Goal: Task Accomplishment & Management: Manage account settings

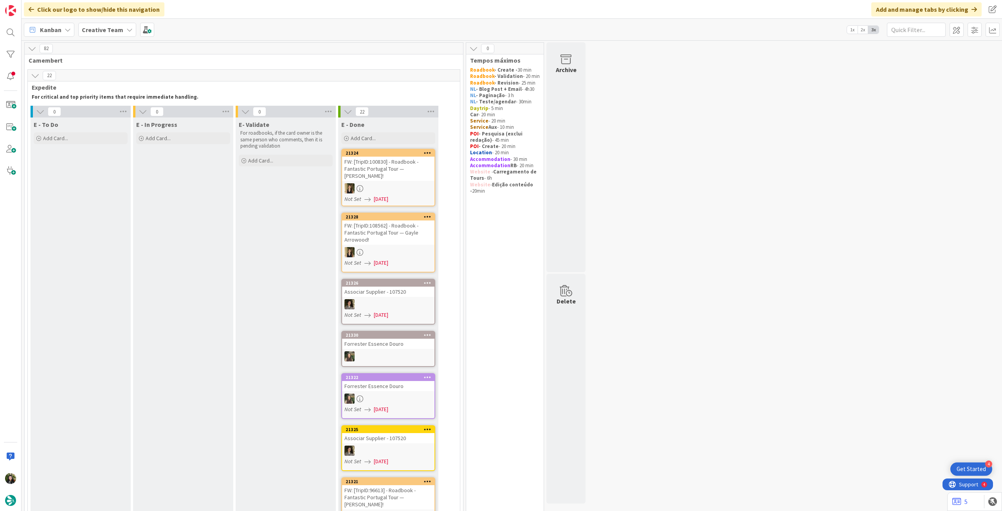
scroll to position [105, 0]
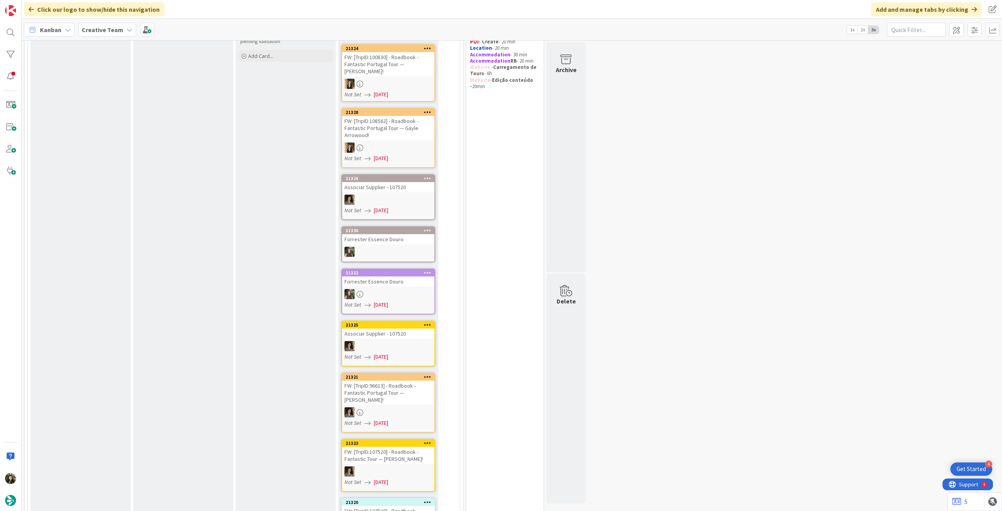
drag, startPoint x: 123, startPoint y: 28, endPoint x: 123, endPoint y: 39, distance: 10.6
click at [123, 29] on div "Creative Team" at bounding box center [107, 30] width 58 height 14
click at [117, 114] on h4 "Creative Team - Análise" at bounding box center [140, 112] width 106 height 8
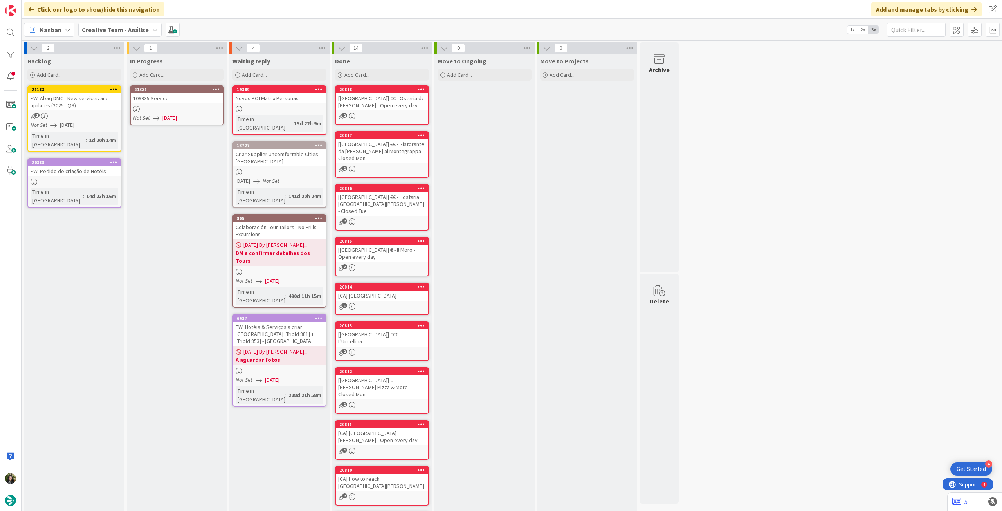
click at [191, 104] on link "21331 109935 Service Not Set 20/08/2025" at bounding box center [177, 105] width 94 height 40
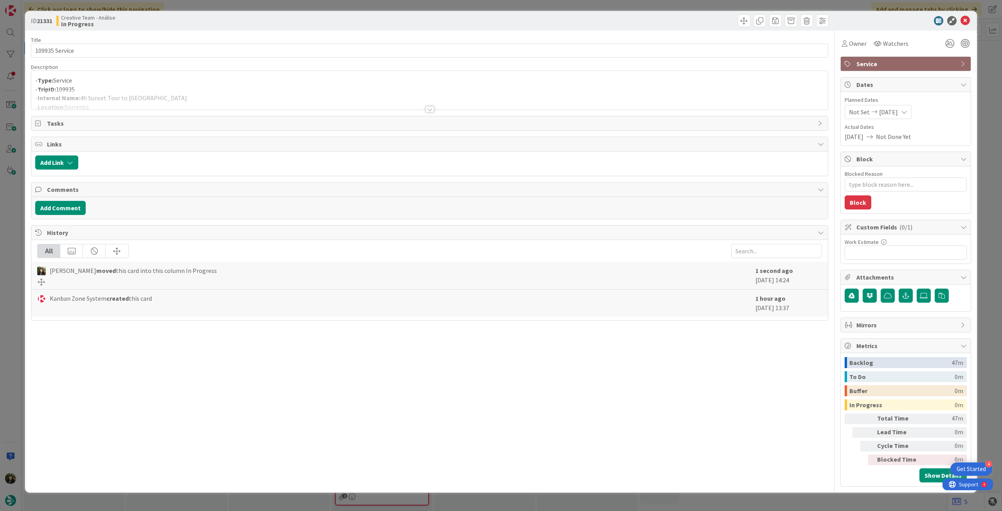
click at [191, 97] on div at bounding box center [429, 100] width 797 height 20
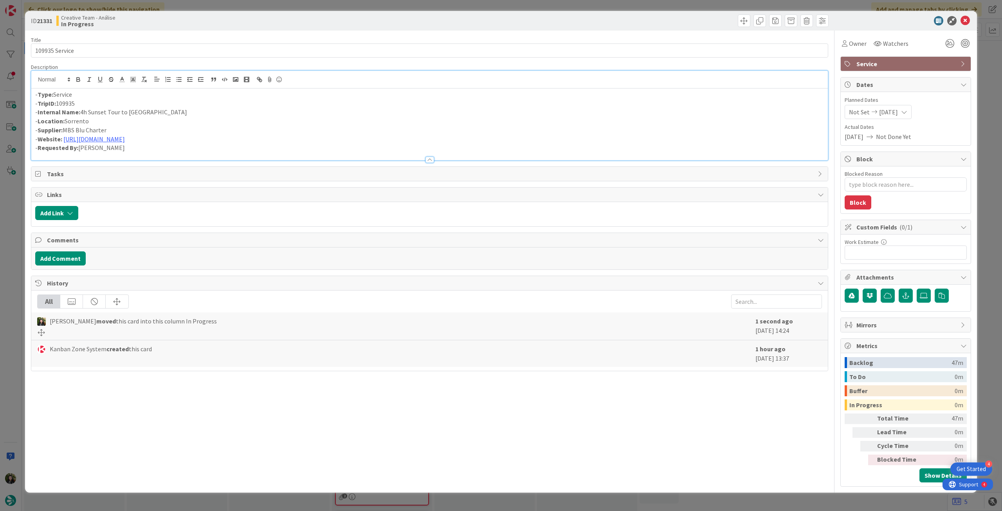
click at [970, 18] on icon at bounding box center [965, 20] width 9 height 9
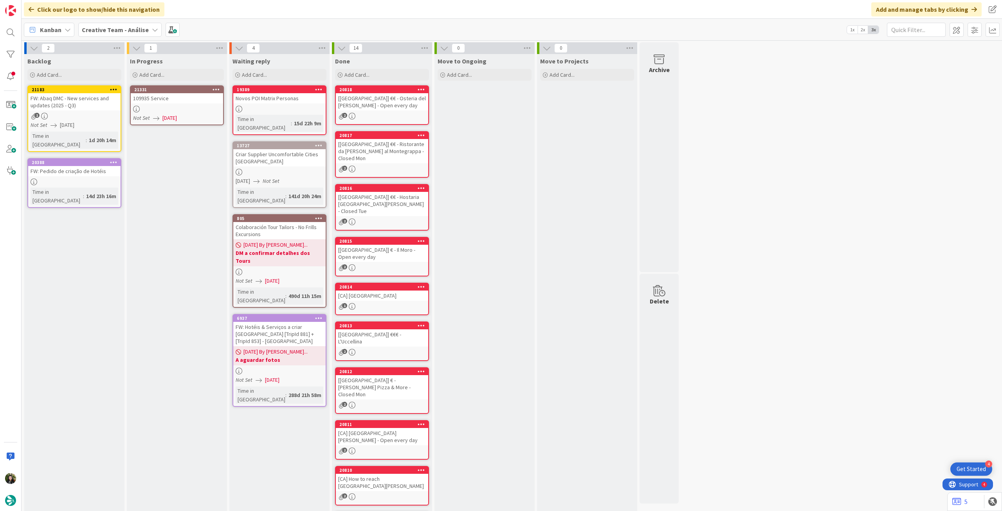
click at [219, 87] on icon at bounding box center [216, 89] width 7 height 5
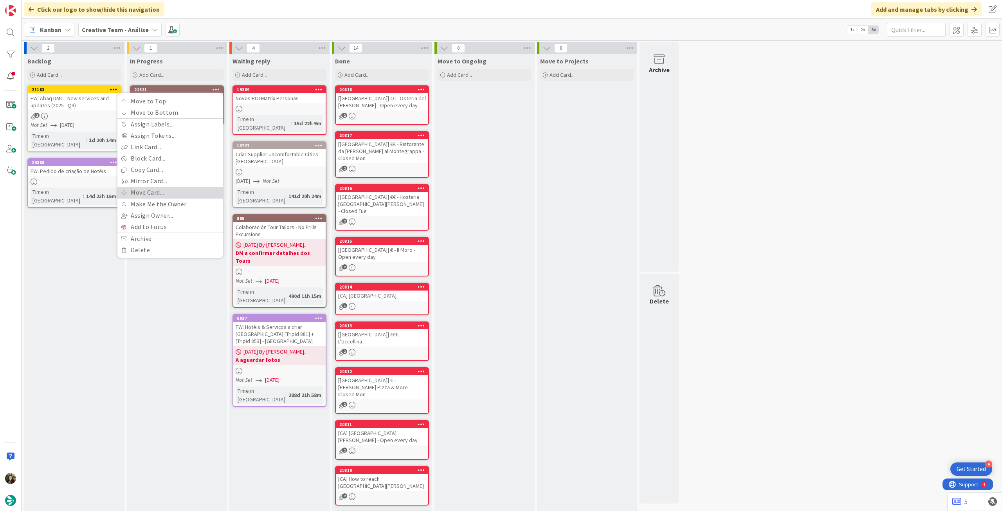
click at [167, 196] on link "Move Card..." at bounding box center [170, 192] width 106 height 11
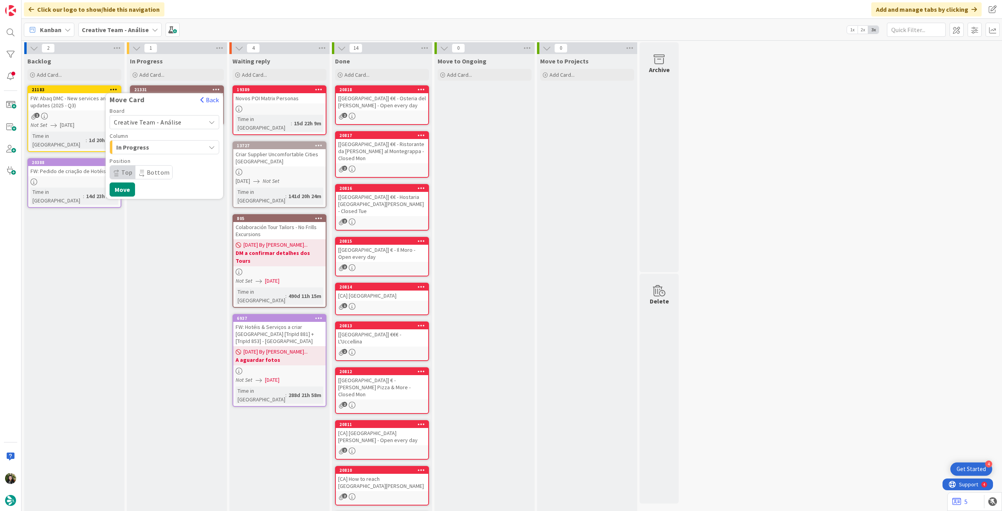
drag, startPoint x: 169, startPoint y: 122, endPoint x: 168, endPoint y: 129, distance: 7.5
click at [169, 123] on span "Creative Team - Análise" at bounding box center [148, 122] width 68 height 8
click at [157, 159] on span "Creative Team" at bounding box center [169, 159] width 91 height 12
drag, startPoint x: 163, startPoint y: 144, endPoint x: 165, endPoint y: 153, distance: 9.3
click at [163, 144] on span "E - To Do" at bounding box center [145, 147] width 59 height 10
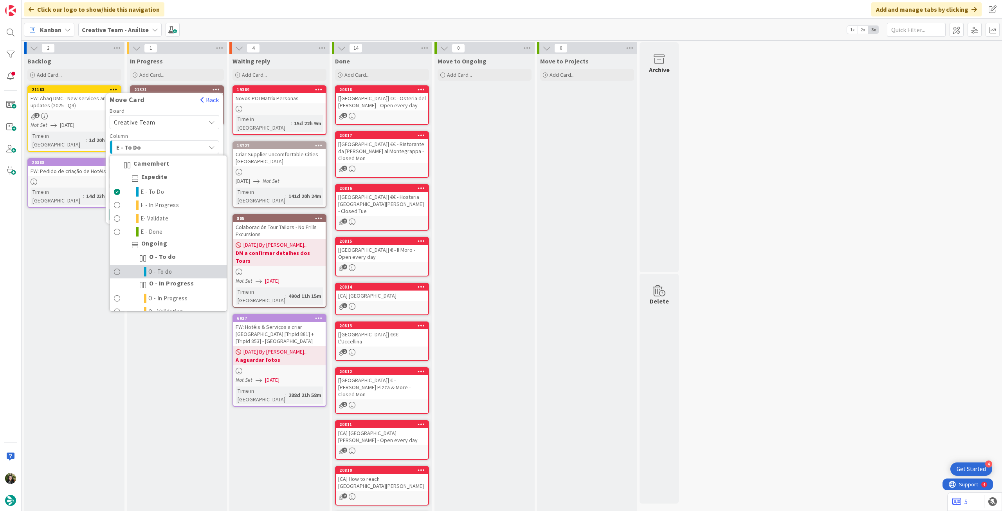
click at [160, 270] on span "O - To do" at bounding box center [160, 271] width 24 height 9
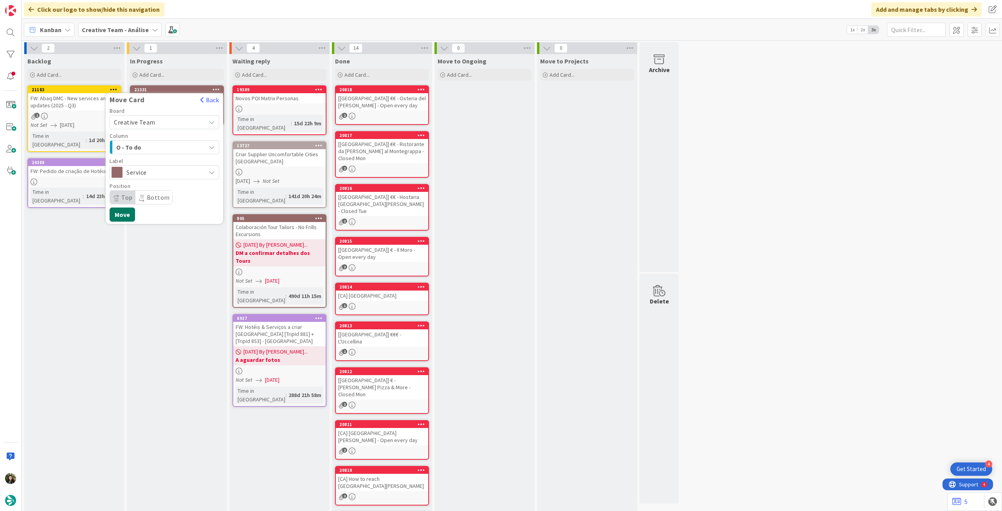
click at [123, 215] on button "Move" at bounding box center [122, 214] width 25 height 14
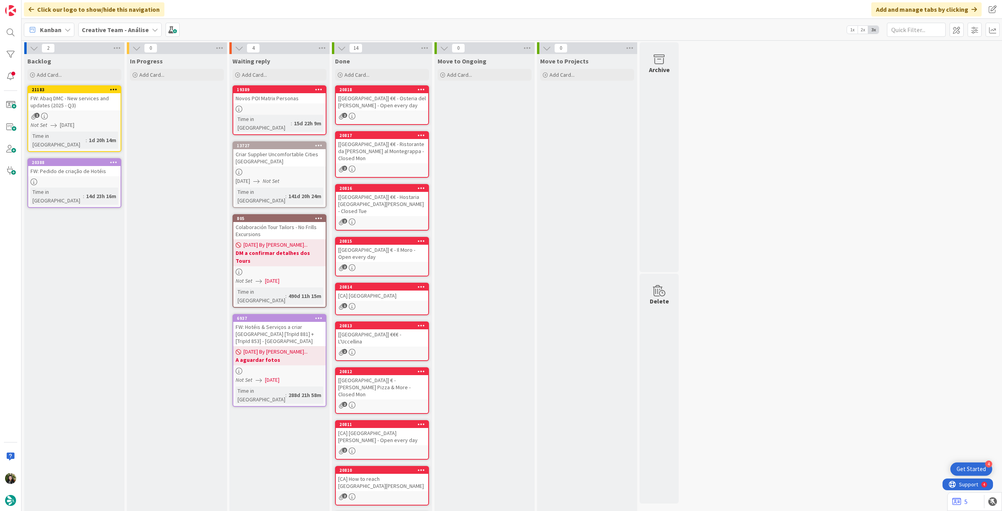
click at [121, 22] on div "Kanban Creative Team - Análise 1x 2x 3x" at bounding box center [512, 30] width 981 height 22
click at [122, 36] on div "Creative Team - Análise" at bounding box center [119, 30] width 83 height 14
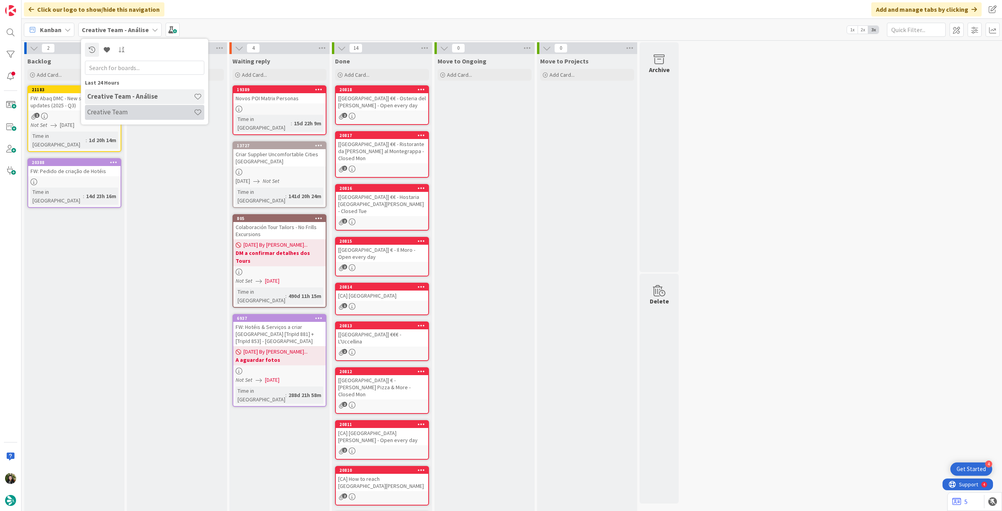
click at [135, 115] on h4 "Creative Team" at bounding box center [140, 112] width 106 height 8
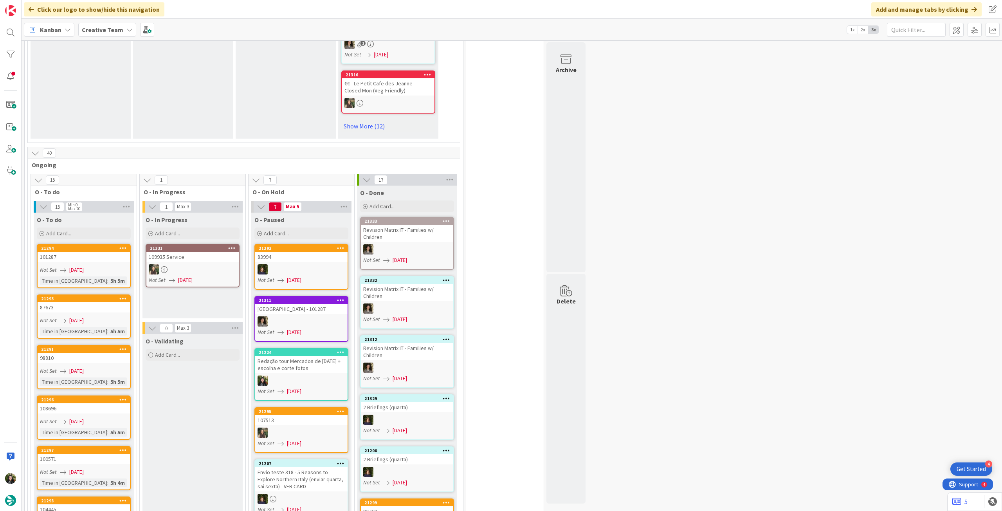
scroll to position [626, 0]
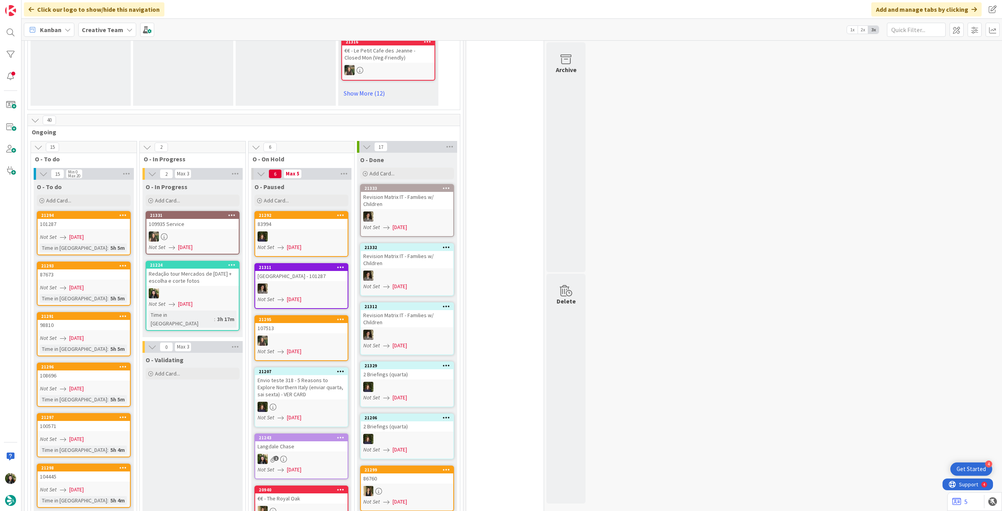
click at [108, 29] on b "Creative Team" at bounding box center [102, 30] width 41 height 8
click at [111, 112] on h4 "Creative Team - Análise" at bounding box center [140, 112] width 106 height 8
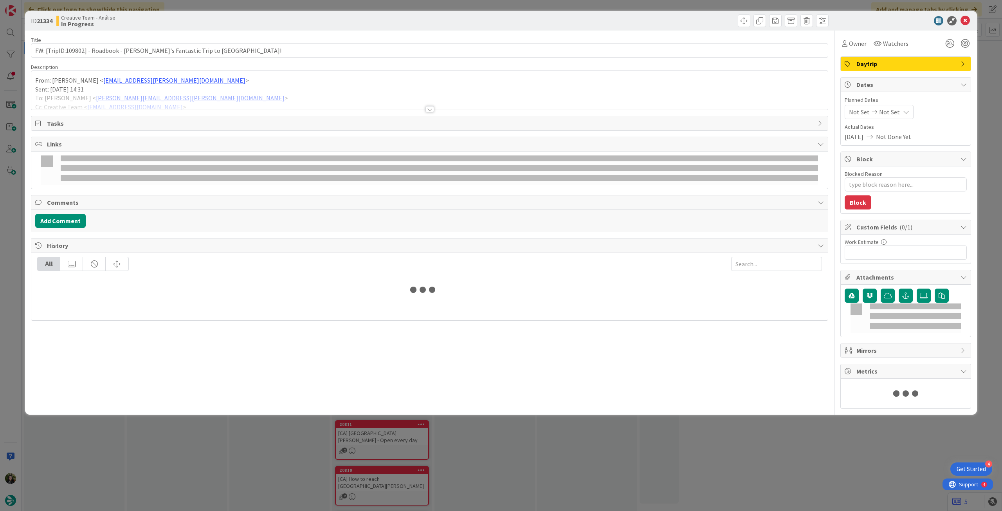
type textarea "x"
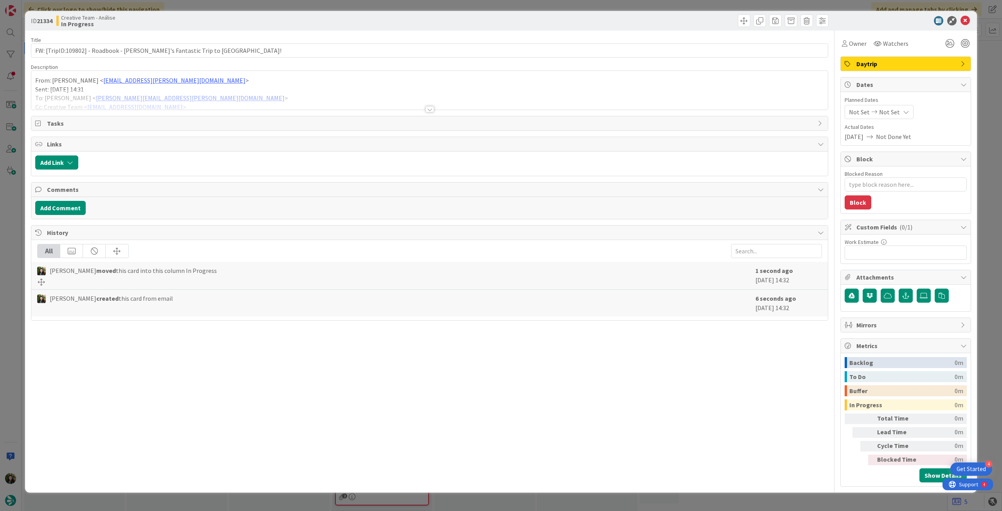
click at [899, 115] on div "Not Set Not Set" at bounding box center [879, 112] width 69 height 14
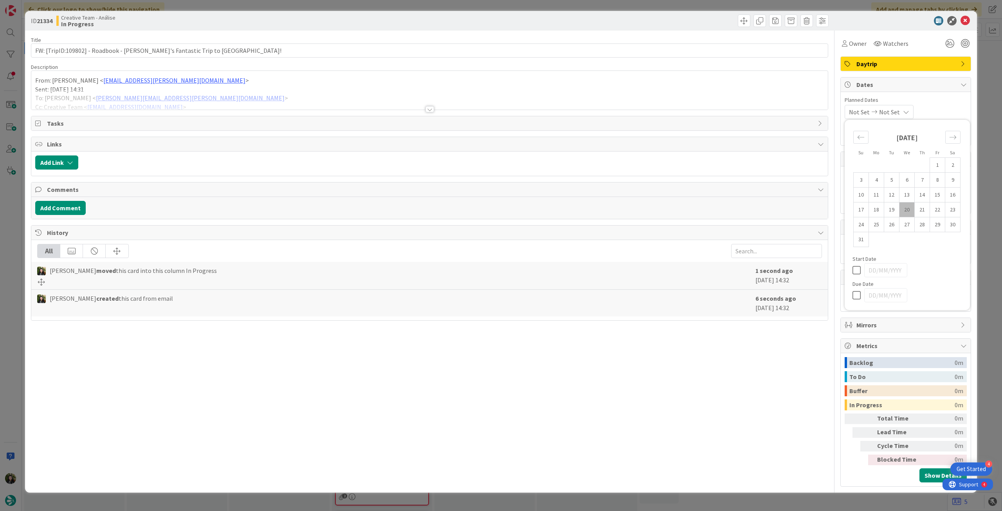
drag, startPoint x: 860, startPoint y: 295, endPoint x: 925, endPoint y: 122, distance: 184.8
click at [860, 295] on icon at bounding box center [859, 294] width 12 height 9
type input "[DATE]"
click at [962, 16] on div "ID 21334 Creative Team - Análise In Progress" at bounding box center [501, 21] width 952 height 20
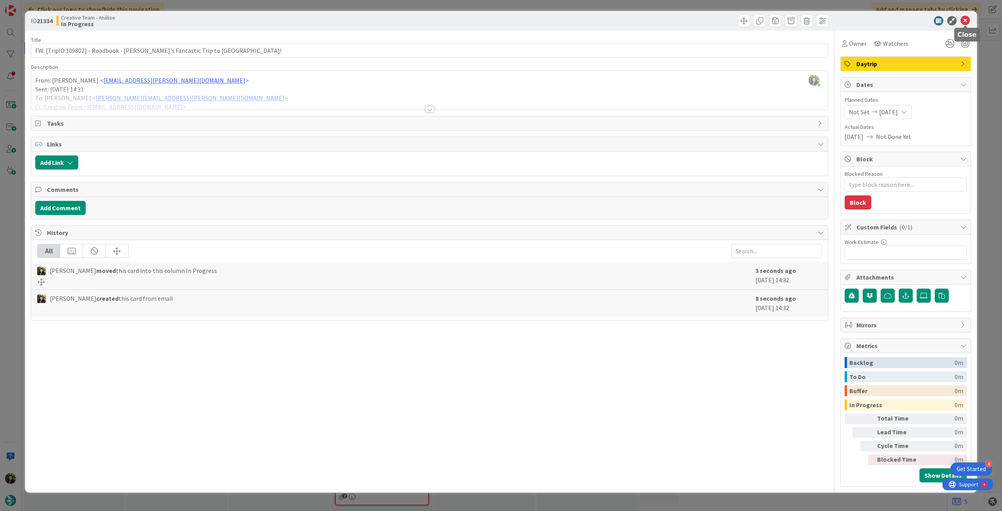
click at [963, 23] on icon at bounding box center [965, 20] width 9 height 9
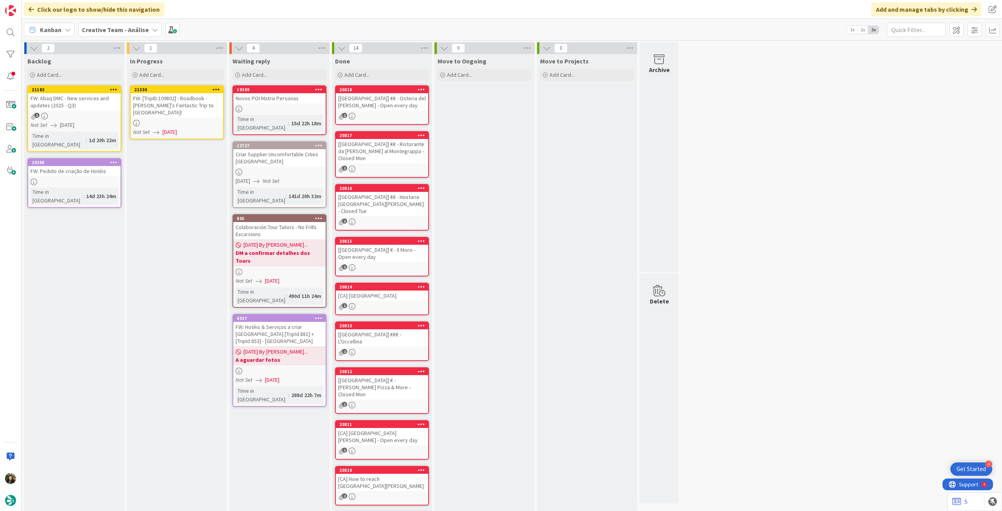
click at [215, 87] on icon at bounding box center [216, 89] width 7 height 5
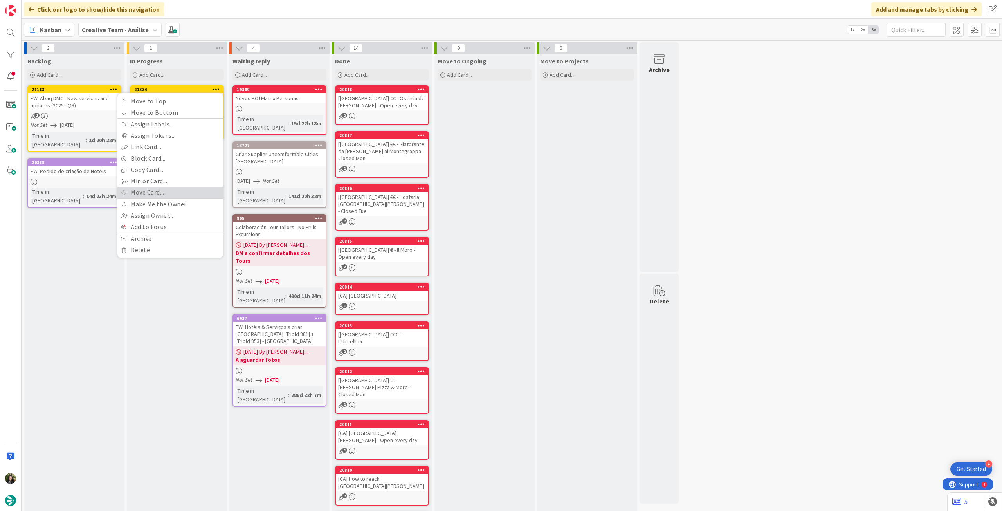
click at [169, 190] on link "Move Card..." at bounding box center [170, 192] width 106 height 11
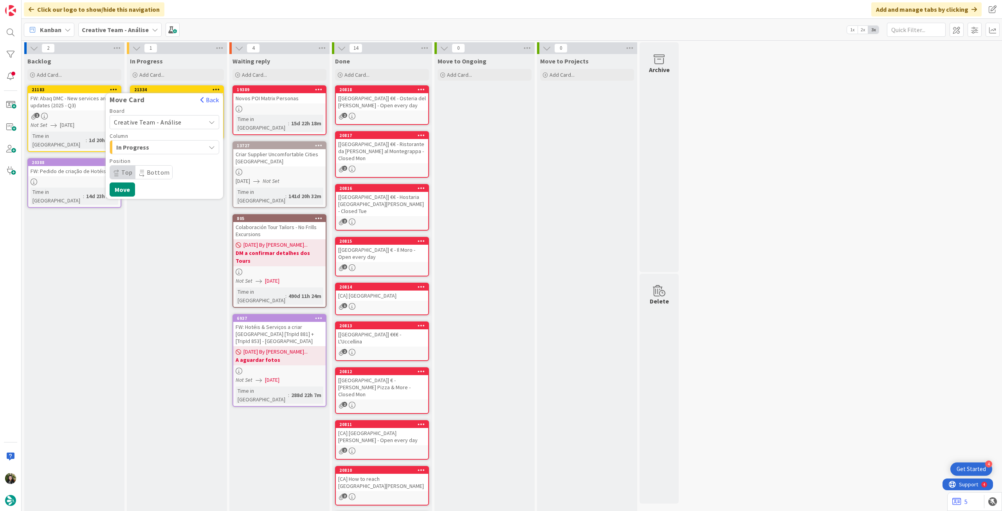
click at [174, 123] on span "Creative Team - Análise" at bounding box center [148, 122] width 68 height 8
click at [172, 153] on span "Creative Team" at bounding box center [169, 159] width 91 height 12
click at [172, 153] on div "Select a Column..." at bounding box center [159, 147] width 94 height 13
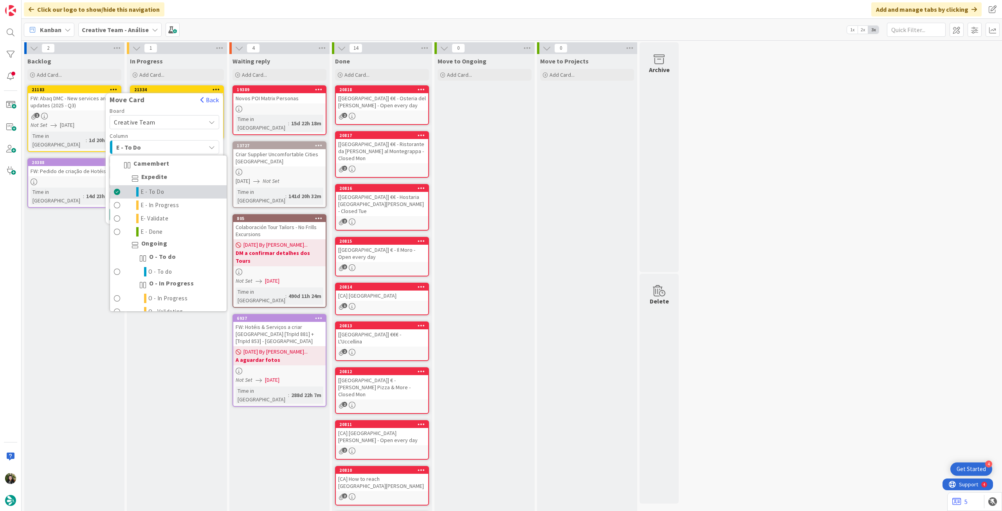
click at [166, 195] on link "E - To Do" at bounding box center [168, 191] width 117 height 13
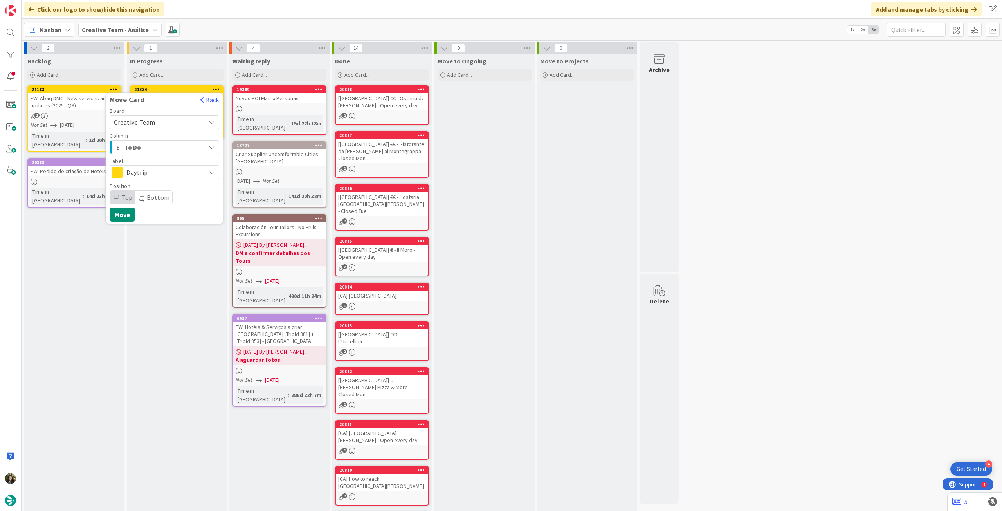
click at [170, 168] on span "Daytrip" at bounding box center [163, 172] width 75 height 11
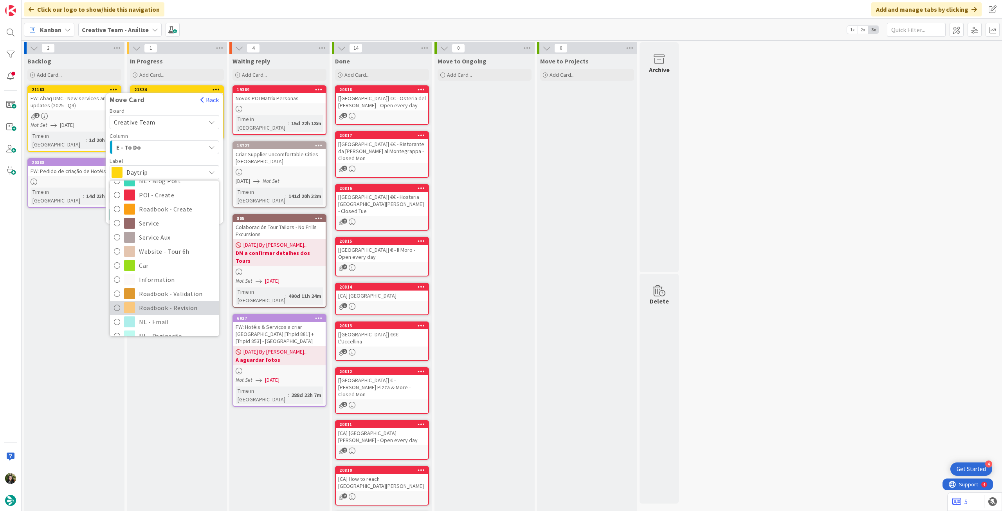
scroll to position [105, 0]
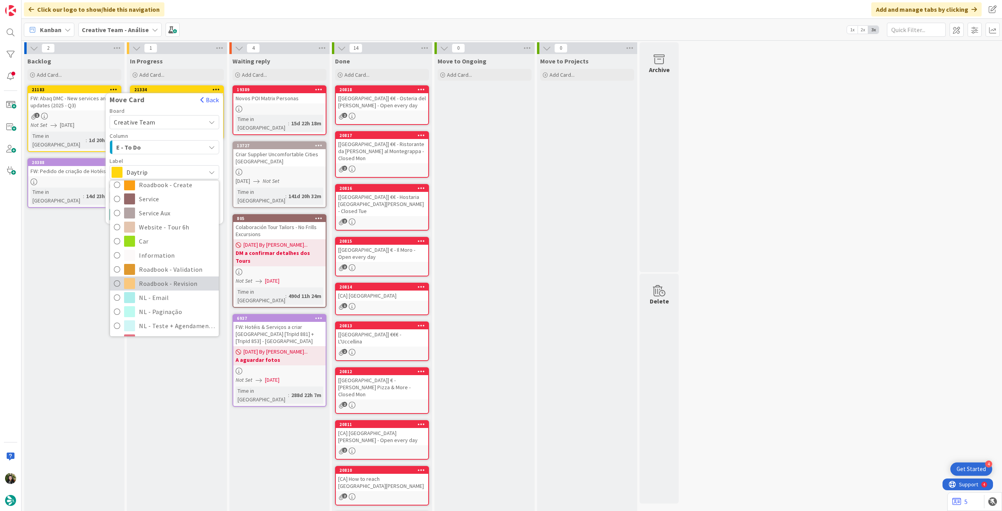
drag, startPoint x: 170, startPoint y: 283, endPoint x: 166, endPoint y: 276, distance: 7.6
click at [169, 283] on span "Roadbook - Revision" at bounding box center [177, 284] width 76 height 12
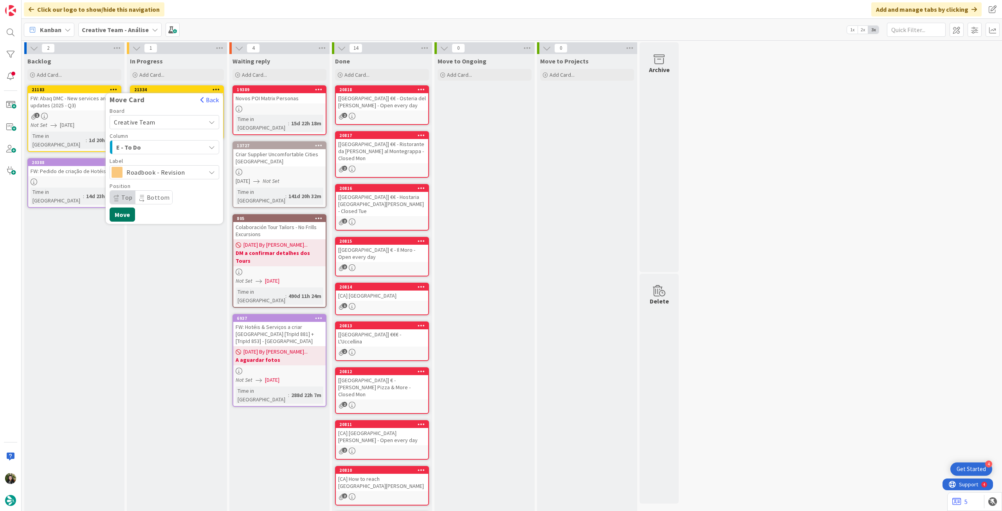
click at [127, 216] on button "Move" at bounding box center [122, 214] width 25 height 14
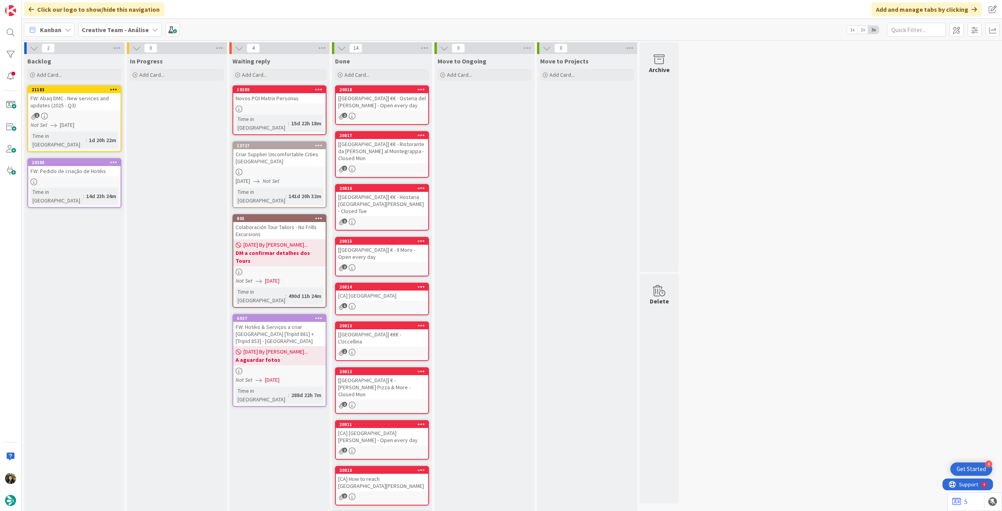
click at [114, 28] on b "Creative Team - Análise" at bounding box center [115, 30] width 67 height 8
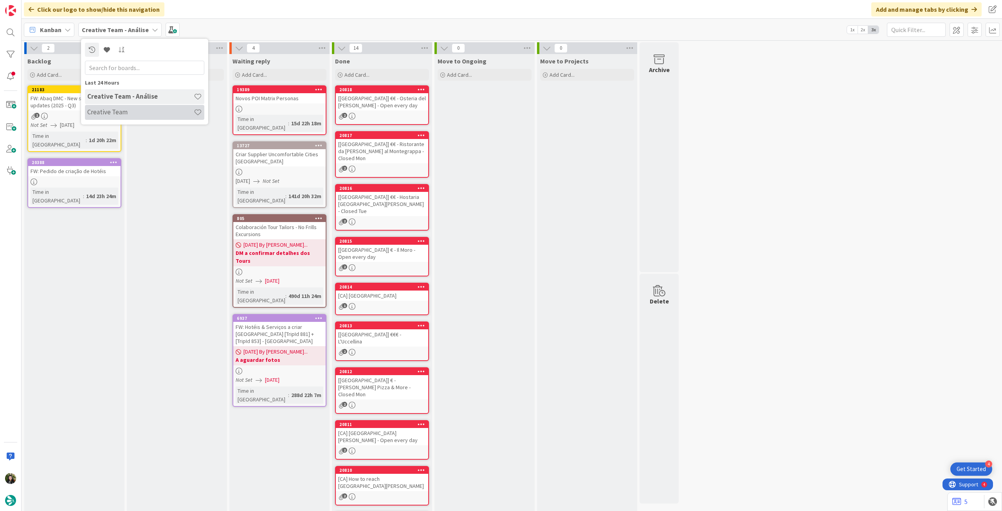
click at [123, 118] on div "Creative Team" at bounding box center [144, 112] width 119 height 15
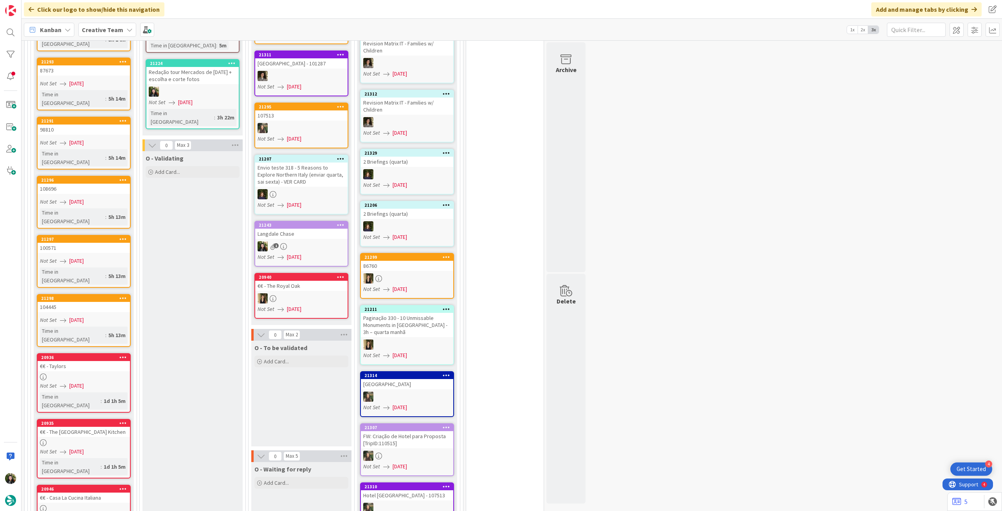
scroll to position [731, 0]
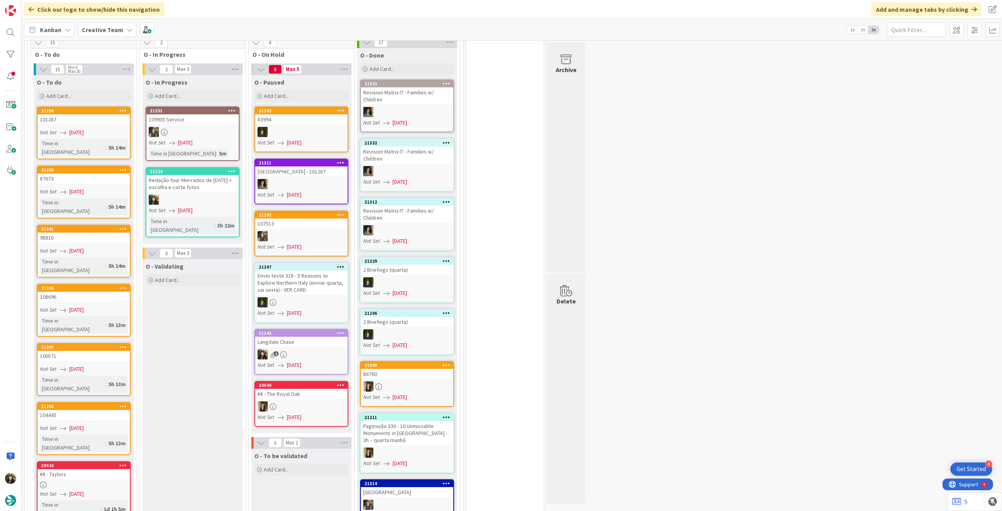
click at [204, 184] on div "Redação tour Mercados de Natal + escolha e corte fotos" at bounding box center [192, 183] width 92 height 17
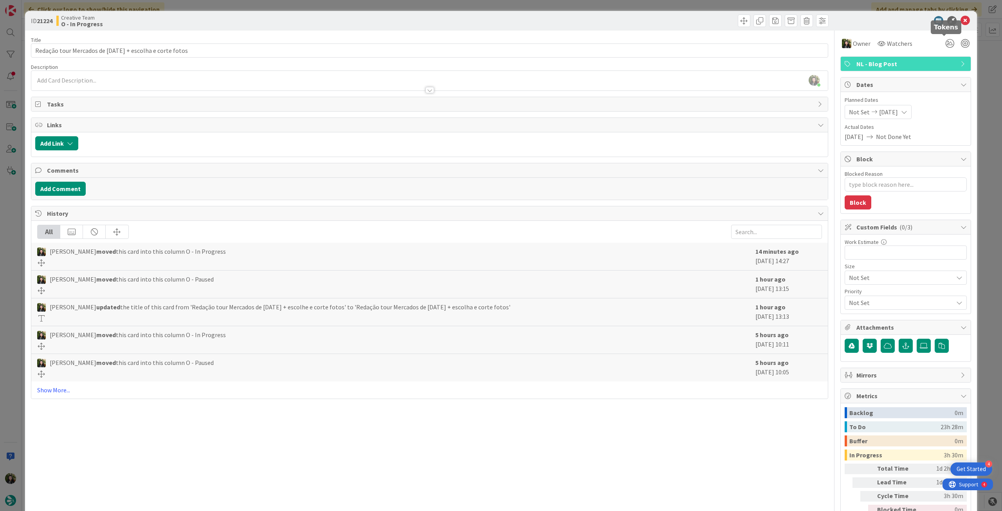
click at [924, 64] on span "NL - Blog Post" at bounding box center [907, 63] width 100 height 9
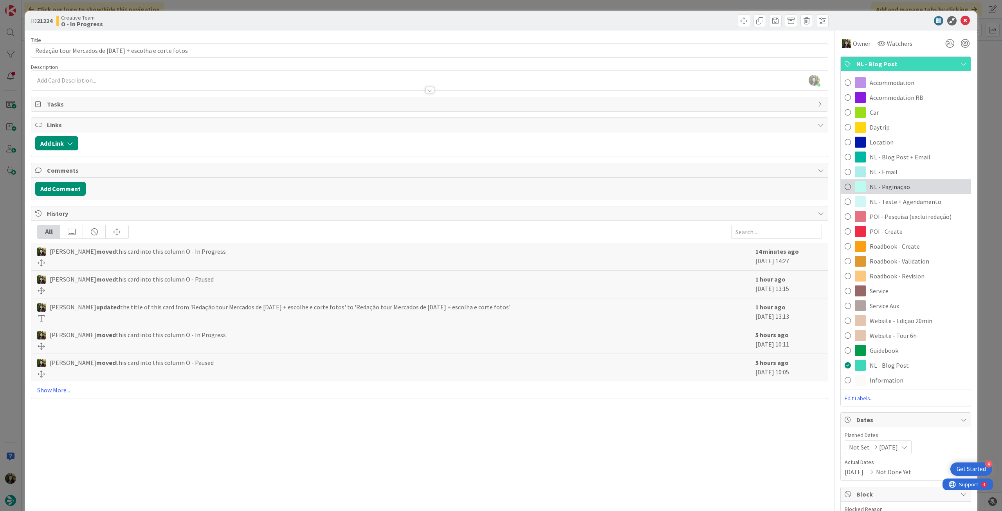
click at [904, 190] on div "NL - Paginação" at bounding box center [906, 186] width 130 height 15
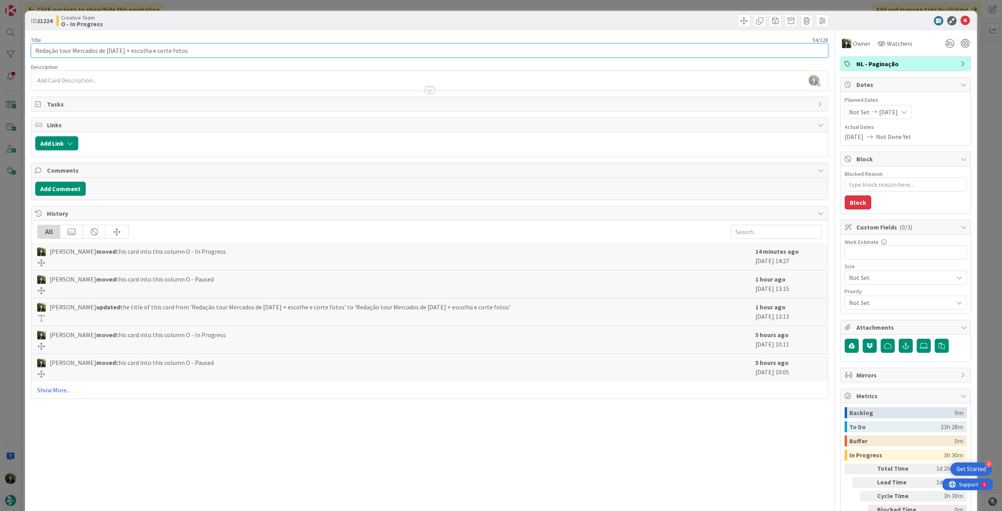
drag, startPoint x: 205, startPoint y: 52, endPoint x: 234, endPoint y: 50, distance: 28.6
click at [15, 50] on div "ID 21224 Creative Team O - In Progress Title 54 / 128 Redação tour Mercados de …" at bounding box center [501, 255] width 1002 height 511
click at [962, 18] on icon at bounding box center [965, 20] width 9 height 9
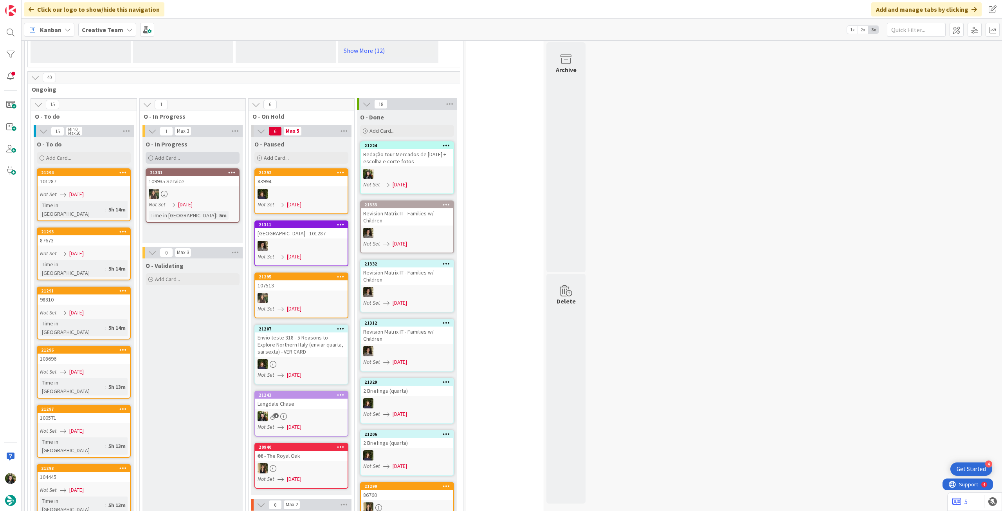
click at [192, 152] on div "Add Card..." at bounding box center [193, 158] width 94 height 12
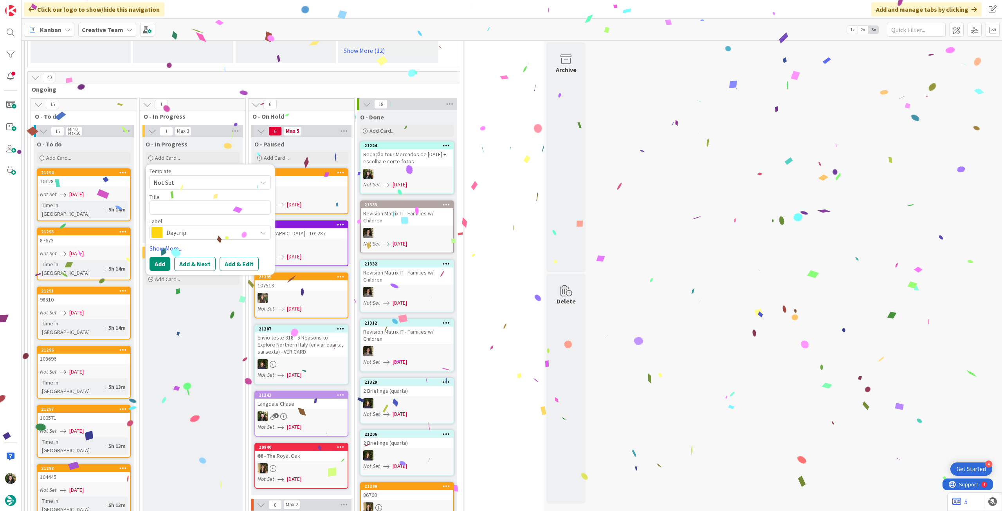
click at [183, 227] on span "Daytrip" at bounding box center [209, 232] width 87 height 11
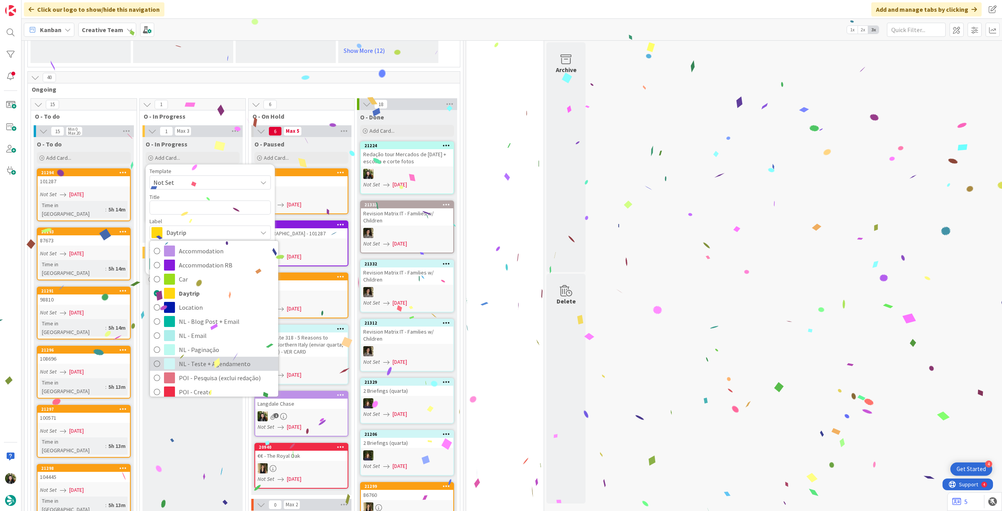
click at [205, 358] on span "NL - Teste + Agendamento" at bounding box center [227, 364] width 96 height 12
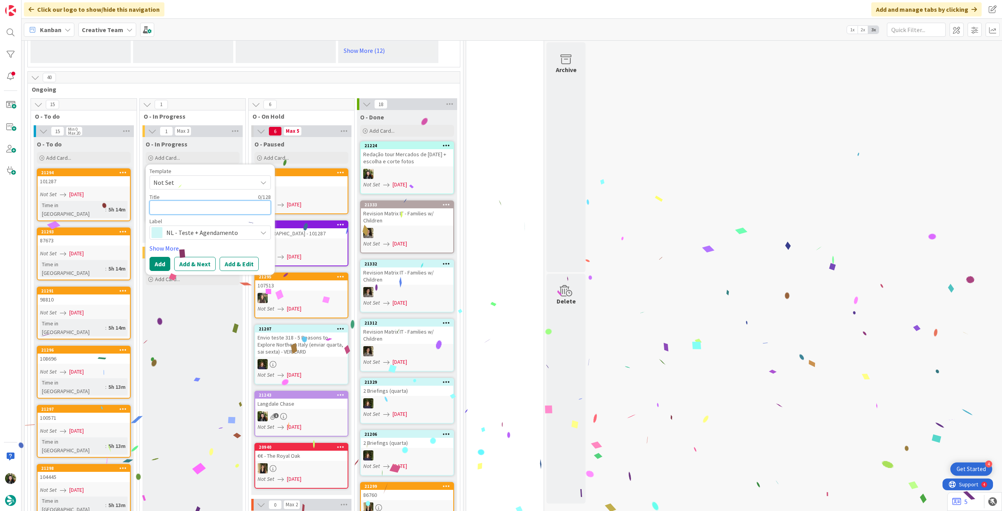
click at [195, 202] on textarea at bounding box center [210, 207] width 121 height 14
paste textarea "Redação tour Mercados de Natal + escolha e corte fotos"
type textarea "x"
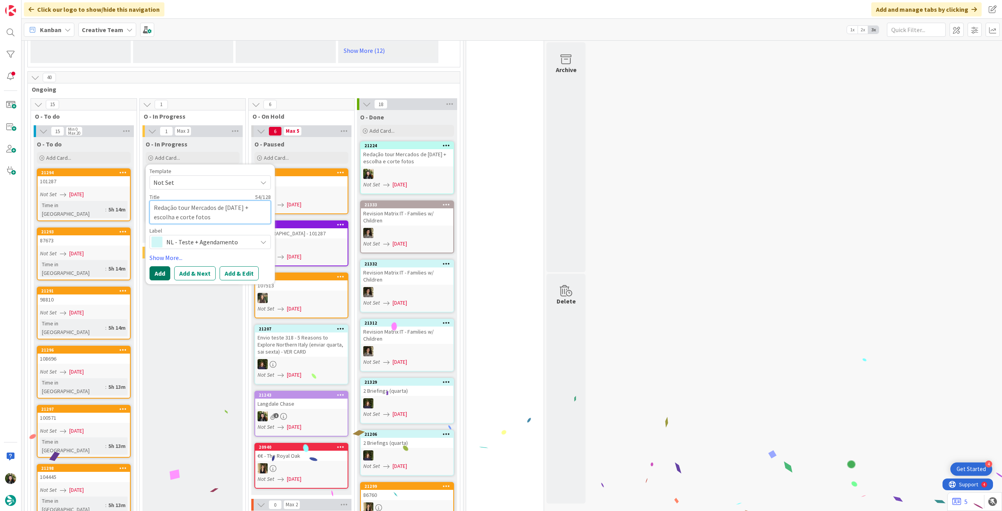
type textarea "Redação tour Mercados de Natal + escolha e corte fotos"
click at [158, 267] on button "Add" at bounding box center [160, 273] width 21 height 14
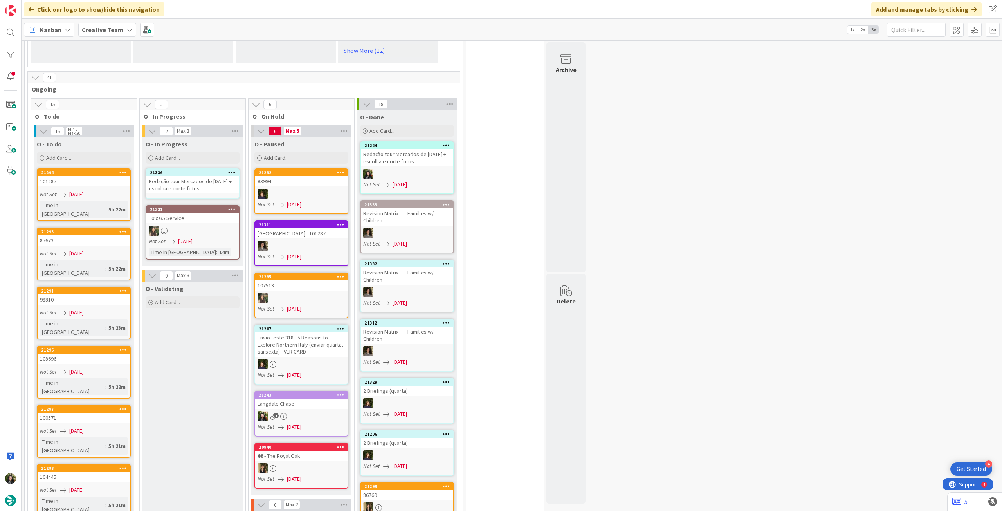
click at [186, 179] on div "Redação tour Mercados de Natal + escolha e corte fotos" at bounding box center [192, 184] width 92 height 17
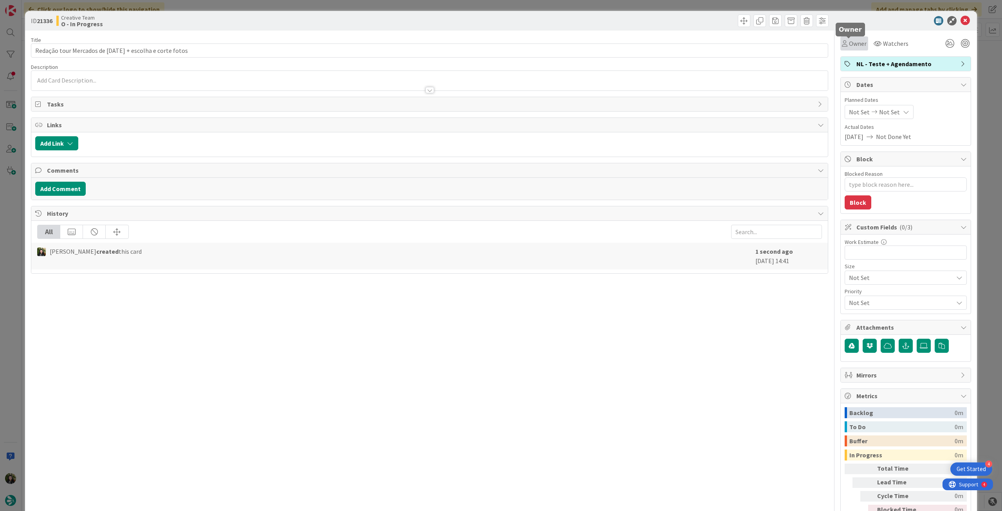
click at [843, 43] on div "Owner" at bounding box center [854, 43] width 25 height 9
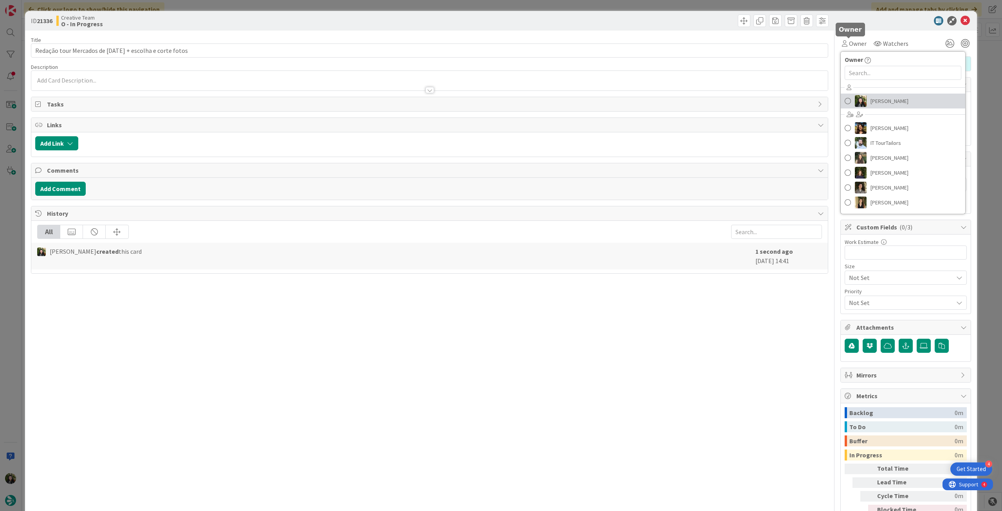
click at [886, 100] on span "[PERSON_NAME]" at bounding box center [890, 101] width 38 height 12
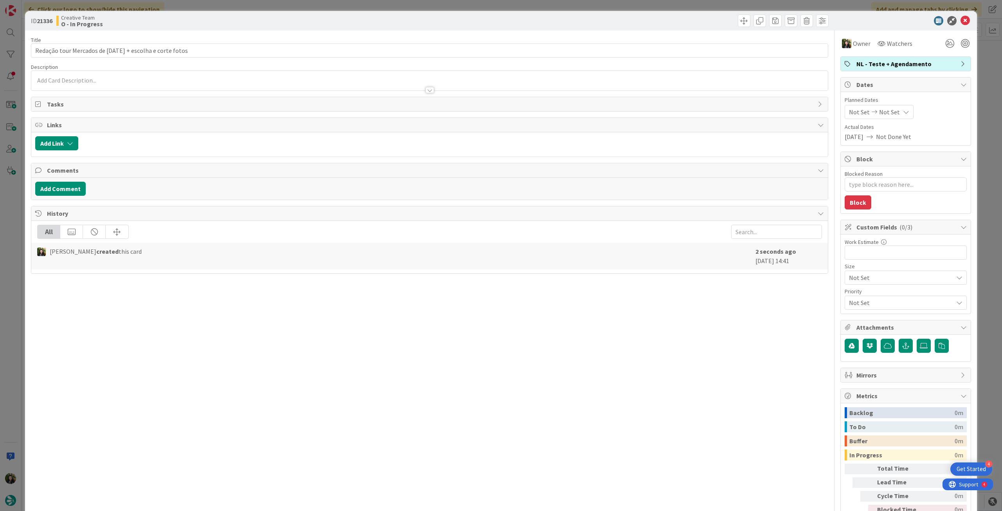
type textarea "x"
click at [890, 111] on span "Not Set" at bounding box center [889, 111] width 21 height 9
click at [853, 296] on icon at bounding box center [859, 294] width 12 height 9
type input "[DATE]"
click at [961, 21] on icon at bounding box center [965, 20] width 9 height 9
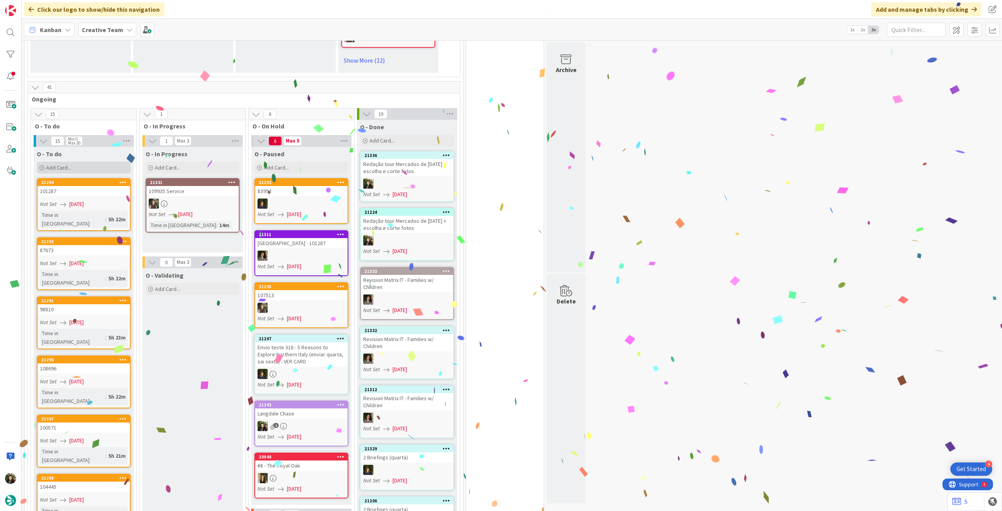
click at [96, 162] on div "Add Card..." at bounding box center [84, 168] width 94 height 12
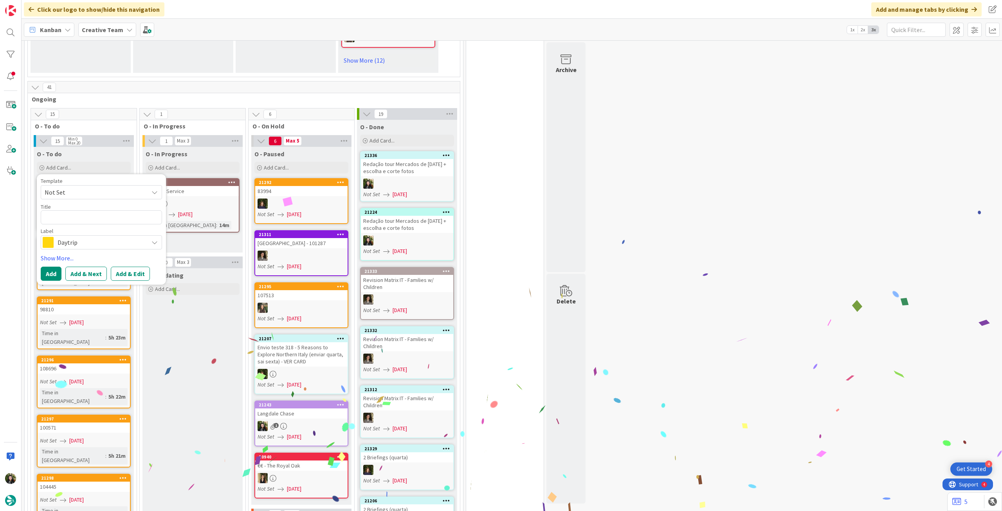
click at [87, 237] on span "Daytrip" at bounding box center [101, 242] width 87 height 11
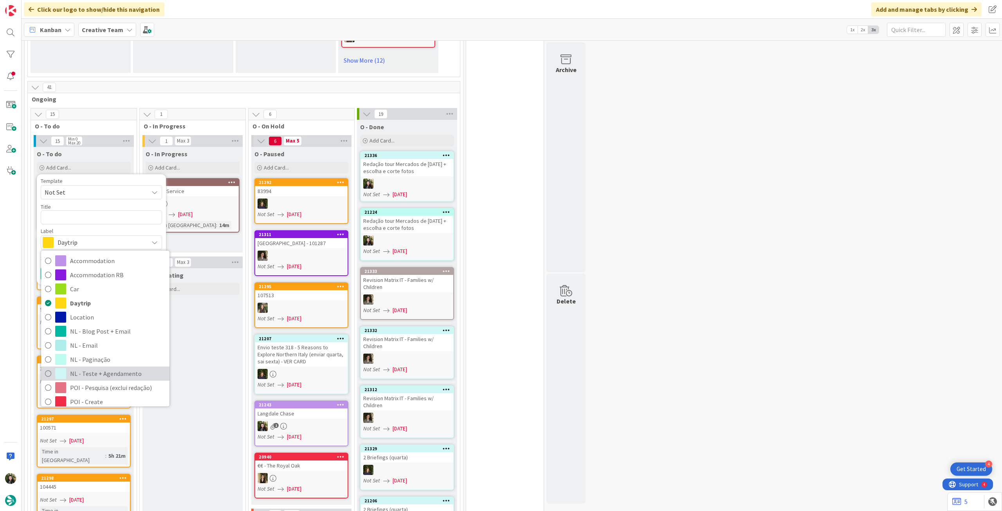
click at [101, 368] on span "NL - Teste + Agendamento" at bounding box center [118, 374] width 96 height 12
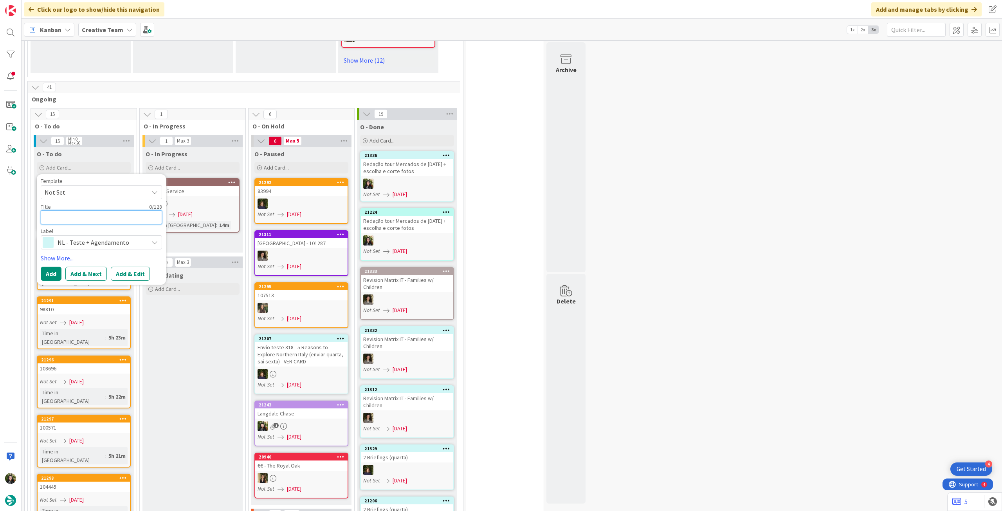
click at [106, 210] on textarea at bounding box center [101, 217] width 121 height 14
type textarea "x"
type textarea "C"
type textarea "x"
type textarea "Co"
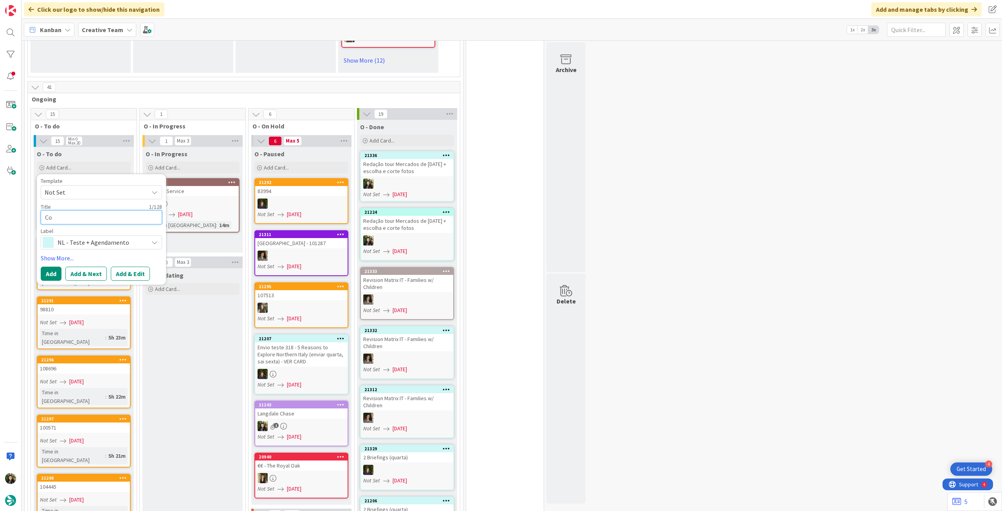
type textarea "x"
type textarea "Col"
type textarea "x"
type textarea "Colo"
type textarea "x"
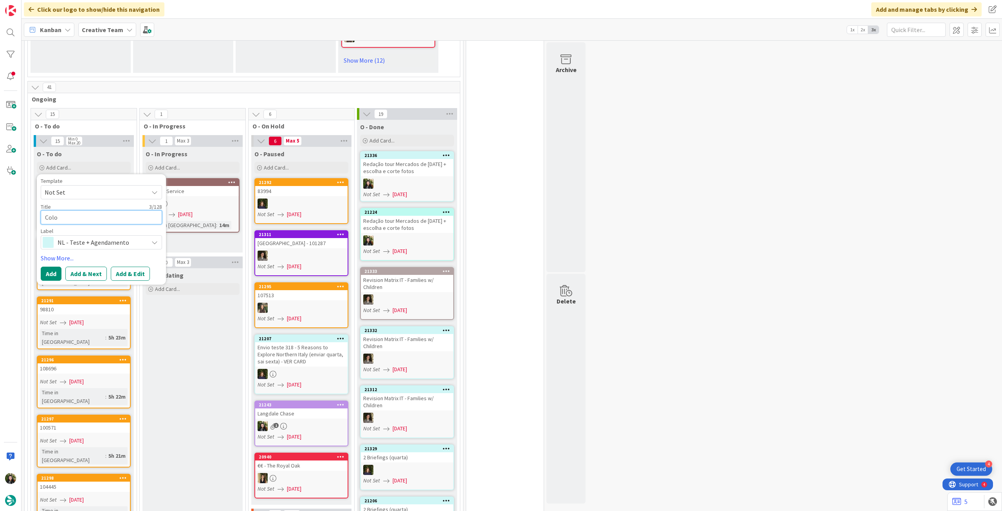
type textarea "Coloc"
type textarea "x"
type textarea "Coloca"
type textarea "x"
type textarea "Colocar"
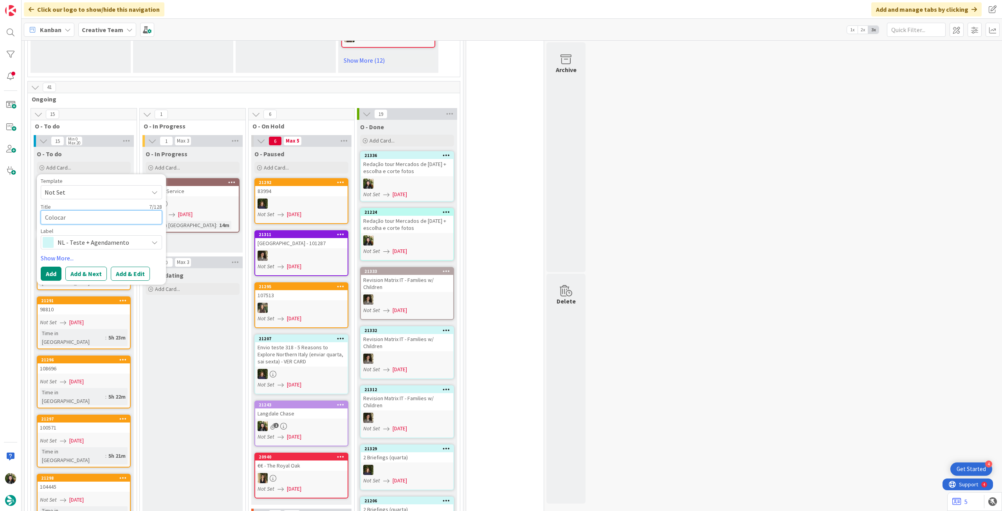
type textarea "x"
type textarea "Colocar"
type textarea "x"
type textarea "Colocar 9"
type textarea "x"
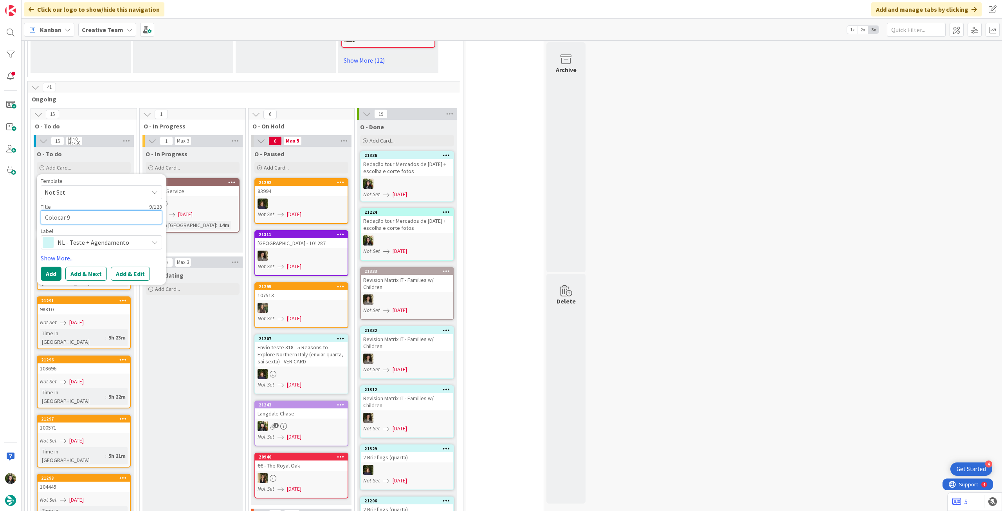
type textarea "Colocar 92"
type textarea "x"
type textarea "Colocar 926"
type textarea "x"
type textarea "Colocar 926"
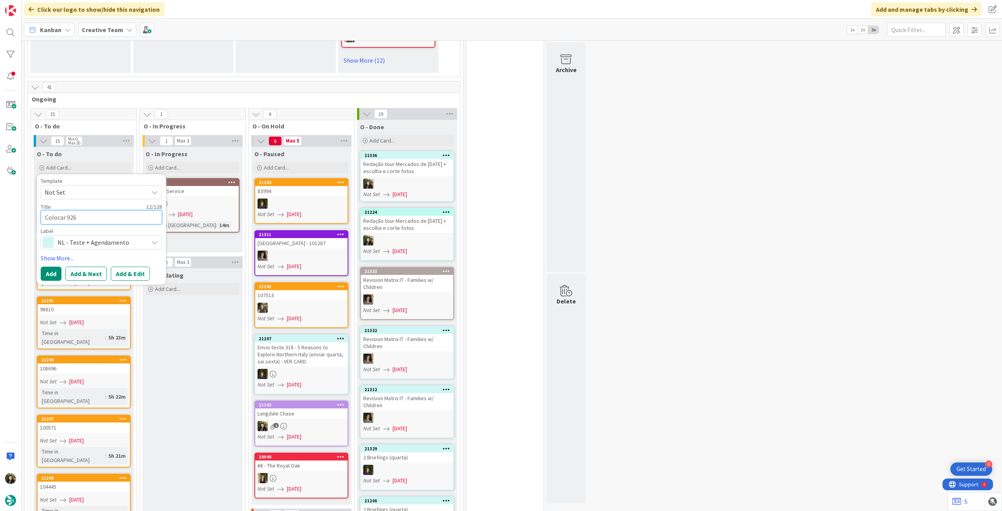
type textarea "x"
type textarea "Colocar 926 n"
type textarea "x"
type textarea "Colocar 926 no"
type textarea "x"
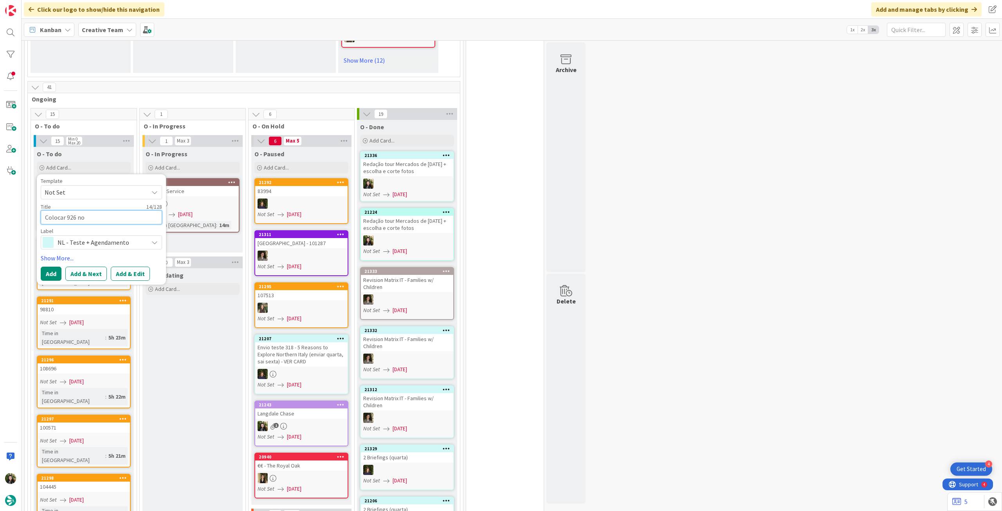
type textarea "Colocar 926 no"
type textarea "x"
type textarea "Colocar 926 no s"
type textarea "x"
type textarea "Colocar 926 no si"
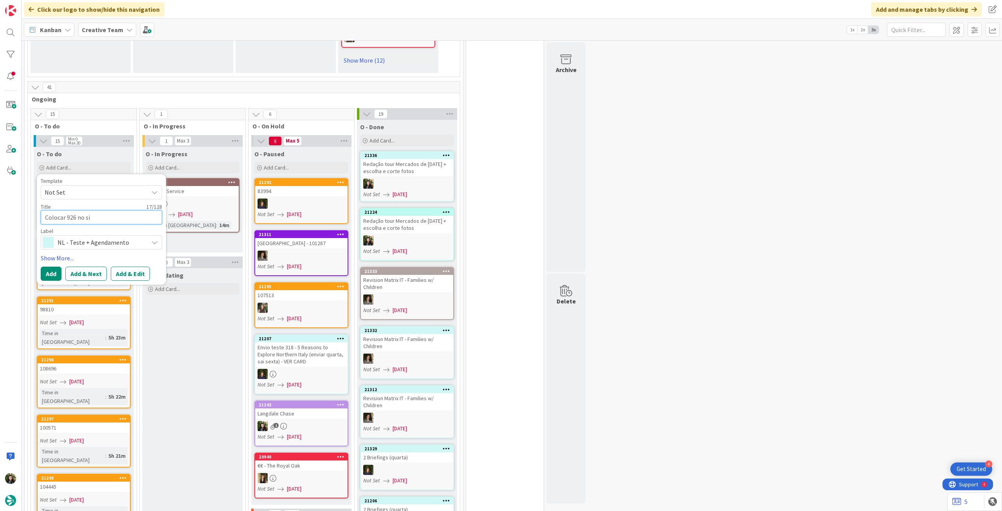
type textarea "x"
type textarea "Colocar 926 no sit"
type textarea "x"
type textarea "Colocar 926 no site"
click at [56, 267] on button "Add" at bounding box center [51, 274] width 21 height 14
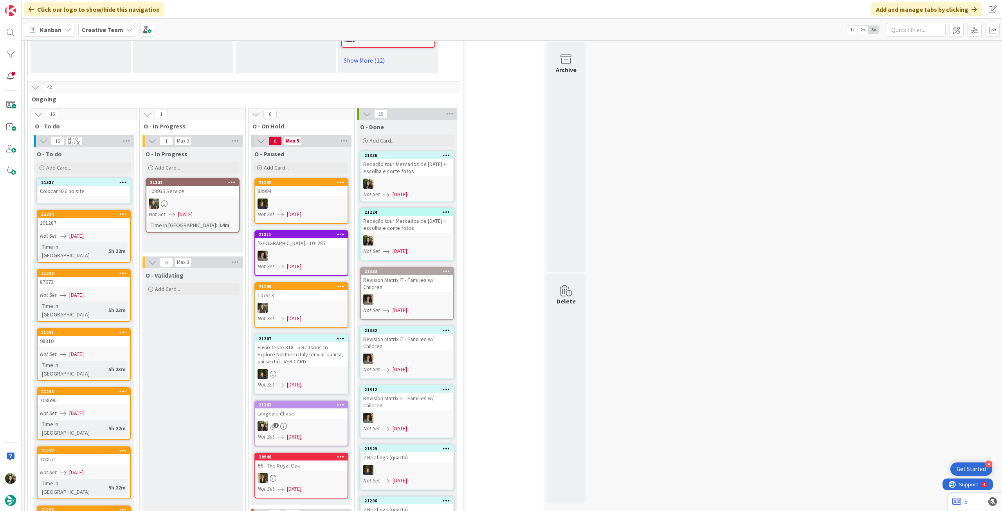
click at [81, 191] on link "21337 Colocar 926 no site" at bounding box center [84, 190] width 94 height 25
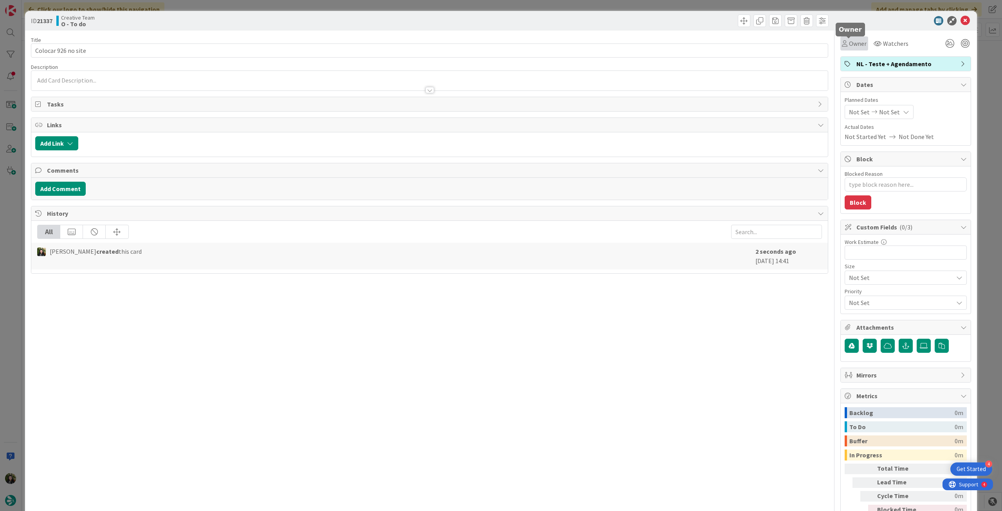
click at [849, 46] on span "Owner" at bounding box center [858, 43] width 18 height 9
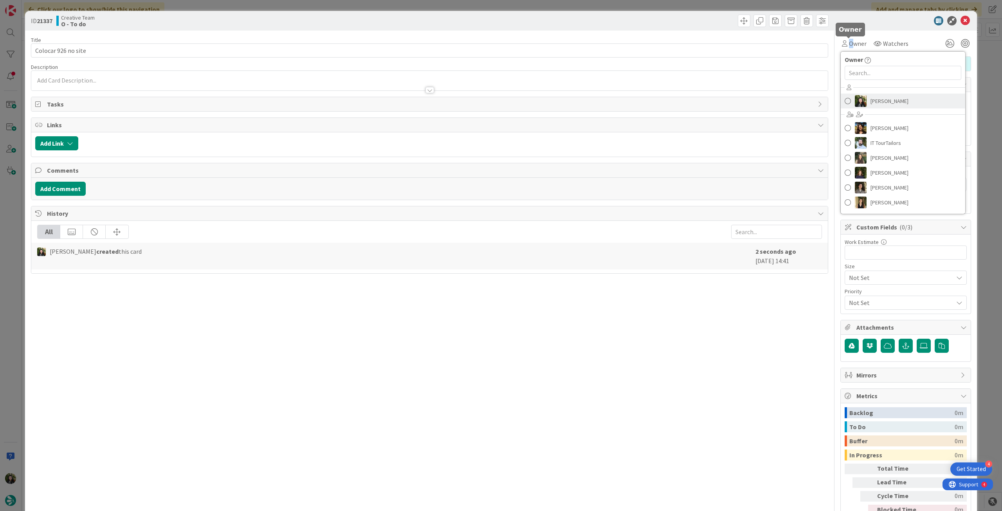
click at [862, 97] on link "[PERSON_NAME]" at bounding box center [903, 101] width 124 height 15
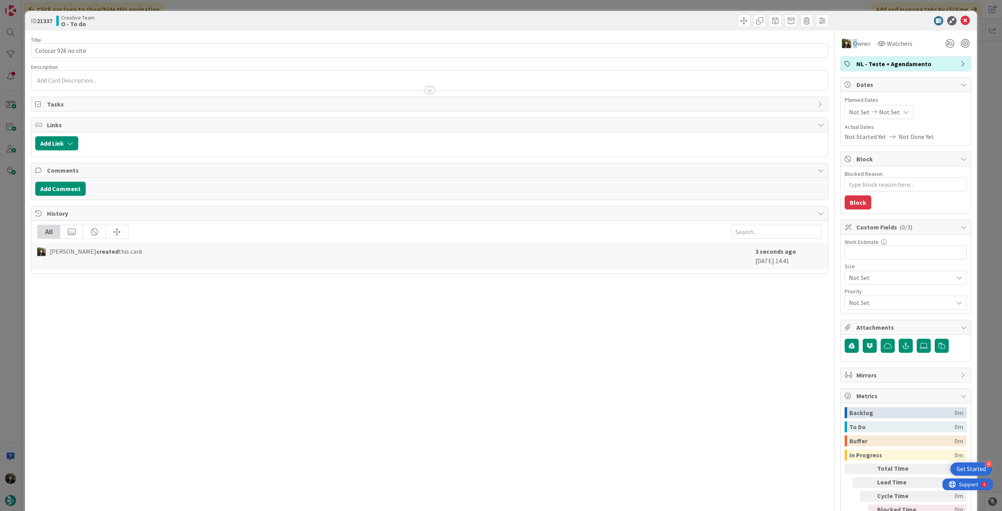
type textarea "x"
click at [879, 114] on span "Not Set" at bounding box center [889, 111] width 21 height 9
click at [853, 294] on icon at bounding box center [859, 294] width 12 height 9
type input "[DATE]"
click at [961, 20] on icon at bounding box center [965, 20] width 9 height 9
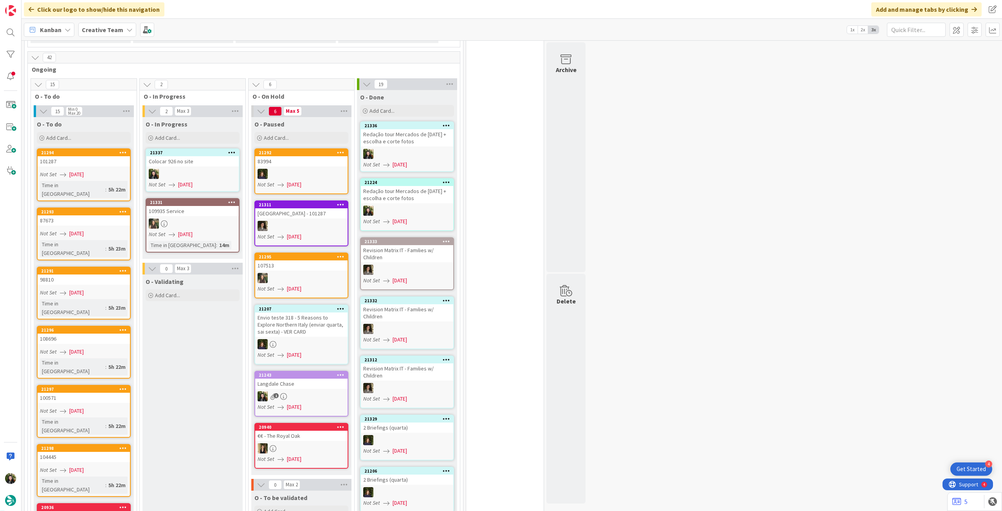
scroll to position [688, 0]
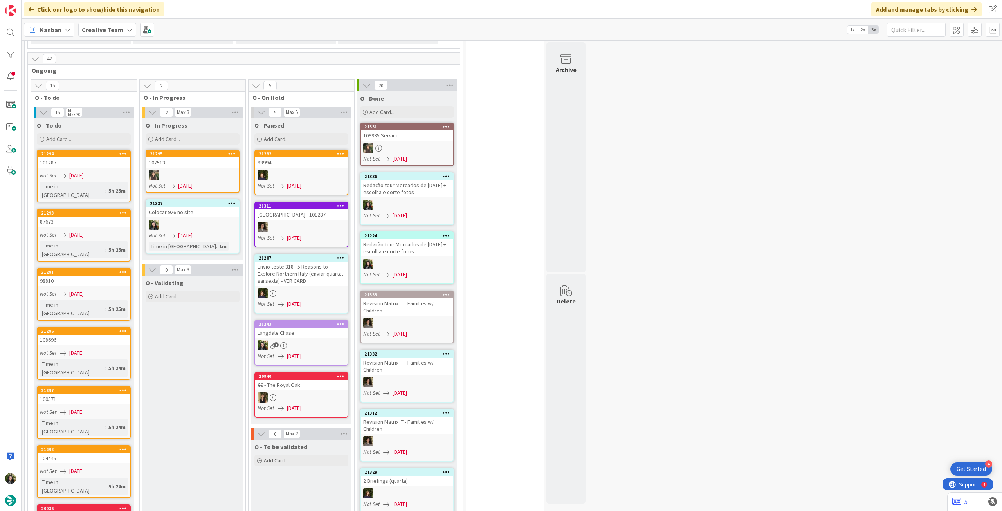
click at [102, 36] on div "Creative Team" at bounding box center [107, 30] width 58 height 14
click at [115, 113] on h4 "Creative Team - Análise" at bounding box center [140, 112] width 106 height 8
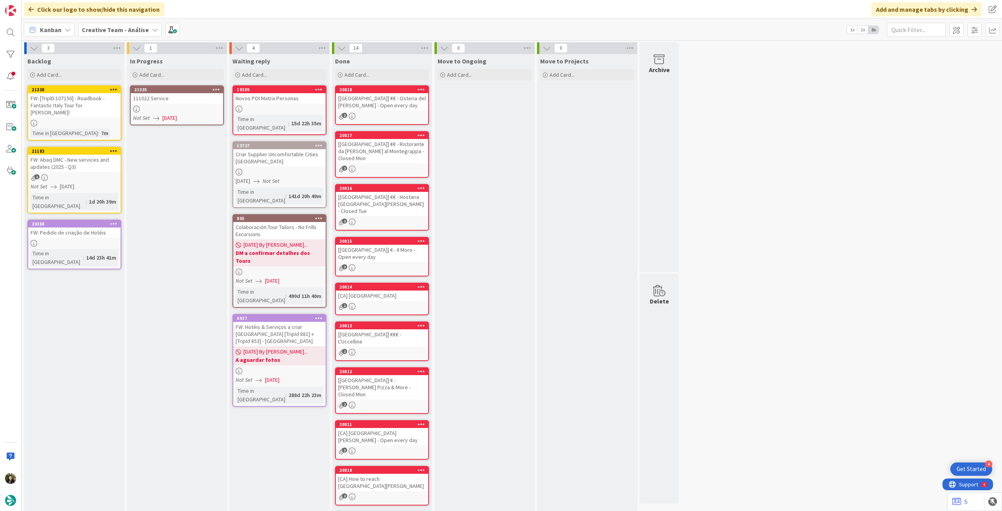
click at [173, 116] on span "[DATE]" at bounding box center [169, 118] width 14 height 8
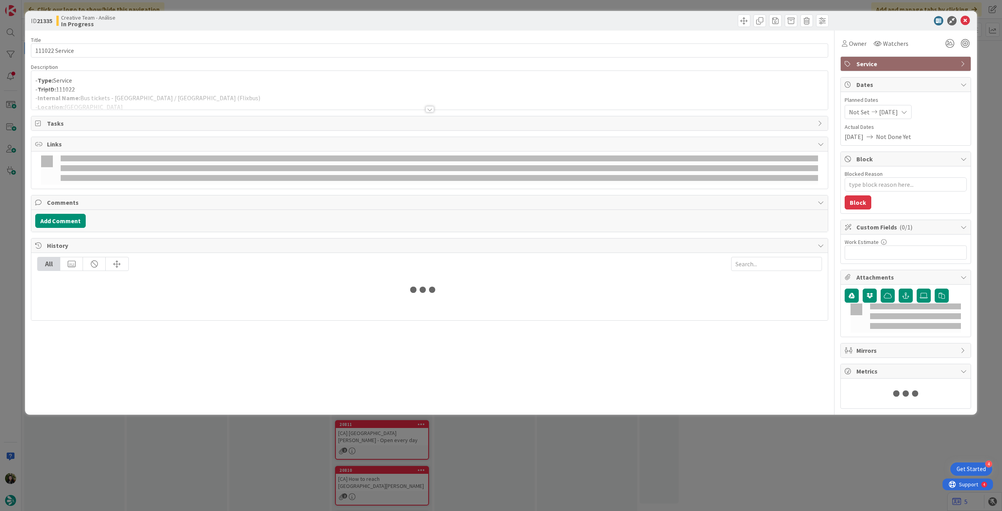
click at [179, 87] on p "- TripID: 111022" at bounding box center [429, 89] width 789 height 9
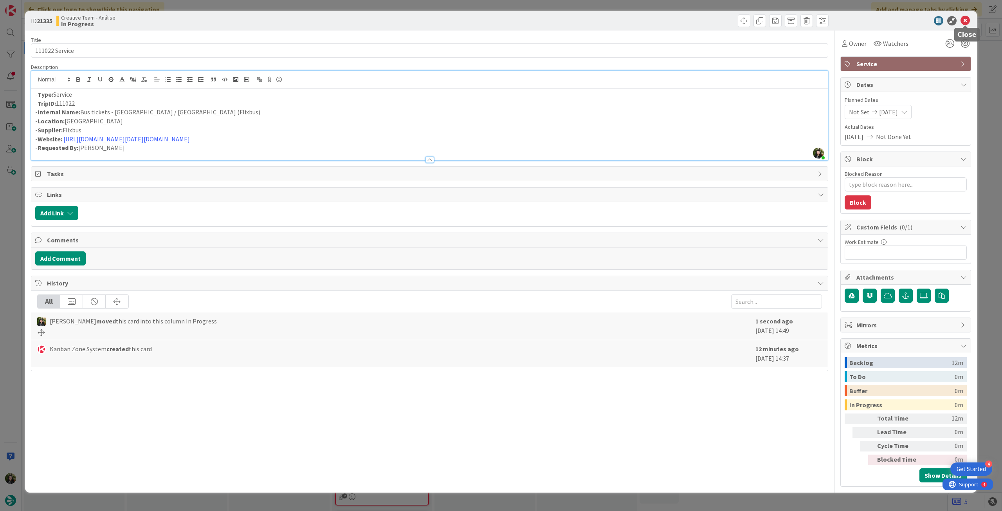
click at [963, 23] on icon at bounding box center [965, 20] width 9 height 9
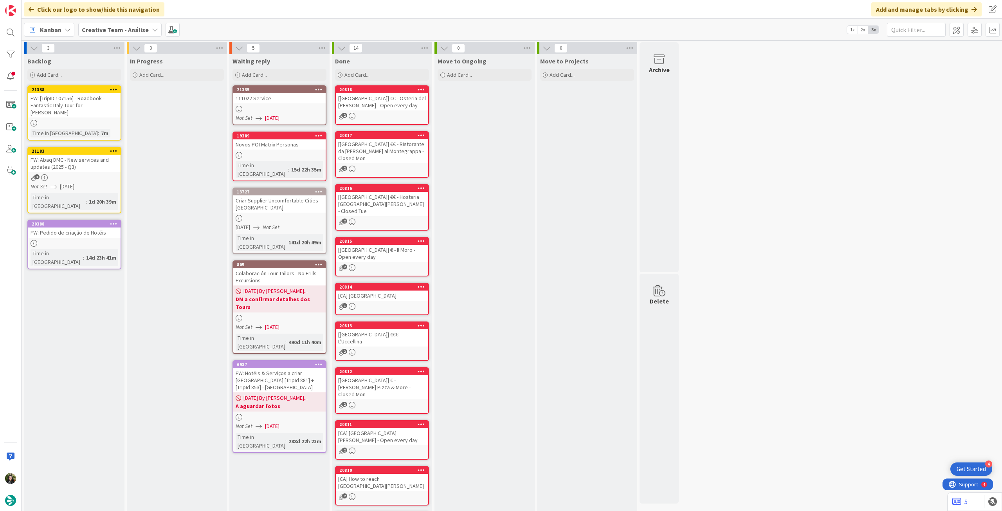
click at [107, 19] on div "Kanban Creative Team - Análise 1x 2x 3x" at bounding box center [512, 30] width 981 height 22
click at [108, 22] on div "Kanban Creative Team - Análise 1x 2x 3x" at bounding box center [512, 30] width 981 height 22
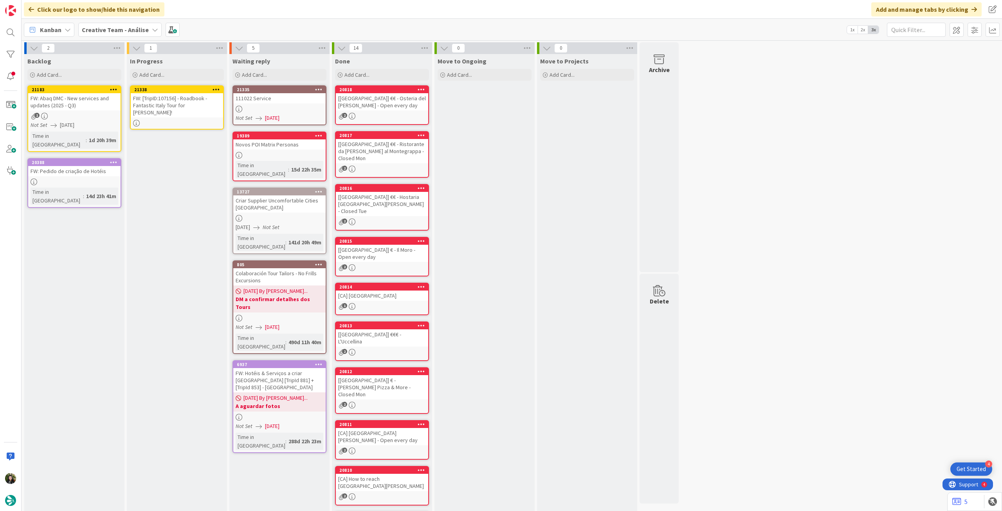
click at [161, 103] on div "FW: [TripID:107156] - Roadbook - Fantastic Italy Tour for [PERSON_NAME]!" at bounding box center [177, 105] width 92 height 24
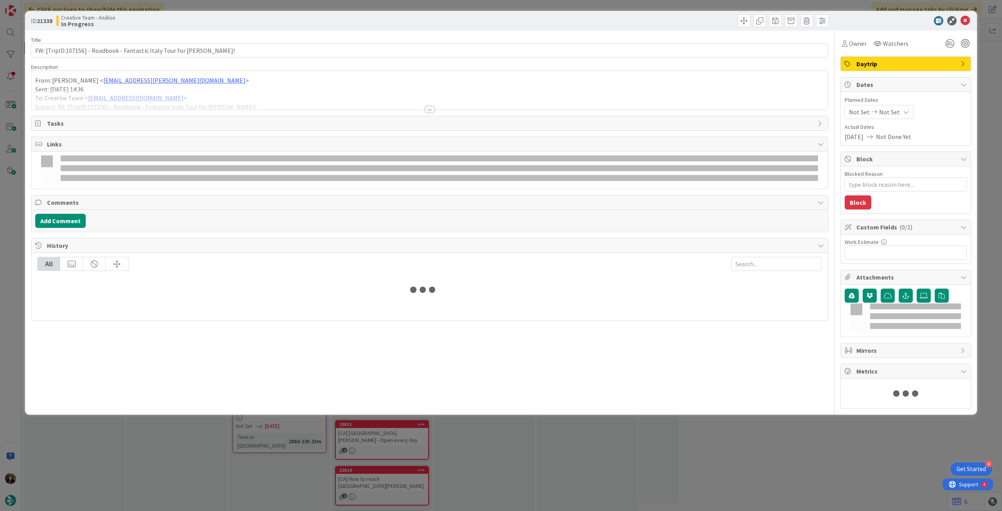
click at [170, 94] on div at bounding box center [429, 100] width 797 height 20
type textarea "x"
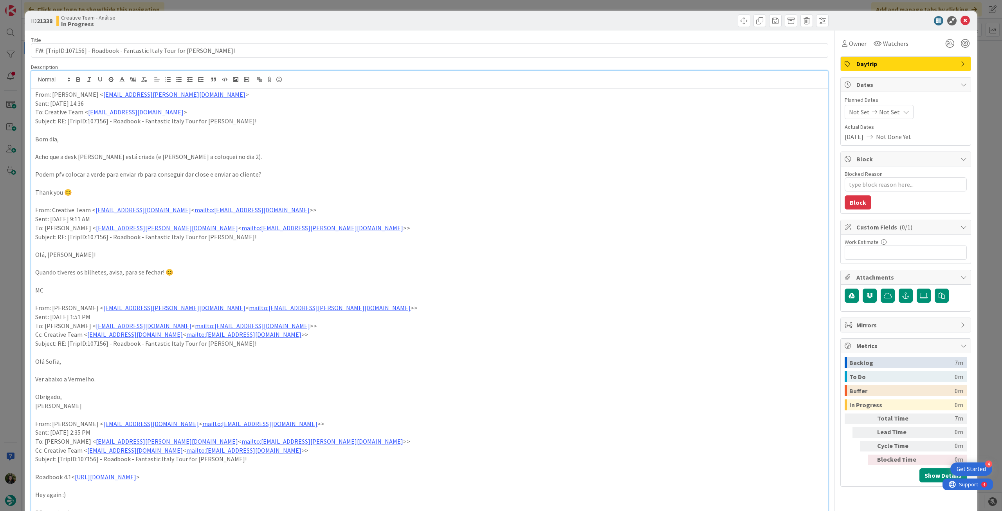
click at [893, 110] on div "Not Set Not Set" at bounding box center [879, 112] width 69 height 14
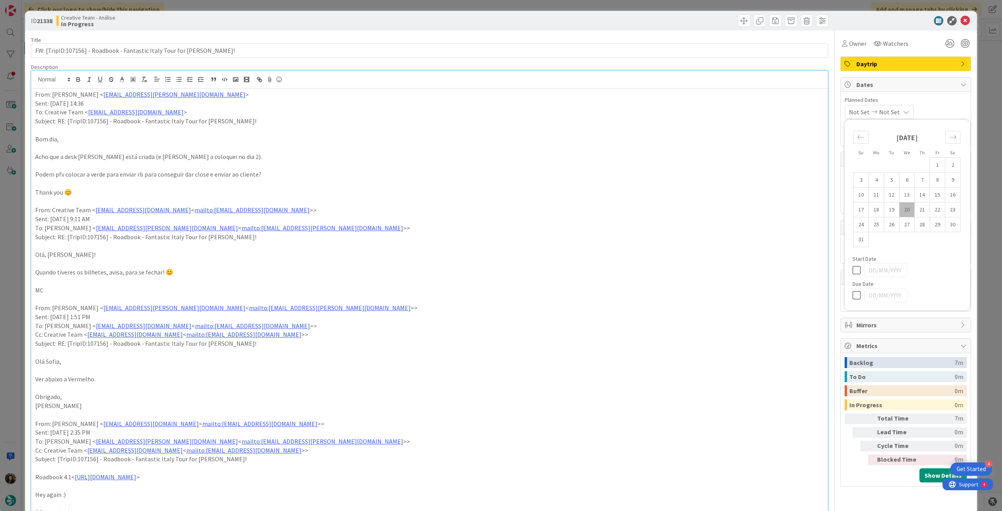
click at [853, 294] on icon at bounding box center [859, 294] width 12 height 9
type input "[DATE]"
click at [961, 20] on icon at bounding box center [965, 20] width 9 height 9
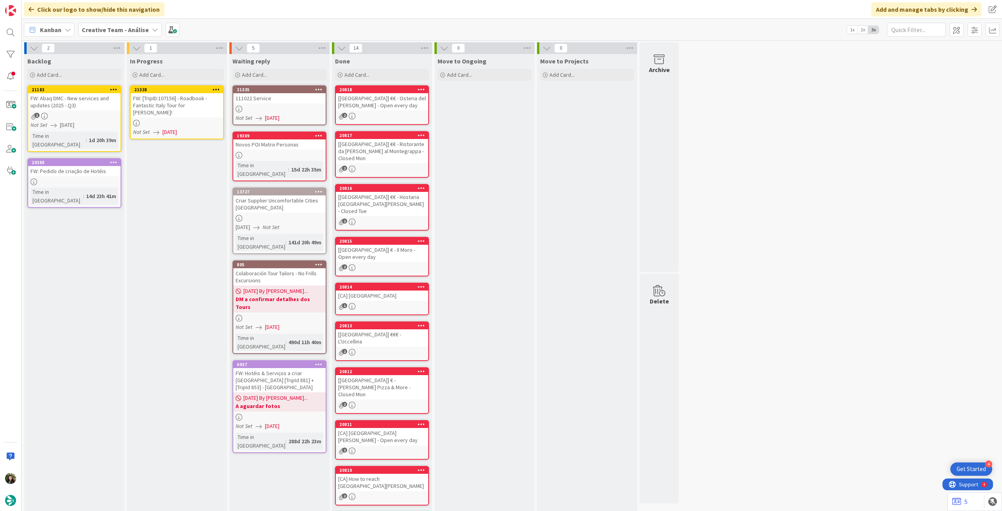
click at [215, 88] on icon at bounding box center [216, 89] width 7 height 5
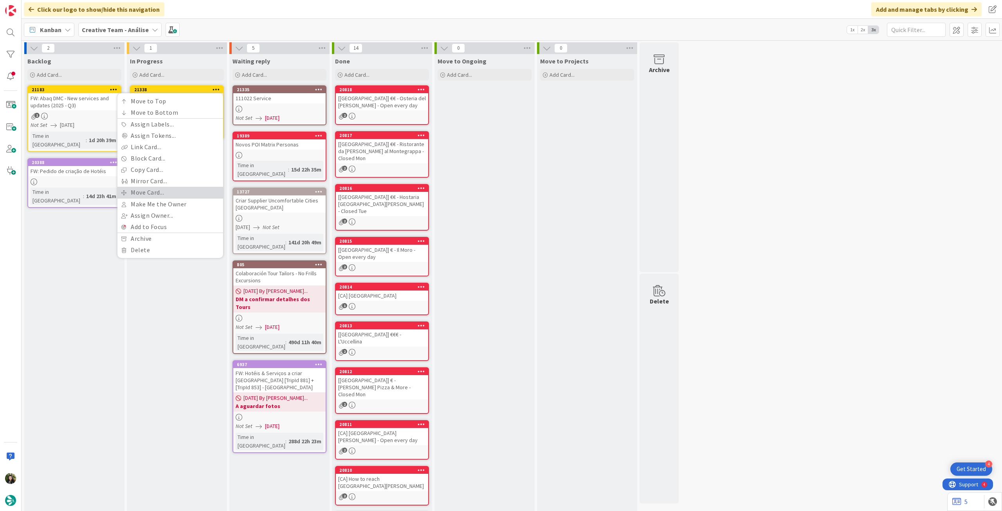
click at [162, 191] on link "Move Card..." at bounding box center [170, 192] width 106 height 11
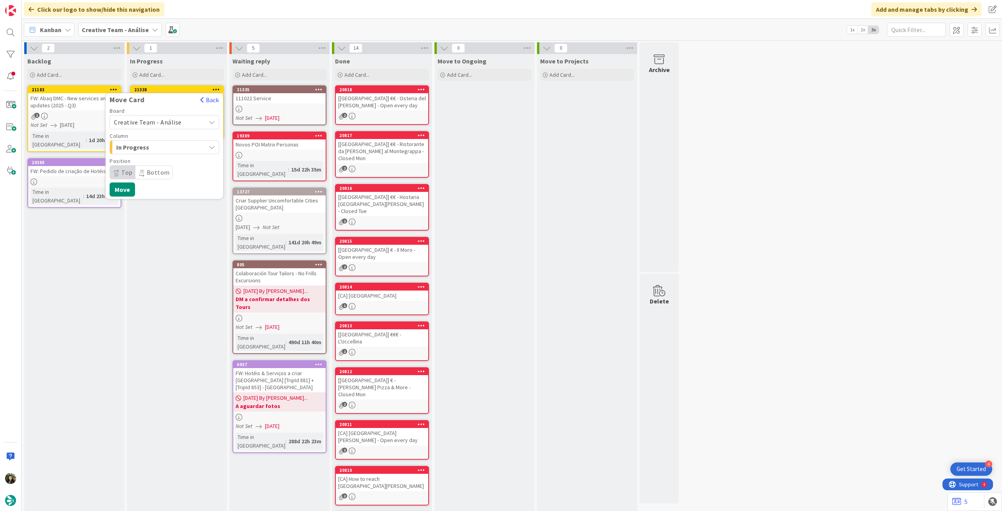
click at [167, 117] on span "Creative Team - Análise" at bounding box center [158, 122] width 88 height 11
click at [157, 159] on span "Creative Team" at bounding box center [169, 159] width 91 height 12
drag, startPoint x: 155, startPoint y: 169, endPoint x: 161, endPoint y: 177, distance: 9.7
click at [155, 169] on span "Daytrip" at bounding box center [163, 172] width 75 height 11
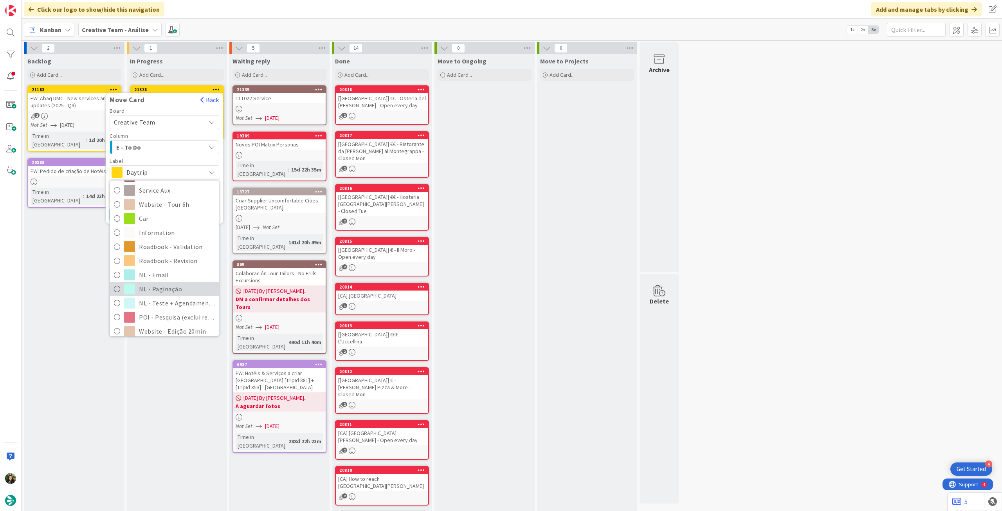
scroll to position [157, 0]
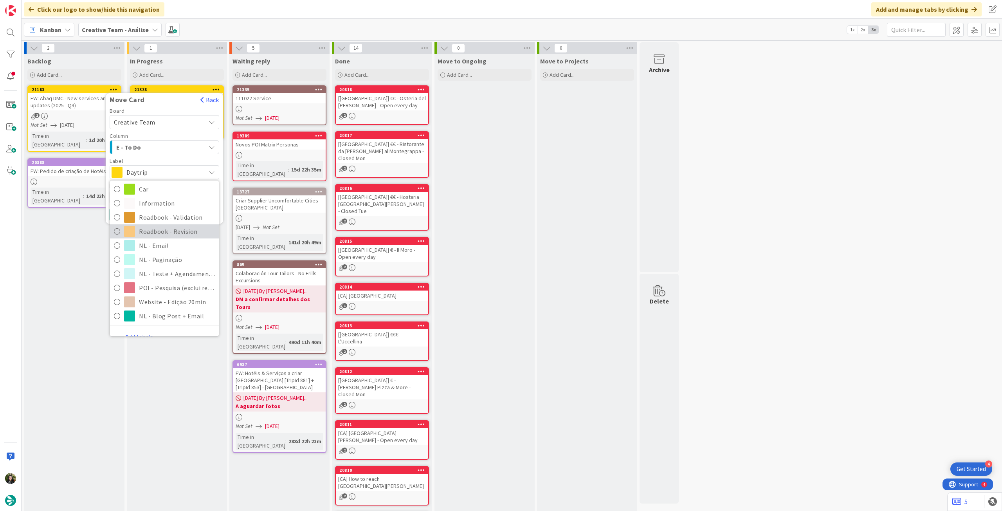
click at [168, 232] on span "Roadbook - Revision" at bounding box center [177, 232] width 76 height 12
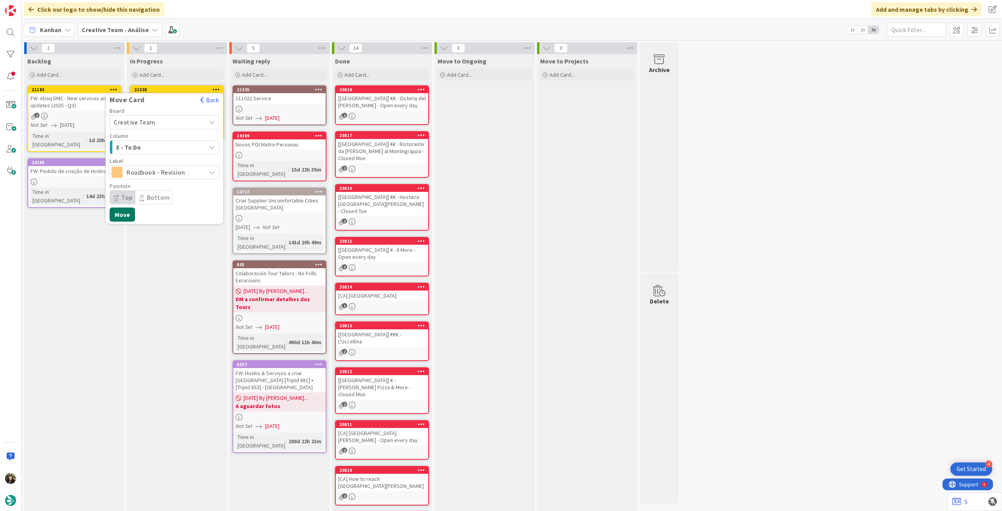
click at [129, 214] on button "Move" at bounding box center [122, 214] width 25 height 14
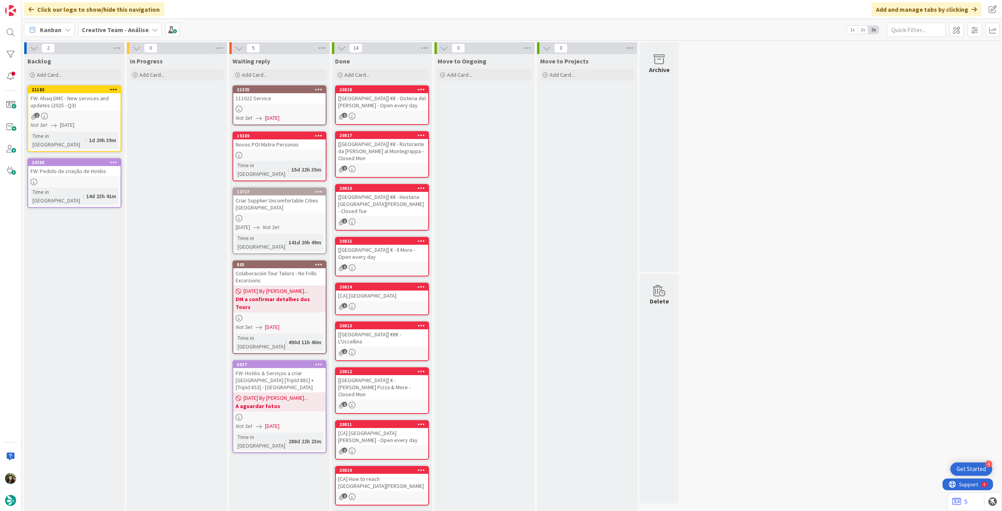
click at [110, 29] on b "Creative Team - Análise" at bounding box center [115, 30] width 67 height 8
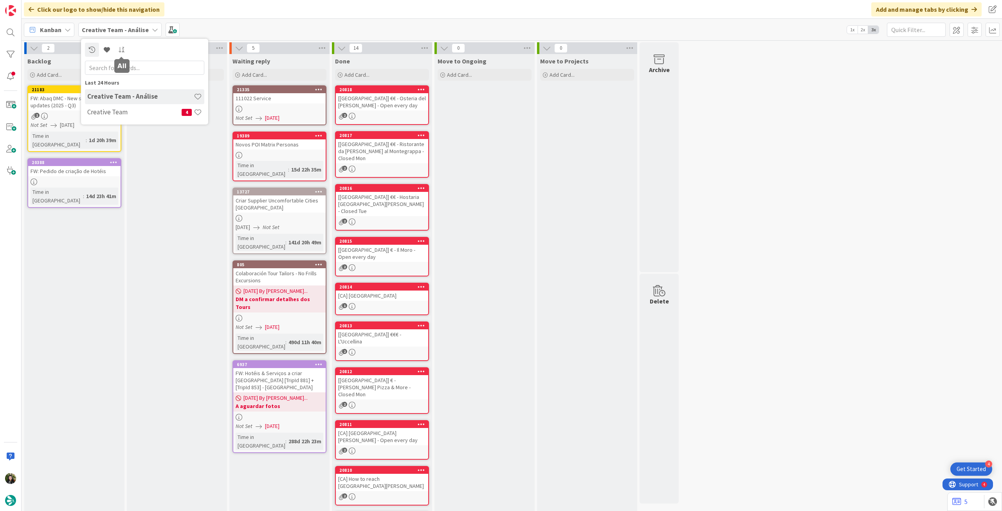
drag, startPoint x: 112, startPoint y: 114, endPoint x: 117, endPoint y: 117, distance: 6.0
click at [115, 116] on h4 "Creative Team" at bounding box center [134, 112] width 94 height 8
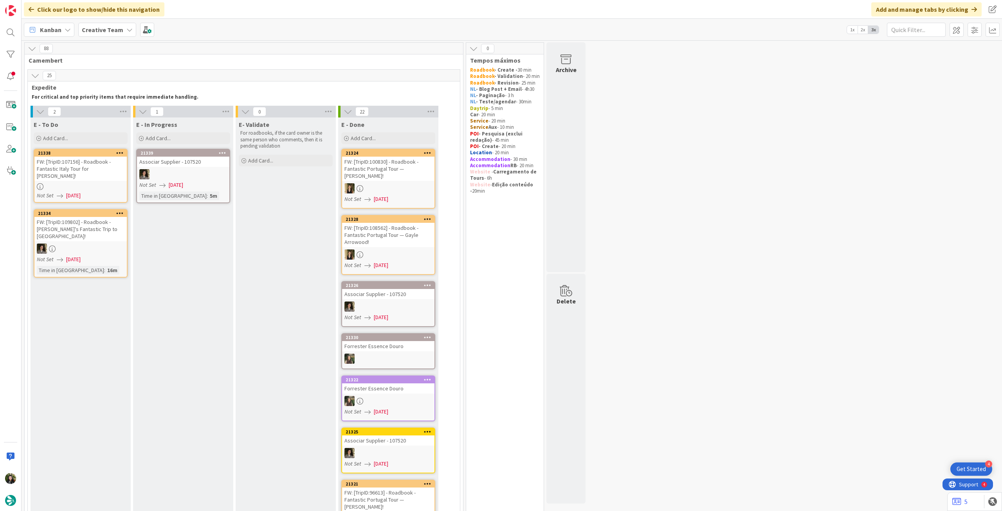
click at [106, 30] on b "Creative Team" at bounding box center [102, 30] width 41 height 8
click at [116, 113] on h4 "Creative Team - Análise" at bounding box center [140, 112] width 106 height 8
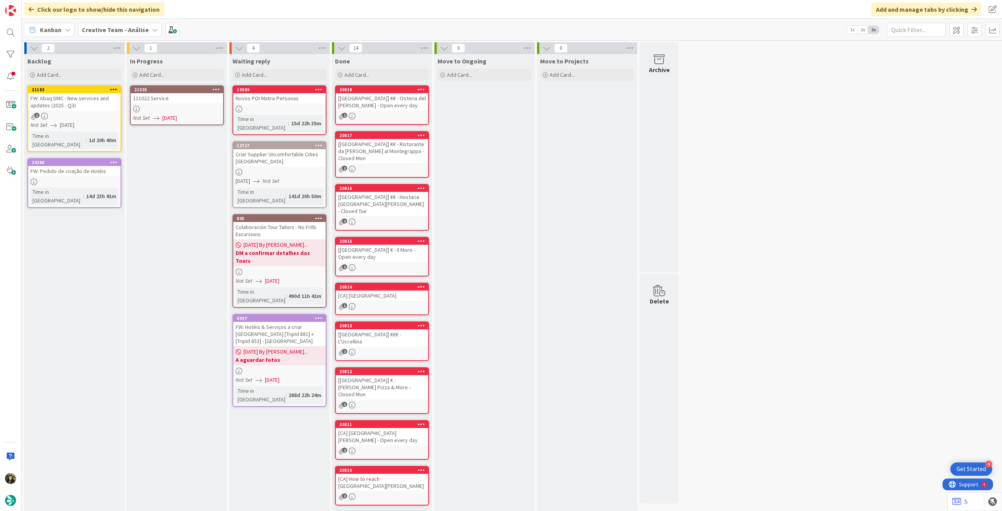
click at [222, 87] on div "21335" at bounding box center [177, 89] width 92 height 7
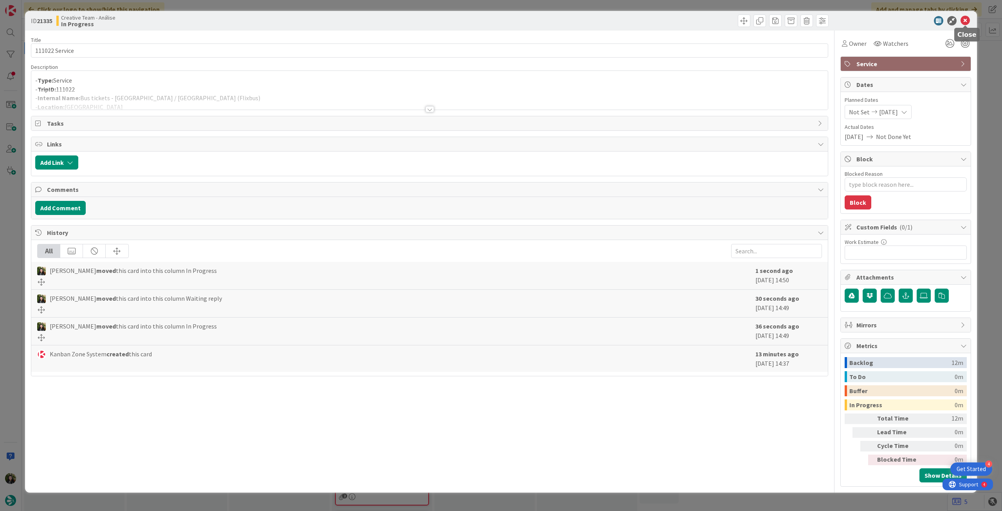
drag, startPoint x: 963, startPoint y: 19, endPoint x: 718, endPoint y: 19, distance: 245.1
click at [963, 19] on icon at bounding box center [965, 20] width 9 height 9
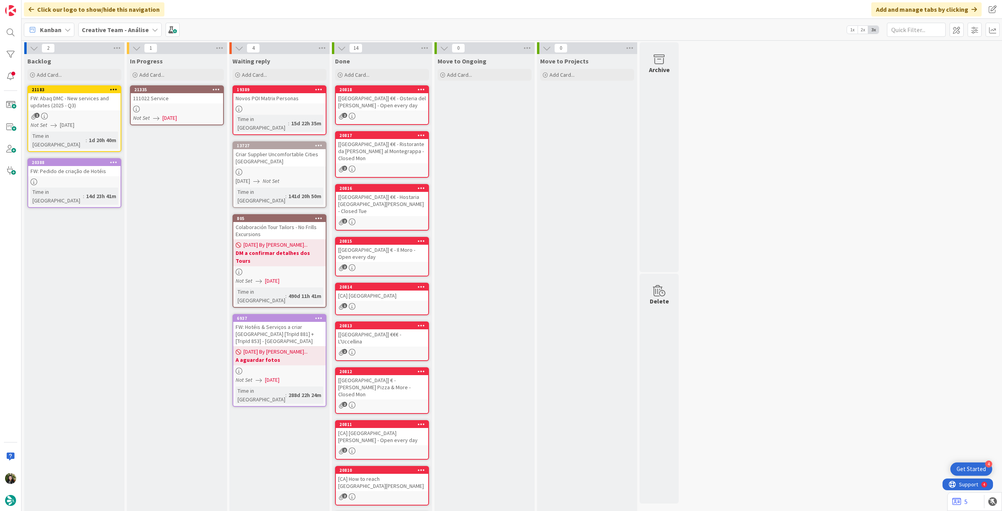
click at [218, 88] on icon at bounding box center [216, 89] width 7 height 5
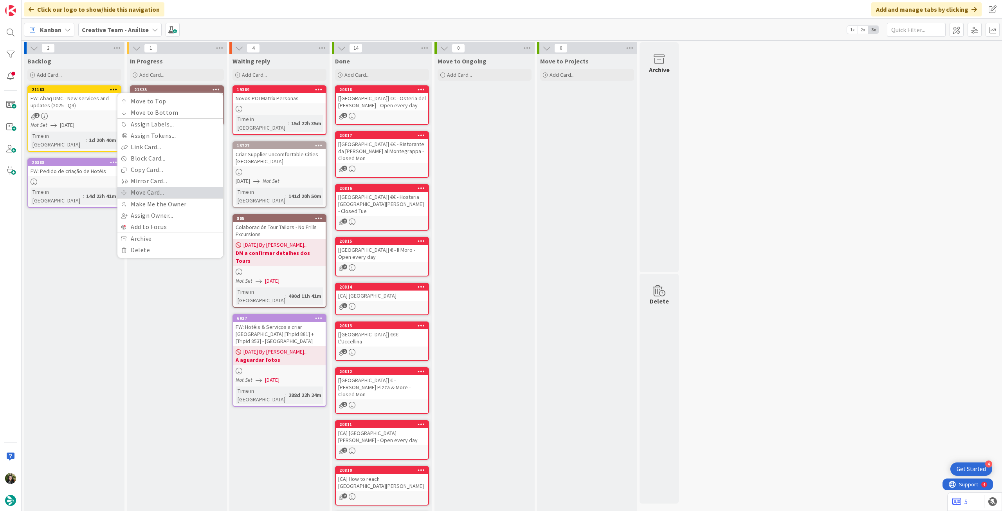
click at [160, 192] on link "Move Card..." at bounding box center [170, 192] width 106 height 11
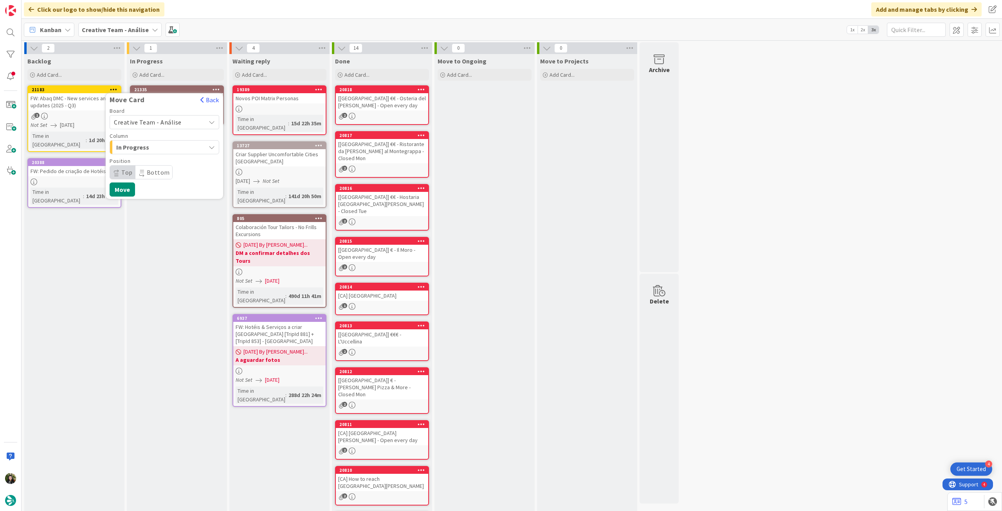
click at [174, 124] on span "Creative Team - Análise" at bounding box center [148, 122] width 68 height 8
click at [161, 157] on span "Creative Team" at bounding box center [169, 159] width 91 height 12
drag, startPoint x: 163, startPoint y: 150, endPoint x: 165, endPoint y: 155, distance: 4.7
click at [164, 150] on span "Select a Column..." at bounding box center [143, 147] width 59 height 10
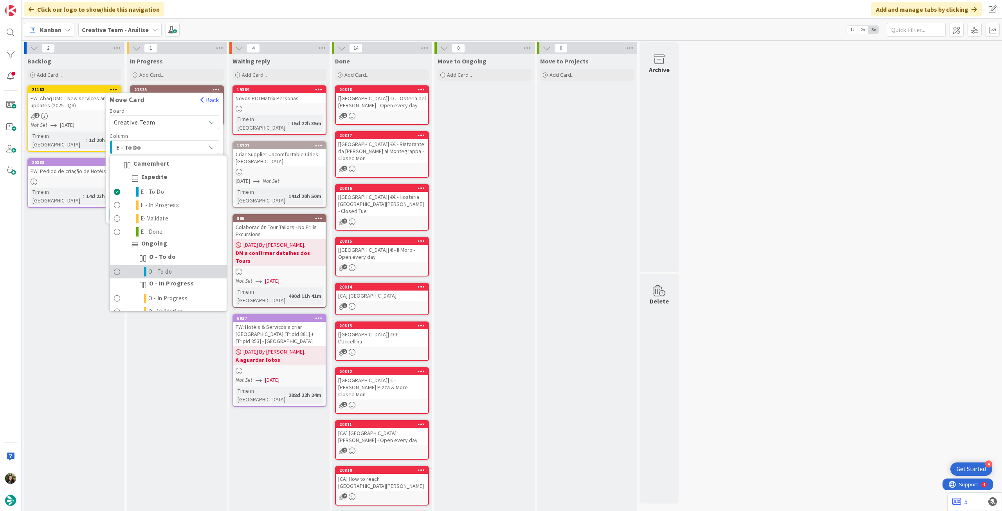
click at [164, 271] on span "O - To do" at bounding box center [160, 271] width 24 height 9
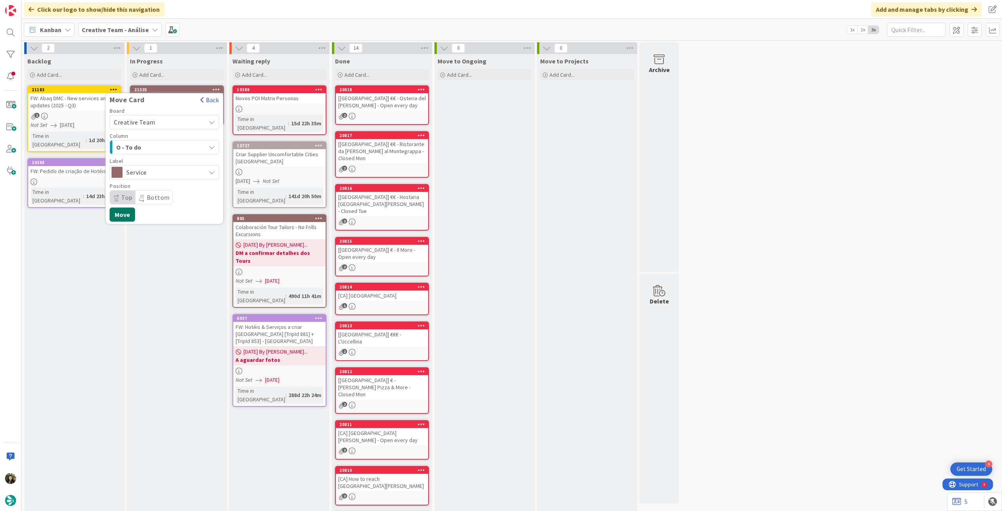
drag, startPoint x: 126, startPoint y: 215, endPoint x: 107, endPoint y: 117, distance: 99.4
click at [126, 214] on button "Move" at bounding box center [122, 214] width 25 height 14
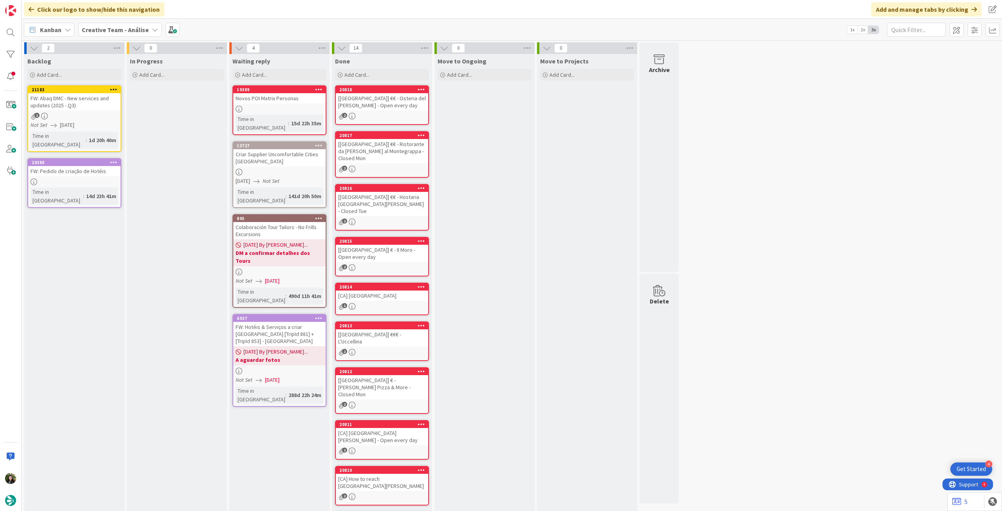
click at [119, 29] on b "Creative Team - Análise" at bounding box center [115, 30] width 67 height 8
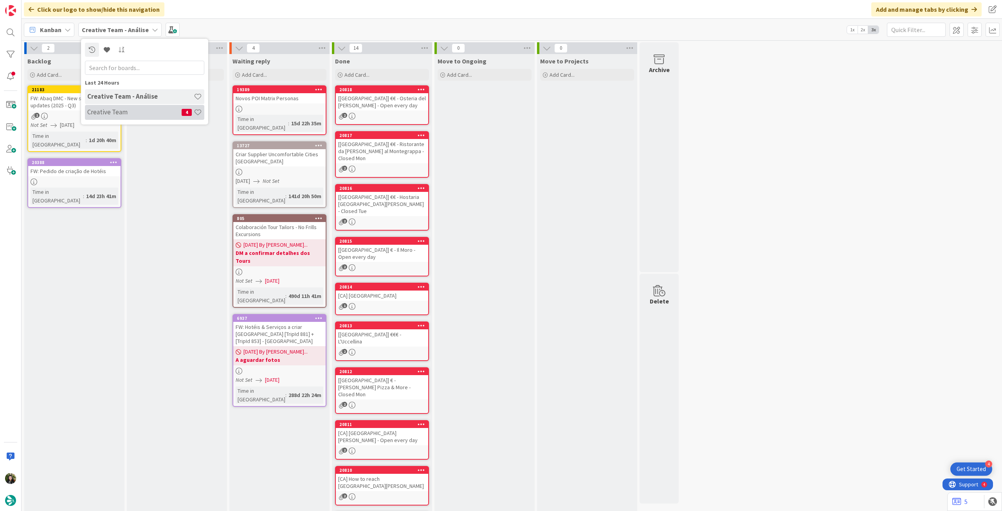
click at [120, 111] on h4 "Creative Team" at bounding box center [134, 112] width 94 height 8
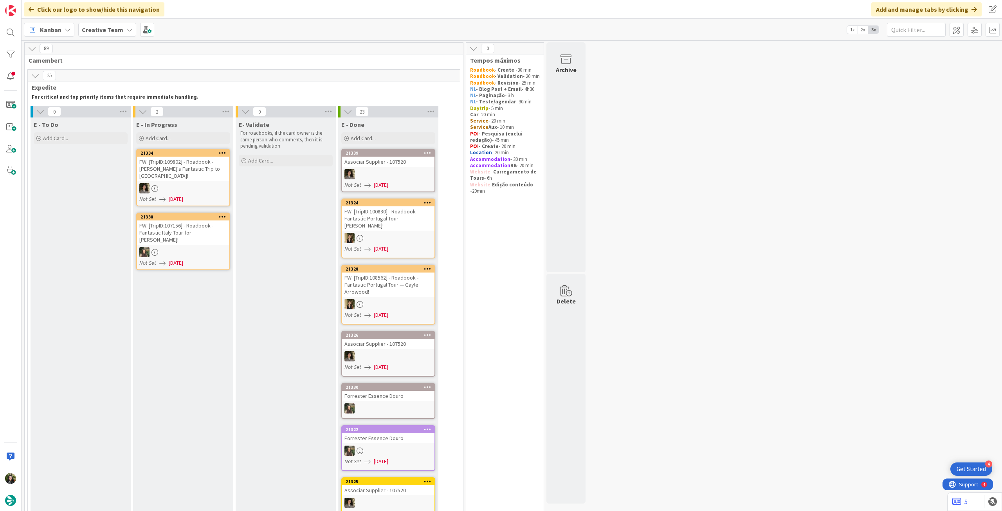
drag, startPoint x: 97, startPoint y: 28, endPoint x: 102, endPoint y: 36, distance: 9.9
click at [97, 29] on b "Creative Team" at bounding box center [102, 30] width 41 height 8
click at [122, 116] on h4 "Creative Team - Análise" at bounding box center [140, 112] width 106 height 8
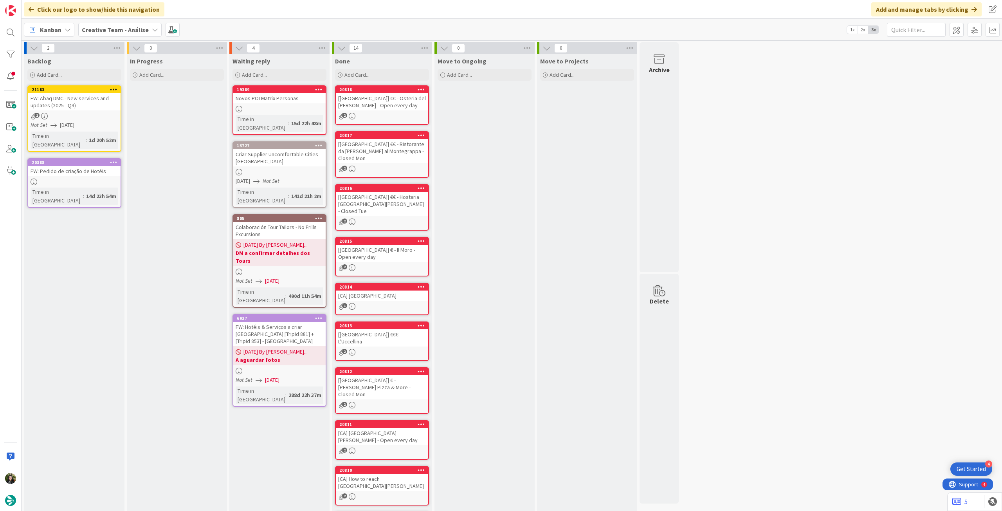
click at [129, 30] on b "Creative Team - Análise" at bounding box center [115, 30] width 67 height 8
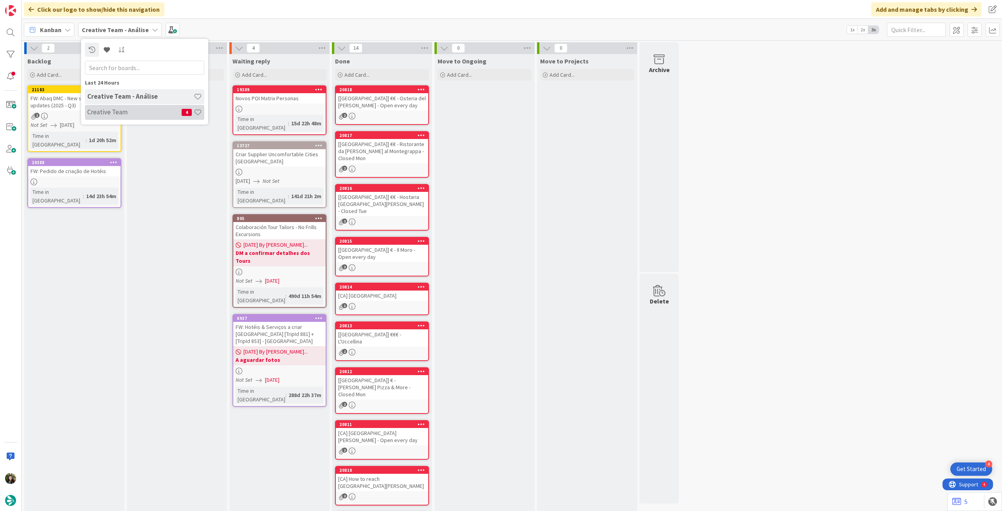
click at [132, 109] on h4 "Creative Team" at bounding box center [134, 112] width 94 height 8
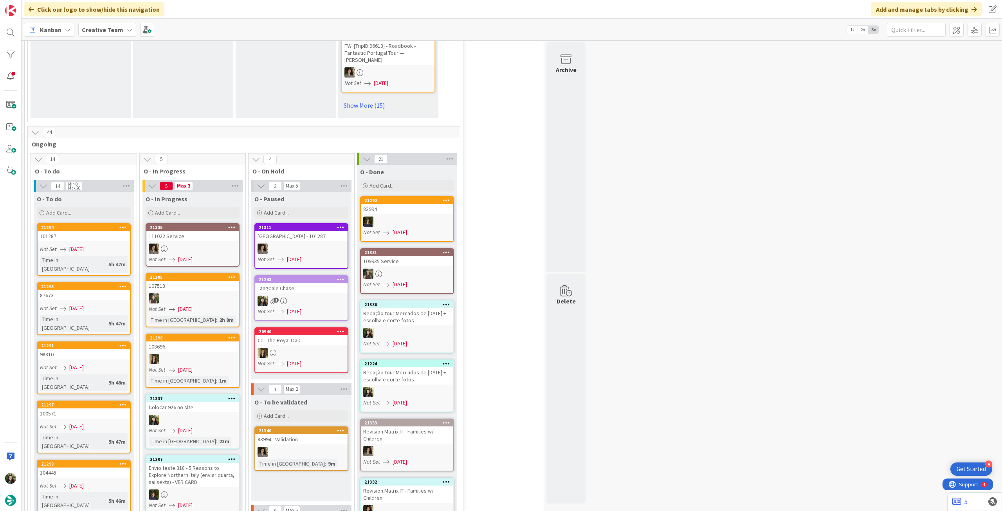
scroll to position [678, 0]
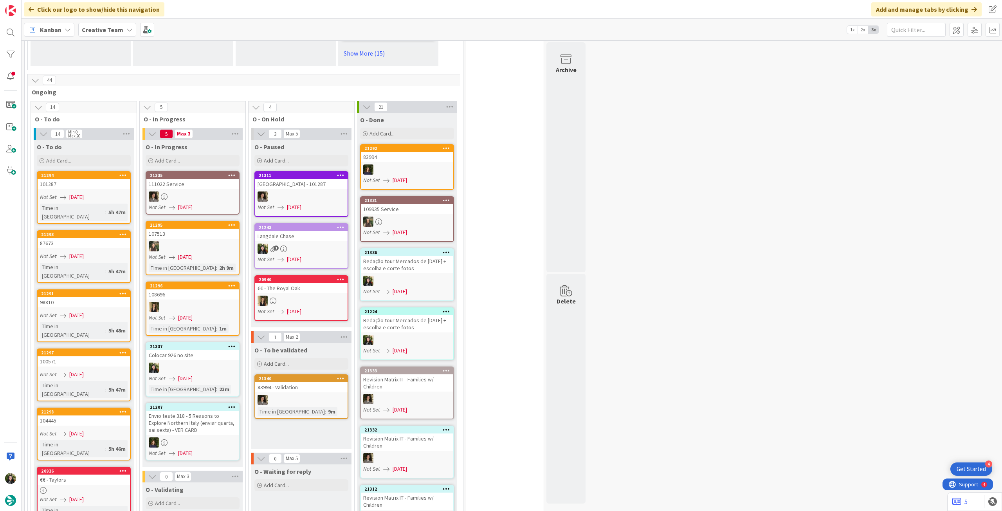
click at [226, 363] on div at bounding box center [192, 368] width 92 height 10
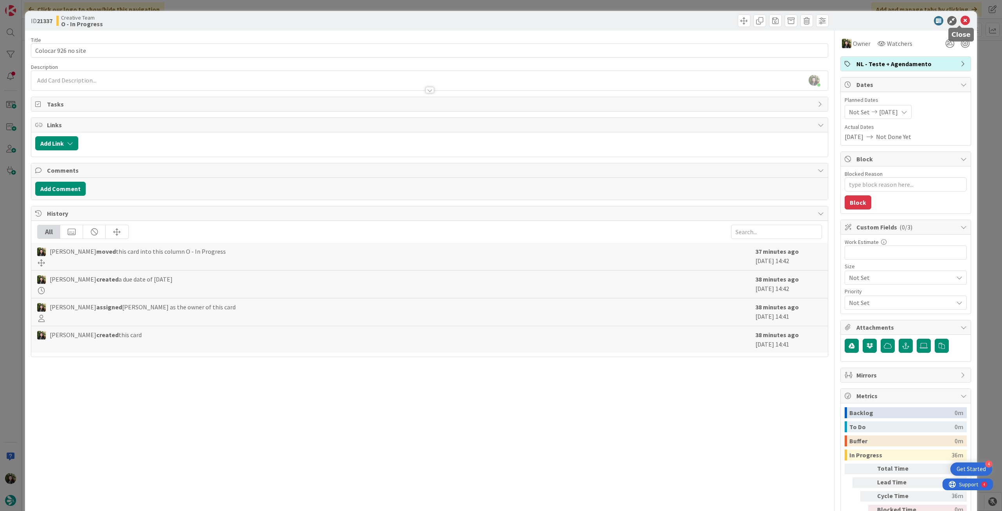
drag, startPoint x: 960, startPoint y: 18, endPoint x: 917, endPoint y: 91, distance: 84.3
click at [961, 20] on icon at bounding box center [965, 20] width 9 height 9
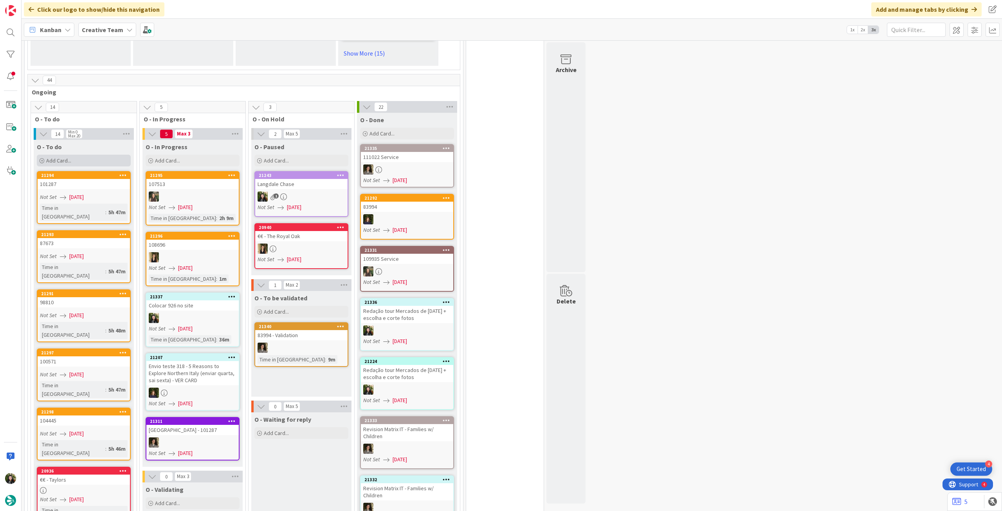
click at [95, 155] on div "Add Card..." at bounding box center [84, 161] width 94 height 12
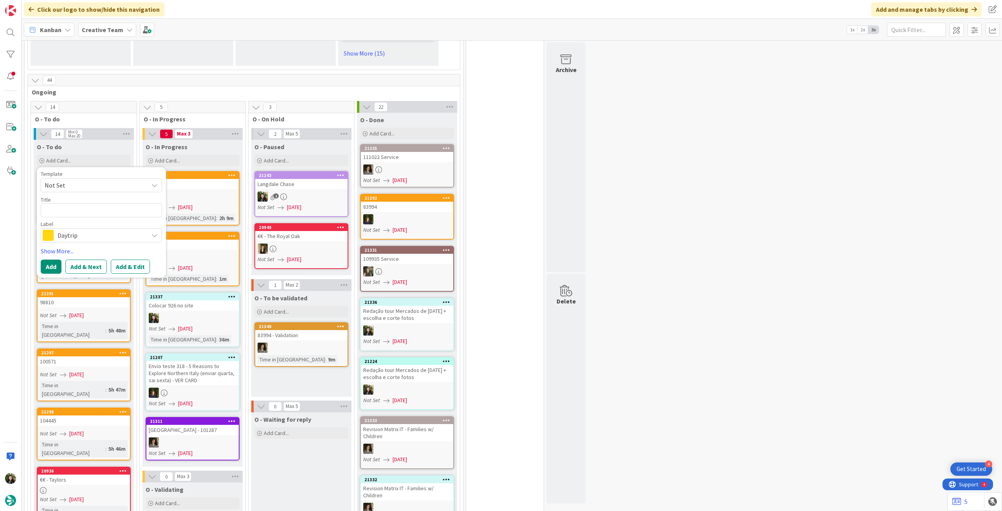
click at [91, 230] on span "Daytrip" at bounding box center [101, 235] width 87 height 11
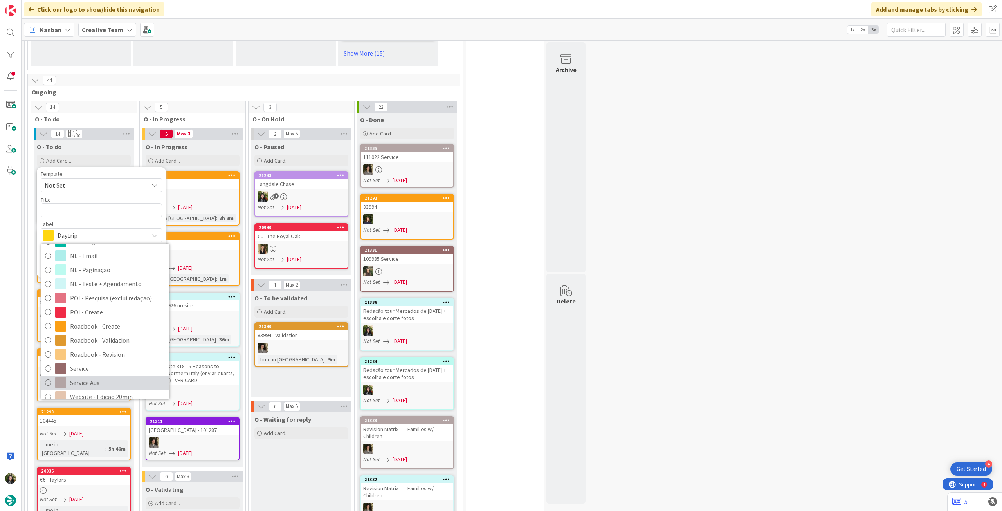
scroll to position [105, 0]
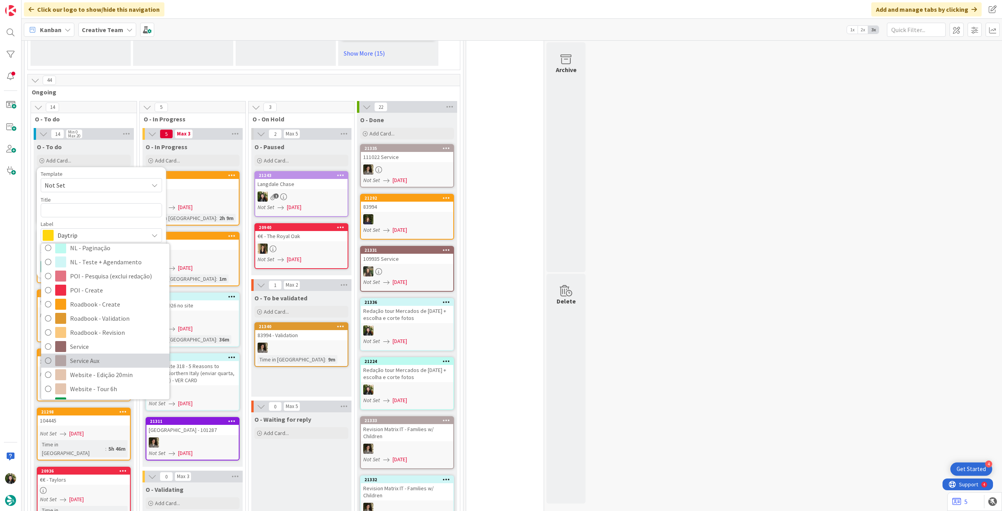
click at [103, 355] on span "Service Aux" at bounding box center [118, 361] width 96 height 12
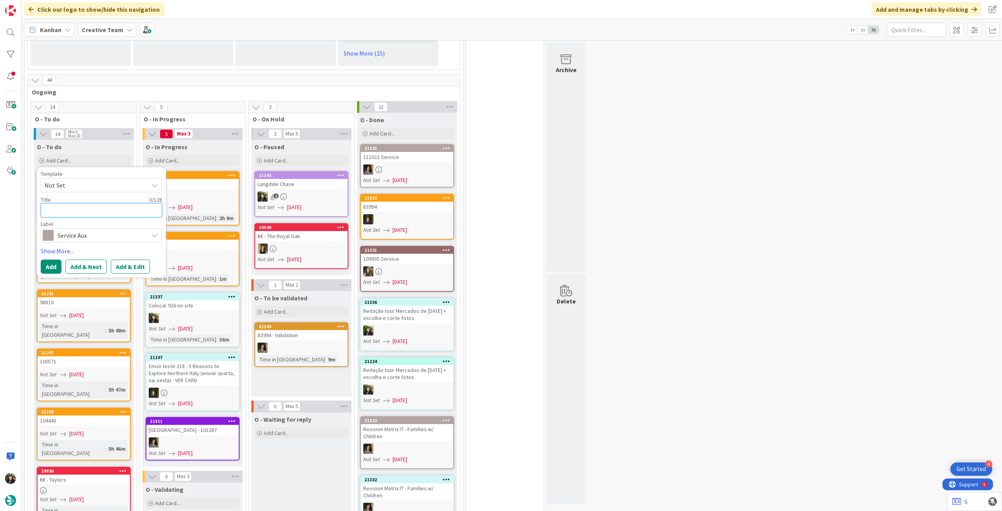
click at [118, 203] on textarea at bounding box center [101, 210] width 121 height 14
type textarea "x"
type textarea "A"
type textarea "x"
type textarea "Al"
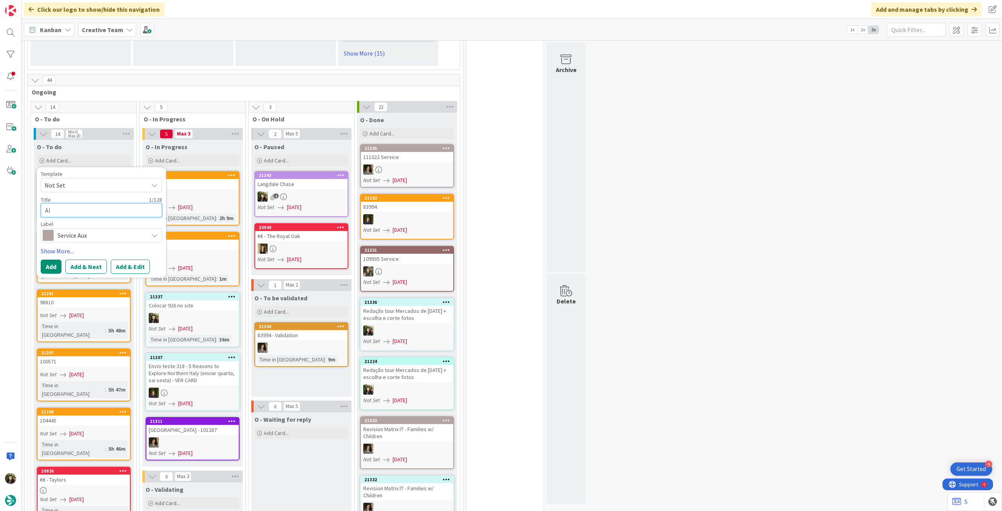
type textarea "x"
type textarea "Alt"
type textarea "x"
type textarea "Alte"
type textarea "x"
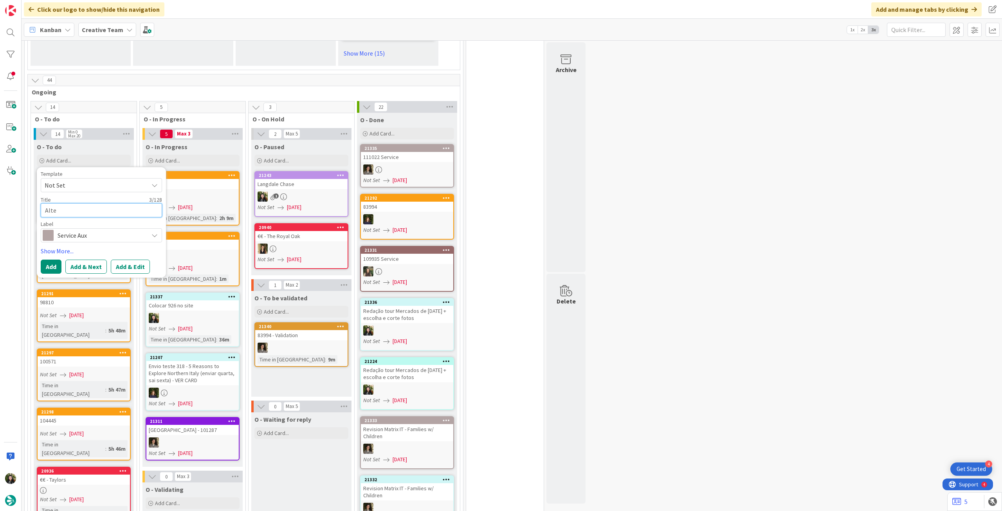
type textarea "Alter"
type textarea "x"
type textarea "Altera"
type textarea "x"
type textarea "Alteraç"
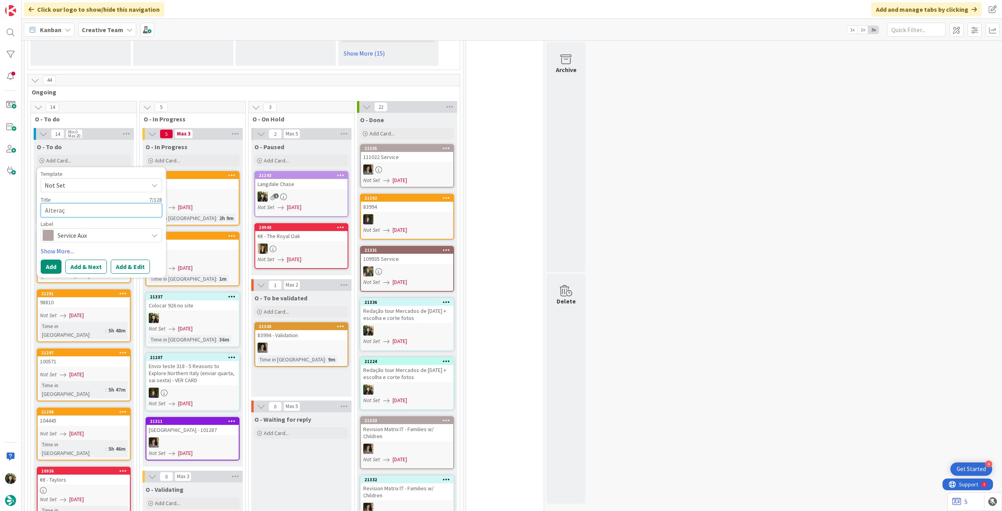
type textarea "x"
type textarea "Alteraçã"
type textarea "x"
type textarea "Alteração"
type textarea "x"
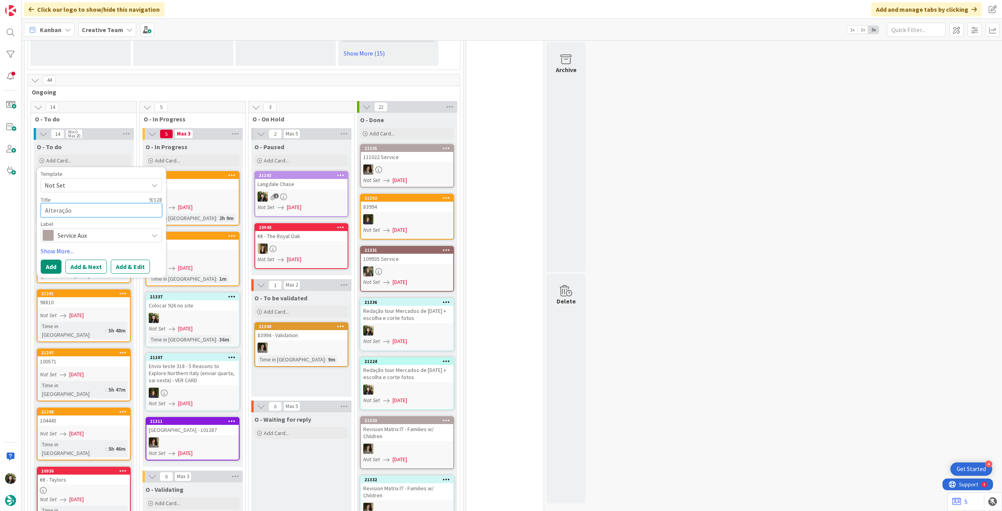
type textarea "Alteração"
type textarea "x"
type textarea "Alteração o"
type textarea "x"
type textarea "Alteração or"
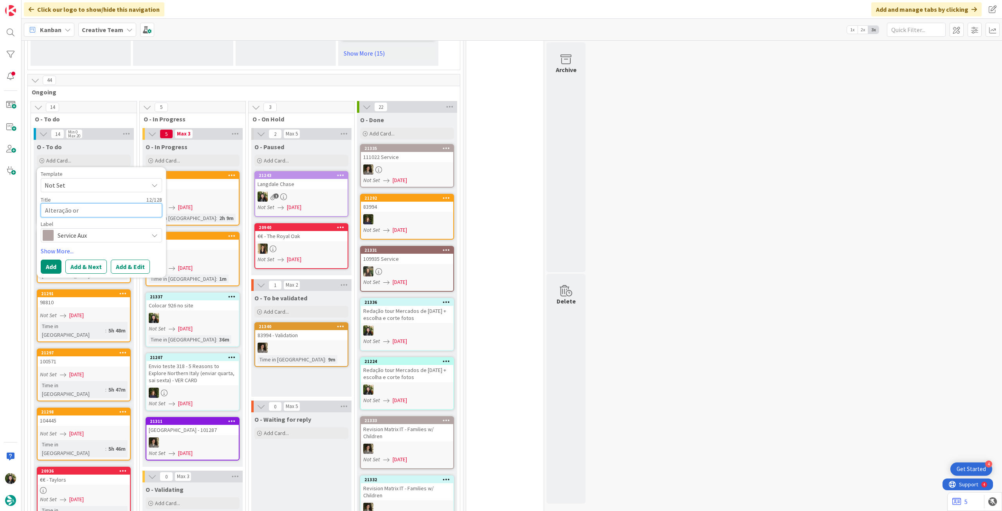
type textarea "x"
type textarea "Alteração orm"
type textarea "x"
type textarea "Alteração or"
type textarea "x"
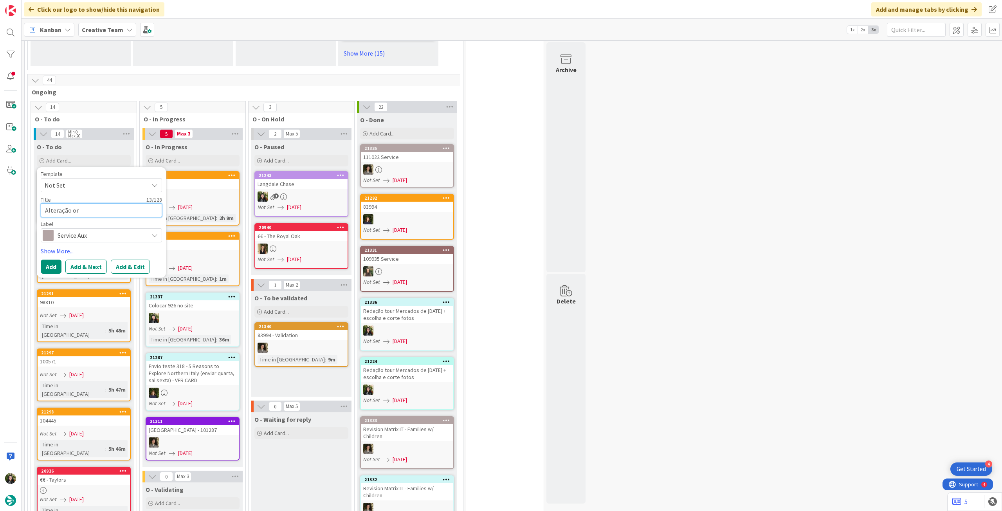
type textarea "Alteração o"
type textarea "x"
type textarea "Alteração"
type textarea "x"
type textarea "Alteração p"
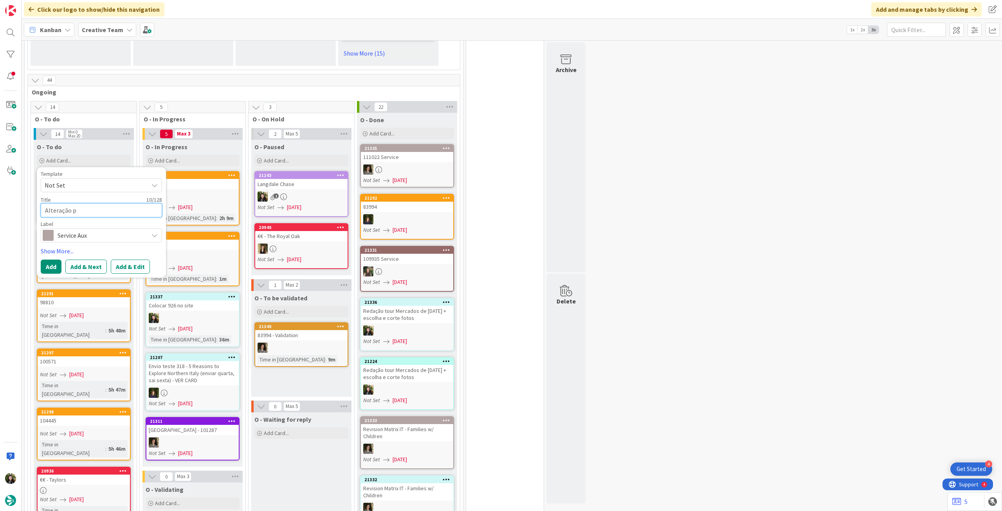
type textarea "x"
type textarea "Alteração poe"
type textarea "x"
type textarea "Alteração poem"
type textarea "x"
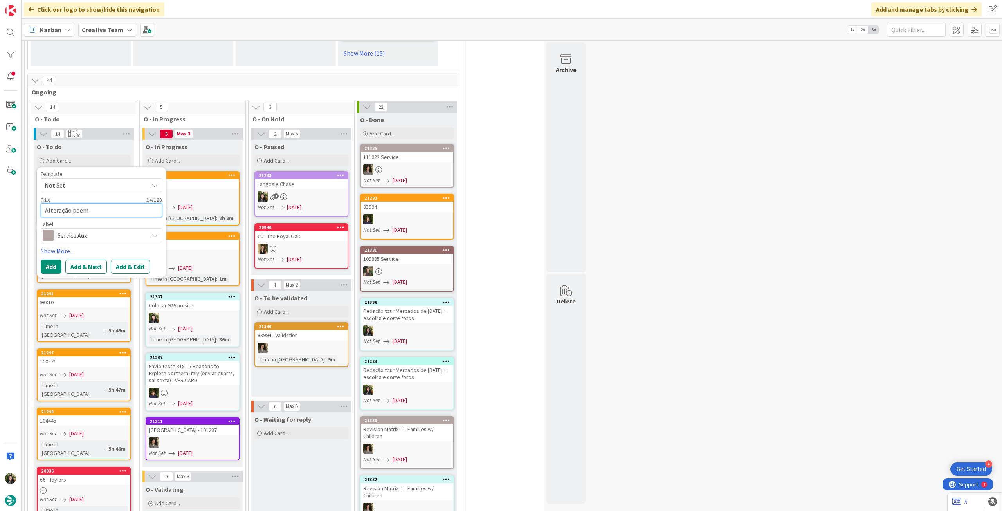
type textarea "Alteração poemo"
type textarea "x"
type textarea "Alteração poem"
type textarea "x"
type textarea "Alteração poe"
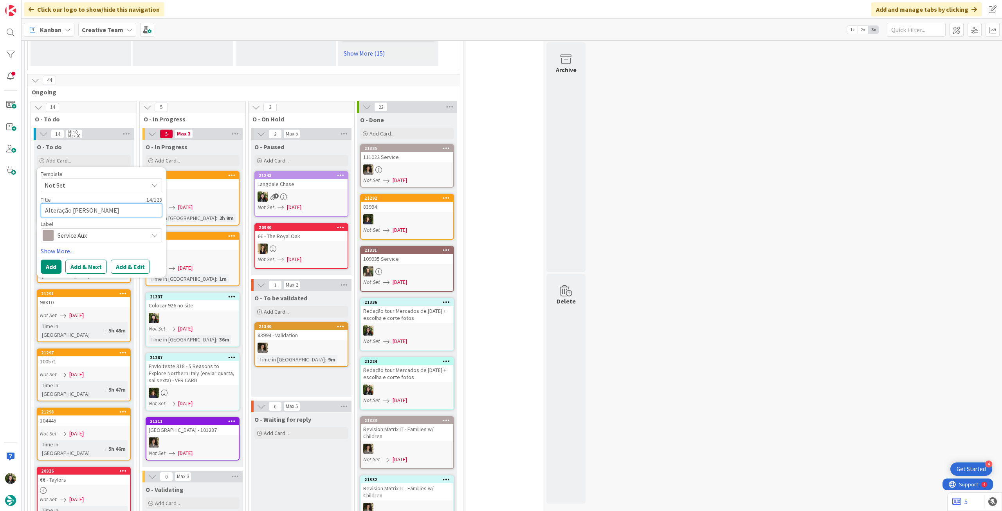
type textarea "x"
type textarea "Alteração po"
type textarea "x"
type textarea "Alteração por"
type textarea "x"
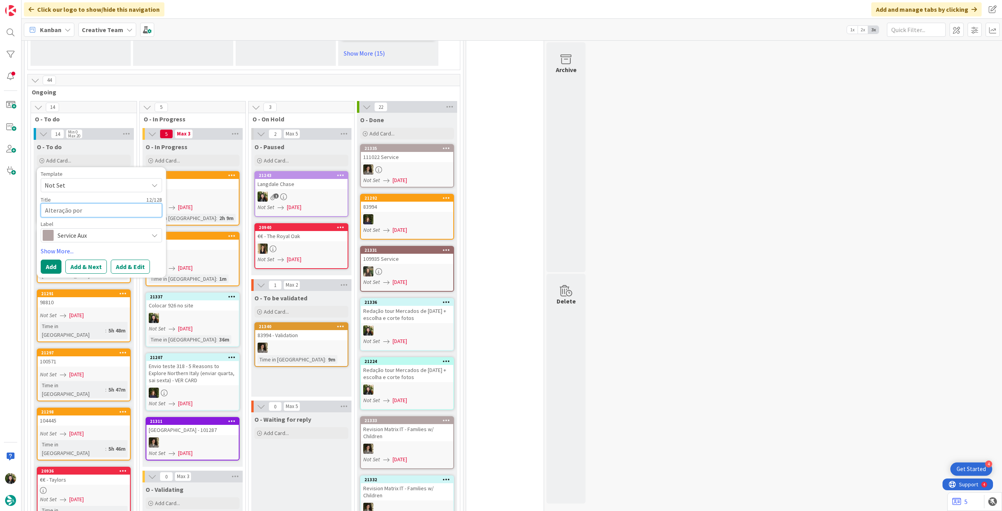
type textarea "Alteração porm"
type textarea "x"
type textarea "Alteração porme"
type textarea "x"
type textarea "Alteração pormen"
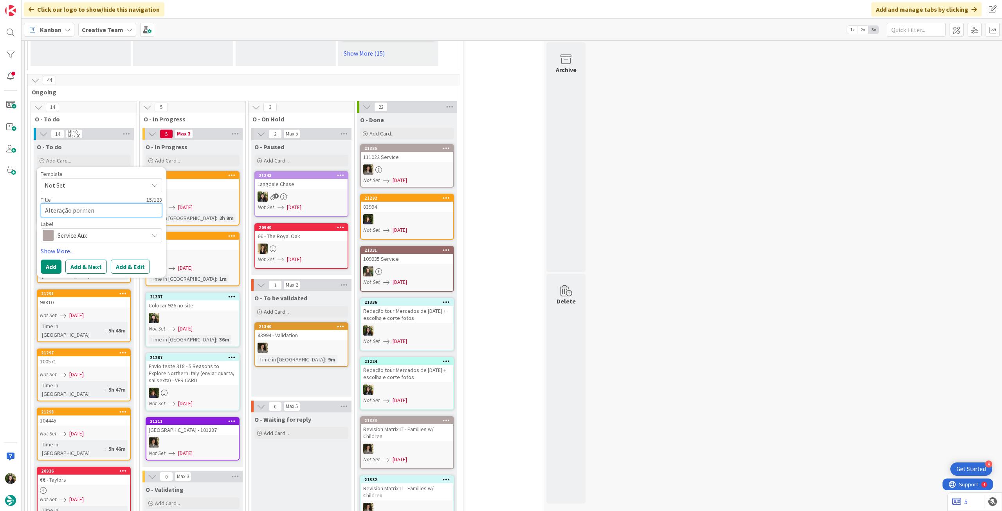
type textarea "x"
type textarea "Alteração pormeno"
type textarea "x"
type textarea "Alteração pormenor"
type textarea "x"
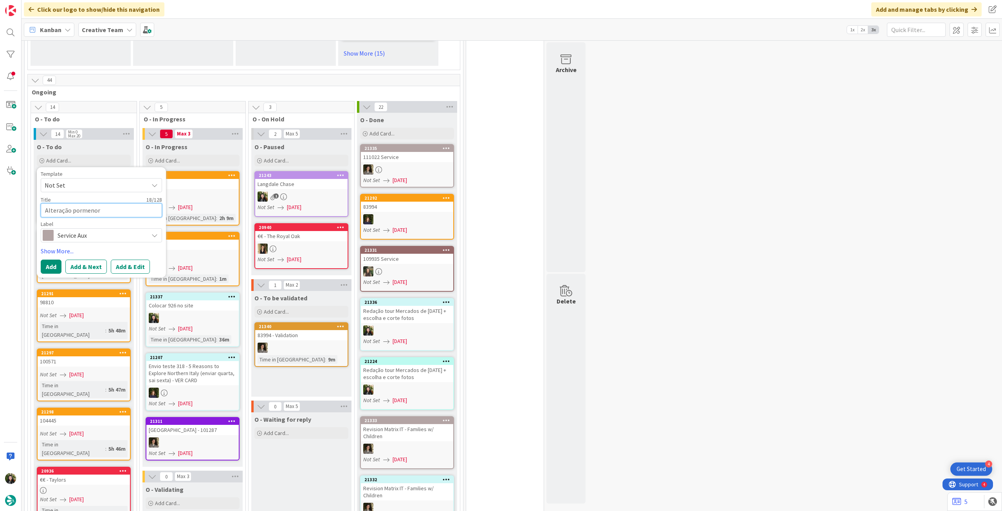
type textarea "Alteração pormenor"
type textarea "x"
type textarea "Alteração pormenor e"
type textarea "x"
type textarea "Alteração pormenor em"
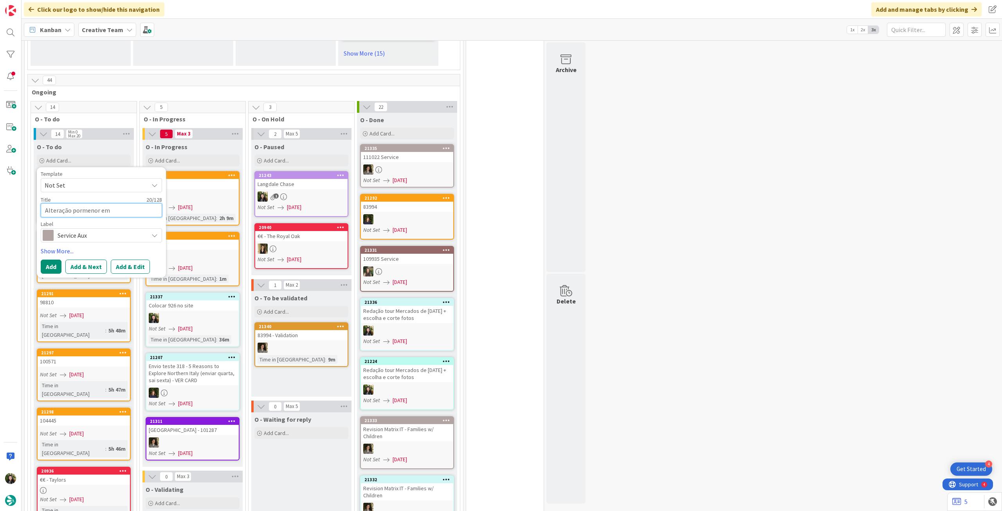
type textarea "x"
type textarea "Alteração pormenor em"
type textarea "x"
type textarea "Alteração pormenor em s"
type textarea "x"
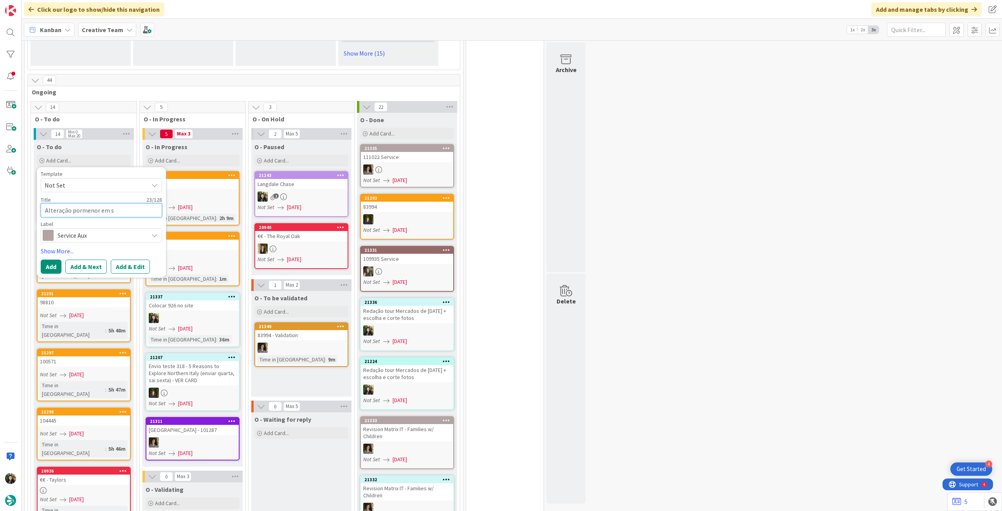
type textarea "Alteração pormenor em se"
type textarea "x"
type textarea "Alteração pormenor em ser"
type textarea "x"
type textarea "Alteração pormenor em serv"
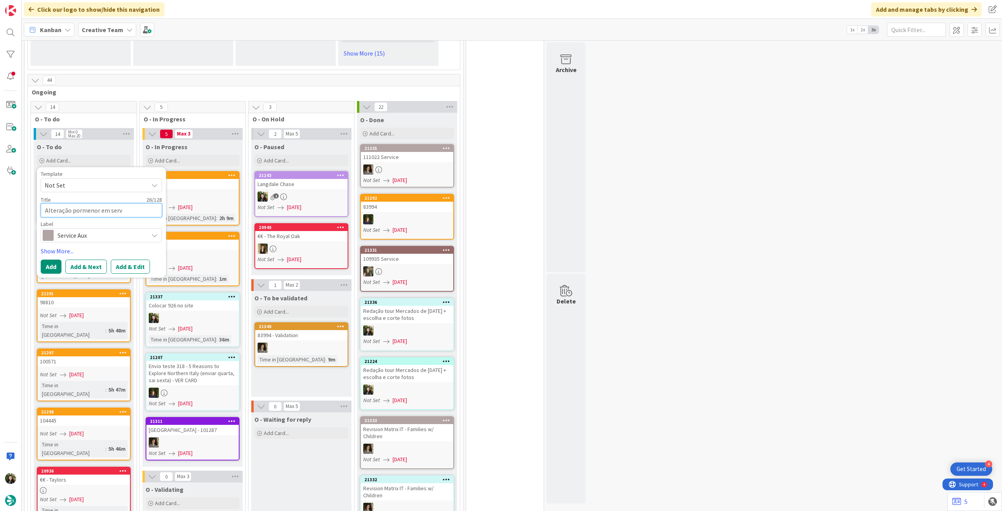
type textarea "x"
type textarea "Alteração pormenor em servic"
type textarea "x"
type textarea "Alteração pormenor em service"
click at [57, 260] on button "Add" at bounding box center [51, 267] width 21 height 14
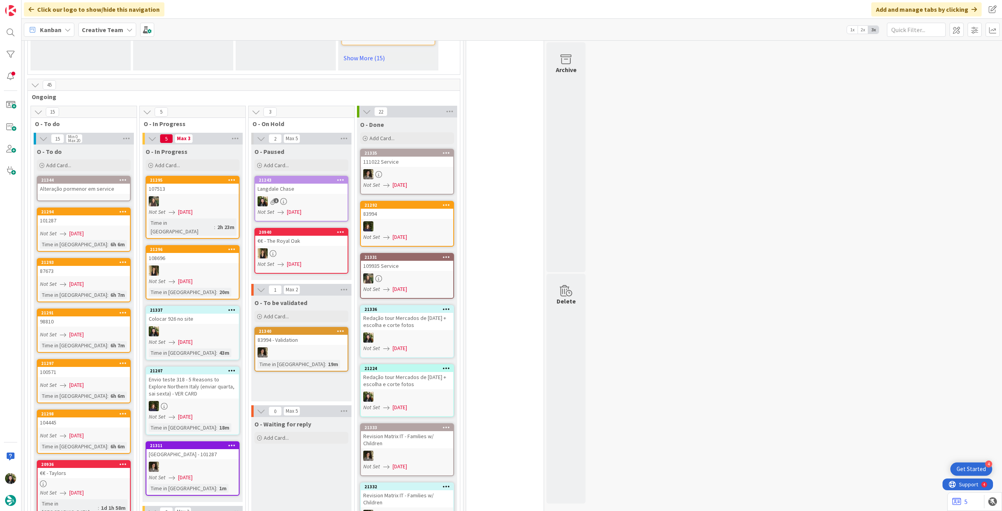
click at [93, 184] on div "Alteração pormenor em service" at bounding box center [84, 189] width 92 height 10
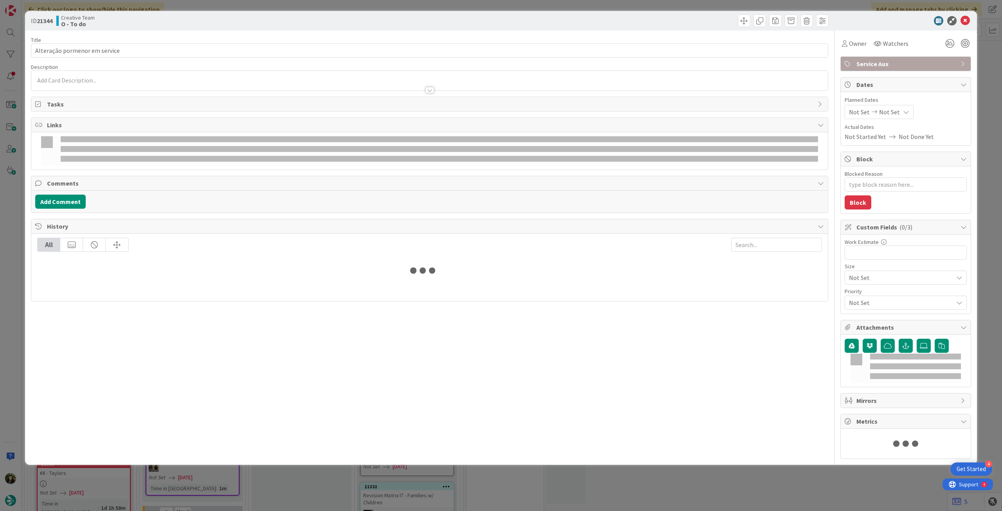
type textarea "x"
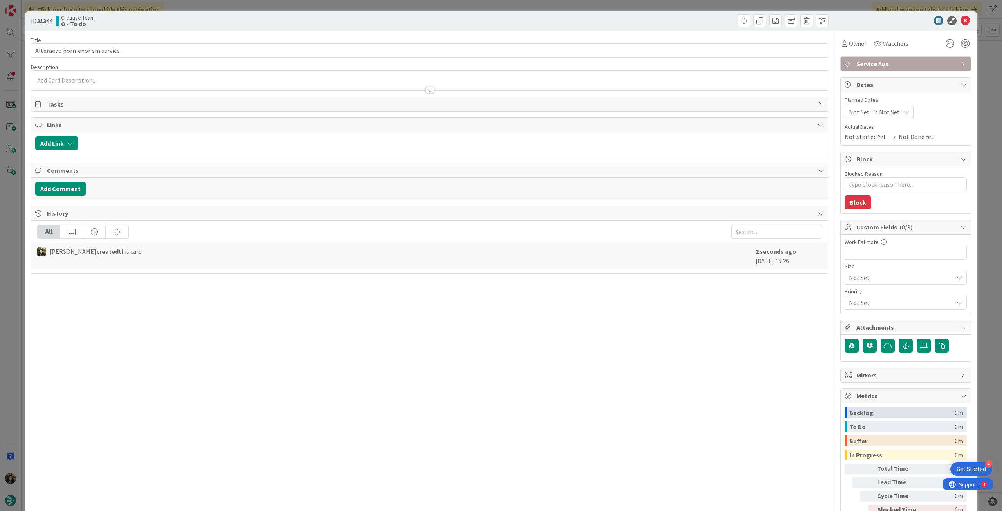
click at [92, 83] on div at bounding box center [429, 86] width 797 height 8
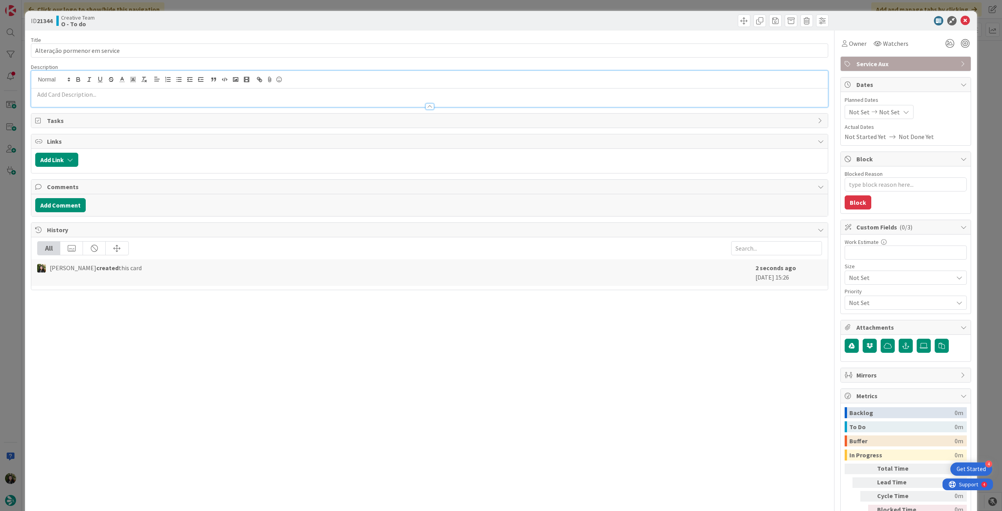
click at [92, 89] on div at bounding box center [429, 97] width 797 height 18
paste div
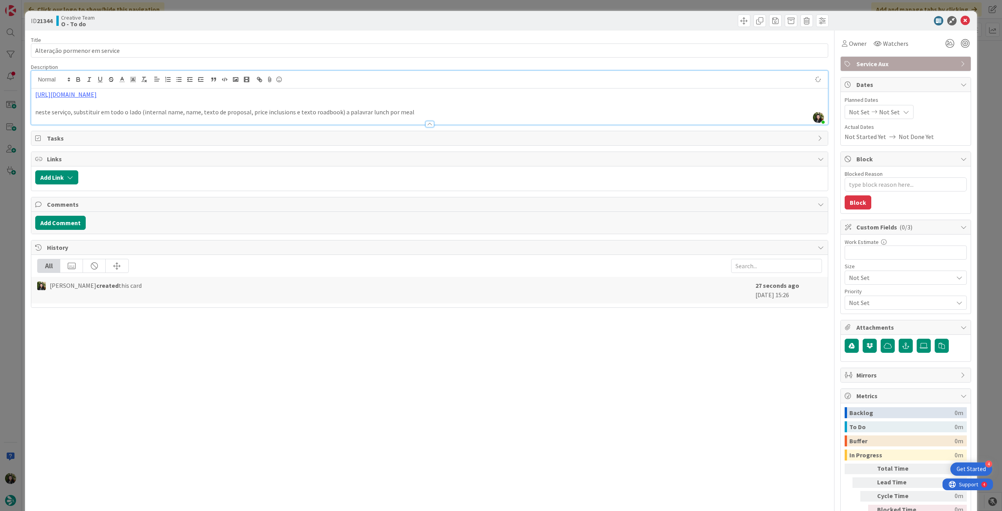
type textarea "x"
click at [891, 113] on span "Not Set" at bounding box center [889, 111] width 21 height 9
click at [853, 298] on icon at bounding box center [859, 294] width 12 height 9
type input "[DATE]"
click at [849, 40] on span "Owner" at bounding box center [858, 43] width 18 height 9
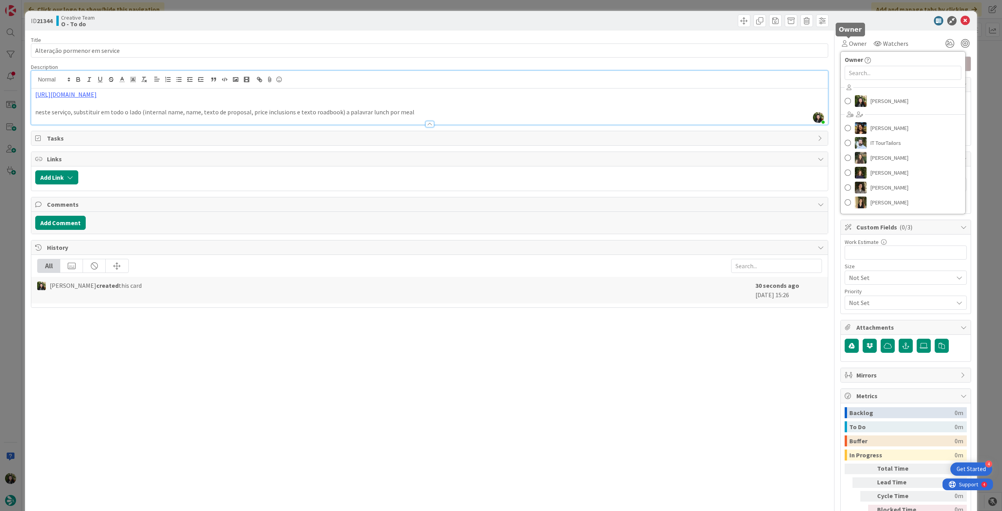
drag, startPoint x: 907, startPoint y: 23, endPoint x: 960, endPoint y: 17, distance: 52.8
click at [910, 23] on div at bounding box center [902, 20] width 139 height 9
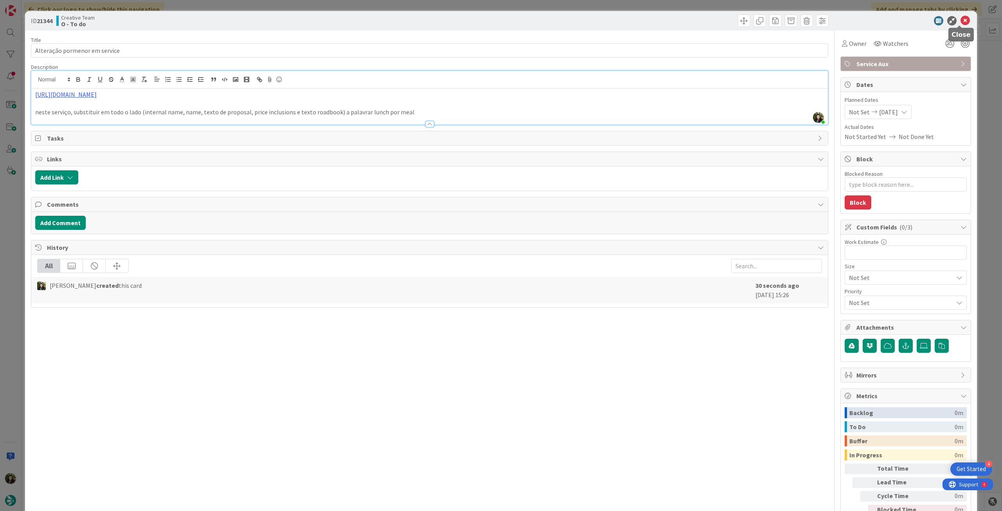
click at [963, 19] on icon at bounding box center [965, 20] width 9 height 9
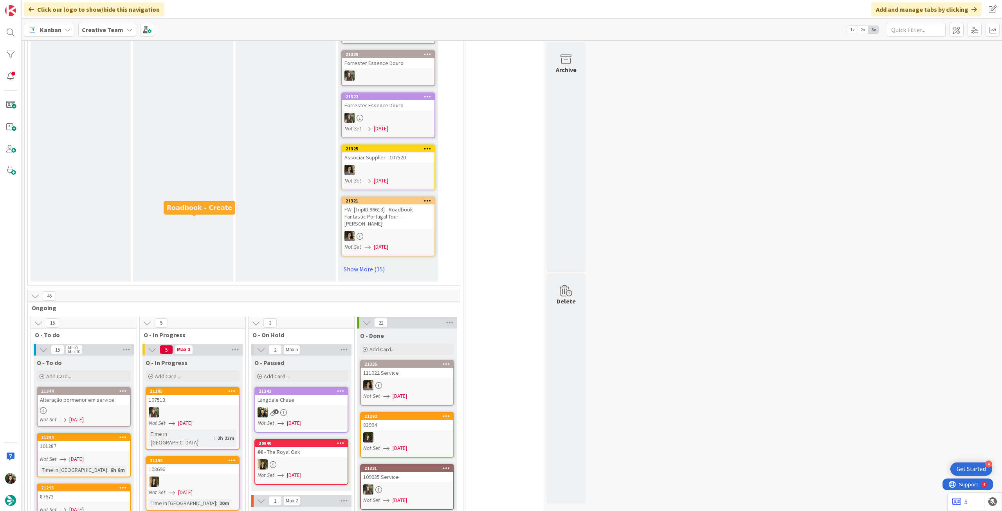
scroll to position [365, 0]
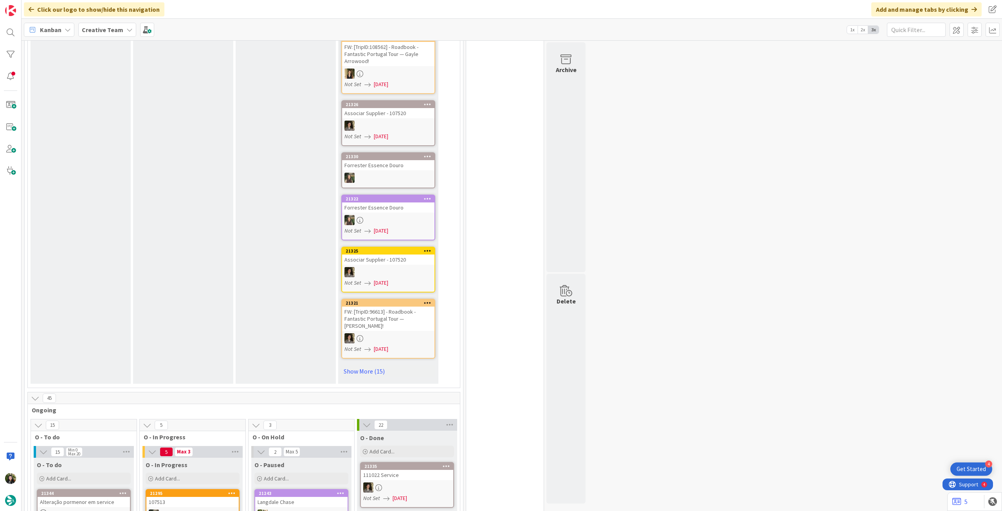
drag, startPoint x: 113, startPoint y: 34, endPoint x: 114, endPoint y: 40, distance: 6.0
click at [113, 34] on span "Creative Team" at bounding box center [102, 29] width 41 height 9
click at [110, 109] on h4 "Creative Team - Análise" at bounding box center [140, 112] width 106 height 8
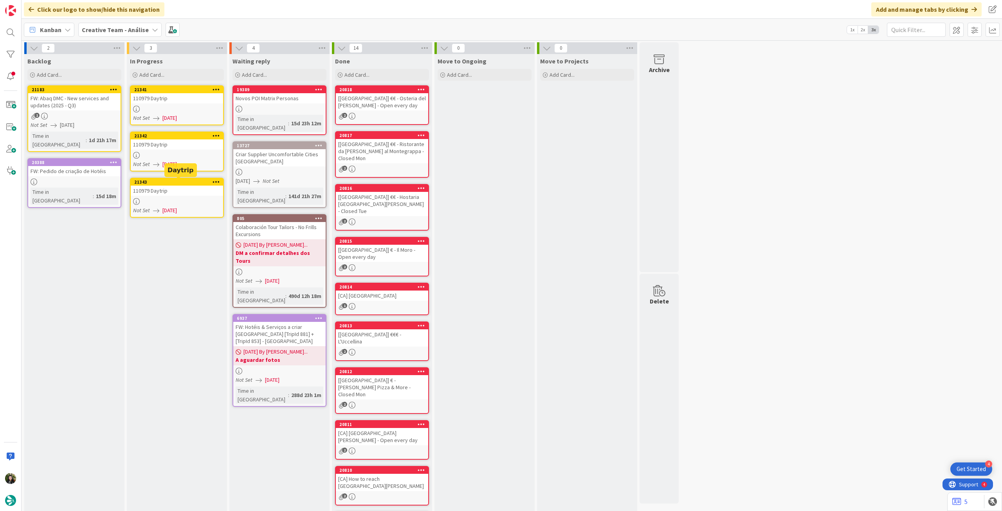
click at [192, 109] on div at bounding box center [177, 109] width 92 height 7
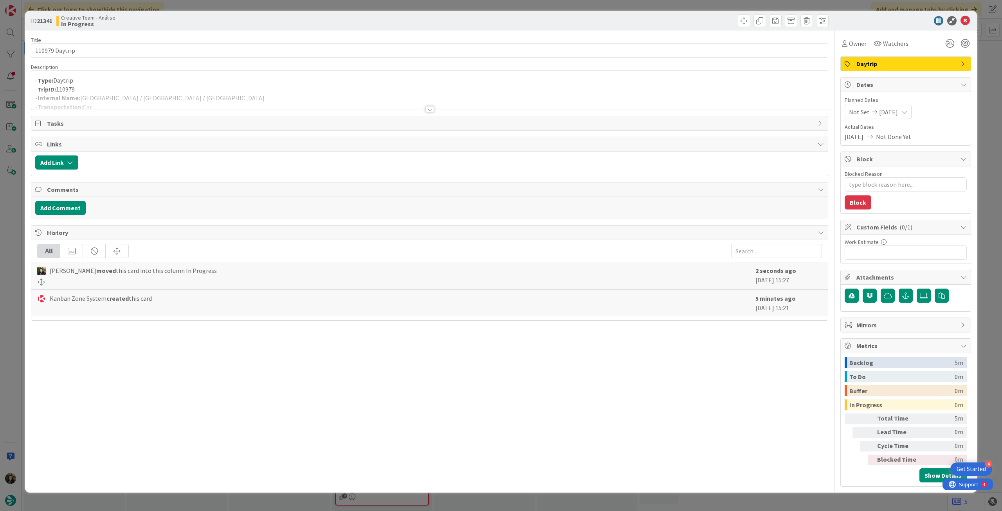
click at [225, 87] on p "- TripID: 110979" at bounding box center [429, 89] width 789 height 9
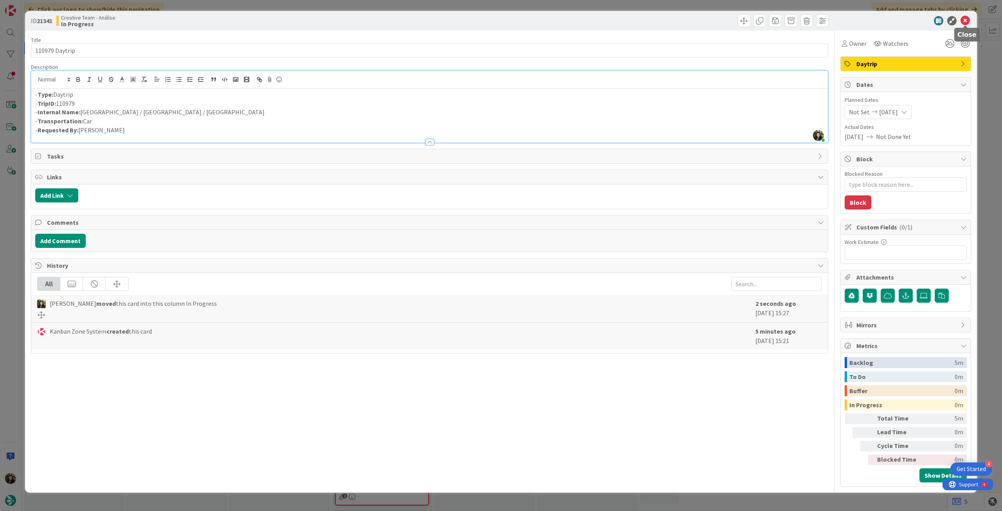
click at [965, 21] on icon at bounding box center [965, 20] width 9 height 9
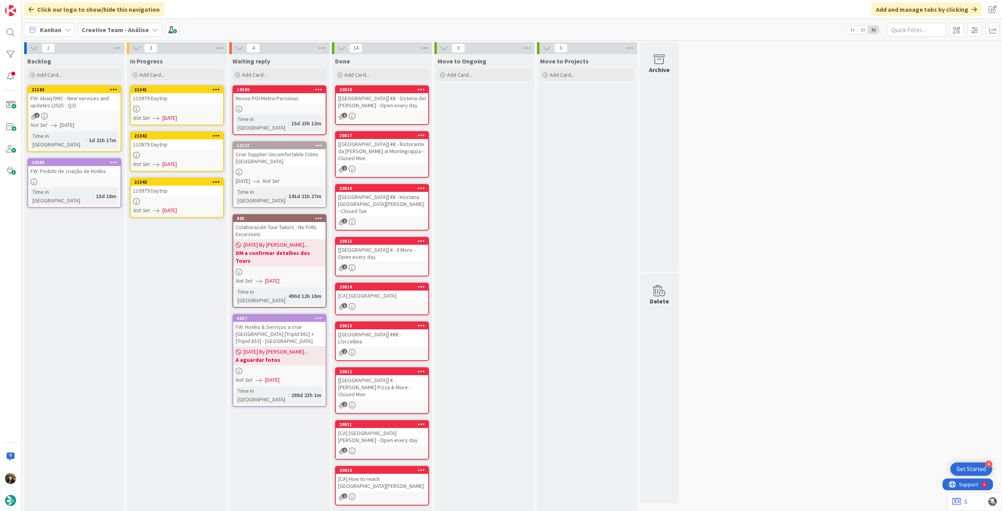
click at [197, 153] on div at bounding box center [177, 155] width 92 height 7
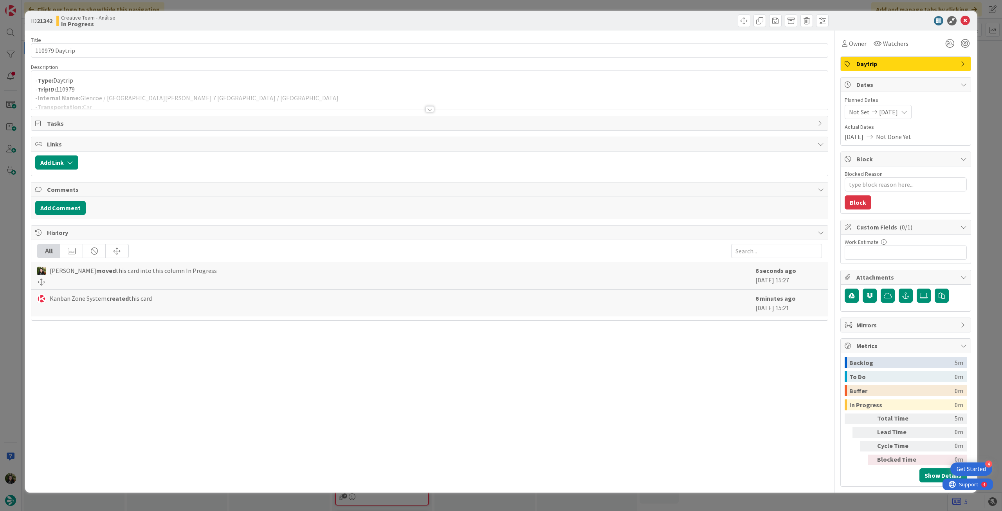
type textarea "x"
click at [242, 94] on div at bounding box center [429, 100] width 797 height 20
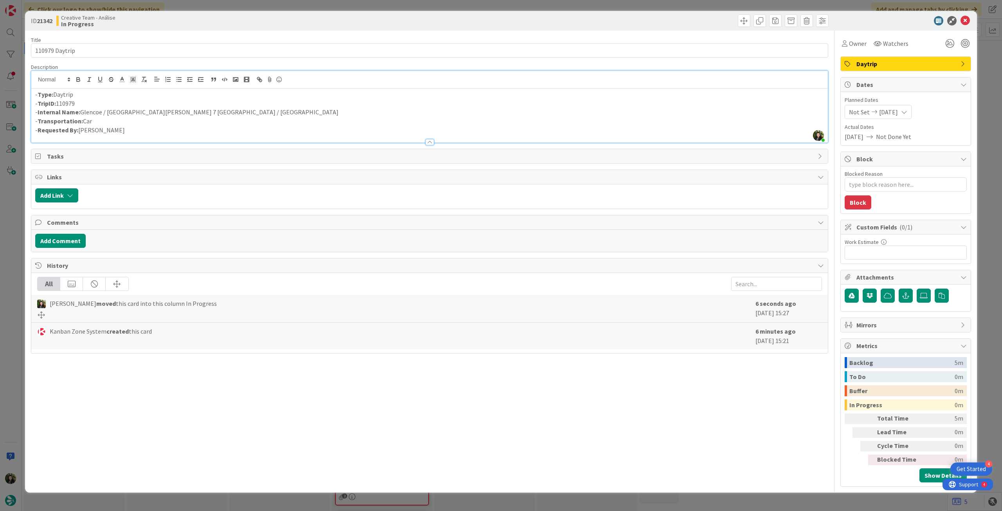
click at [143, 113] on p "- Internal Name: Glencoe / Fort William 7 Fort Augustus / Inverness" at bounding box center [429, 112] width 789 height 9
drag, startPoint x: 966, startPoint y: 21, endPoint x: 767, endPoint y: 75, distance: 206.1
click at [964, 21] on icon at bounding box center [965, 20] width 9 height 9
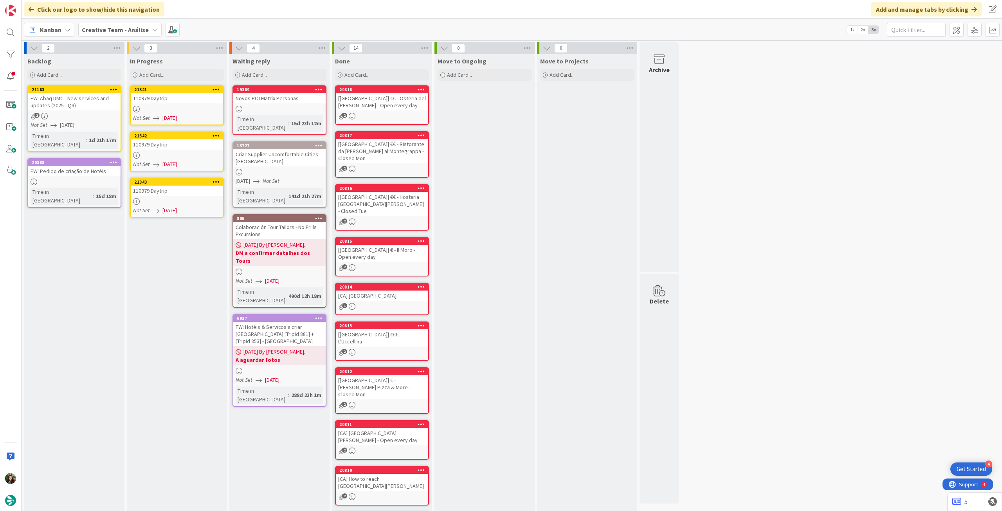
click at [130, 208] on div "In Progress Add Card... 21341 110979 Daytrip Not Set 20/08/2025 21342 110979 Da…" at bounding box center [177, 322] width 100 height 536
click at [158, 202] on div at bounding box center [177, 201] width 92 height 7
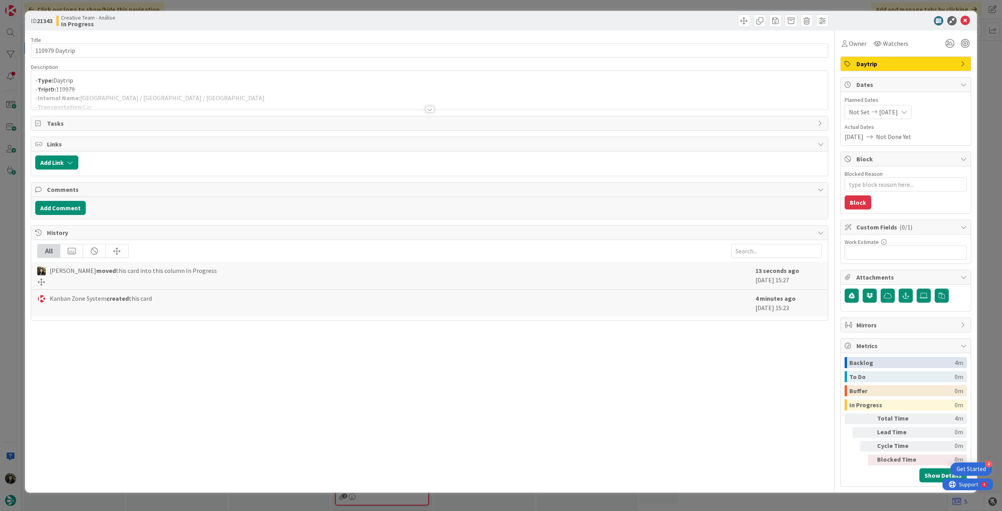
click at [206, 89] on p "- TripID: 110979" at bounding box center [429, 89] width 789 height 9
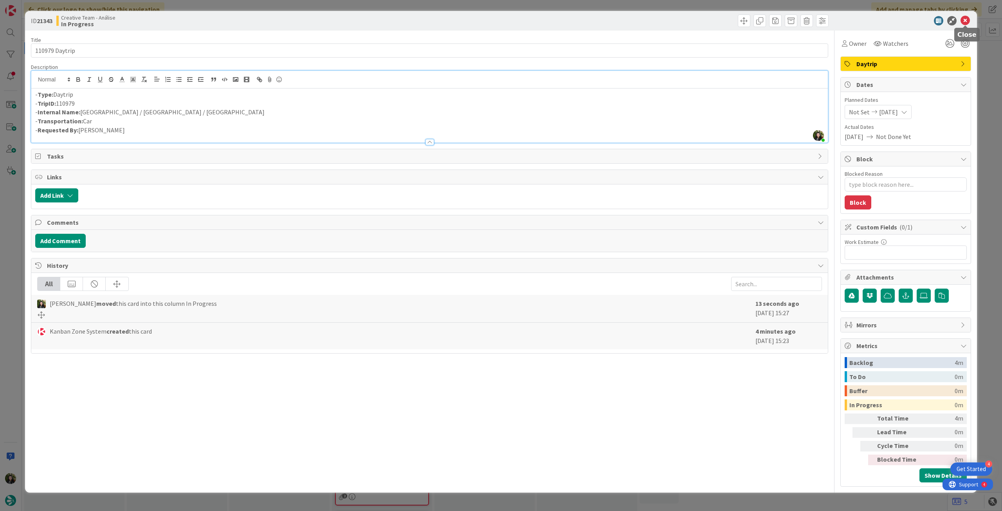
click at [967, 18] on icon at bounding box center [965, 20] width 9 height 9
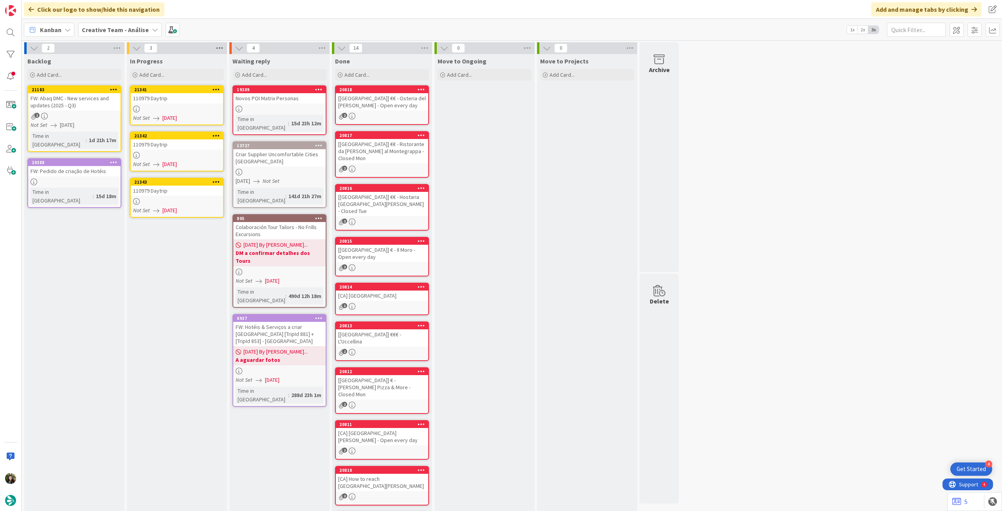
click at [218, 45] on icon at bounding box center [220, 48] width 10 height 12
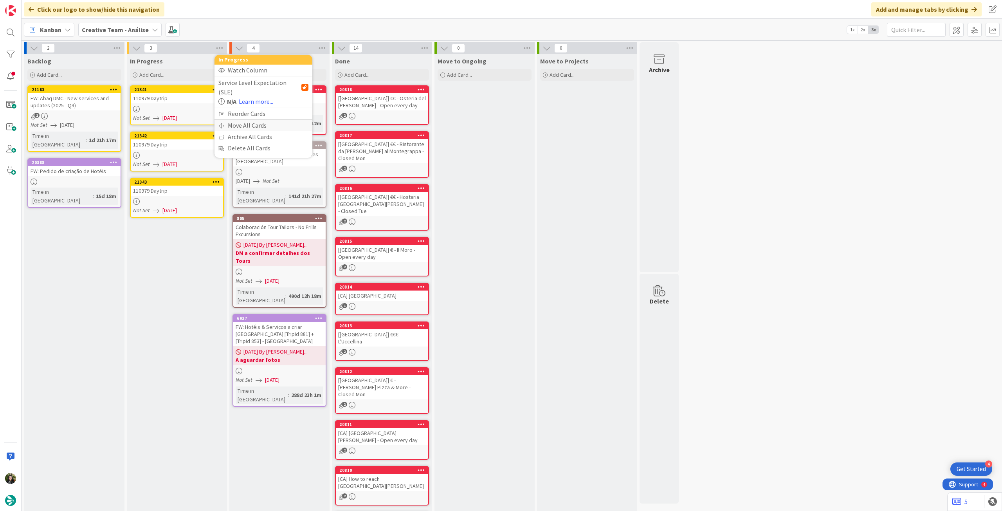
click at [252, 120] on div "Move All Cards" at bounding box center [264, 125] width 98 height 11
click at [252, 88] on span "Creative Team - Análise" at bounding box center [254, 85] width 63 height 8
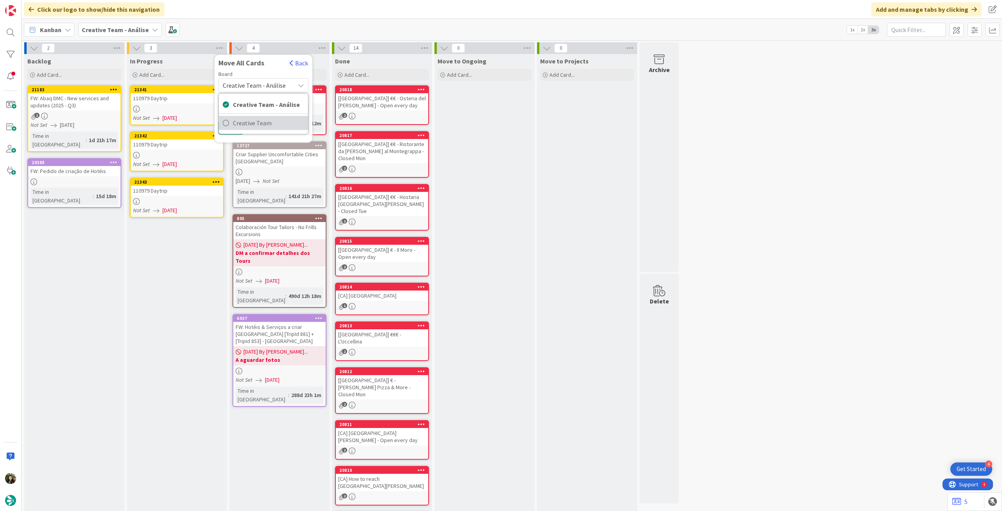
click at [239, 130] on div "Creative Team - Análise Creative Team" at bounding box center [263, 113] width 90 height 41
click at [248, 123] on span "Creative Team" at bounding box center [268, 123] width 71 height 12
click at [255, 109] on div "Select a Column..." at bounding box center [258, 110] width 74 height 13
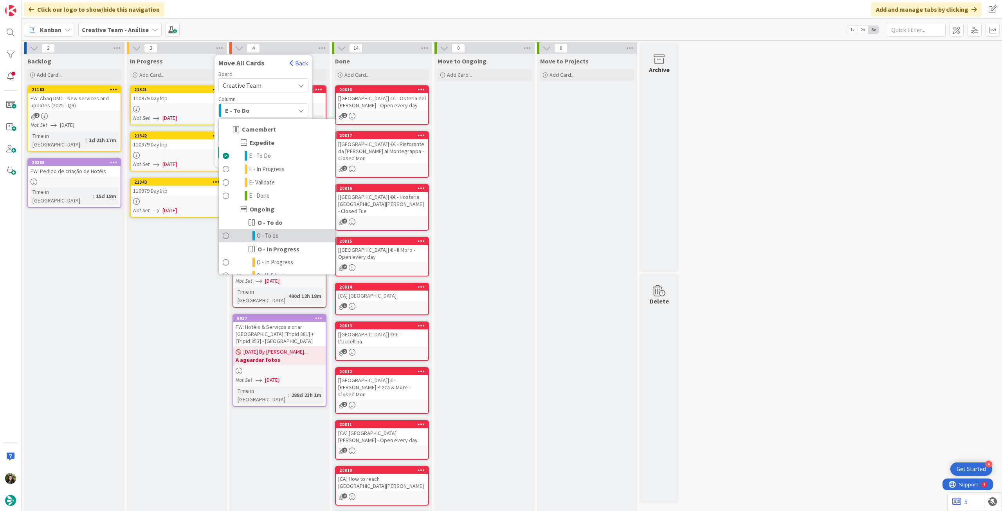
click at [263, 237] on span "O - To do" at bounding box center [268, 235] width 22 height 9
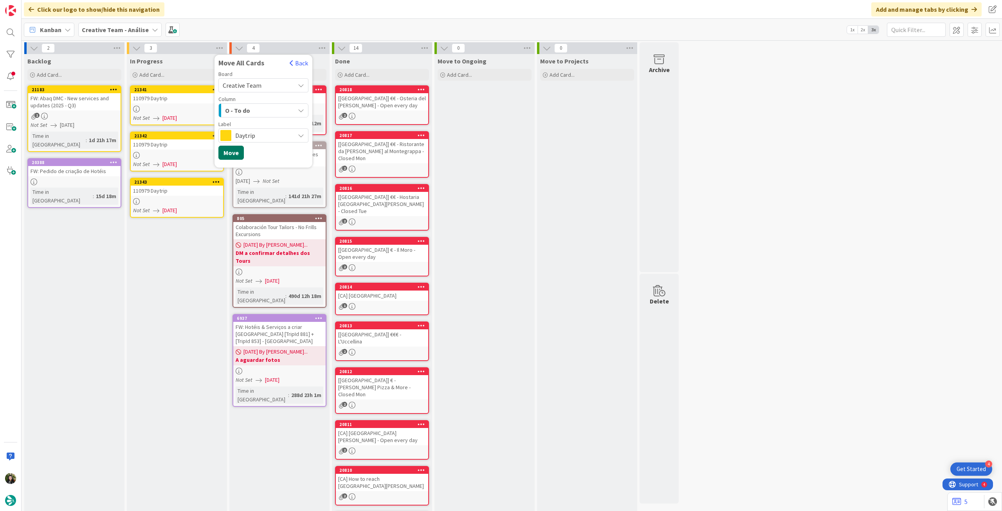
click at [233, 153] on button "Move" at bounding box center [230, 153] width 25 height 14
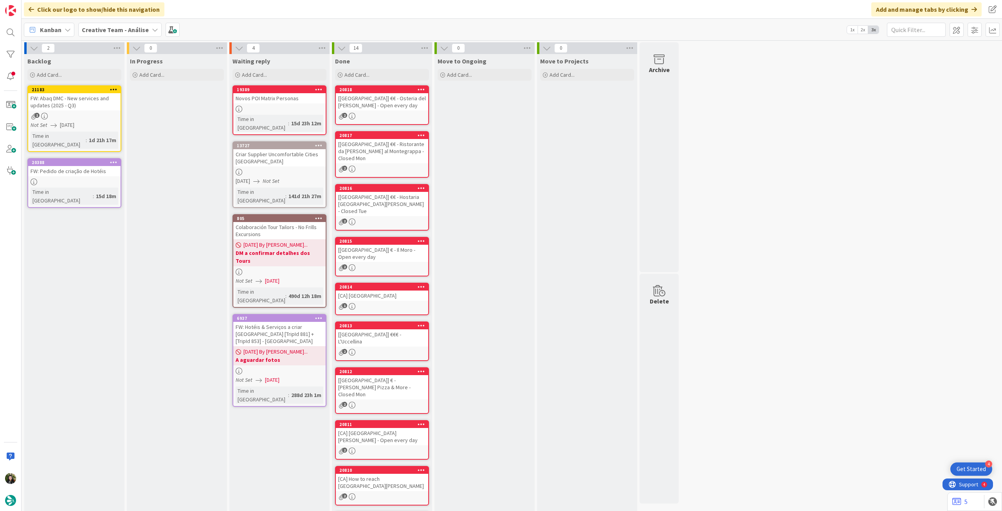
click at [122, 28] on b "Creative Team - Análise" at bounding box center [115, 30] width 67 height 8
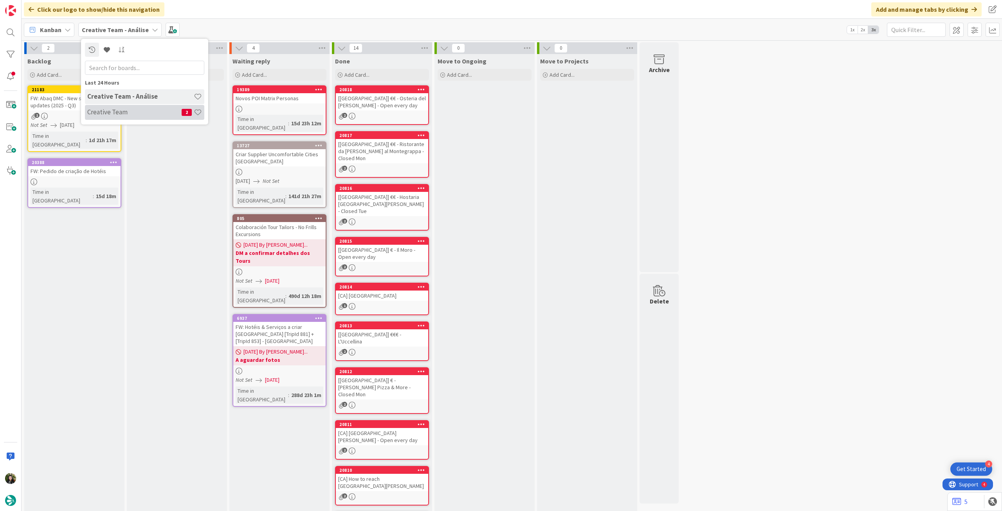
click at [118, 113] on h4 "Creative Team" at bounding box center [134, 112] width 94 height 8
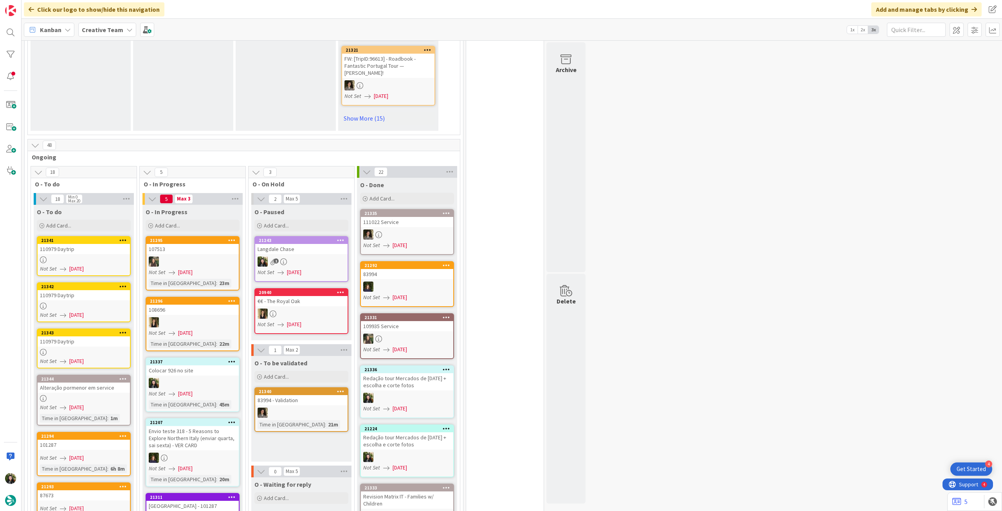
scroll to position [678, 0]
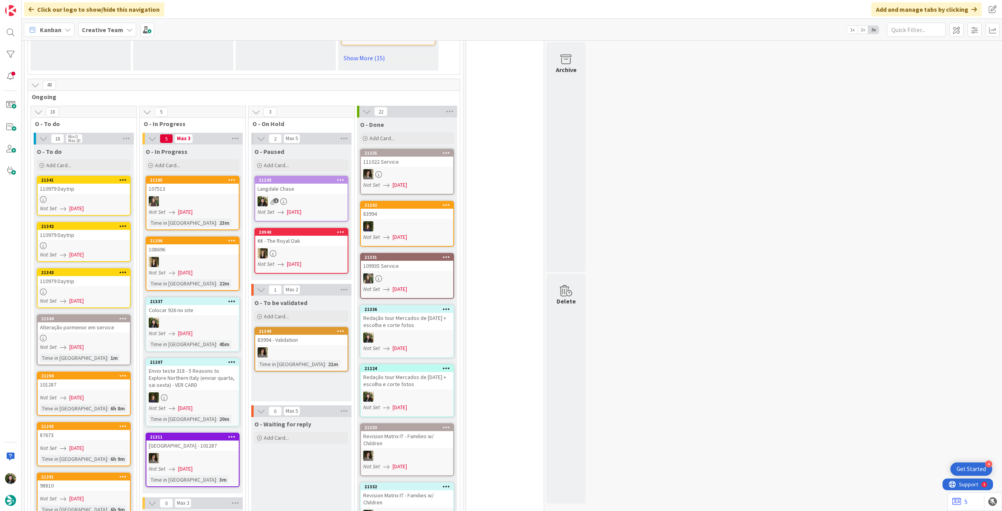
click at [226, 318] on div at bounding box center [192, 323] width 92 height 10
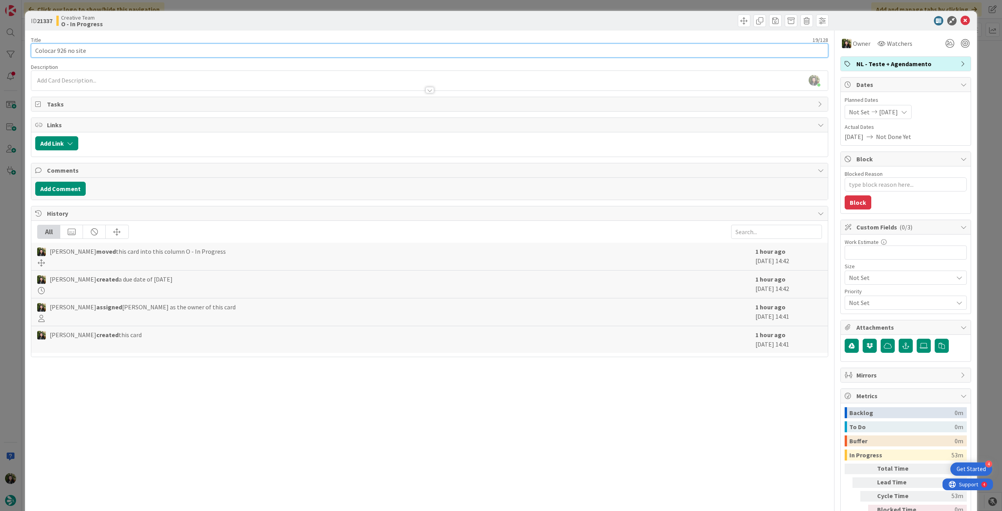
drag, startPoint x: 90, startPoint y: 47, endPoint x: 118, endPoint y: 50, distance: 28.0
click at [33, 47] on input "Colocar 926 no site" at bounding box center [429, 50] width 797 height 14
click at [961, 20] on icon at bounding box center [965, 20] width 9 height 9
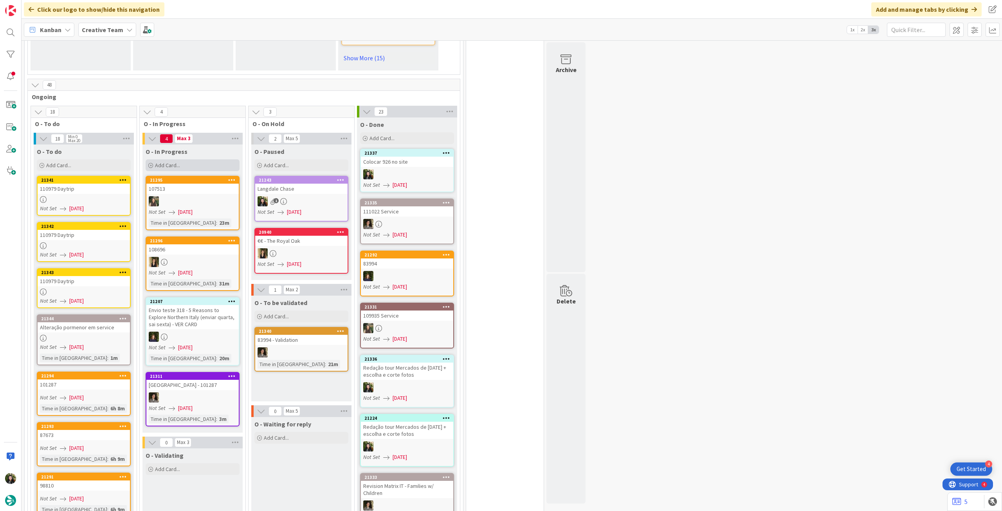
click at [203, 159] on div "Add Card..." at bounding box center [193, 165] width 94 height 12
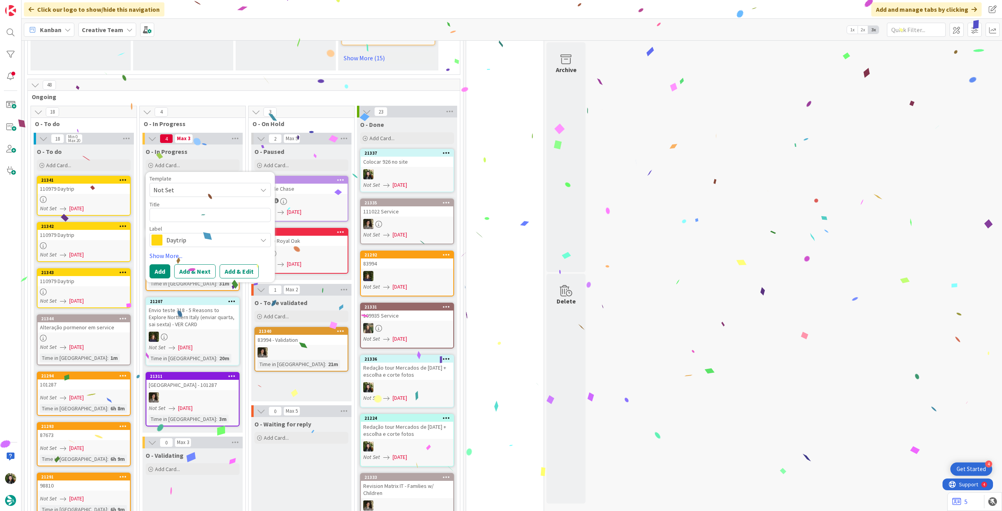
click at [187, 235] on span "Daytrip" at bounding box center [209, 240] width 87 height 11
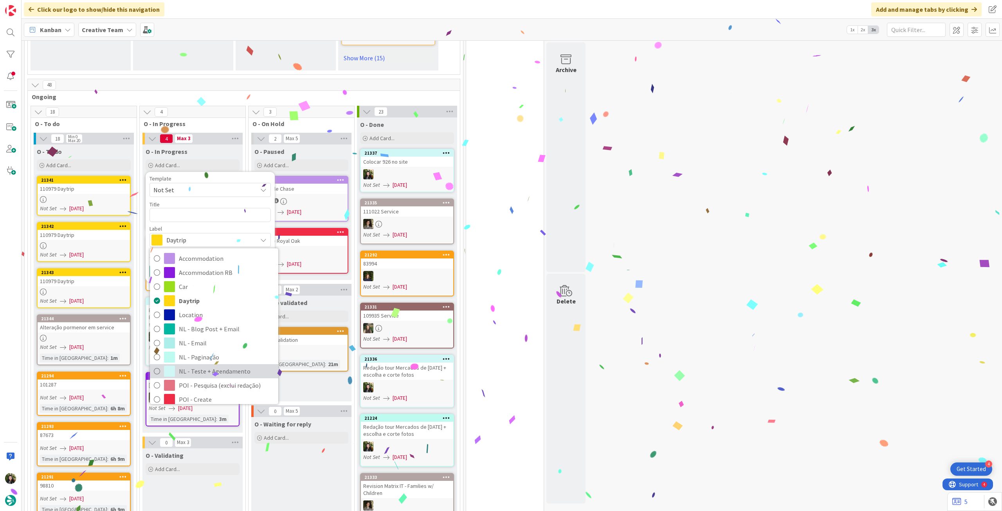
click at [205, 365] on span "NL - Teste + Agendamento" at bounding box center [227, 371] width 96 height 12
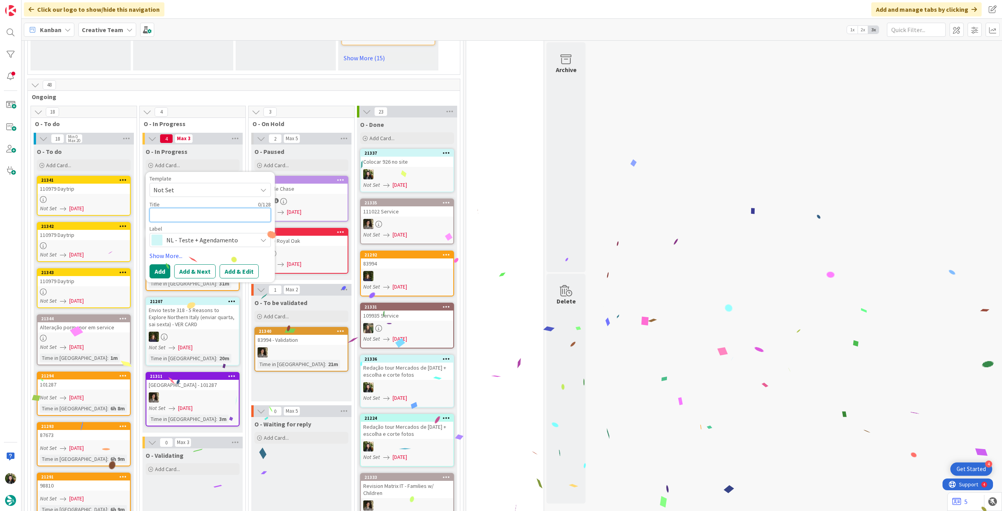
drag, startPoint x: 193, startPoint y: 189, endPoint x: 191, endPoint y: 193, distance: 4.6
click at [193, 208] on textarea at bounding box center [210, 215] width 121 height 14
paste textarea "Colocar 926 no site"
type textarea "x"
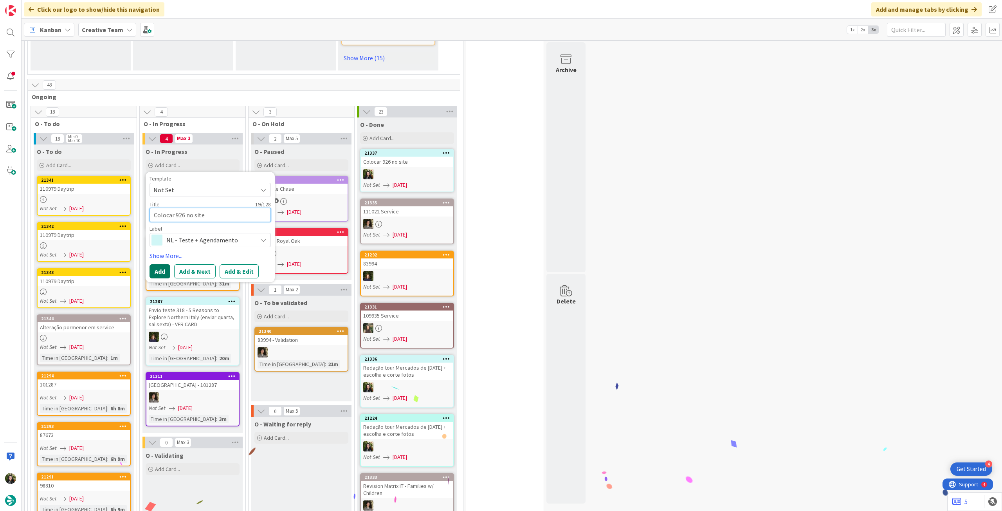
type textarea "Colocar 926 no site"
click at [153, 264] on button "Add" at bounding box center [160, 271] width 21 height 14
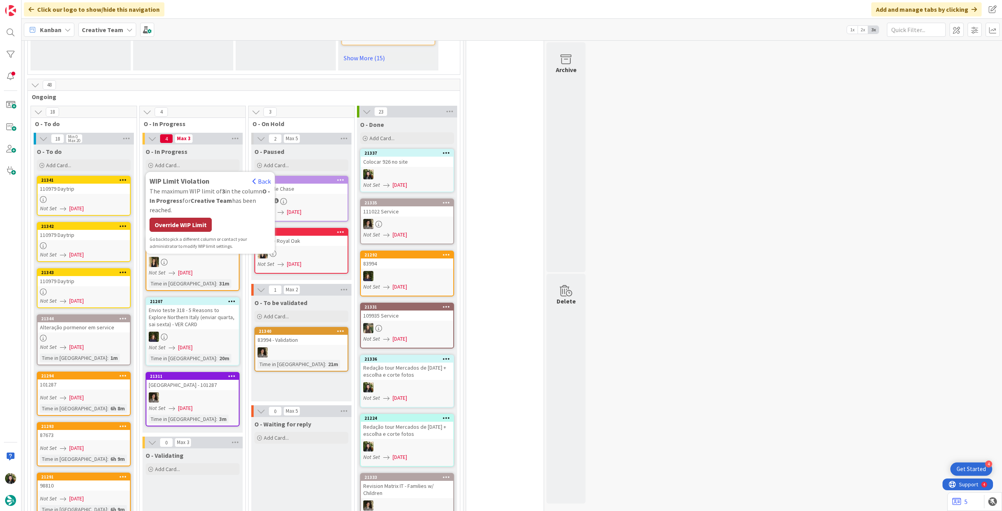
click at [178, 218] on div "Override WIP Limit" at bounding box center [181, 225] width 62 height 14
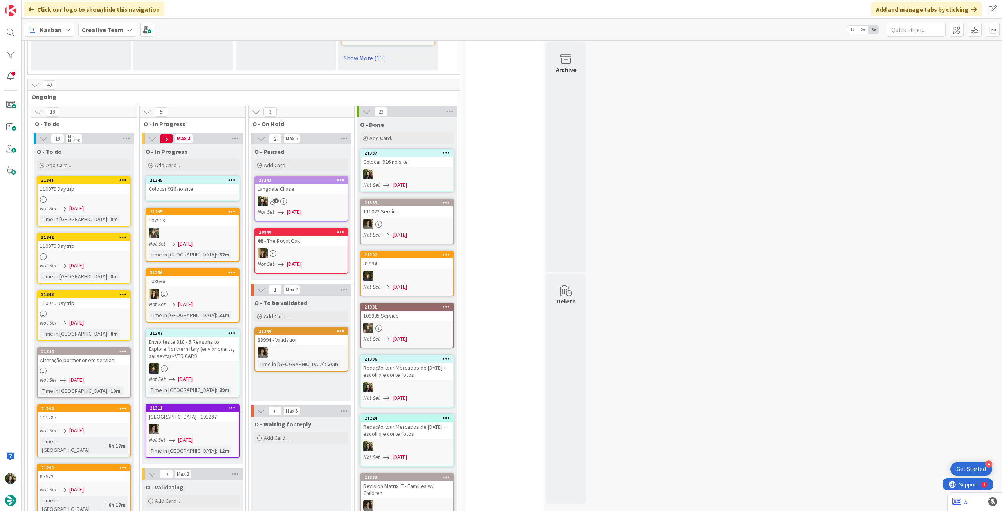
click at [198, 184] on div "Colocar 926 no site" at bounding box center [192, 189] width 92 height 10
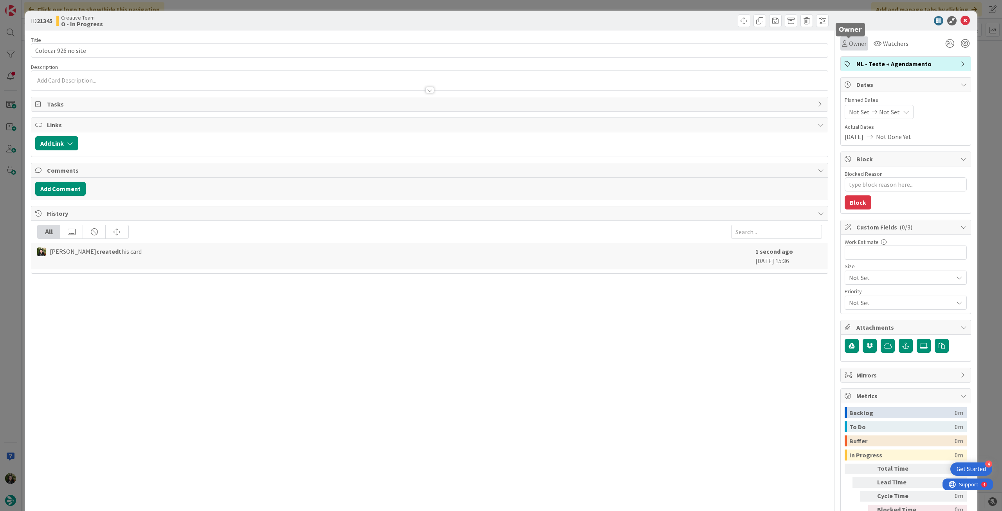
click at [859, 45] on span "Owner" at bounding box center [858, 43] width 18 height 9
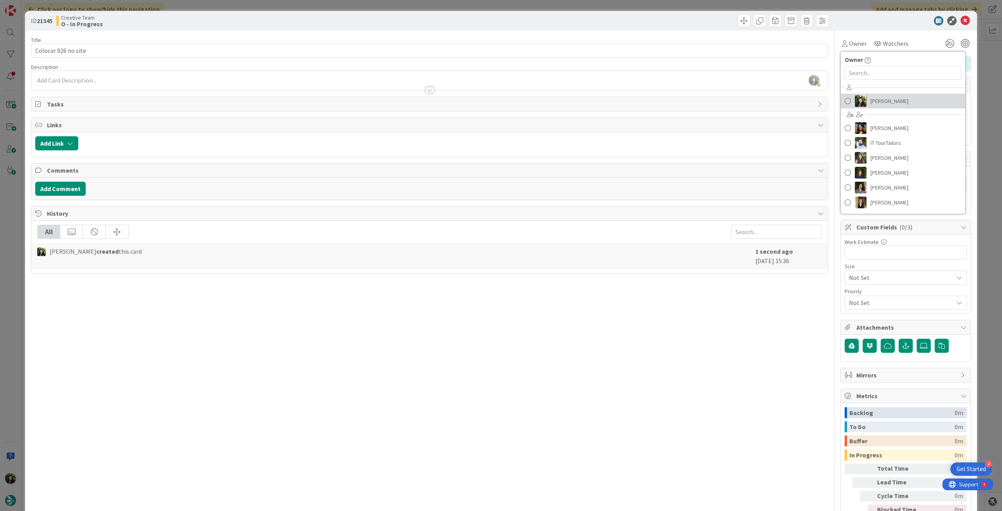
click at [864, 99] on link "[PERSON_NAME]" at bounding box center [903, 101] width 124 height 15
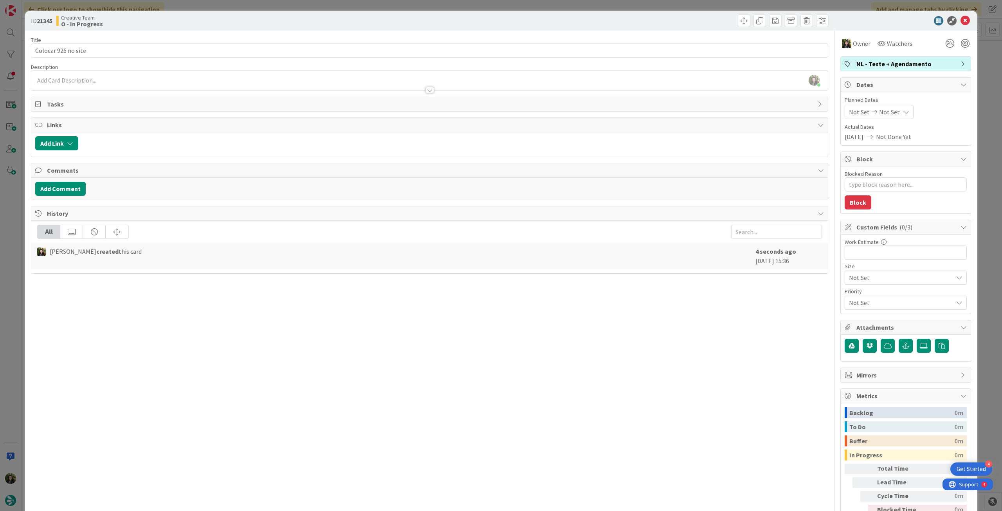
click at [869, 66] on span "NL - Teste + Agendamento" at bounding box center [907, 63] width 100 height 9
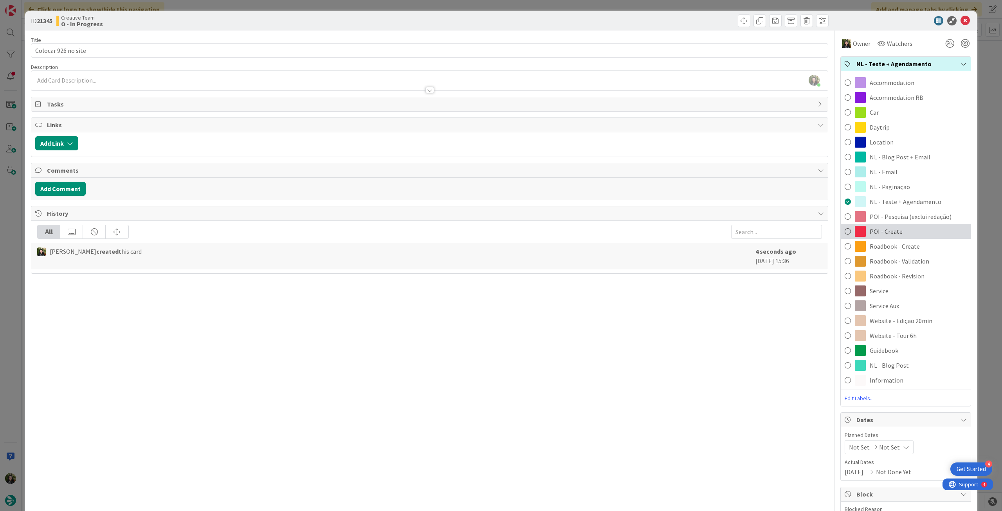
click at [887, 227] on span "POI - Create" at bounding box center [886, 231] width 33 height 9
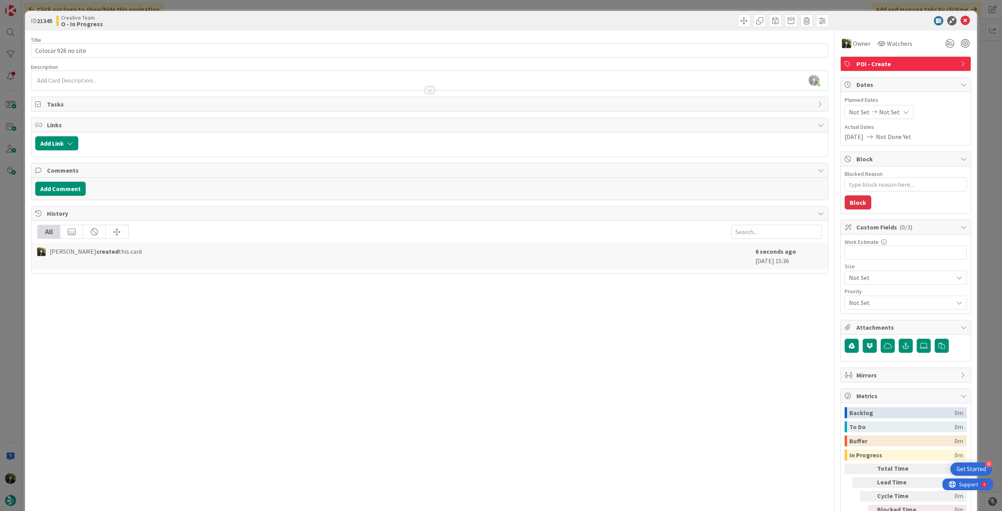
type textarea "x"
click at [886, 116] on span "Not Set" at bounding box center [889, 111] width 21 height 9
click at [853, 292] on icon at bounding box center [859, 294] width 12 height 9
type input "[DATE]"
click at [961, 20] on icon at bounding box center [965, 20] width 9 height 9
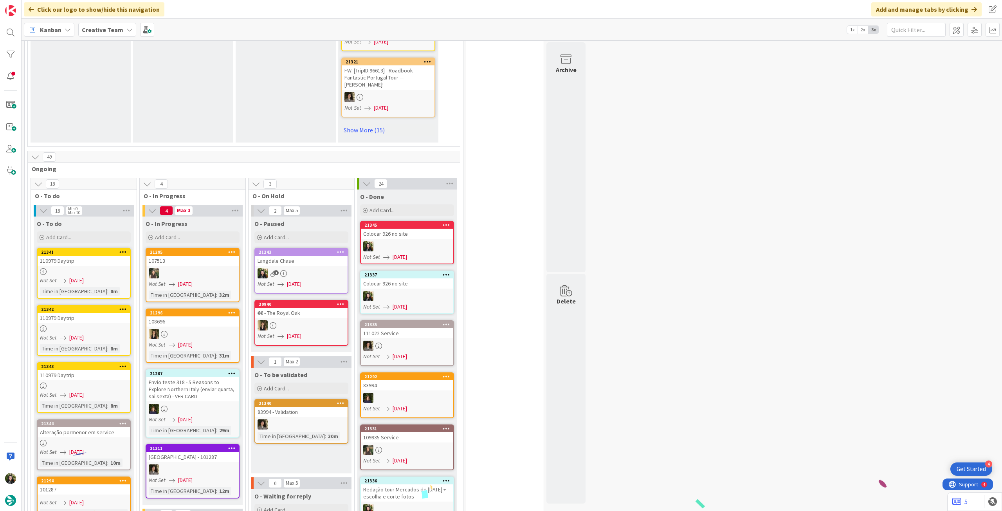
scroll to position [711, 0]
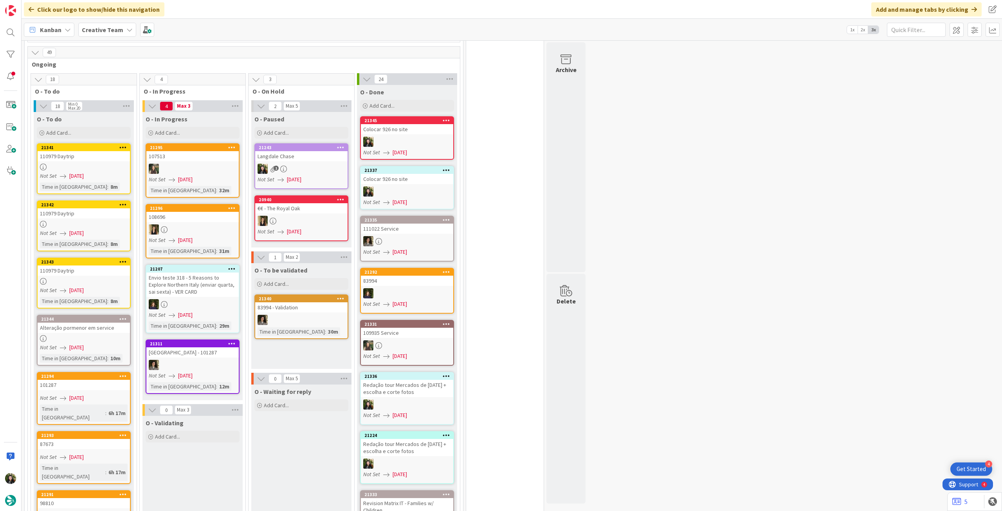
drag, startPoint x: 104, startPoint y: 32, endPoint x: 110, endPoint y: 39, distance: 8.6
click at [105, 32] on b "Creative Team" at bounding box center [102, 30] width 41 height 8
click at [110, 113] on h4 "Creative Team - Análise" at bounding box center [140, 112] width 106 height 8
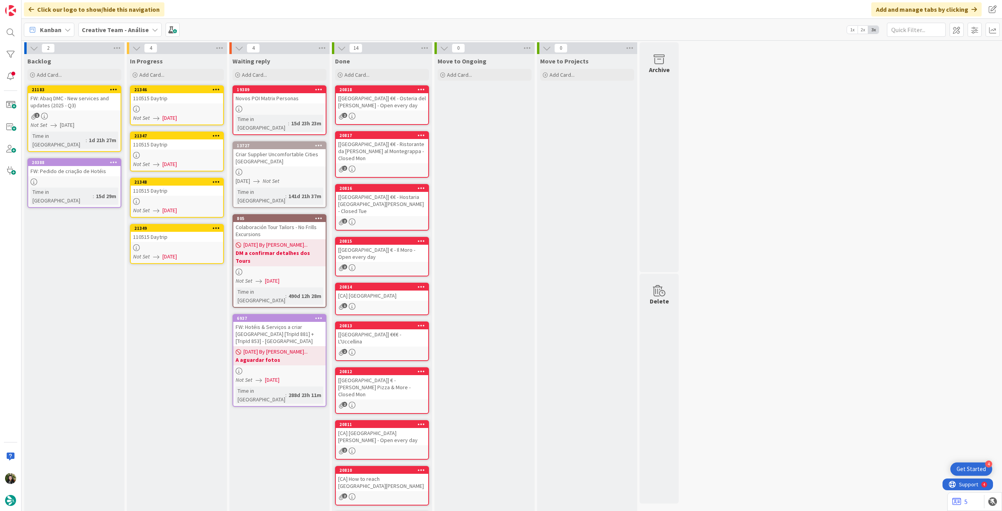
click at [187, 114] on link "21346 110515 Daytrip Not Set 20/08/2025" at bounding box center [177, 105] width 94 height 40
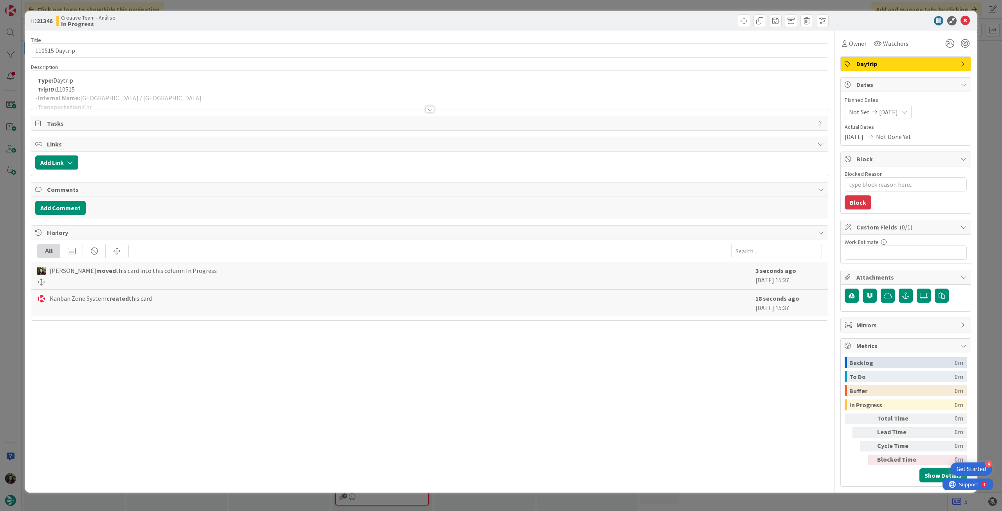
click at [214, 88] on p "- TripID: 110515" at bounding box center [429, 89] width 789 height 9
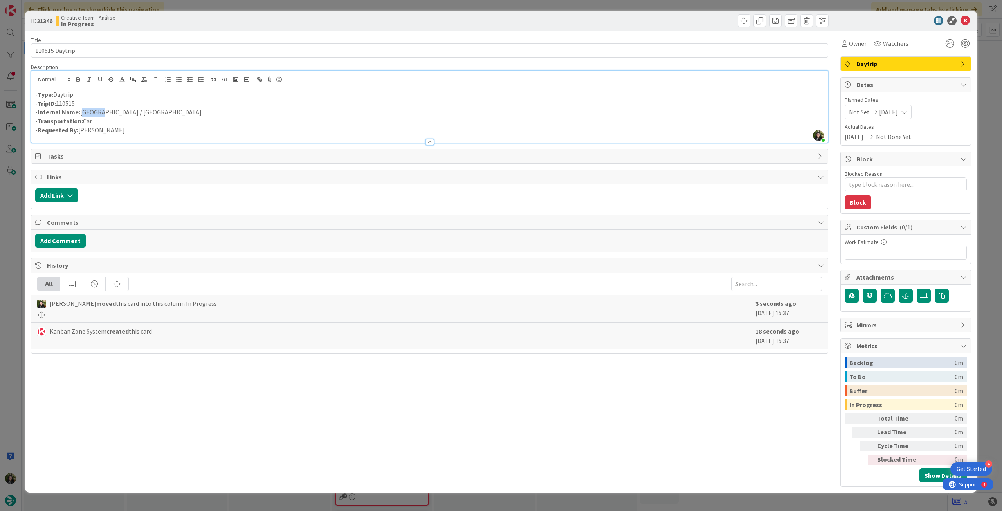
drag, startPoint x: 81, startPoint y: 112, endPoint x: 99, endPoint y: 112, distance: 18.0
click at [99, 112] on p "- Internal Name: Bayeux / Laval" at bounding box center [429, 112] width 789 height 9
click at [152, 109] on p "- Internal Name: Bayeux / Laval" at bounding box center [429, 112] width 789 height 9
drag, startPoint x: 82, startPoint y: 114, endPoint x: 102, endPoint y: 115, distance: 20.0
click at [100, 116] on p "- Internal Name: Bayeux / Laval" at bounding box center [429, 112] width 789 height 9
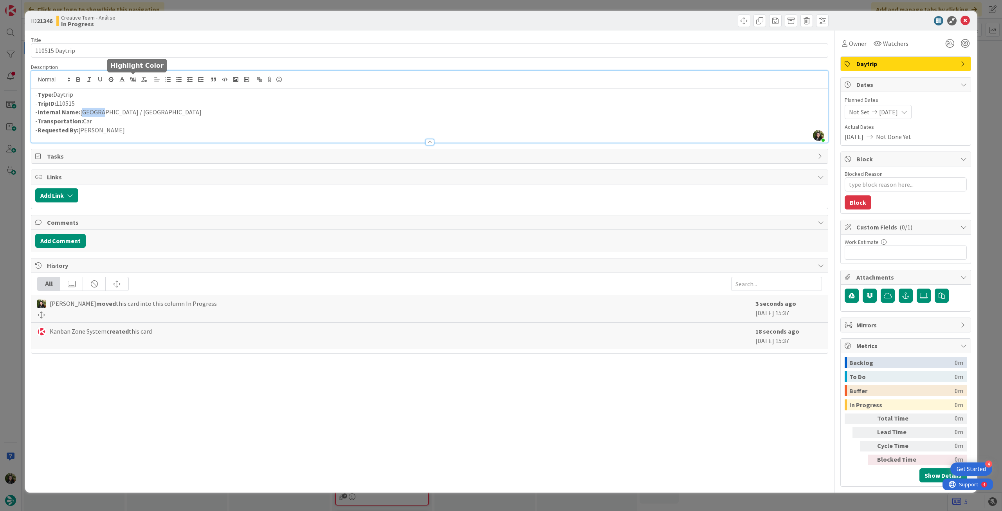
copy p "Bayeux"
click at [966, 22] on icon at bounding box center [965, 20] width 9 height 9
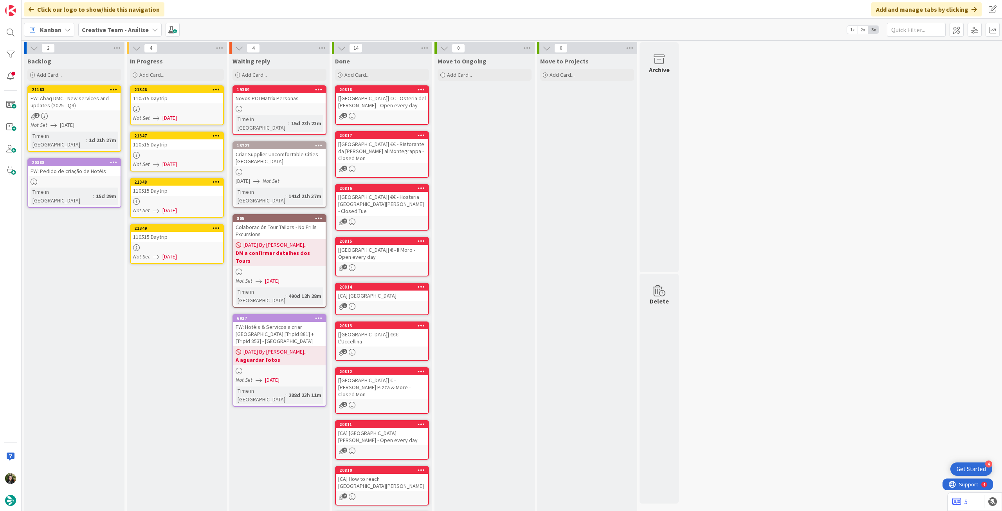
click at [211, 157] on div at bounding box center [177, 155] width 92 height 7
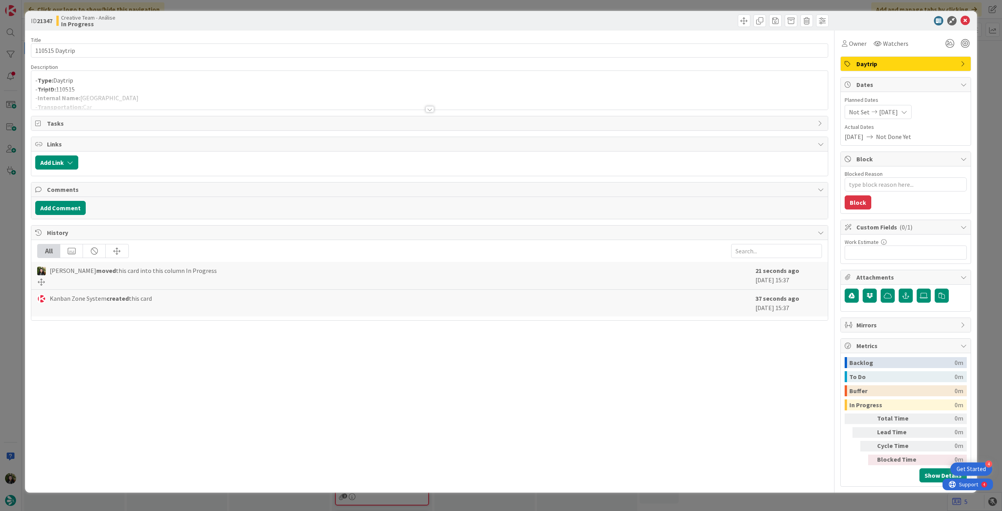
drag, startPoint x: 217, startPoint y: 87, endPoint x: 222, endPoint y: 87, distance: 4.4
click at [218, 87] on p "- TripID: 110515" at bounding box center [429, 89] width 789 height 9
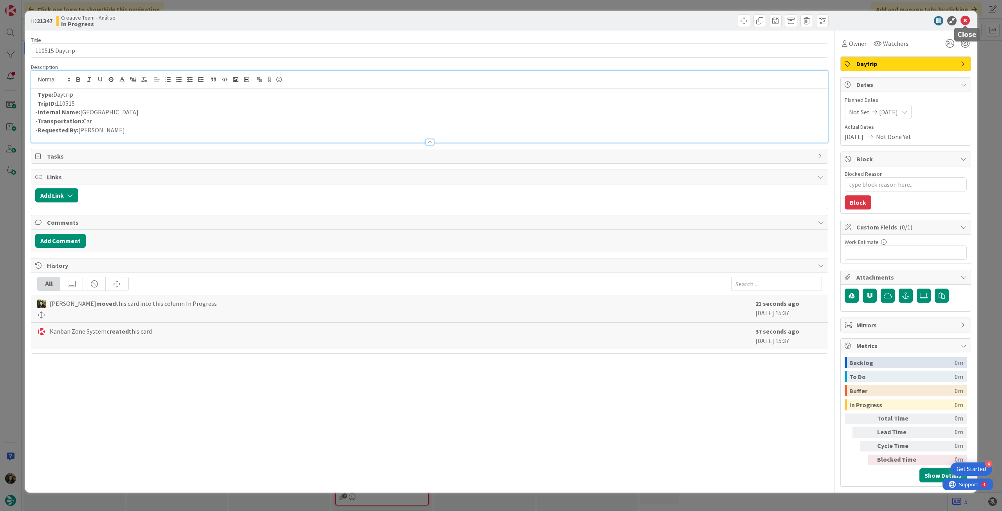
click at [968, 21] on icon at bounding box center [965, 20] width 9 height 9
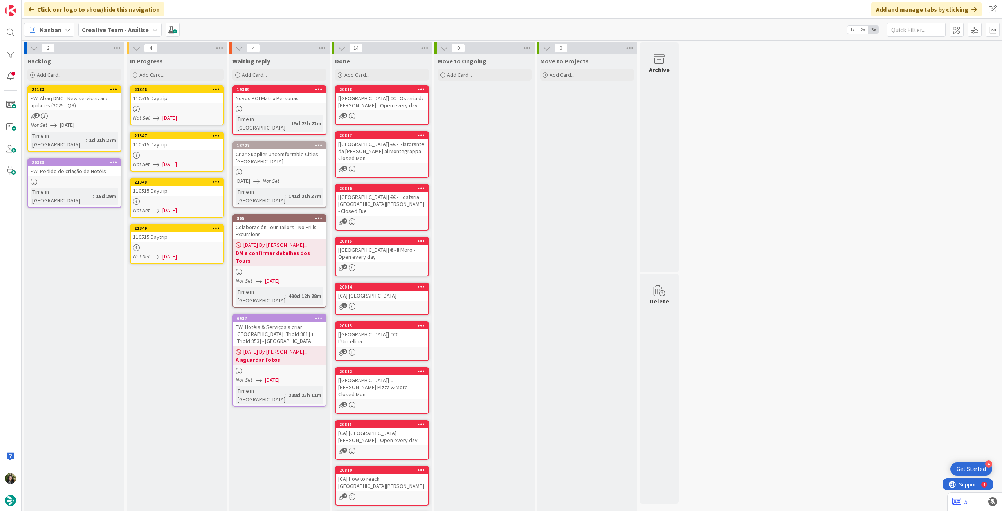
click at [173, 210] on span "[DATE]" at bounding box center [169, 210] width 14 height 8
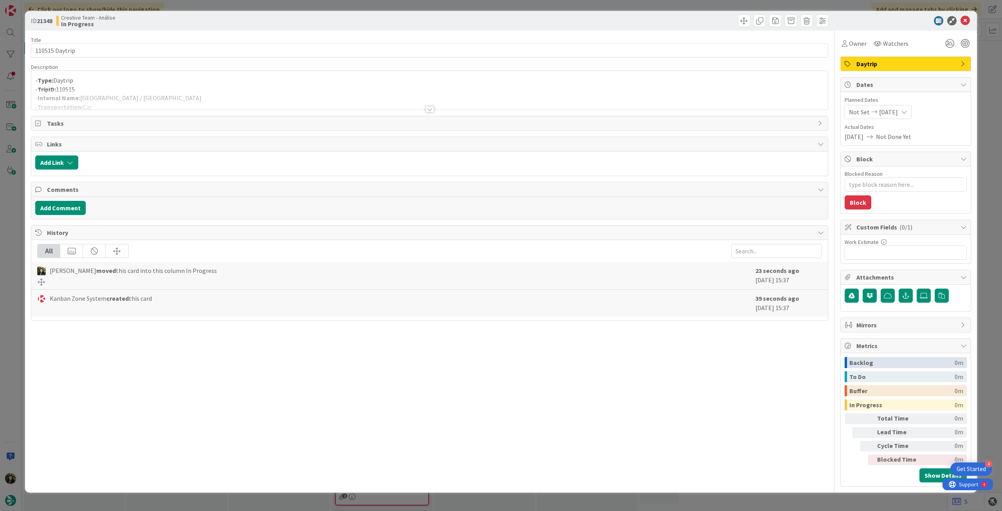
click at [174, 103] on div at bounding box center [429, 100] width 797 height 20
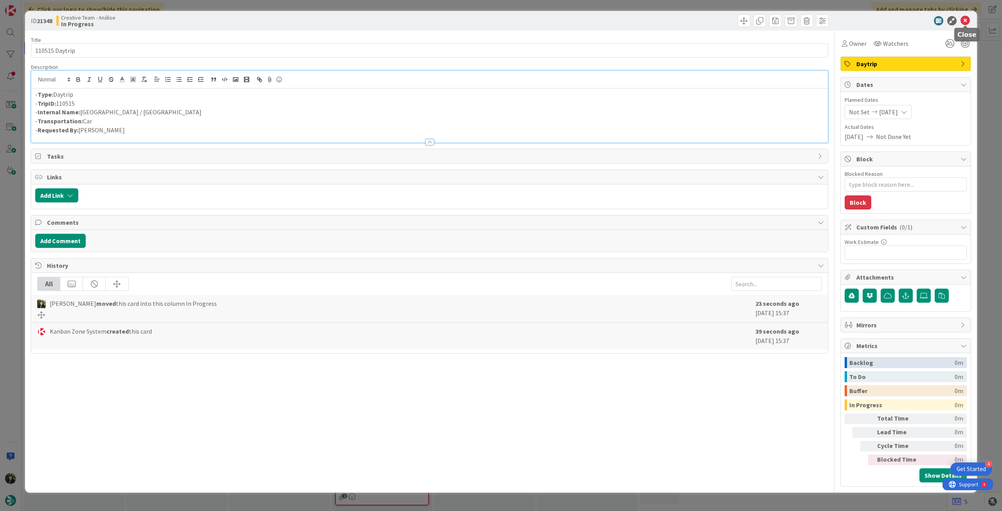
click at [967, 17] on icon at bounding box center [965, 20] width 9 height 9
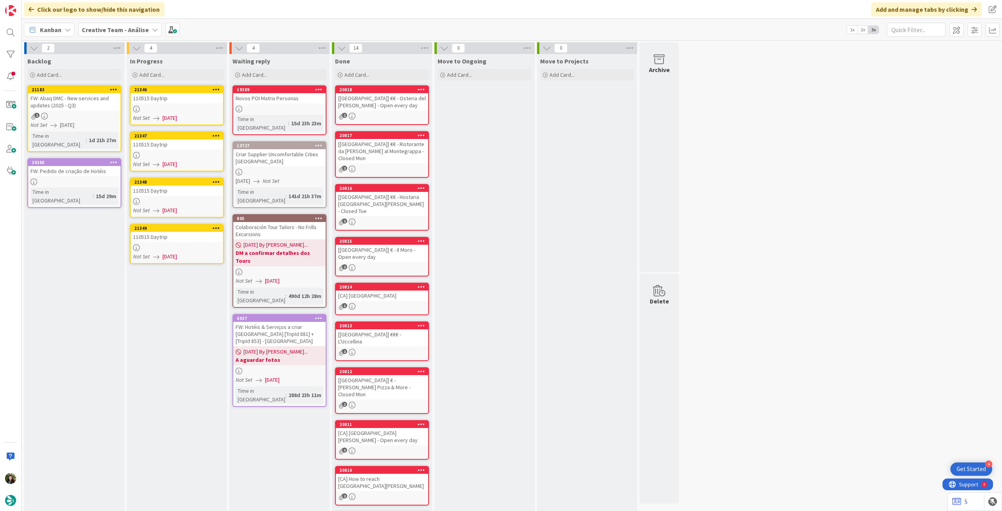
click at [217, 240] on div "110515 Daytrip" at bounding box center [177, 237] width 92 height 10
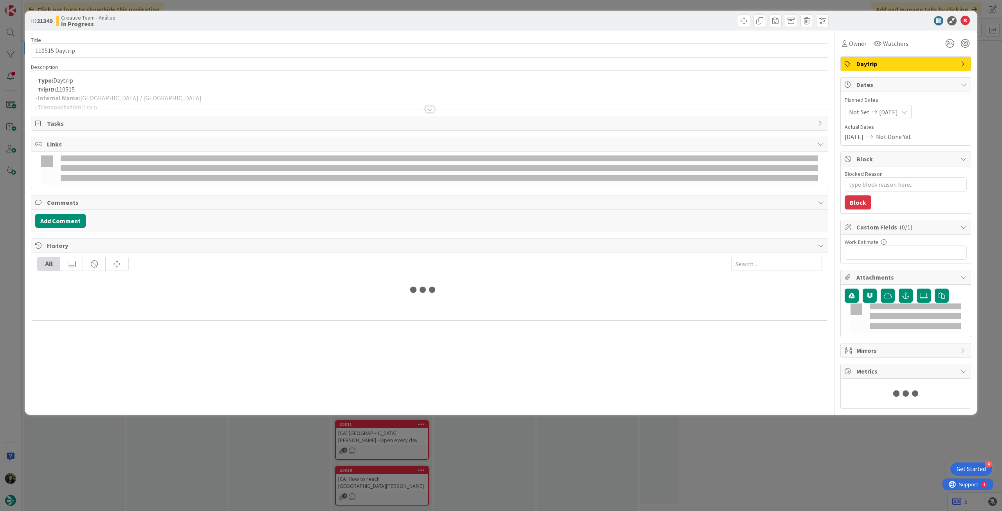
drag, startPoint x: 265, startPoint y: 81, endPoint x: 269, endPoint y: 82, distance: 4.6
click at [267, 81] on p "- Type: Daytrip" at bounding box center [429, 80] width 789 height 9
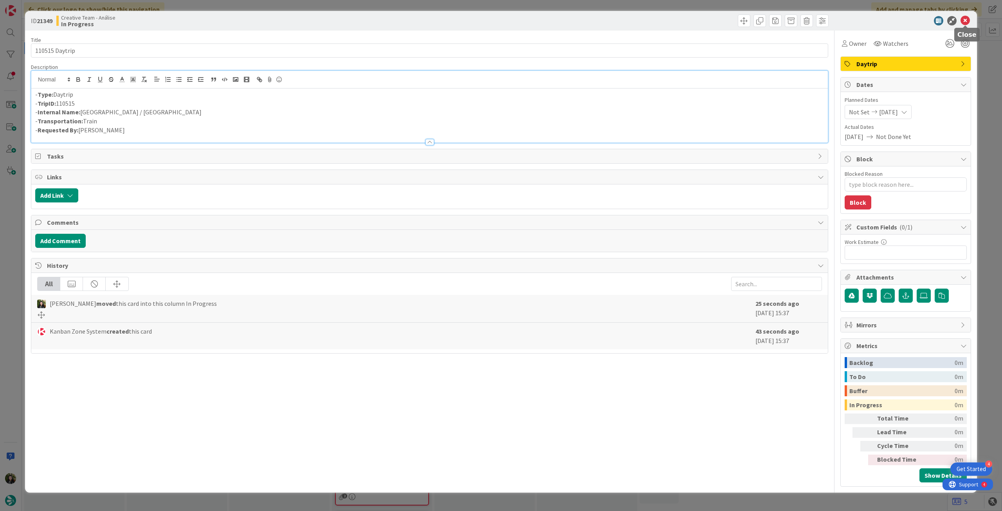
click at [963, 23] on icon at bounding box center [965, 20] width 9 height 9
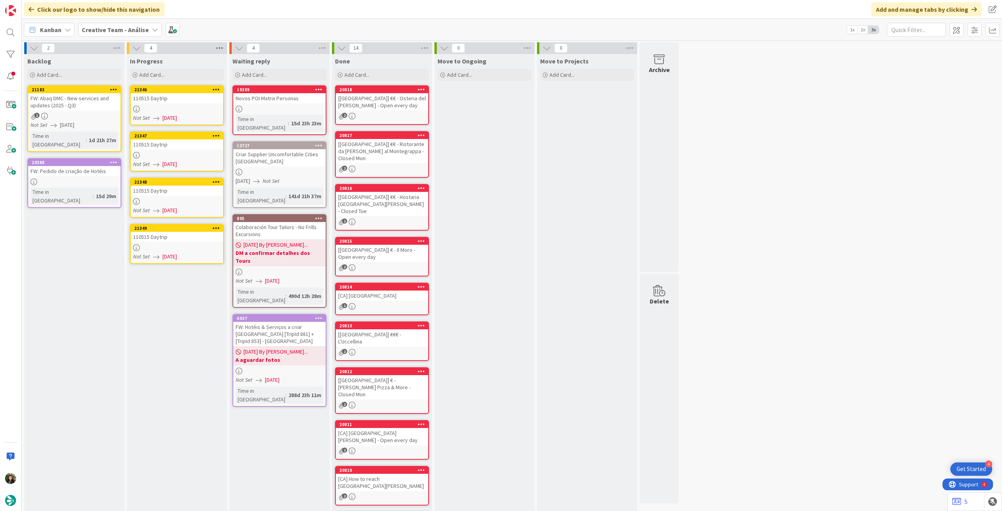
drag, startPoint x: 219, startPoint y: 47, endPoint x: 221, endPoint y: 53, distance: 6.9
click at [220, 47] on icon at bounding box center [220, 48] width 10 height 12
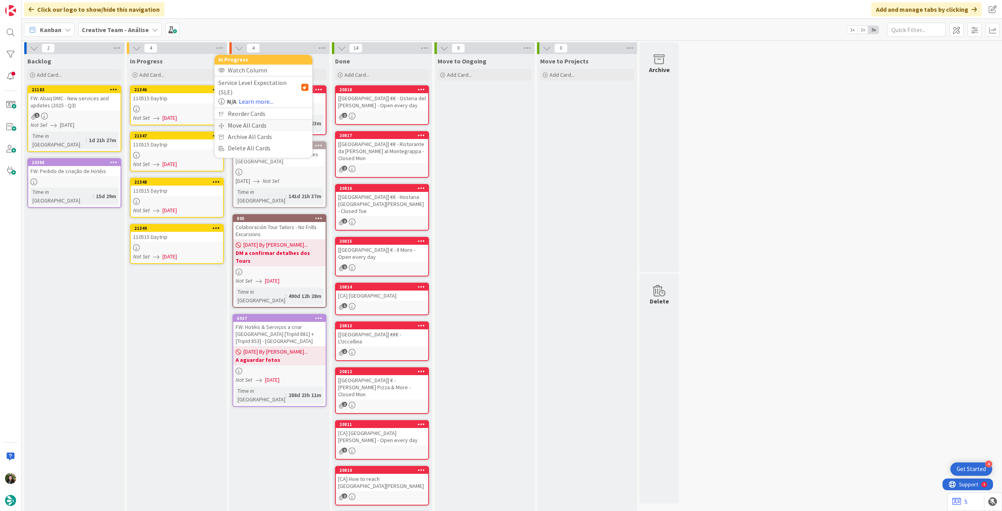
click at [229, 120] on div "Move All Cards" at bounding box center [264, 125] width 98 height 11
drag, startPoint x: 247, startPoint y: 81, endPoint x: 248, endPoint y: 92, distance: 10.6
click at [248, 82] on span "Creative Team - Análise" at bounding box center [254, 85] width 63 height 8
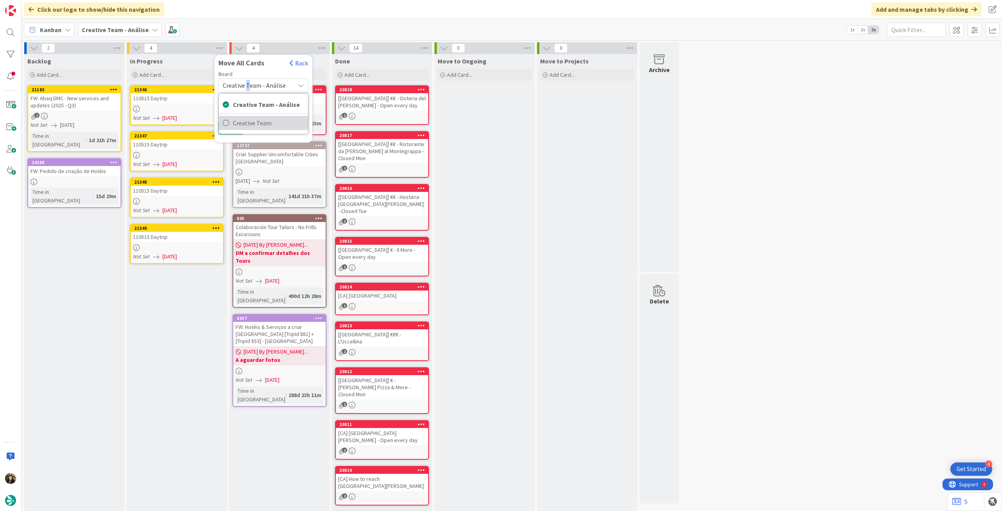
click at [249, 121] on span "Creative Team" at bounding box center [268, 123] width 71 height 12
drag, startPoint x: 262, startPoint y: 107, endPoint x: 271, endPoint y: 118, distance: 13.9
click at [262, 108] on div "E - To Do" at bounding box center [259, 110] width 72 height 13
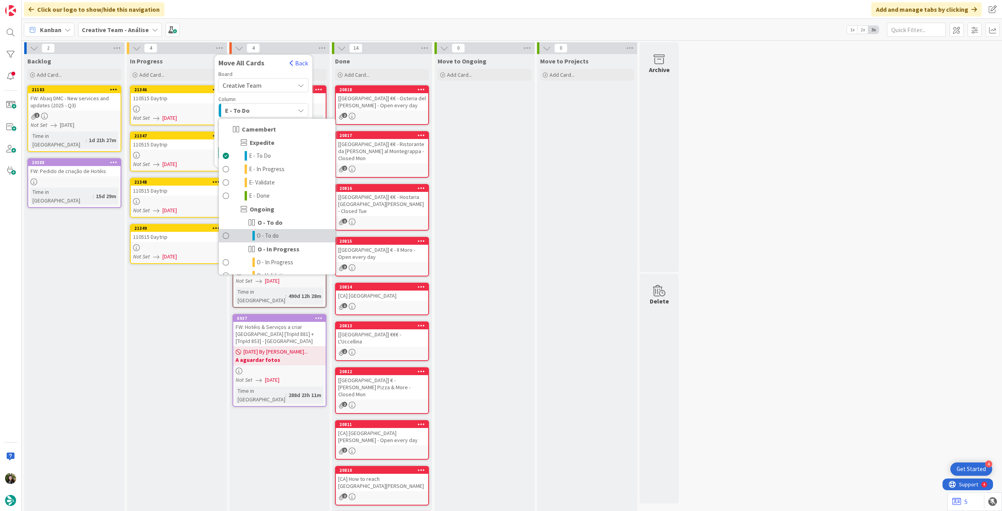
click at [260, 237] on span "O - To do" at bounding box center [268, 235] width 22 height 9
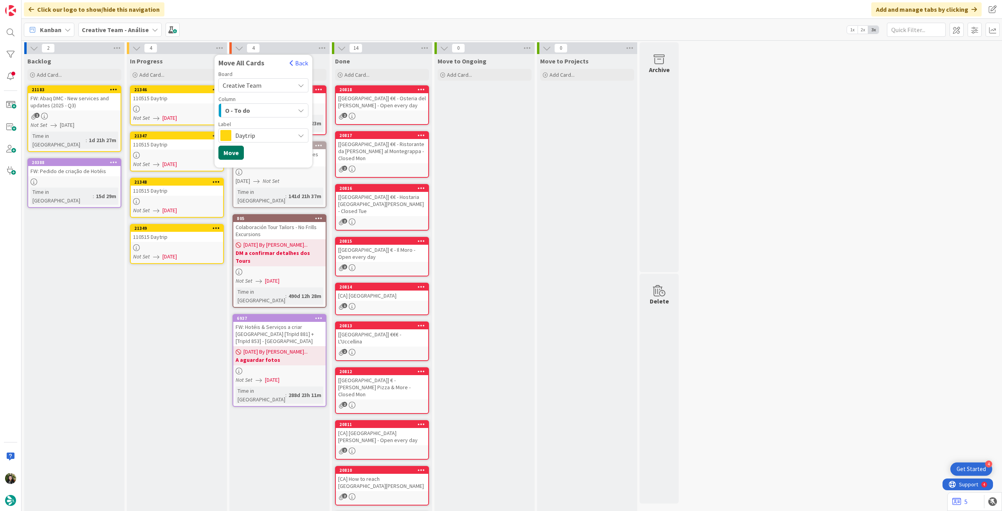
click at [239, 154] on button "Move" at bounding box center [230, 153] width 25 height 14
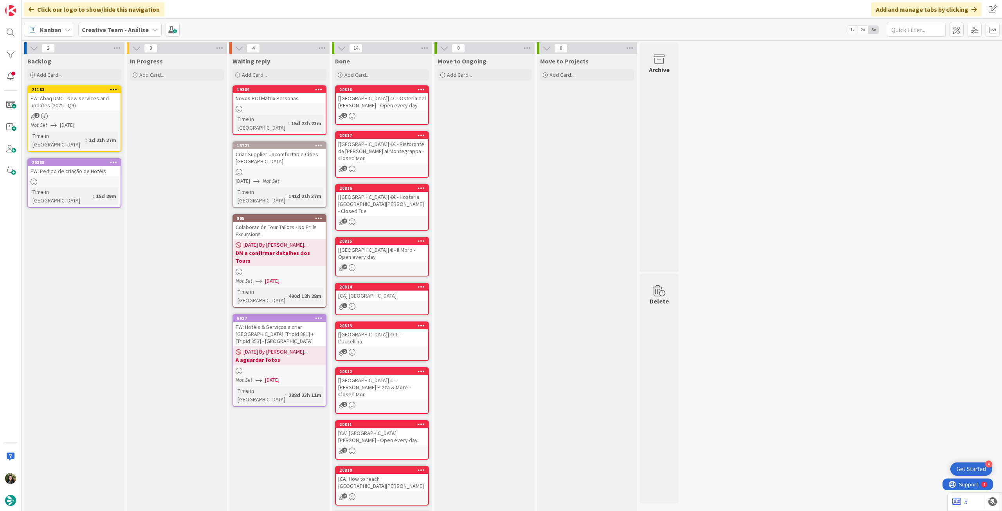
click at [127, 33] on b "Creative Team - Análise" at bounding box center [115, 30] width 67 height 8
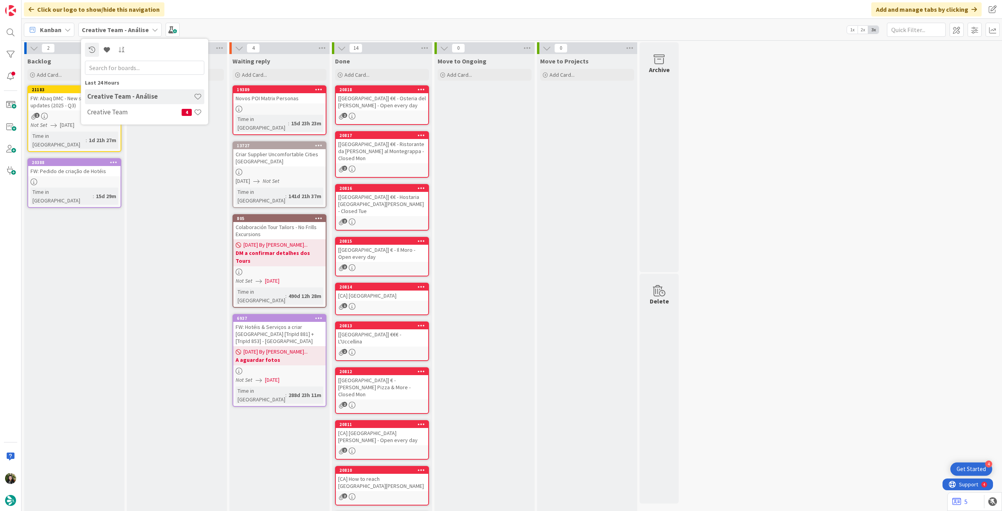
click at [121, 108] on div "Creative Team 4" at bounding box center [144, 112] width 119 height 15
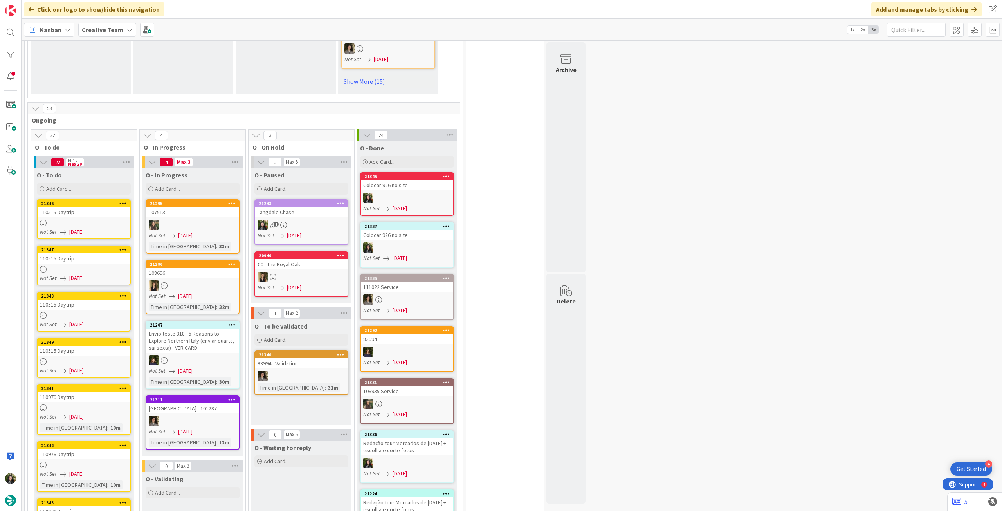
scroll to position [731, 0]
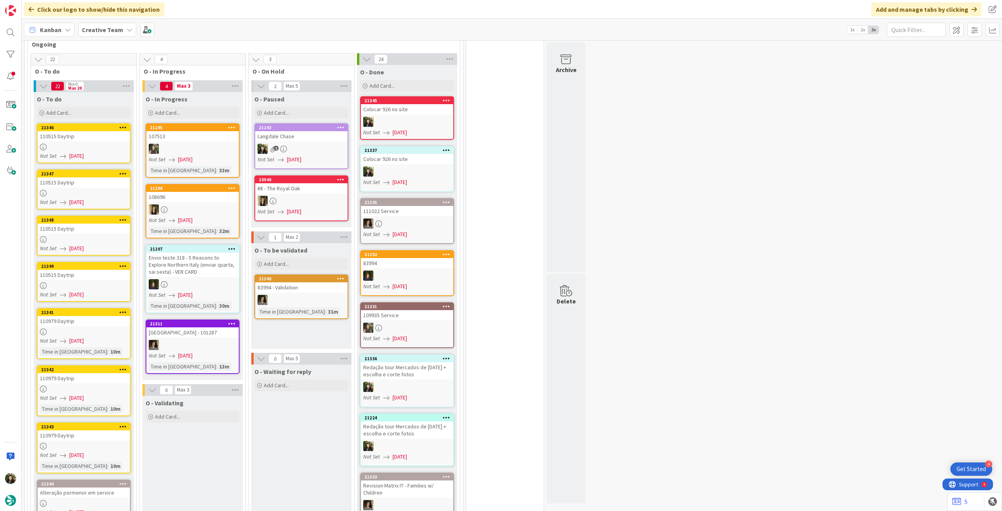
click at [114, 144] on div at bounding box center [84, 147] width 92 height 7
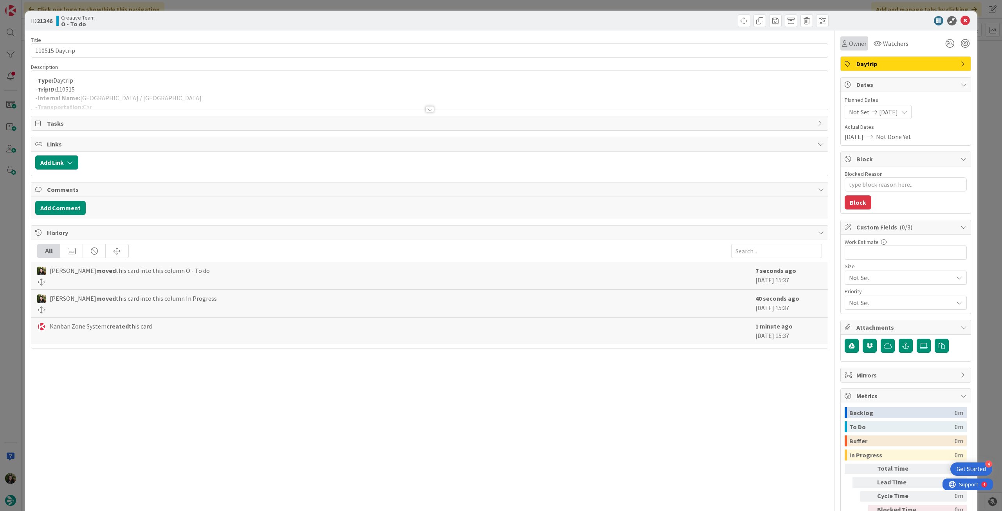
click at [856, 50] on div "Owner" at bounding box center [855, 43] width 28 height 14
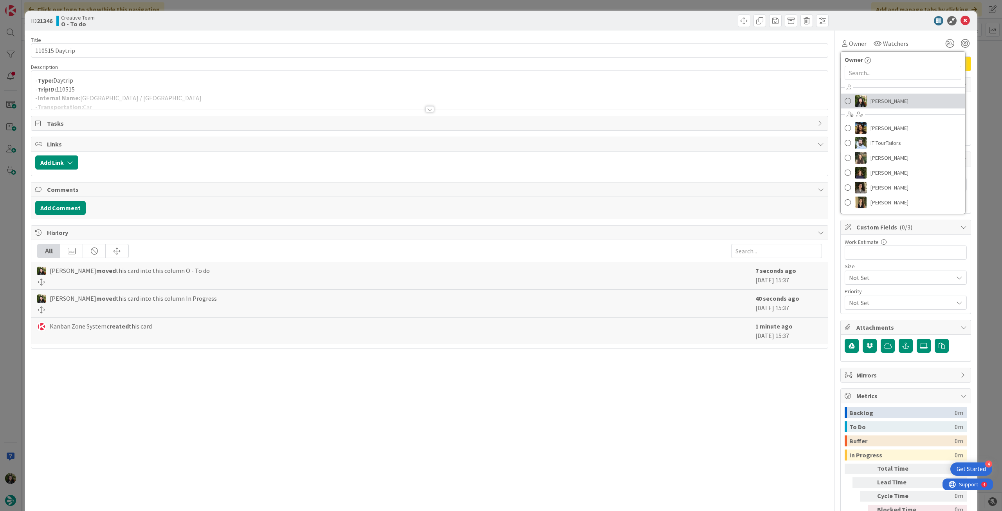
drag, startPoint x: 909, startPoint y: 106, endPoint x: 913, endPoint y: 92, distance: 14.3
click at [908, 106] on link "[PERSON_NAME]" at bounding box center [903, 101] width 124 height 15
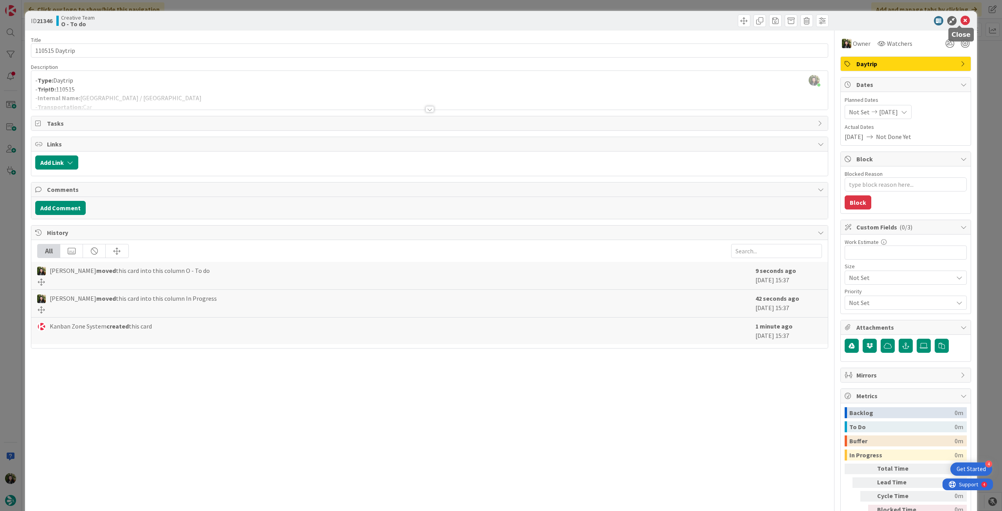
click at [961, 22] on icon at bounding box center [965, 20] width 9 height 9
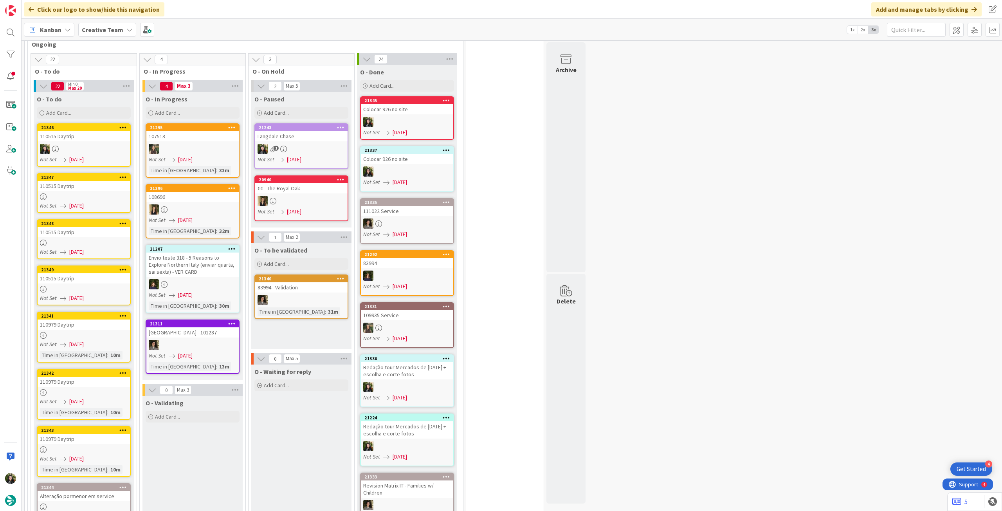
click at [105, 193] on div at bounding box center [84, 196] width 92 height 7
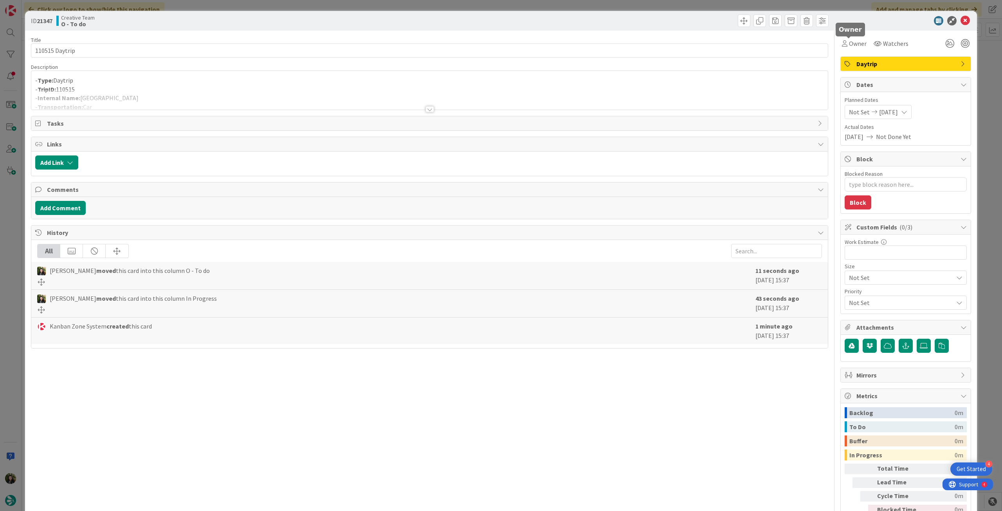
click at [855, 52] on div "Owner Watchers Daytrip Dates Planned Dates Not Set 20/08/2025 Actual Dates 20/0…" at bounding box center [906, 284] width 131 height 506
click at [857, 46] on span "Owner" at bounding box center [858, 43] width 18 height 9
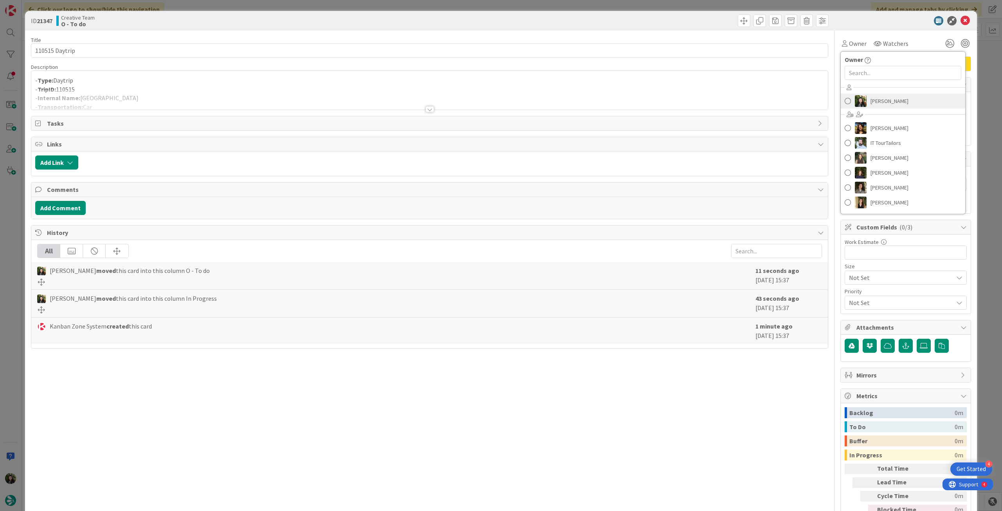
click at [919, 97] on link "[PERSON_NAME]" at bounding box center [903, 101] width 124 height 15
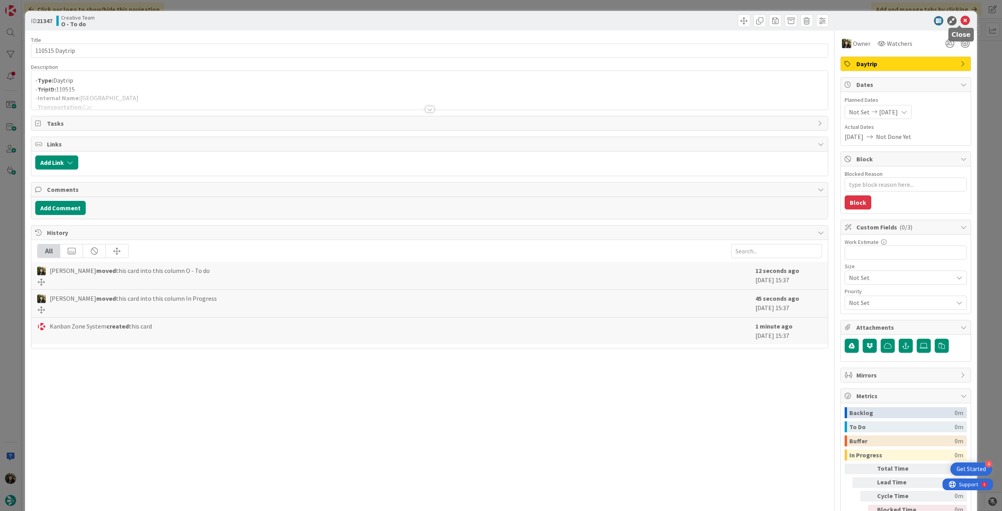
click at [961, 20] on icon at bounding box center [965, 20] width 9 height 9
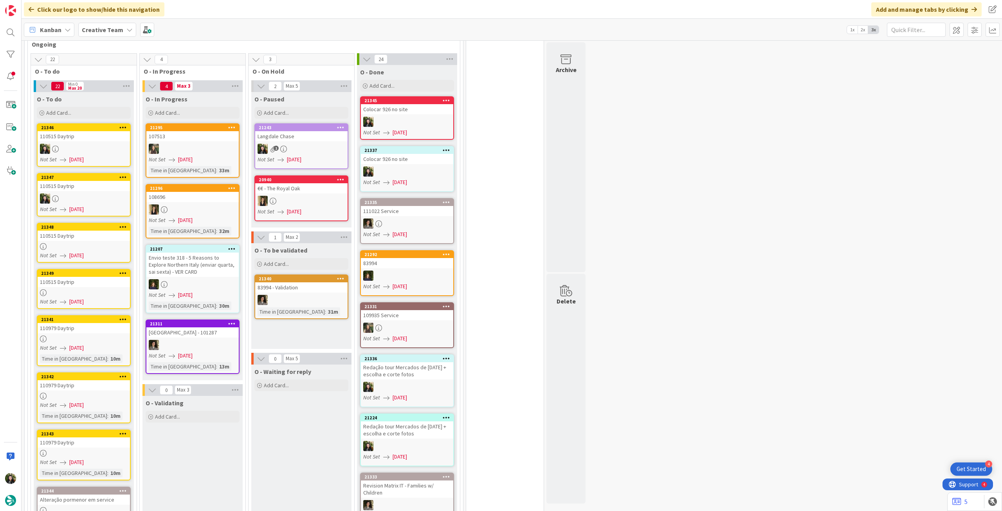
click at [86, 231] on div "110515 Daytrip" at bounding box center [84, 236] width 92 height 10
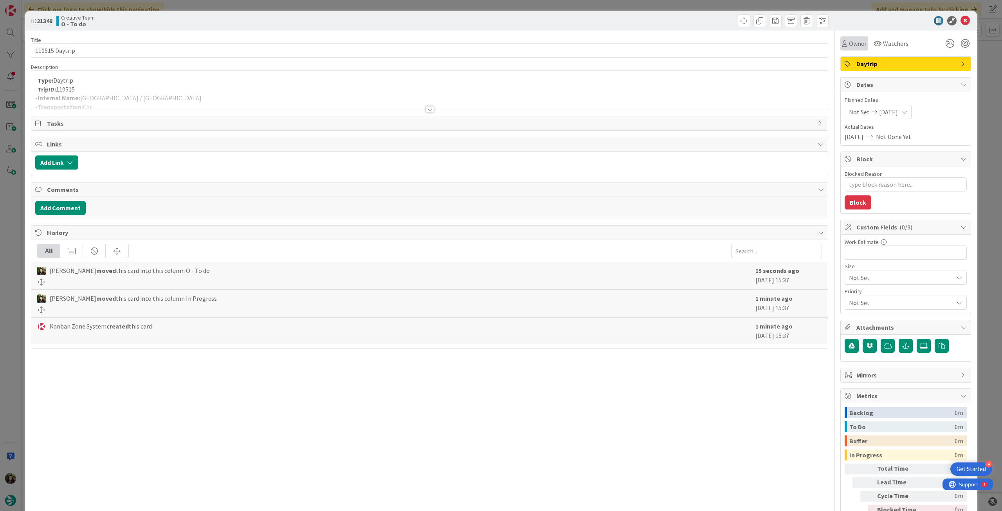
click at [849, 48] on span "Owner" at bounding box center [858, 43] width 18 height 9
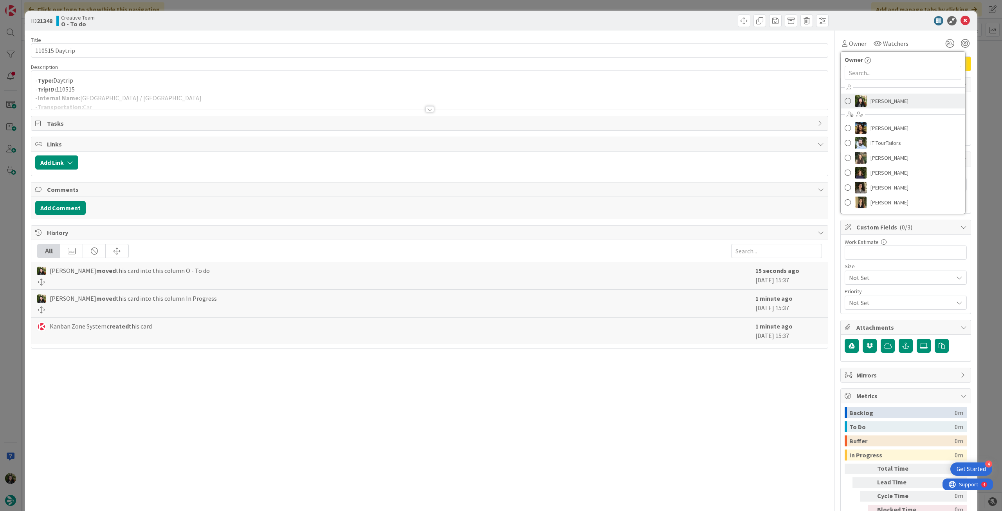
click at [895, 97] on span "[PERSON_NAME]" at bounding box center [890, 101] width 38 height 12
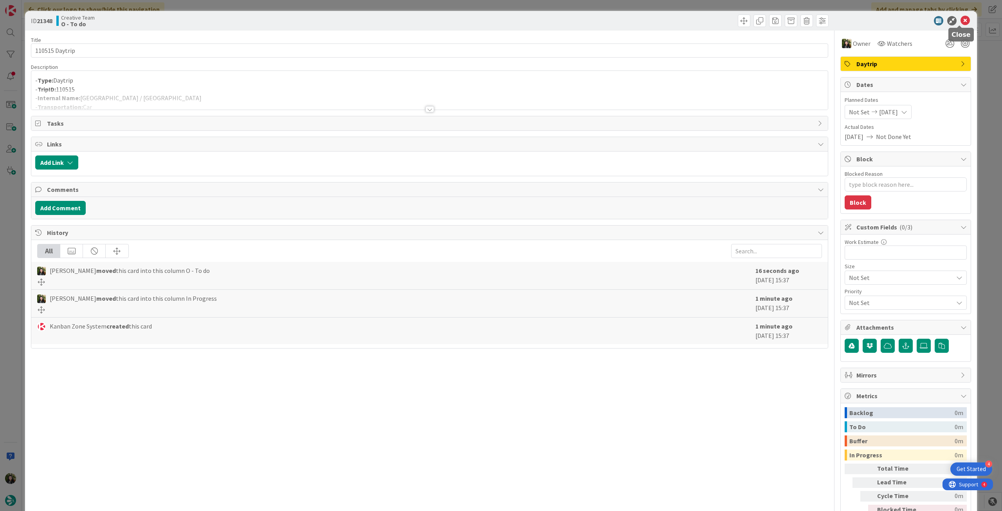
click at [961, 22] on icon at bounding box center [965, 20] width 9 height 9
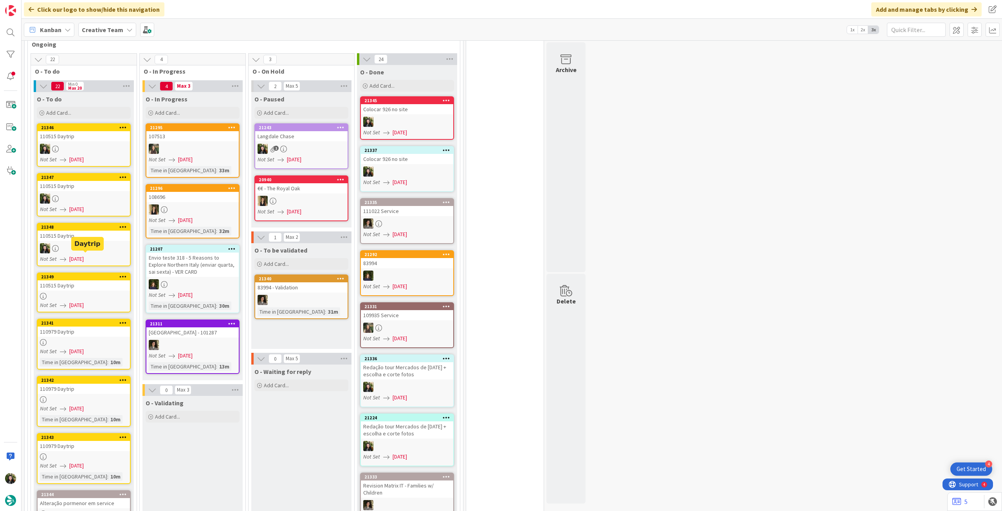
click at [88, 280] on div "110515 Daytrip" at bounding box center [84, 285] width 92 height 10
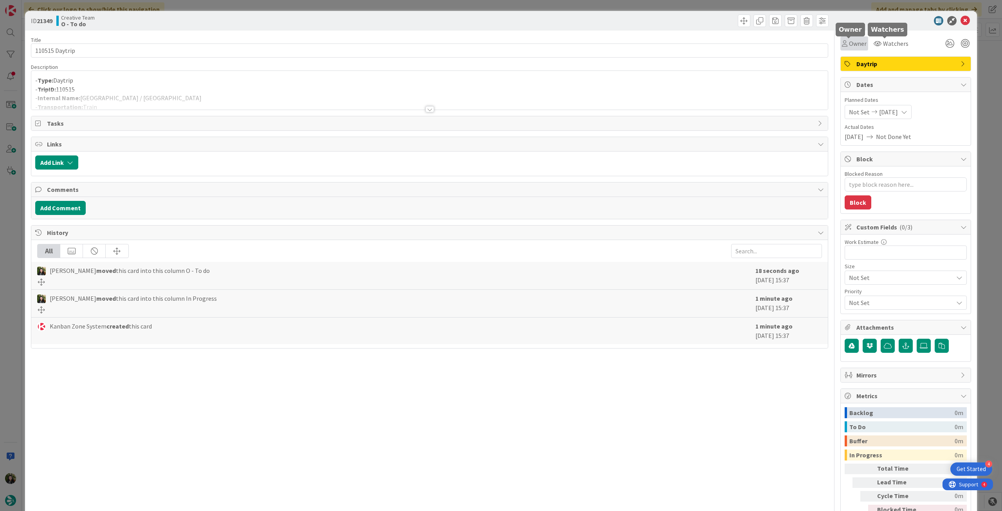
drag, startPoint x: 854, startPoint y: 46, endPoint x: 859, endPoint y: 48, distance: 5.3
click at [856, 47] on span "Owner" at bounding box center [858, 43] width 18 height 9
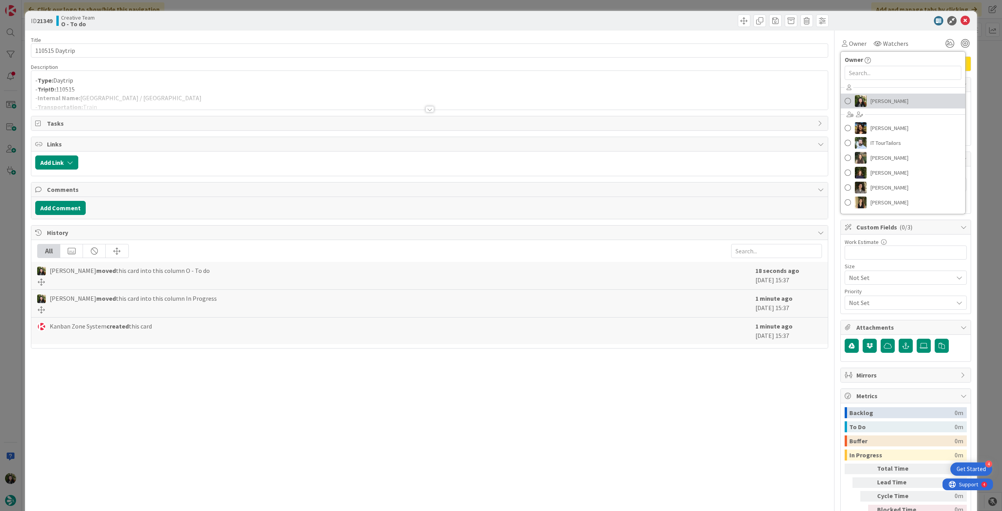
drag, startPoint x: 900, startPoint y: 102, endPoint x: 943, endPoint y: 52, distance: 65.7
click at [900, 101] on span "[PERSON_NAME]" at bounding box center [890, 101] width 38 height 12
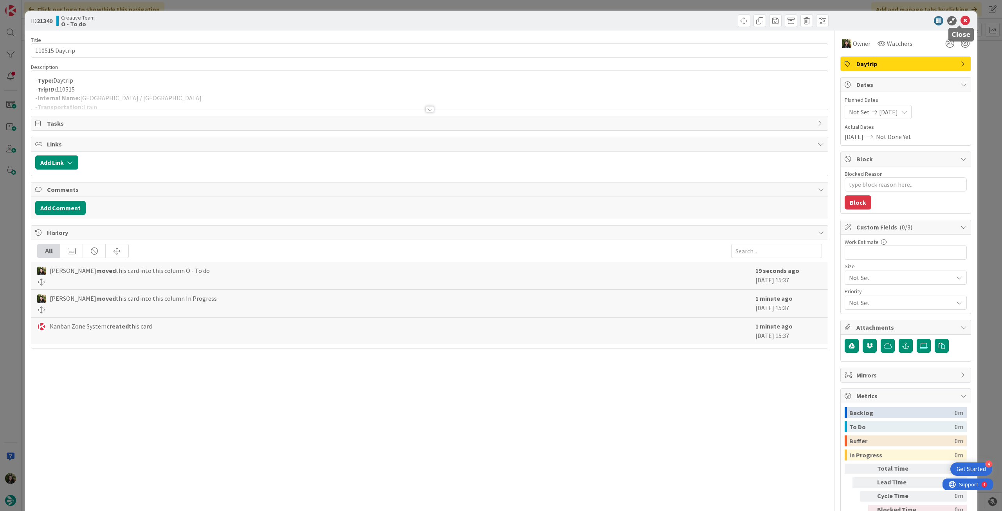
click at [963, 21] on icon at bounding box center [965, 20] width 9 height 9
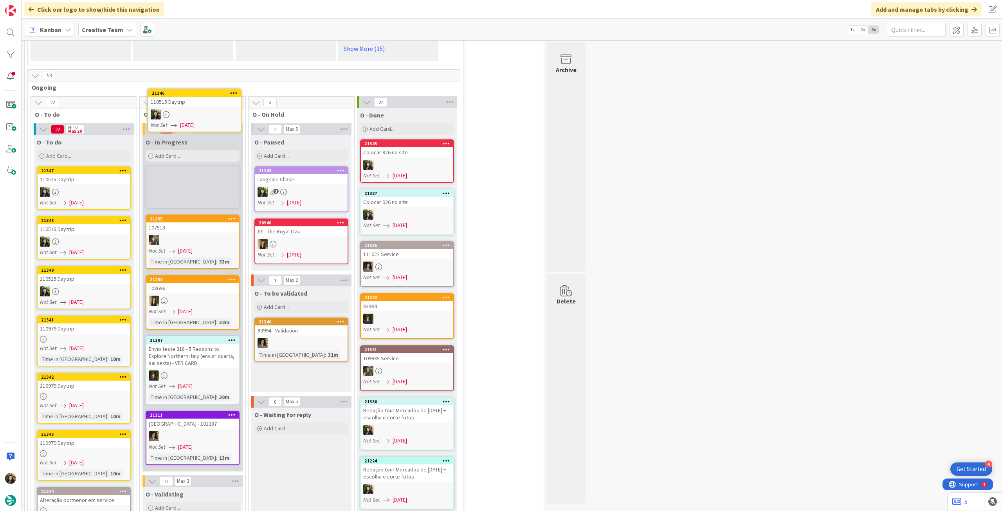
scroll to position [688, 0]
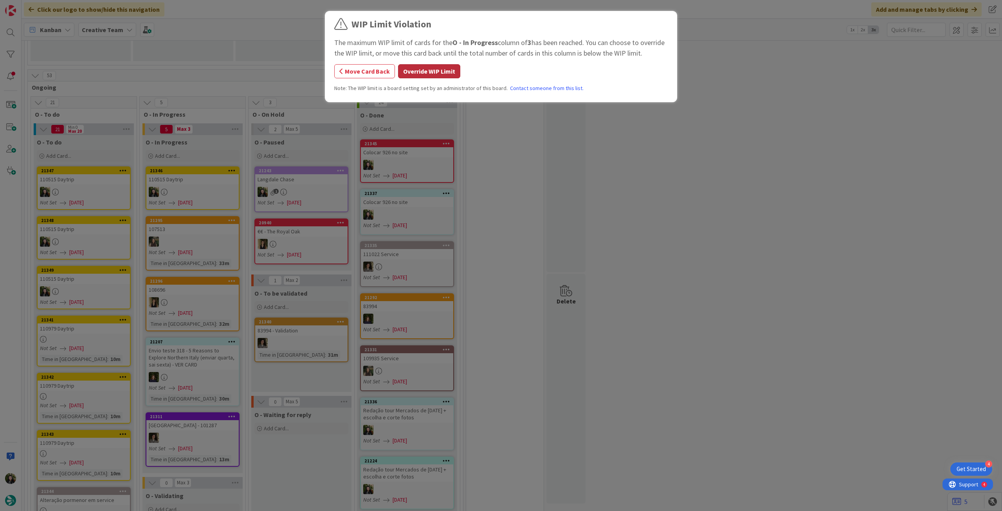
click at [441, 64] on button "Override WIP Limit" at bounding box center [429, 71] width 62 height 14
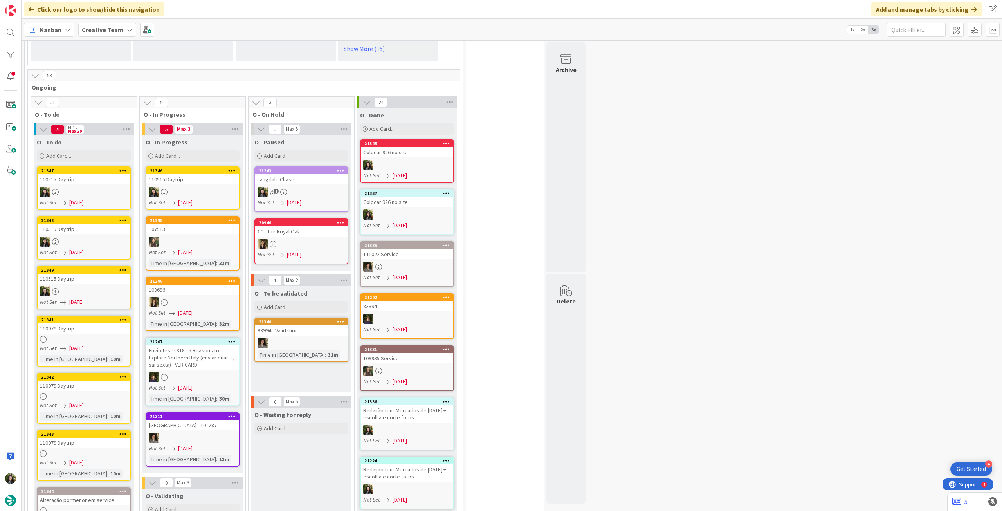
click at [212, 346] on div "Envio teste 318 - 5 Reasons to Explore Northern Italy (enviar quarta, sai sexta…" at bounding box center [192, 357] width 92 height 24
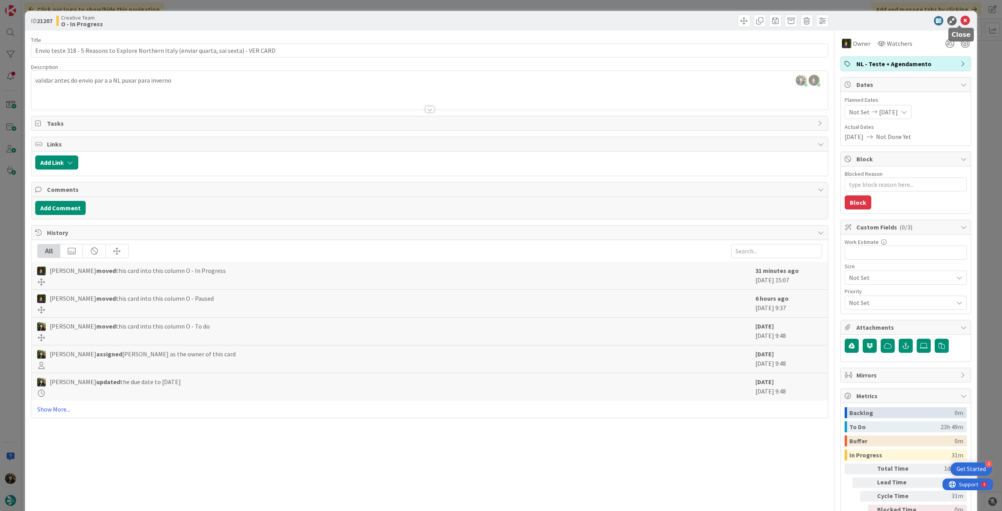
click at [964, 20] on icon at bounding box center [965, 20] width 9 height 9
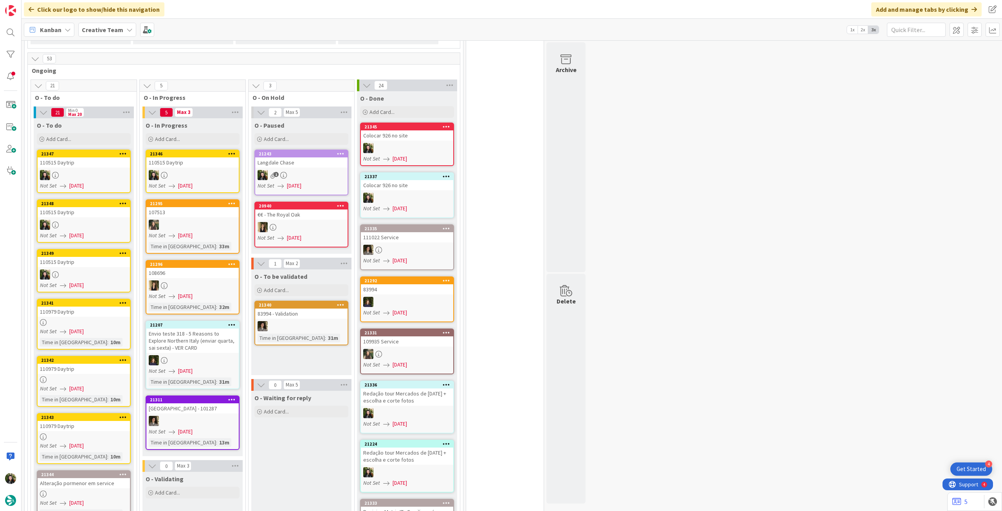
scroll to position [688, 0]
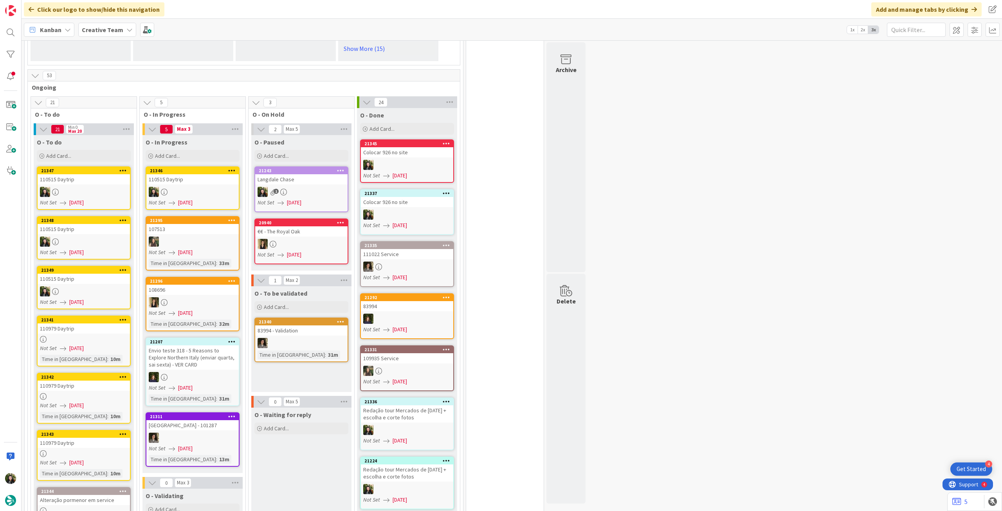
click at [171, 174] on div "110515 Daytrip" at bounding box center [192, 179] width 92 height 10
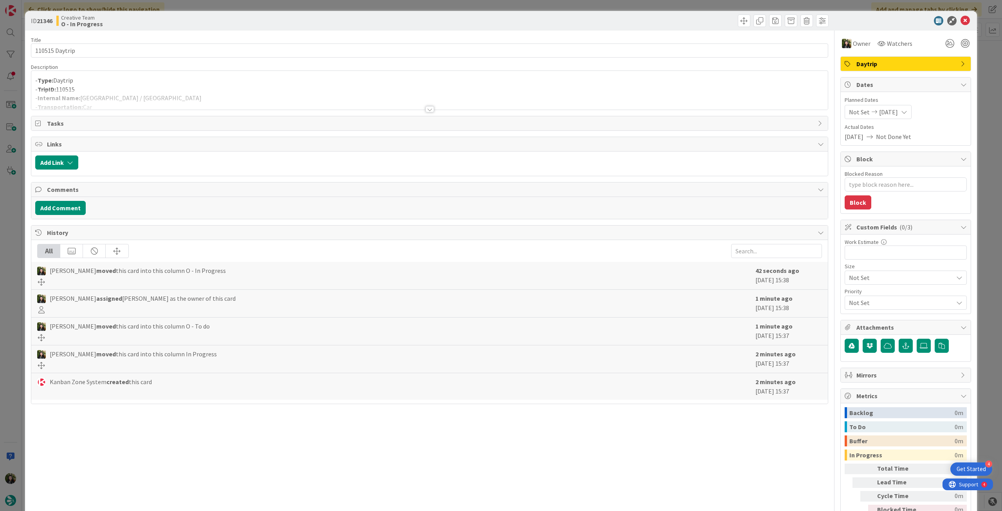
click at [139, 86] on p "- TripID: 110515" at bounding box center [429, 89] width 789 height 9
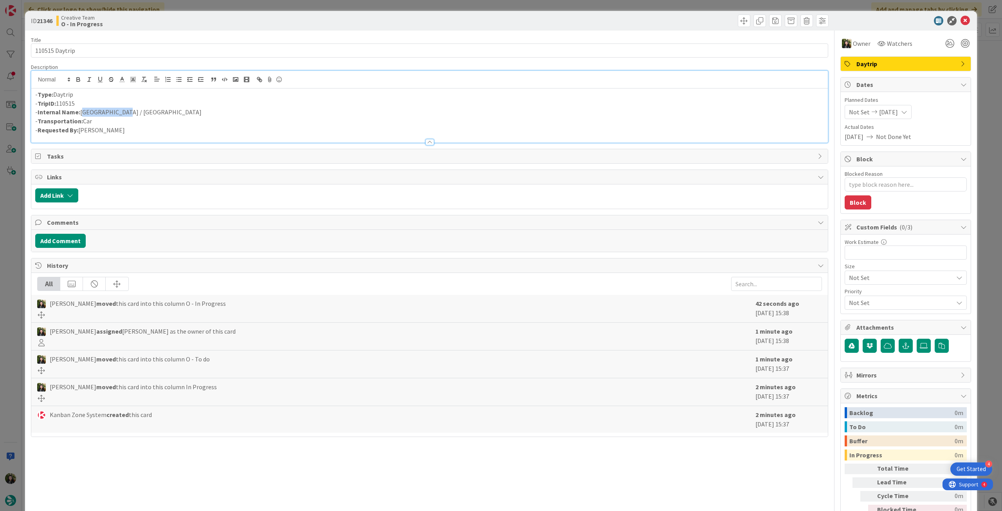
drag, startPoint x: 130, startPoint y: 109, endPoint x: 81, endPoint y: 109, distance: 48.9
click at [81, 109] on p "- Internal Name: Bayeux / Laval" at bounding box center [429, 112] width 789 height 9
copy p "Bayeux / Laval"
click at [963, 20] on icon at bounding box center [965, 20] width 9 height 9
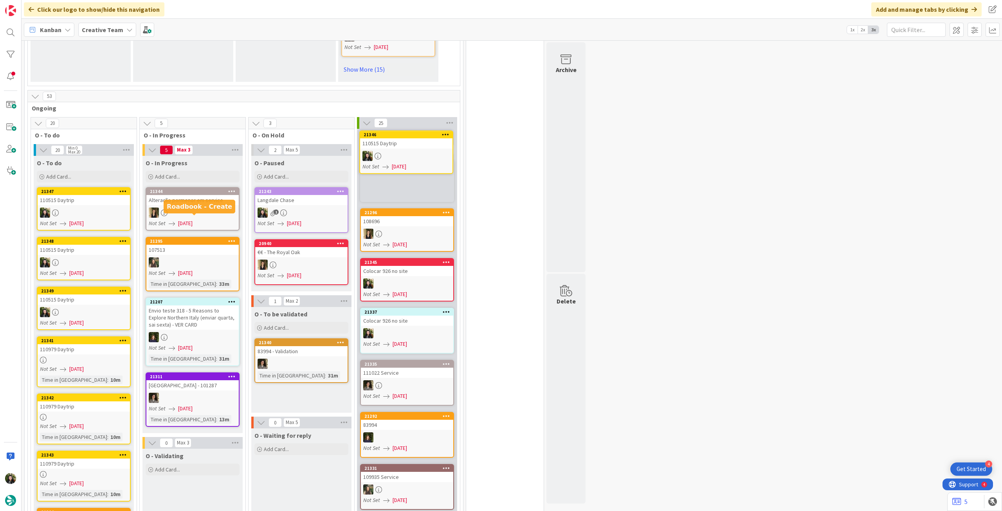
scroll to position [664, 0]
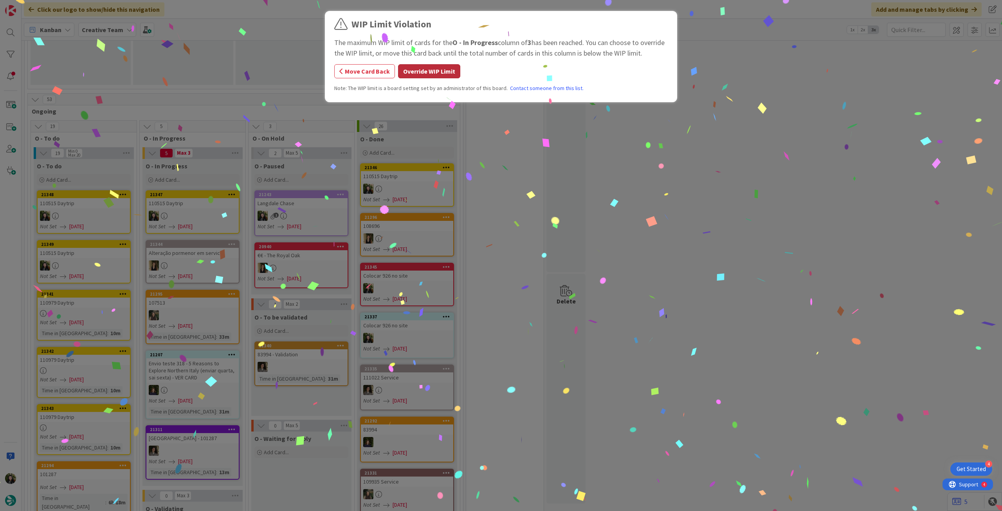
click at [448, 72] on button "Override WIP Limit" at bounding box center [429, 71] width 62 height 14
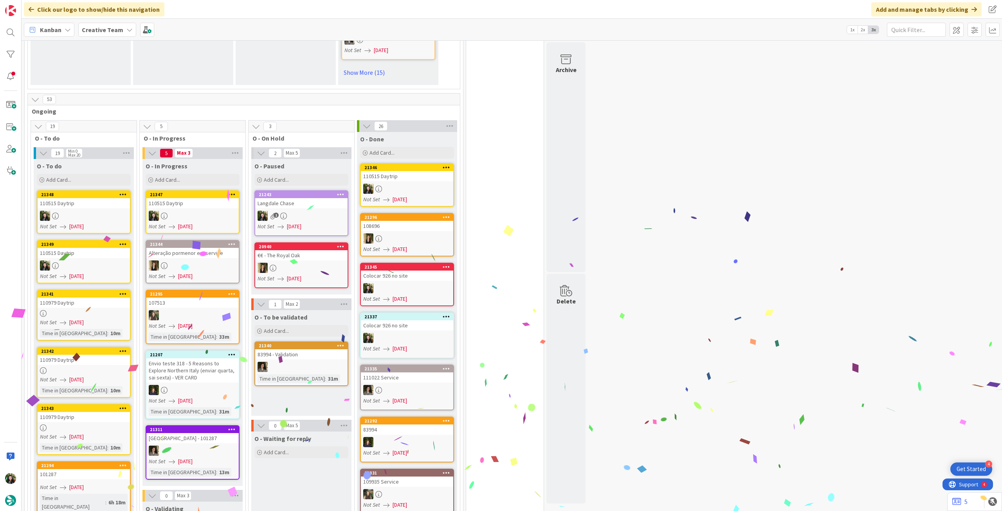
click at [162, 213] on icon at bounding box center [164, 216] width 7 height 7
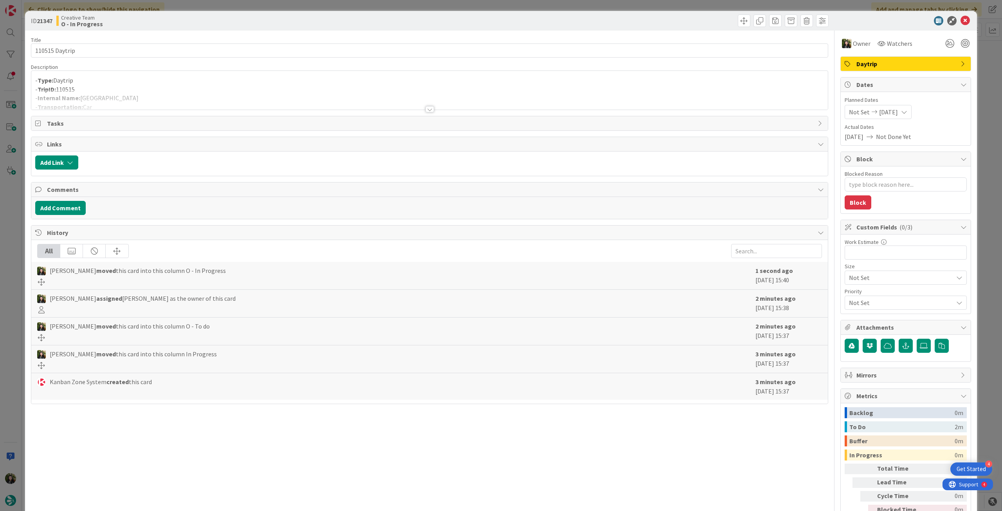
click at [127, 107] on div at bounding box center [429, 100] width 797 height 20
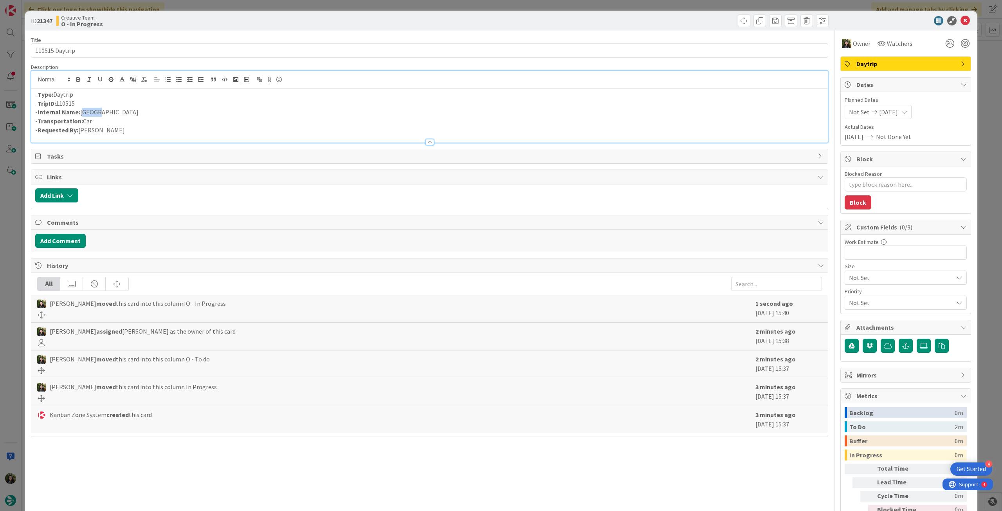
drag, startPoint x: 101, startPoint y: 110, endPoint x: 81, endPoint y: 109, distance: 20.4
click at [81, 110] on p "- Internal Name: Laval" at bounding box center [429, 112] width 789 height 9
copy p "Laval"
click at [961, 23] on icon at bounding box center [965, 20] width 9 height 9
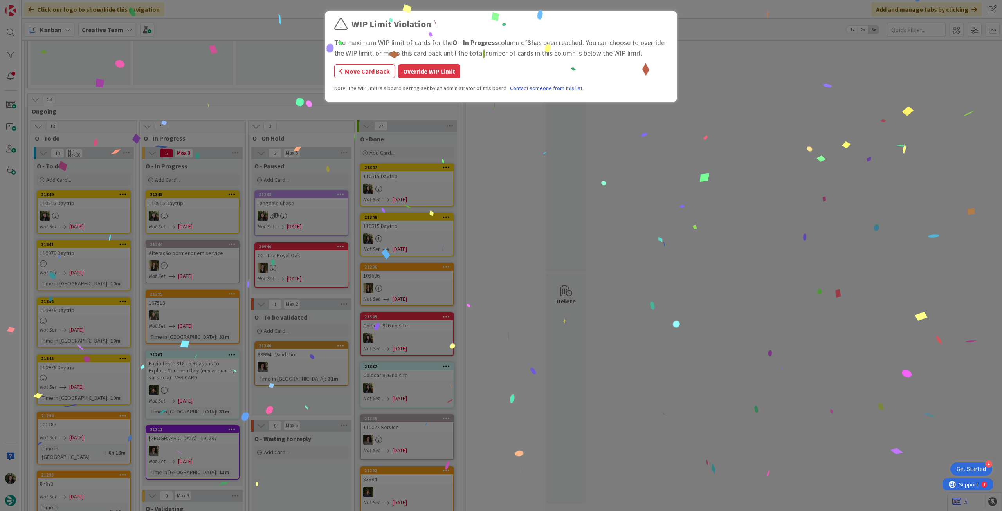
click at [197, 184] on div "WIP Limit Violation The maximum WIP limit of cards for the O - In Progress colu…" at bounding box center [501, 255] width 1002 height 511
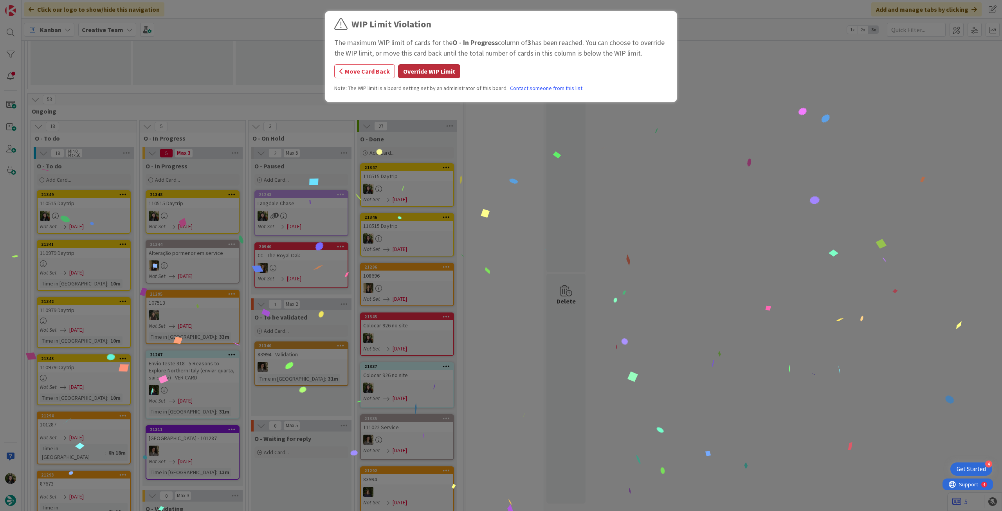
click at [424, 72] on button "Override WIP Limit" at bounding box center [429, 71] width 62 height 14
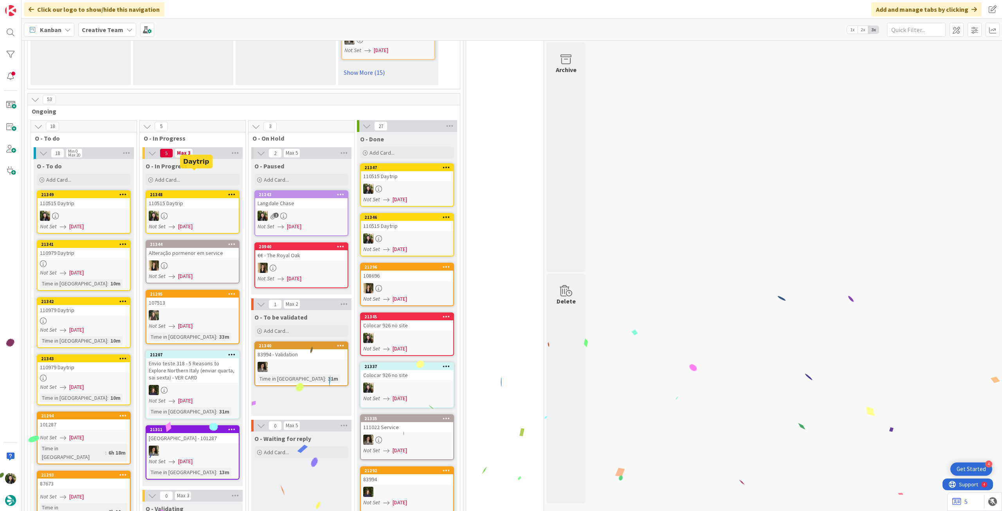
click at [217, 198] on div "110515 Daytrip" at bounding box center [192, 203] width 92 height 10
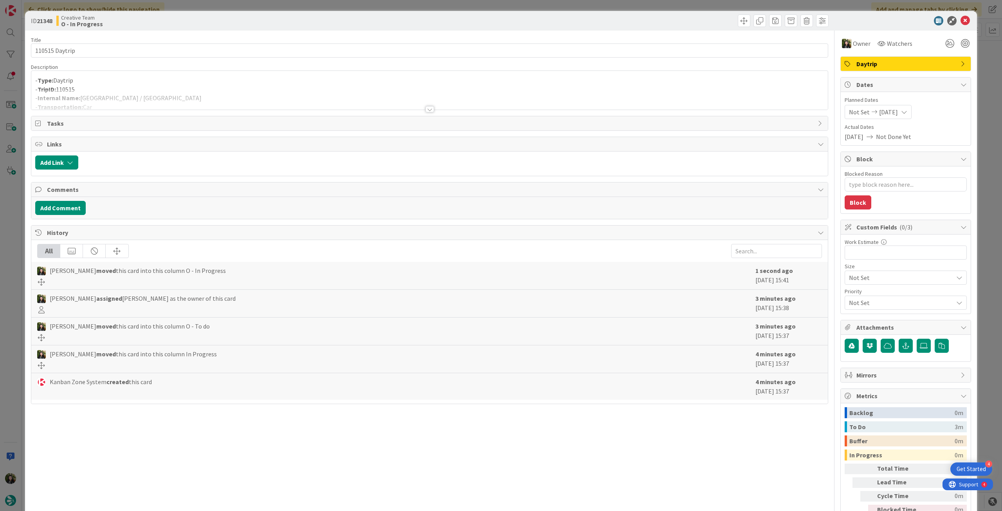
drag, startPoint x: 114, startPoint y: 90, endPoint x: 118, endPoint y: 97, distance: 8.6
click at [115, 90] on div at bounding box center [429, 100] width 797 height 20
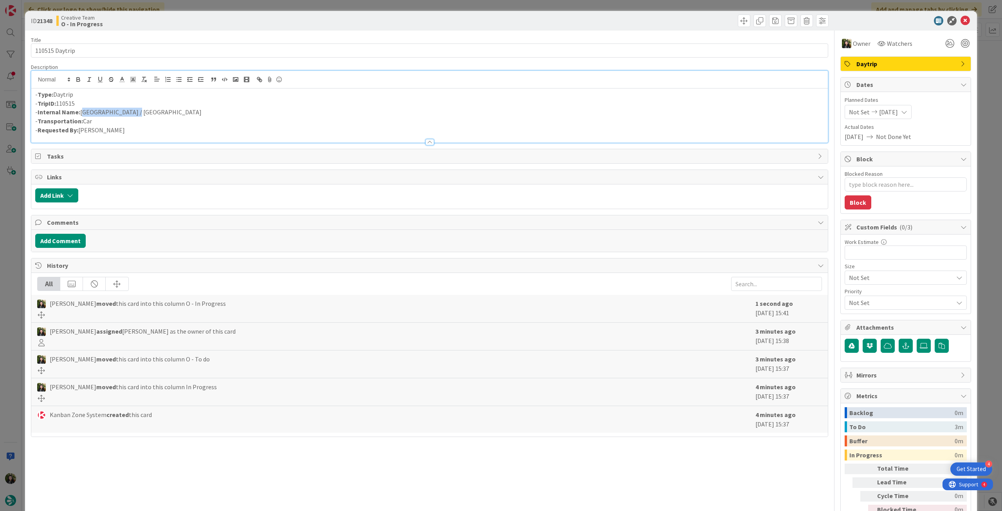
drag, startPoint x: 134, startPoint y: 112, endPoint x: 82, endPoint y: 111, distance: 52.5
click at [82, 111] on p "- Internal Name: Laval / Saint-Malo" at bounding box center [429, 112] width 789 height 9
copy p "Laval / Saint-Malo"
click at [961, 19] on icon at bounding box center [965, 20] width 9 height 9
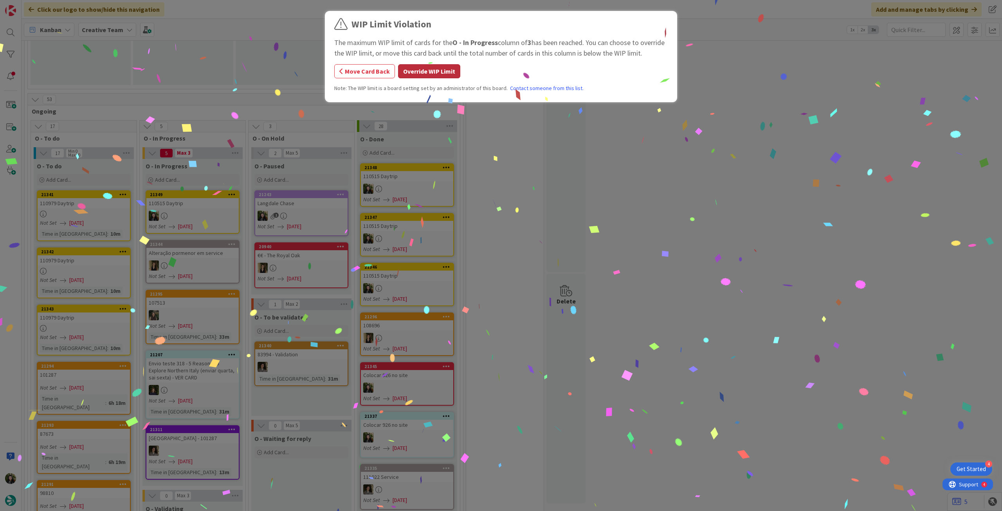
click at [432, 68] on button "Override WIP Limit" at bounding box center [429, 71] width 62 height 14
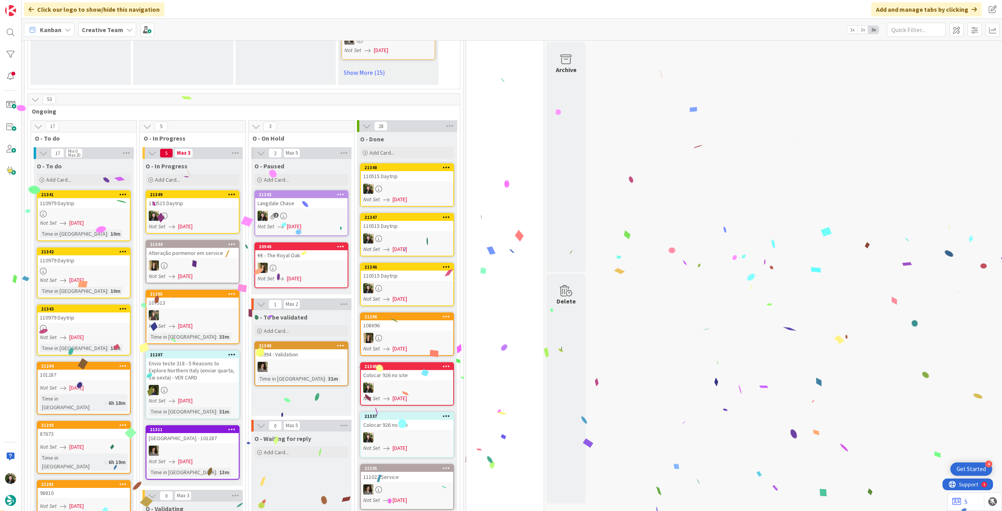
click at [210, 198] on div "110515 Daytrip" at bounding box center [192, 203] width 92 height 10
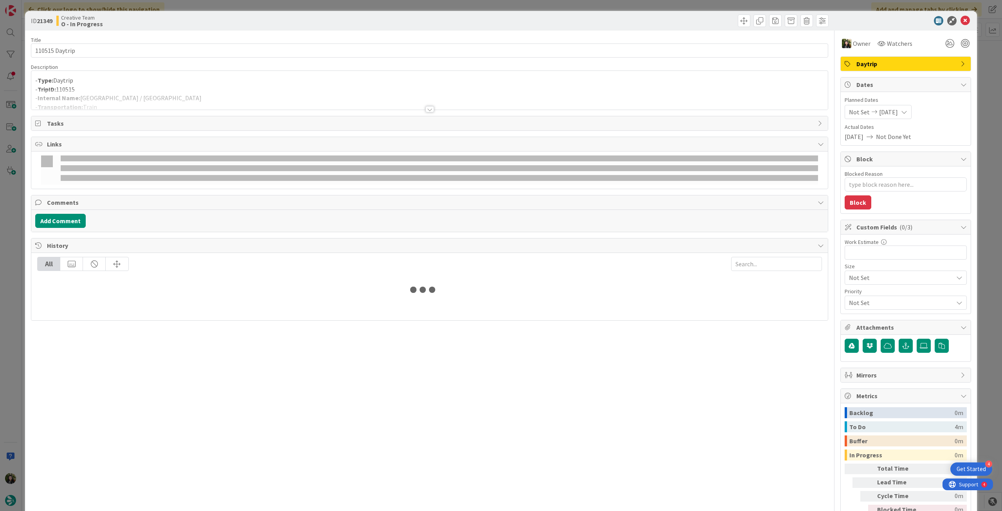
type textarea "x"
click at [133, 90] on div at bounding box center [429, 100] width 797 height 20
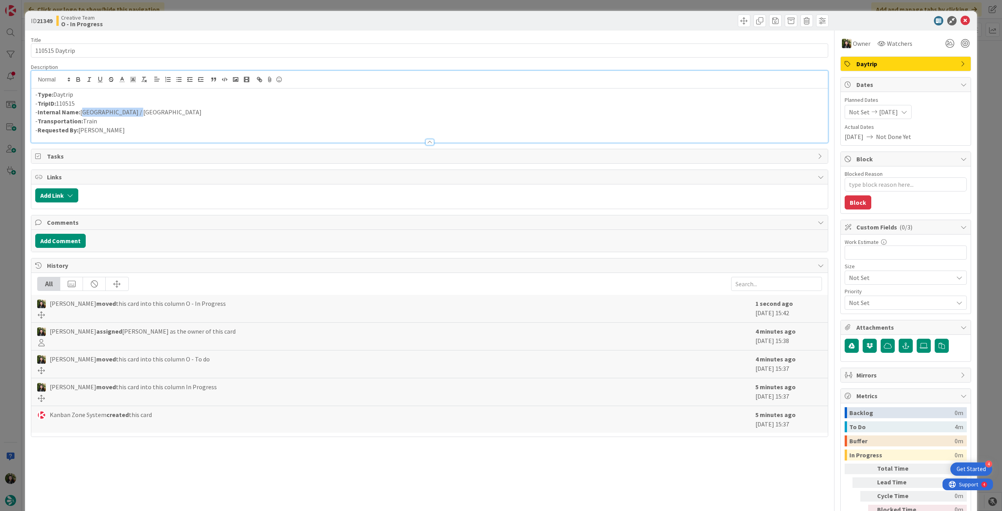
drag, startPoint x: 138, startPoint y: 114, endPoint x: 82, endPoint y: 109, distance: 55.8
click at [82, 109] on p "- Internal Name: Strasbourg / Amiens" at bounding box center [429, 112] width 789 height 9
copy p "Strasbourg / Amiens"
click at [141, 115] on p "- Internal Name: Strasbourg / Amiens" at bounding box center [429, 112] width 789 height 9
click at [117, 111] on p "- Internal Name: Strasbourg / Amiens" at bounding box center [429, 112] width 789 height 9
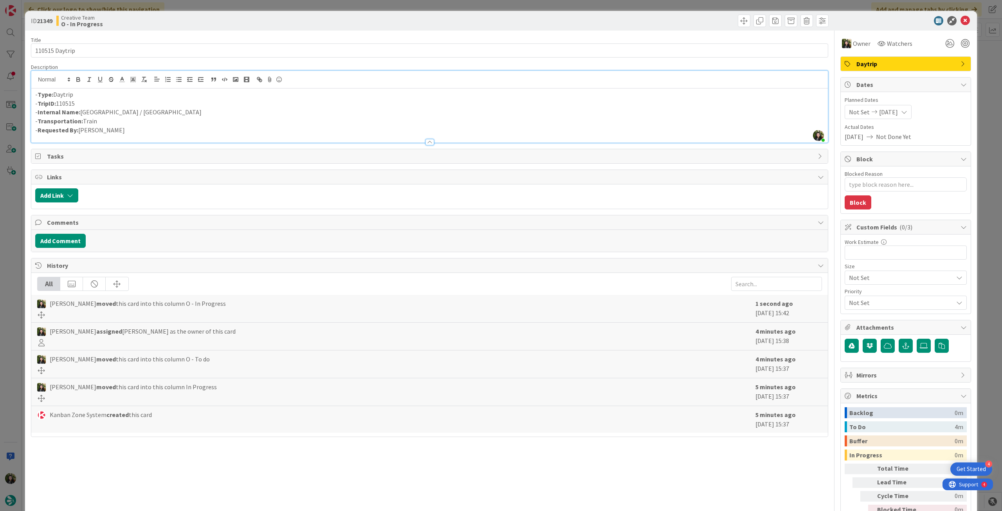
click at [210, 116] on p "- Internal Name: Strasbourg / Amiens" at bounding box center [429, 112] width 789 height 9
click at [963, 23] on icon at bounding box center [965, 20] width 9 height 9
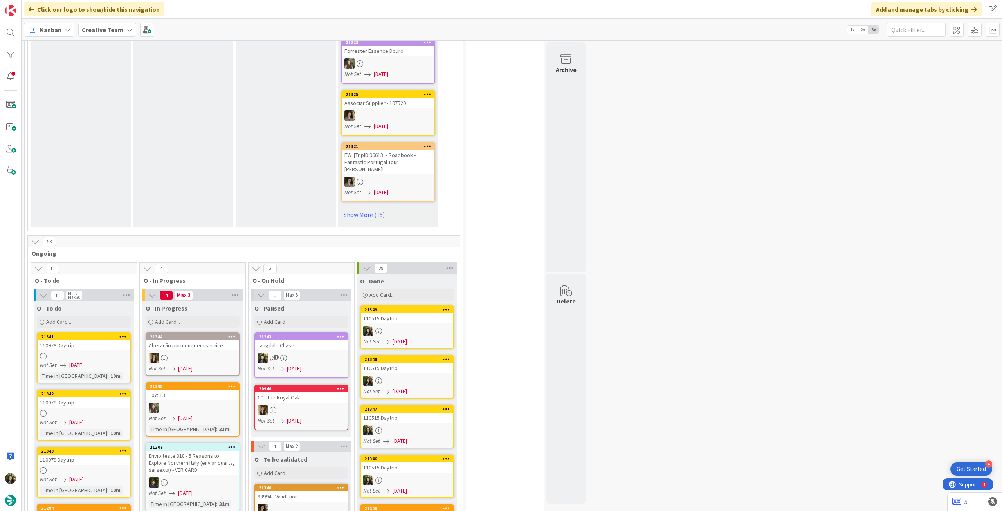
scroll to position [678, 0]
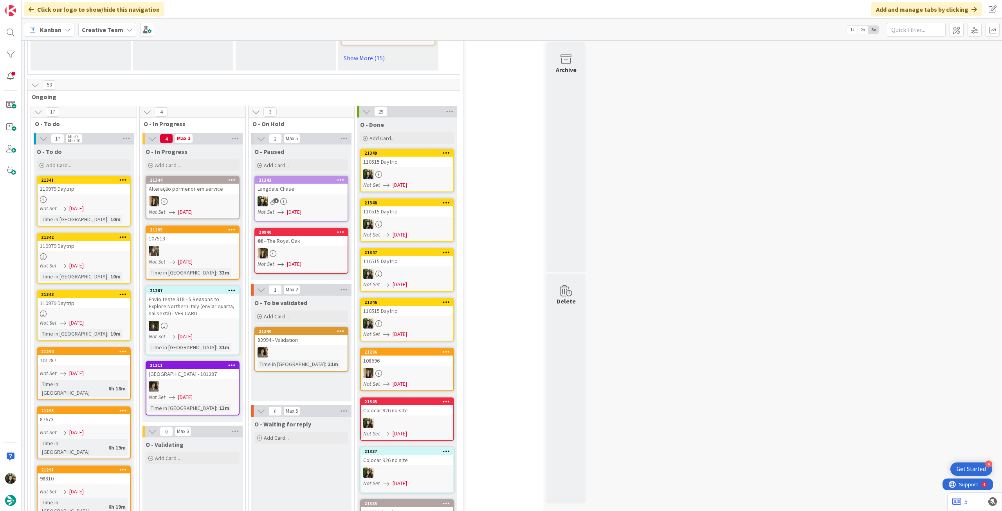
click at [81, 184] on div "110979 Daytrip" at bounding box center [84, 189] width 92 height 10
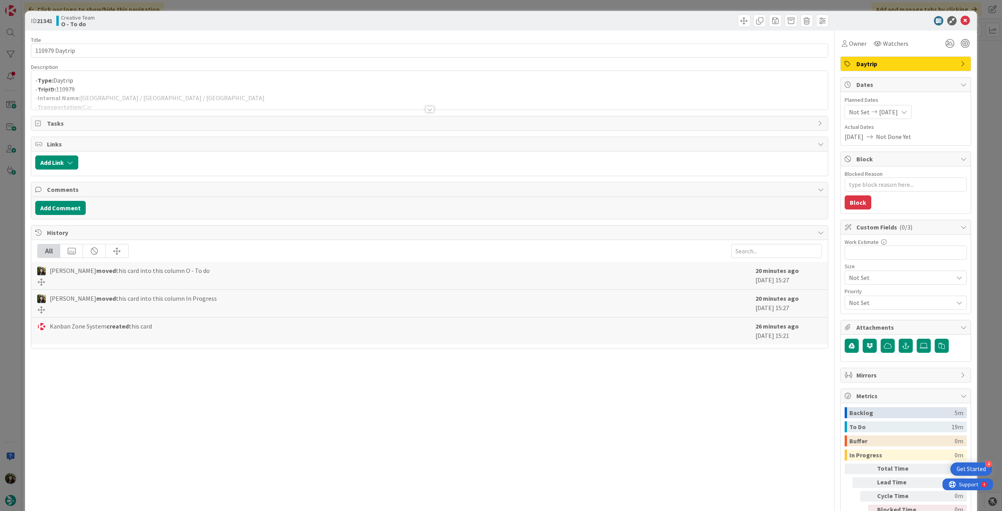
click at [210, 98] on div at bounding box center [429, 100] width 797 height 20
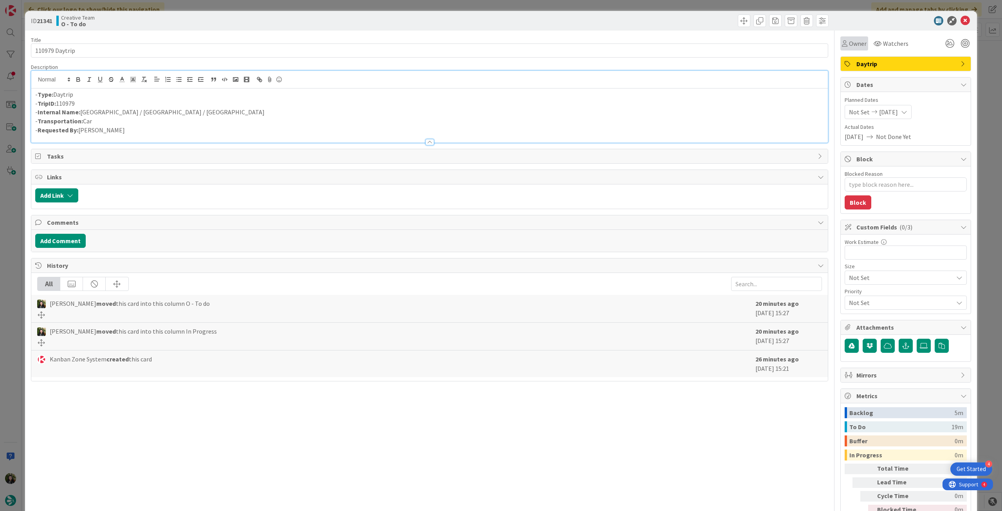
click at [849, 44] on span "Owner" at bounding box center [858, 43] width 18 height 9
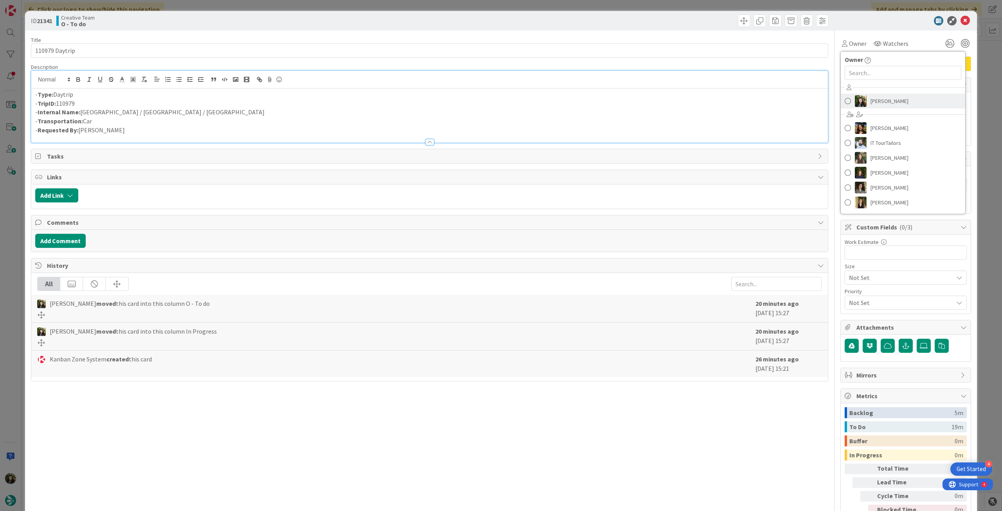
click at [882, 100] on span "[PERSON_NAME]" at bounding box center [890, 101] width 38 height 12
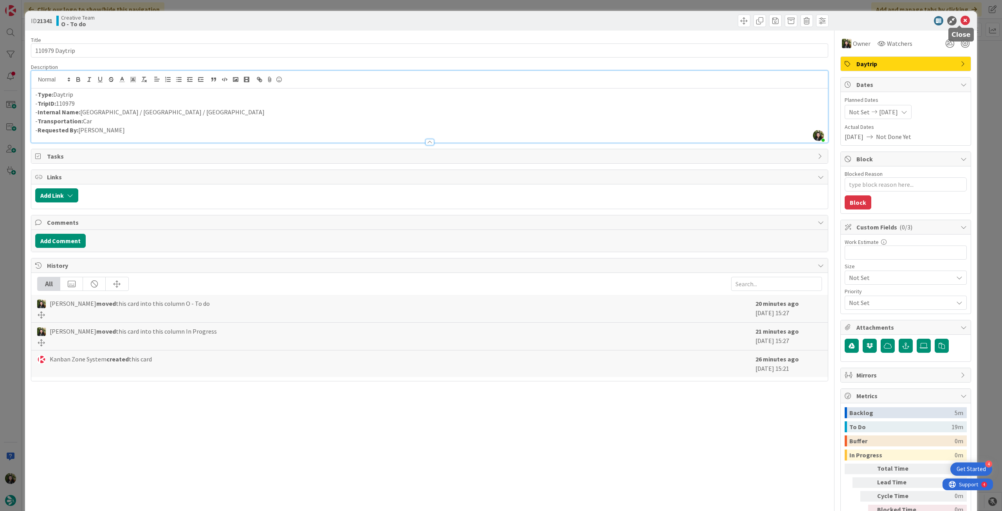
click at [961, 20] on icon at bounding box center [965, 20] width 9 height 9
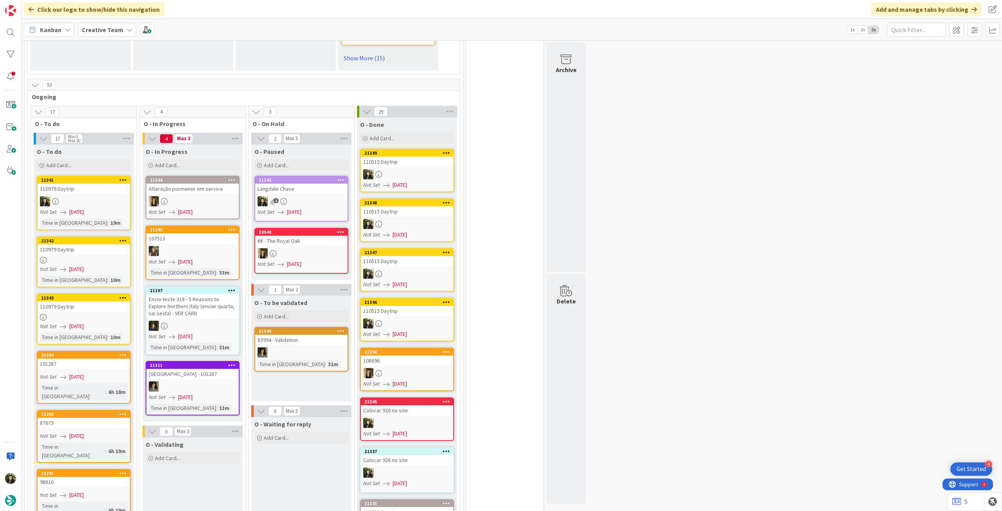
click at [100, 243] on link "21342 110979 Daytrip Not Set [DATE] Time in [GEOGRAPHIC_DATA] : 10m" at bounding box center [84, 261] width 94 height 51
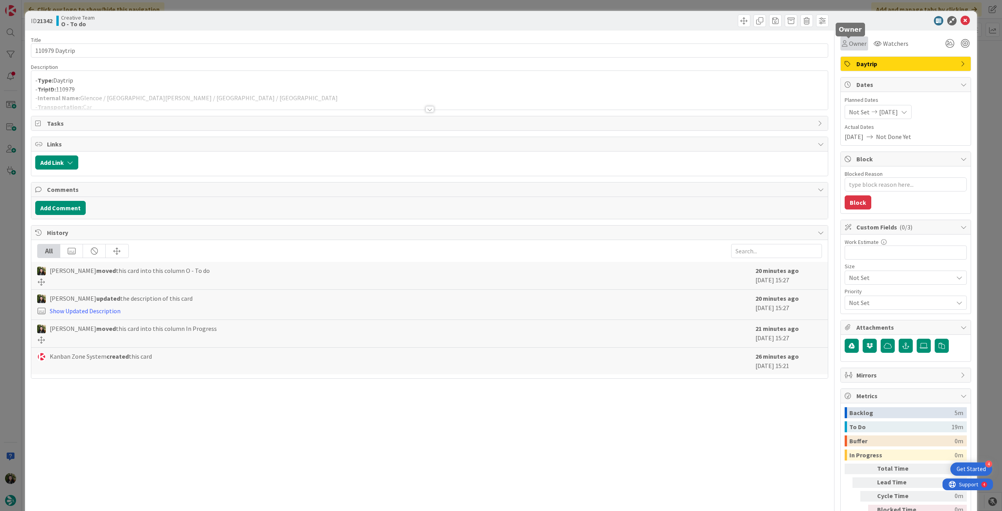
drag, startPoint x: 845, startPoint y: 44, endPoint x: 849, endPoint y: 49, distance: 6.1
click at [849, 44] on span "Owner" at bounding box center [858, 43] width 18 height 9
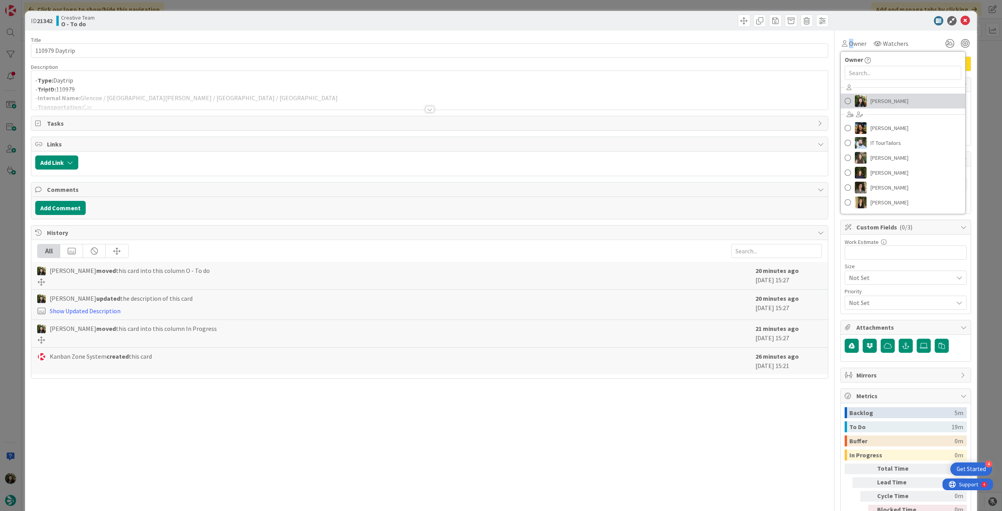
click at [885, 99] on span "[PERSON_NAME]" at bounding box center [890, 101] width 38 height 12
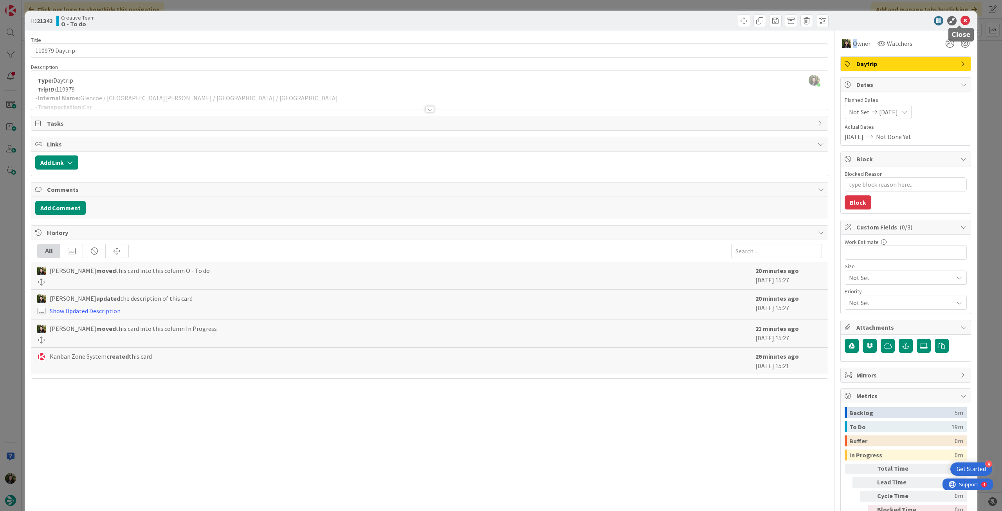
click at [961, 21] on icon at bounding box center [965, 20] width 9 height 9
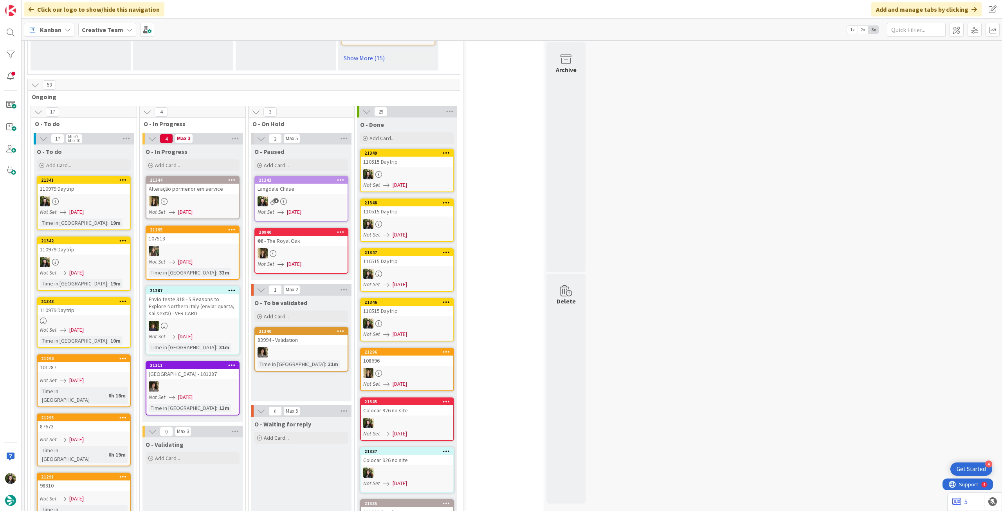
click at [74, 326] on span "[DATE]" at bounding box center [76, 330] width 14 height 8
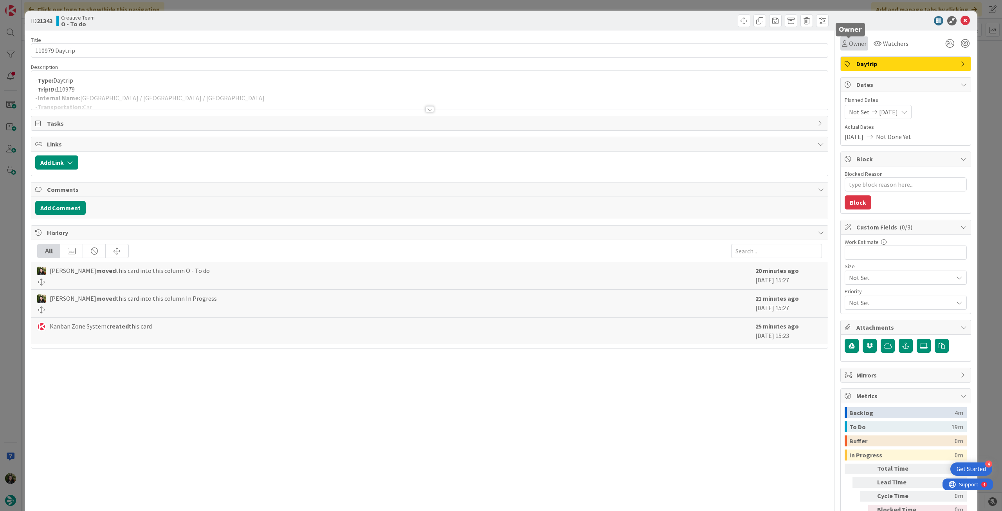
click at [853, 43] on span "Owner" at bounding box center [858, 43] width 18 height 9
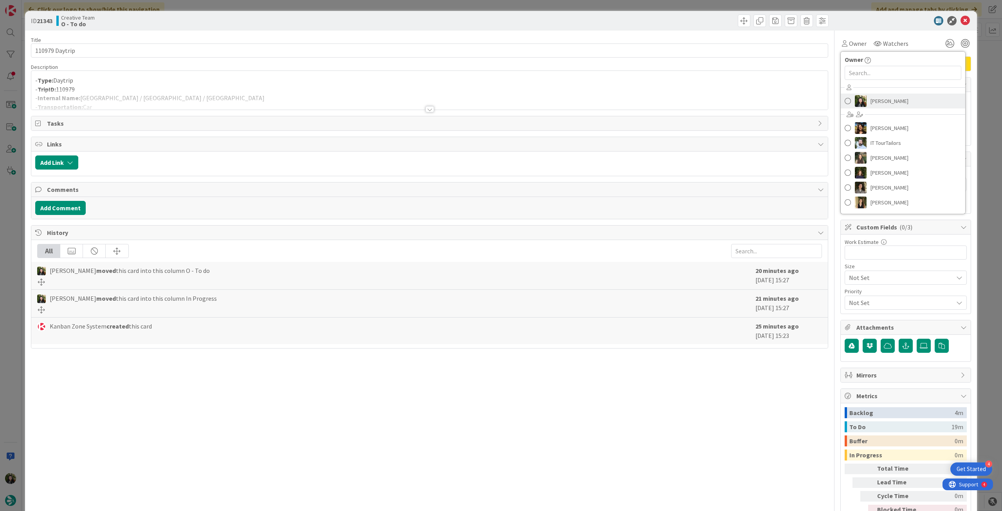
drag, startPoint x: 889, startPoint y: 96, endPoint x: 953, endPoint y: 38, distance: 85.9
click at [889, 96] on span "[PERSON_NAME]" at bounding box center [890, 101] width 38 height 12
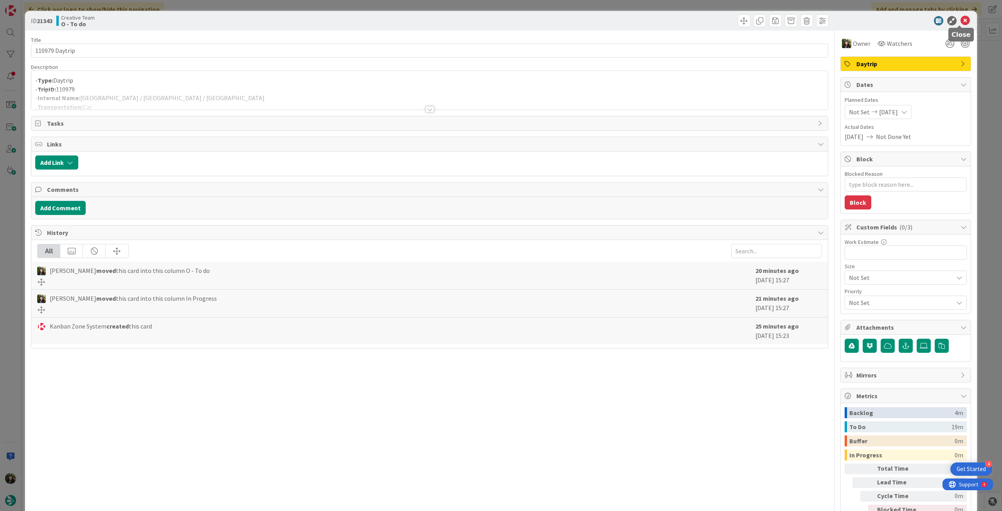
click at [962, 21] on icon at bounding box center [965, 20] width 9 height 9
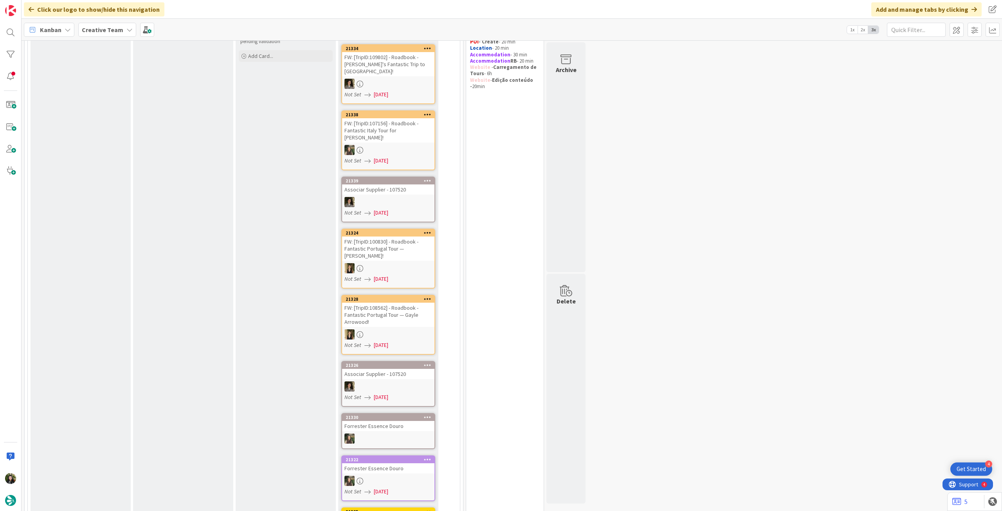
drag, startPoint x: 115, startPoint y: 32, endPoint x: 112, endPoint y: 41, distance: 9.3
click at [114, 33] on b "Creative Team" at bounding box center [102, 30] width 41 height 8
click at [91, 117] on div "Creative Team - Análise" at bounding box center [144, 112] width 119 height 15
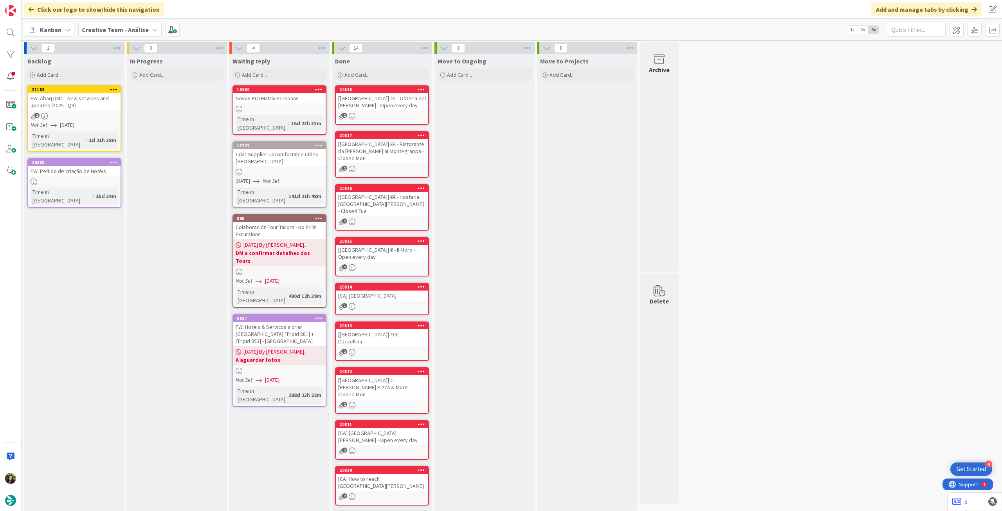
click at [139, 35] on div "Creative Team - Análise" at bounding box center [119, 30] width 83 height 14
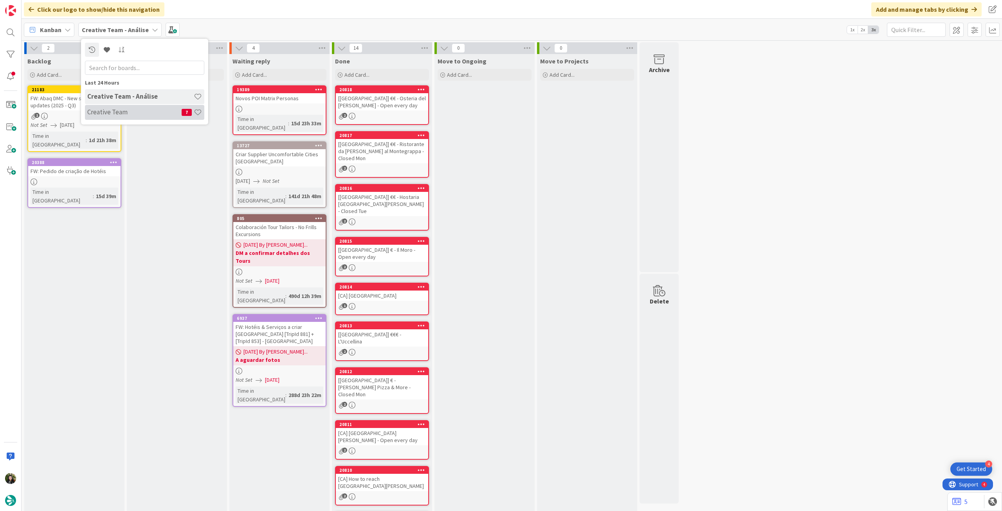
click at [127, 116] on div "Creative Team 7" at bounding box center [144, 112] width 119 height 15
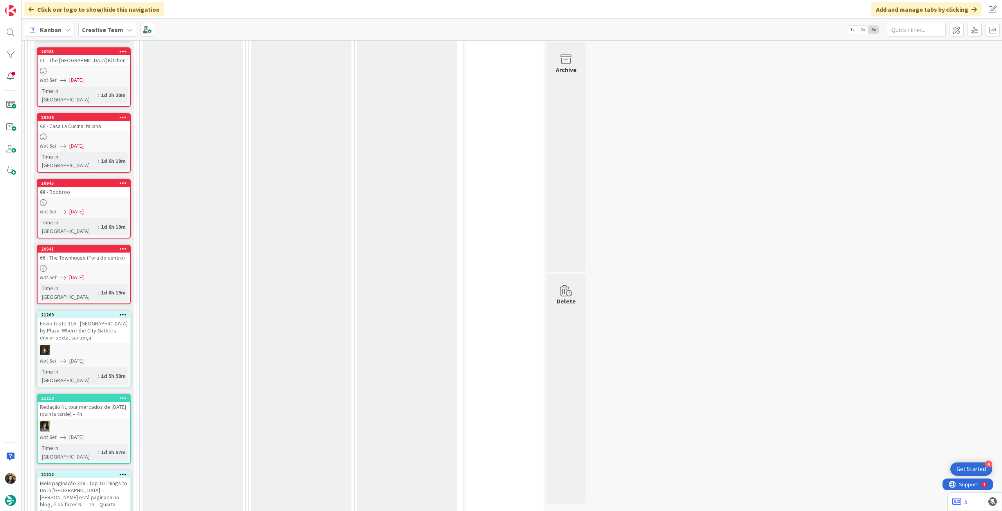
scroll to position [1409, 0]
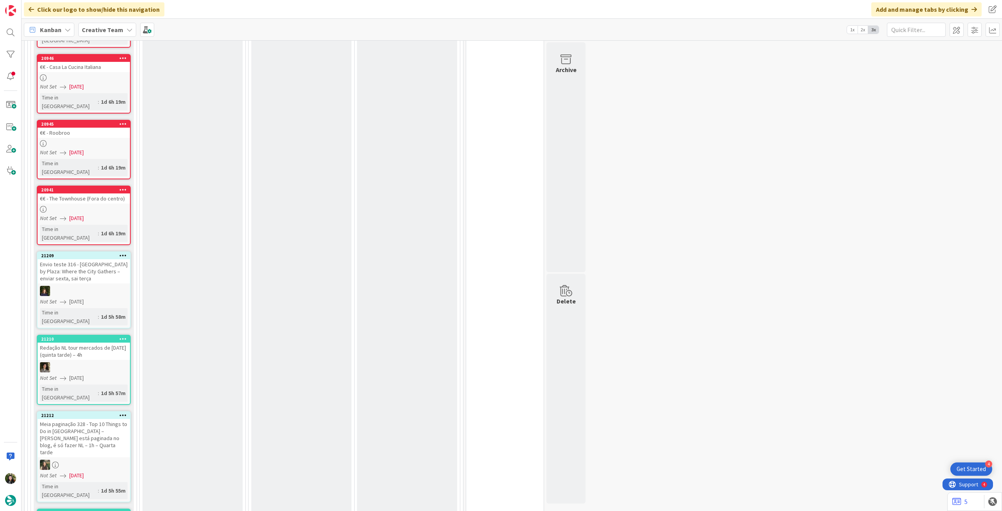
click at [124, 412] on icon at bounding box center [122, 414] width 7 height 5
click at [114, 421] on link "Move to Top" at bounding box center [77, 426] width 106 height 11
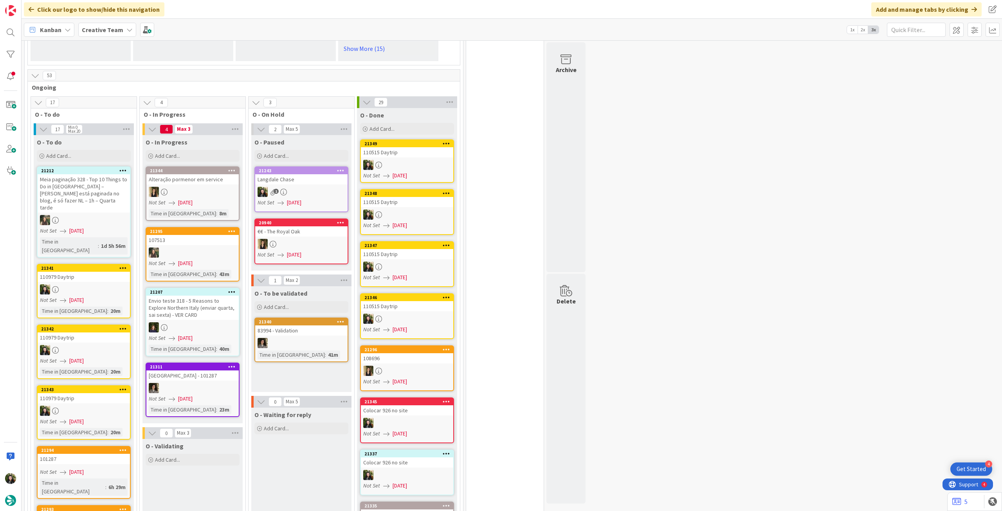
scroll to position [703, 0]
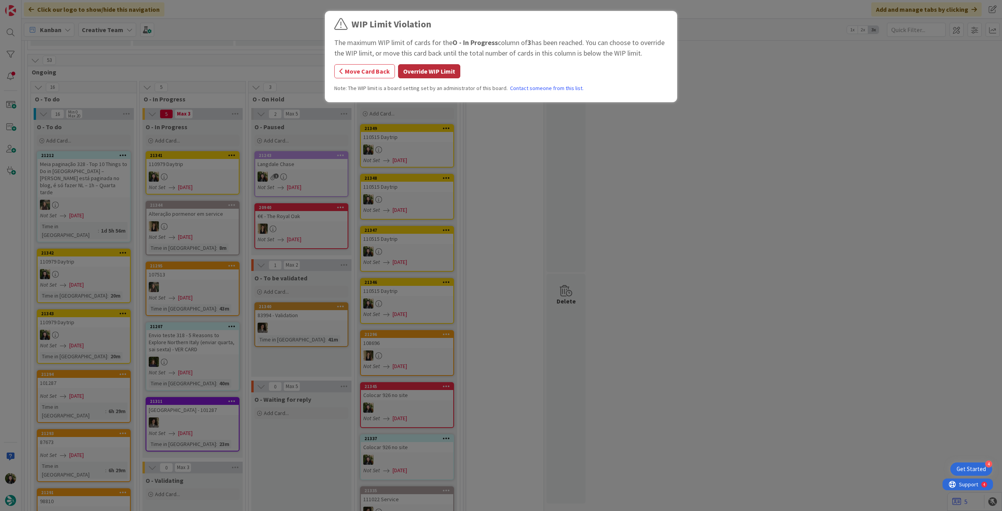
click at [449, 74] on button "Override WIP Limit" at bounding box center [429, 71] width 62 height 14
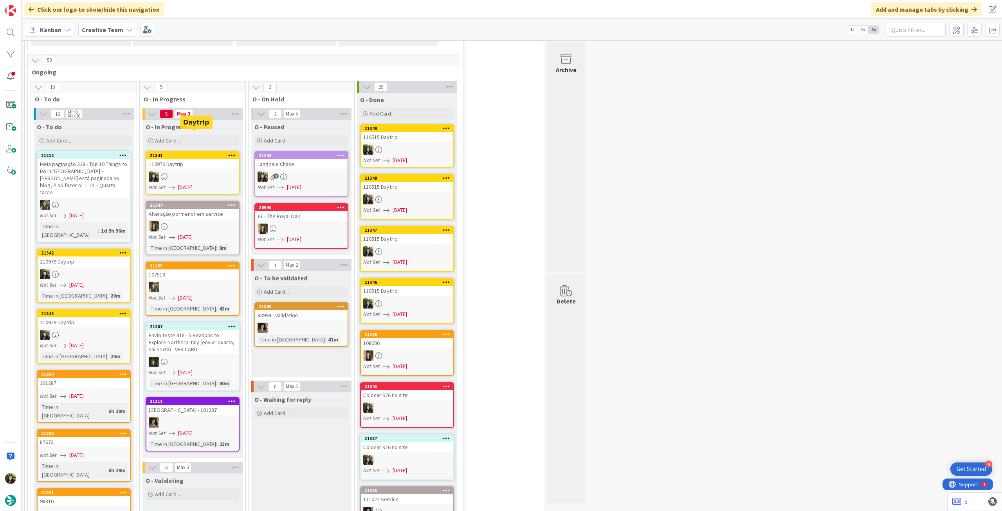
click at [178, 159] on div "110979 Daytrip" at bounding box center [192, 164] width 92 height 10
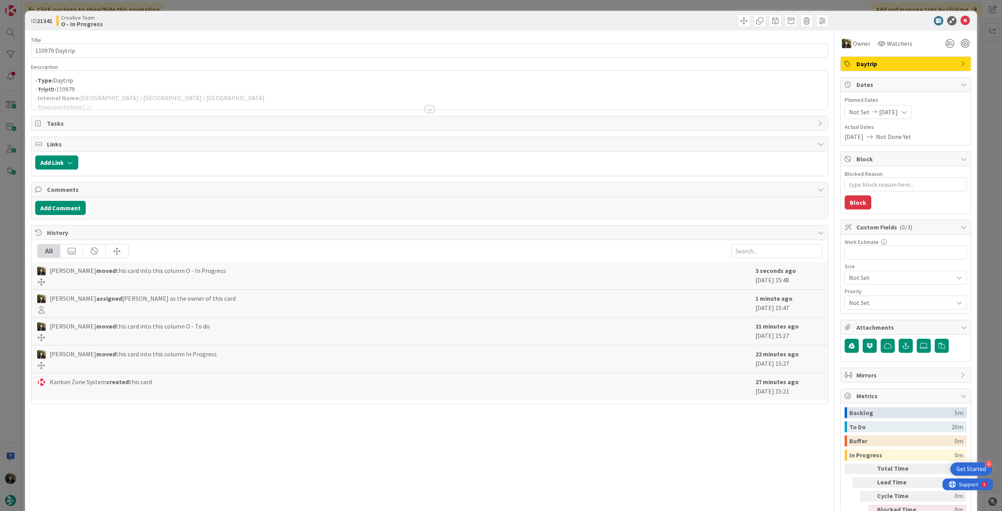
click at [134, 102] on div at bounding box center [429, 100] width 797 height 20
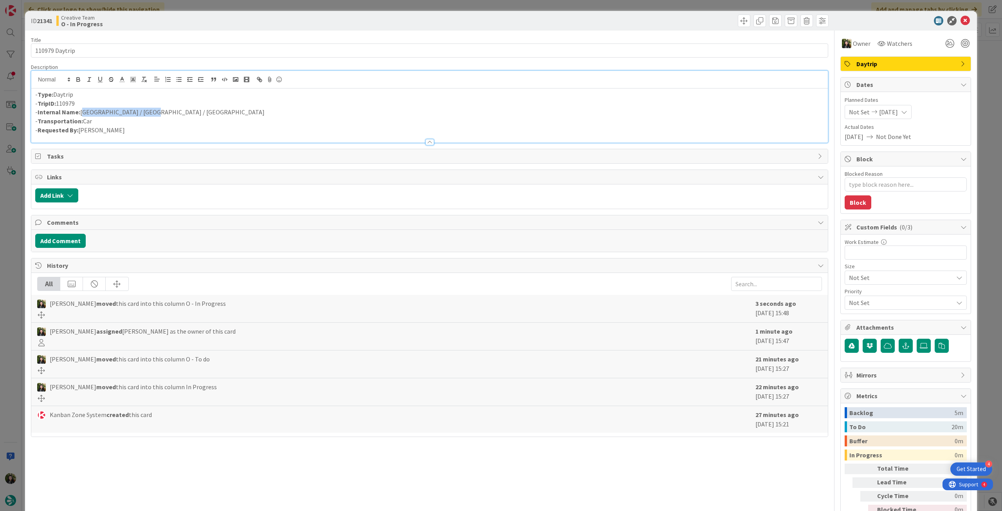
drag, startPoint x: 152, startPoint y: 110, endPoint x: 82, endPoint y: 115, distance: 69.5
click at [82, 115] on p "- Internal Name: [GEOGRAPHIC_DATA] / [GEOGRAPHIC_DATA] / [GEOGRAPHIC_DATA]" at bounding box center [429, 112] width 789 height 9
copy p "[GEOGRAPHIC_DATA] / [GEOGRAPHIC_DATA] / [GEOGRAPHIC_DATA]"
click at [961, 22] on icon at bounding box center [965, 20] width 9 height 9
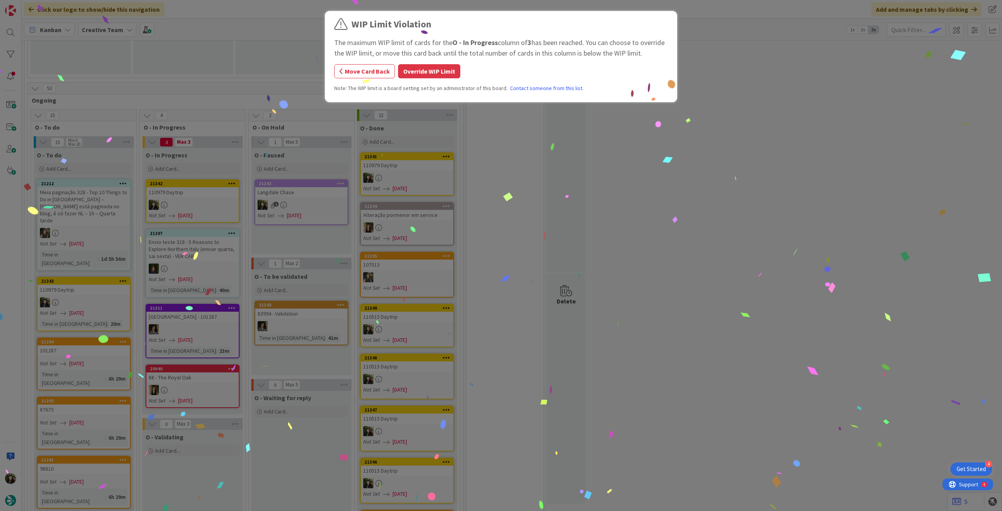
click at [444, 80] on div "WIP Limit Violation The maximum WIP limit of cards for the O - In Progress colu…" at bounding box center [501, 57] width 334 height 81
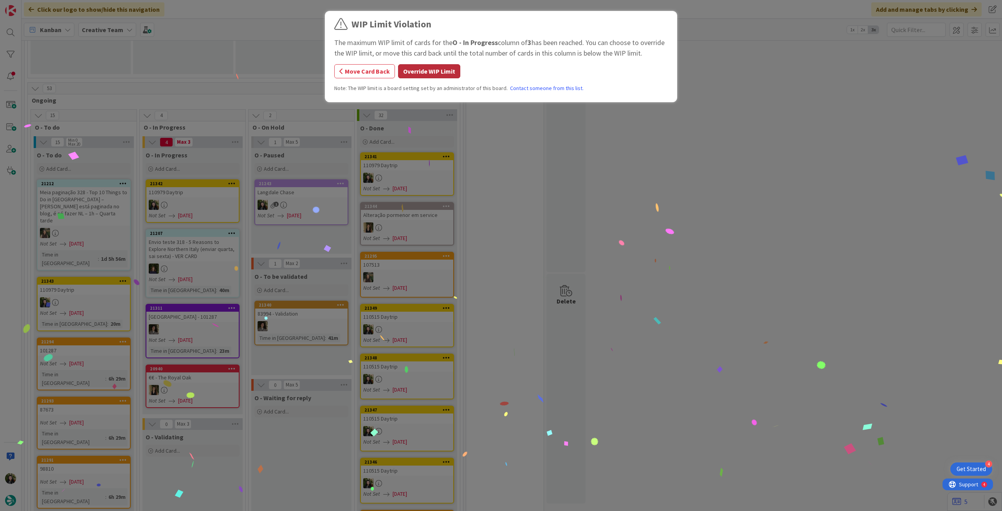
click at [447, 70] on button "Override WIP Limit" at bounding box center [429, 71] width 62 height 14
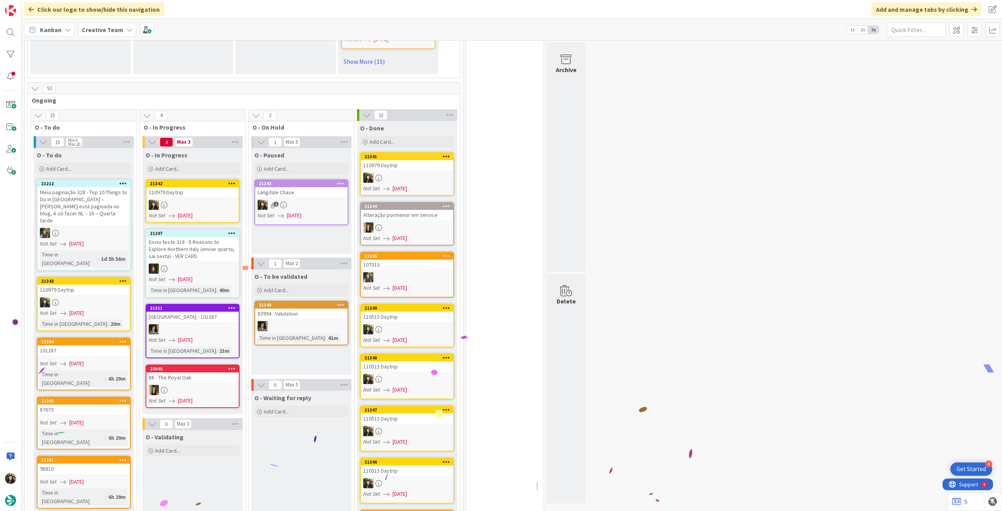
click at [215, 187] on div "110979 Daytrip" at bounding box center [192, 192] width 92 height 10
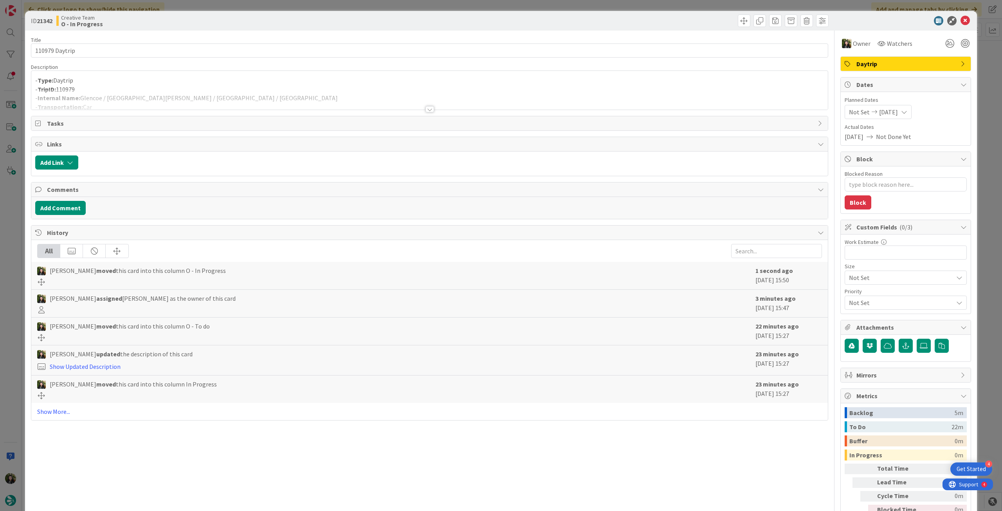
drag, startPoint x: 154, startPoint y: 98, endPoint x: 215, endPoint y: 114, distance: 62.8
click at [155, 98] on div at bounding box center [429, 100] width 797 height 20
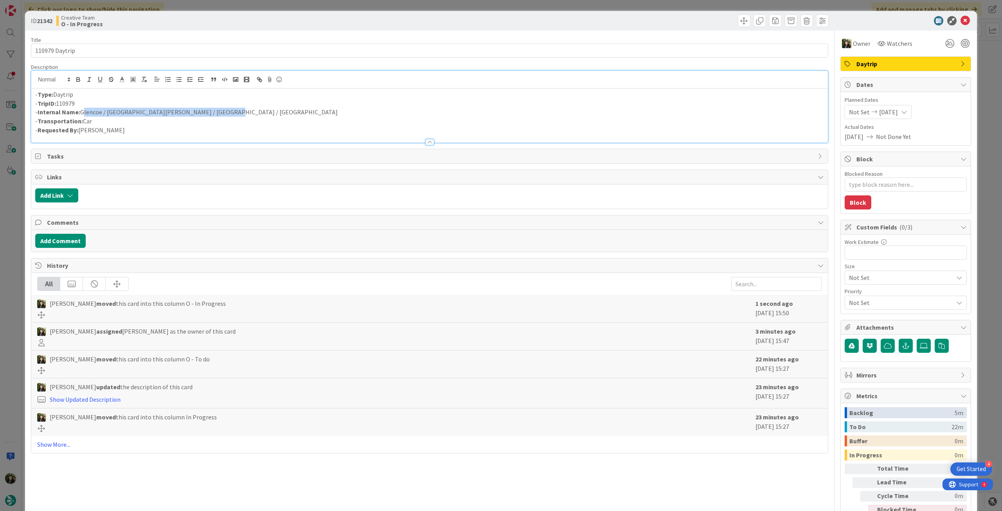
drag, startPoint x: 219, startPoint y: 115, endPoint x: 82, endPoint y: 113, distance: 137.0
click at [82, 113] on p "- Internal Name: [GEOGRAPHIC_DATA] / [GEOGRAPHIC_DATA][PERSON_NAME] / [GEOGRAPH…" at bounding box center [429, 112] width 789 height 9
copy p "Glencoe / [GEOGRAPHIC_DATA][PERSON_NAME] / [GEOGRAPHIC_DATA] / [GEOGRAPHIC_DATA]"
click at [961, 19] on icon at bounding box center [965, 20] width 9 height 9
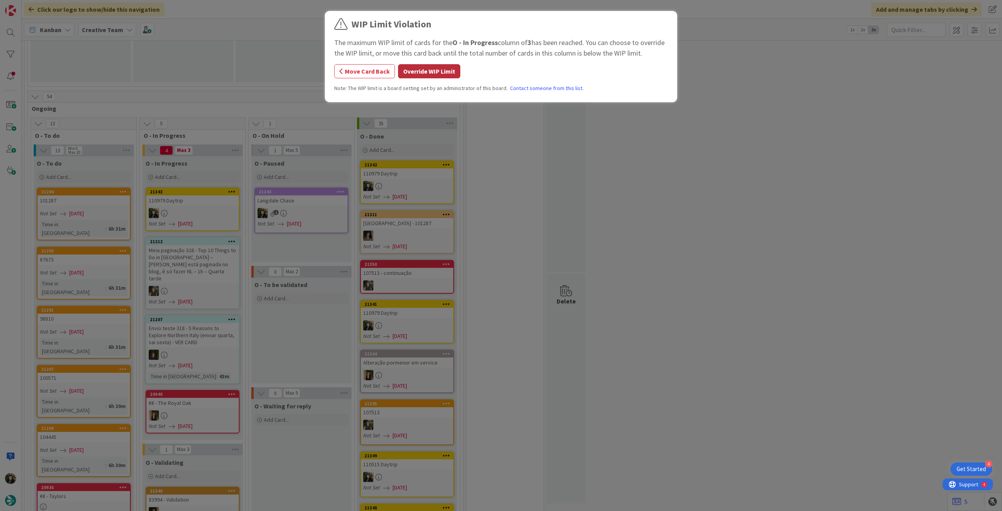
click at [429, 78] on button "Override WIP Limit" at bounding box center [429, 71] width 62 height 14
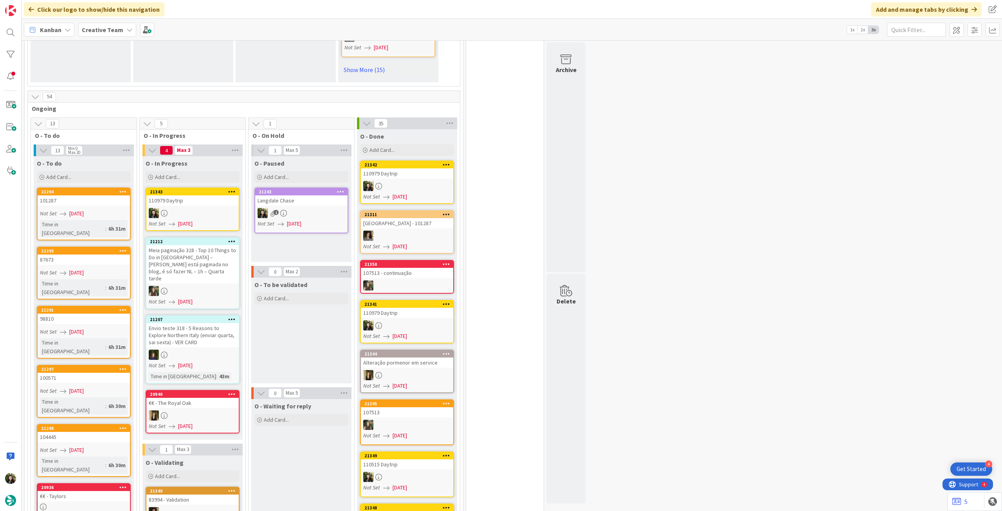
click at [195, 195] on div "110979 Daytrip" at bounding box center [192, 200] width 92 height 10
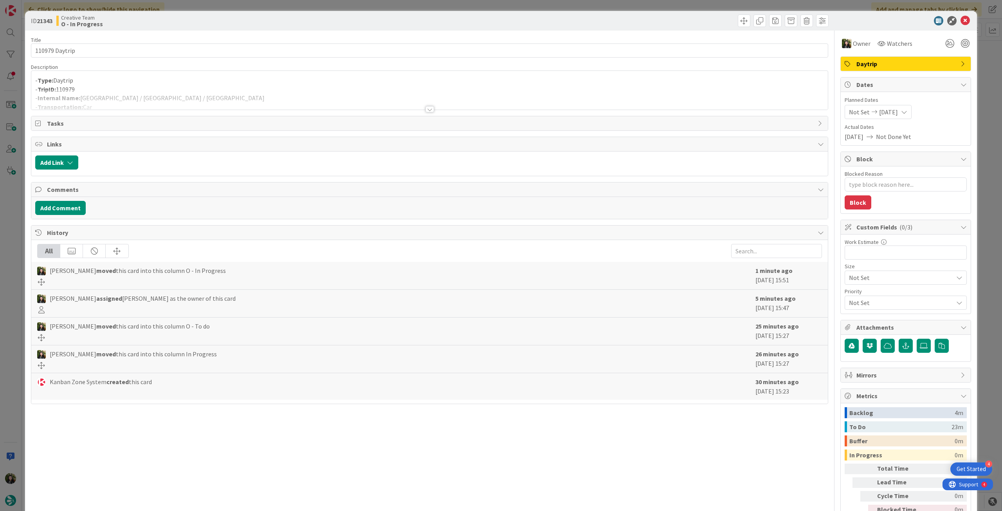
click at [163, 103] on div at bounding box center [429, 100] width 797 height 20
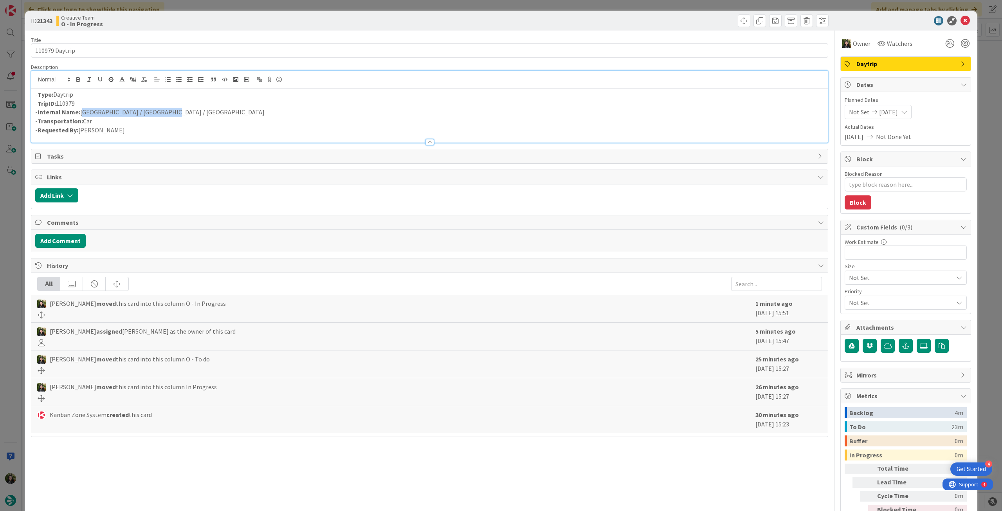
drag, startPoint x: 168, startPoint y: 110, endPoint x: 83, endPoint y: 115, distance: 85.9
click at [83, 115] on p "- Internal Name: [GEOGRAPHIC_DATA] / [GEOGRAPHIC_DATA] / [GEOGRAPHIC_DATA]" at bounding box center [429, 112] width 789 height 9
copy p "[GEOGRAPHIC_DATA] / [GEOGRAPHIC_DATA] / [GEOGRAPHIC_DATA]"
click at [961, 20] on icon at bounding box center [965, 20] width 9 height 9
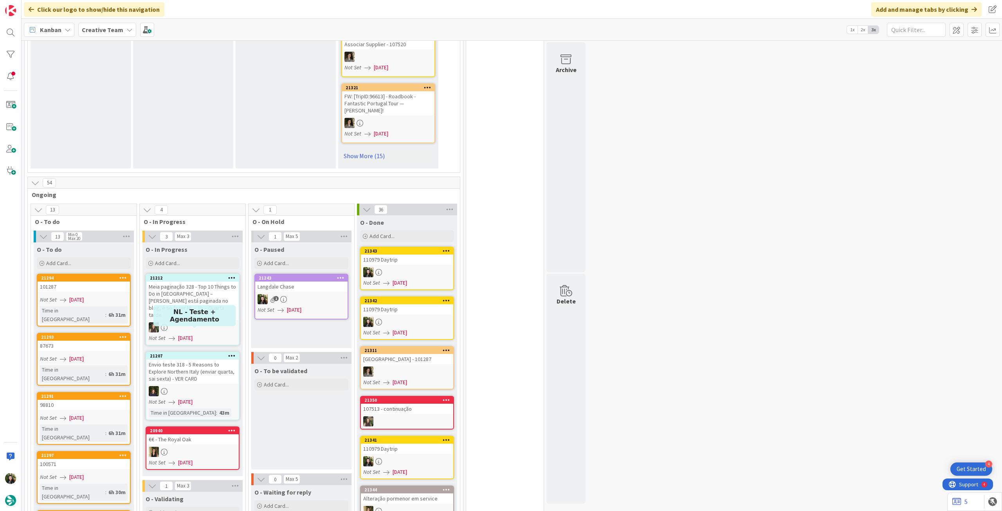
scroll to position [506, 0]
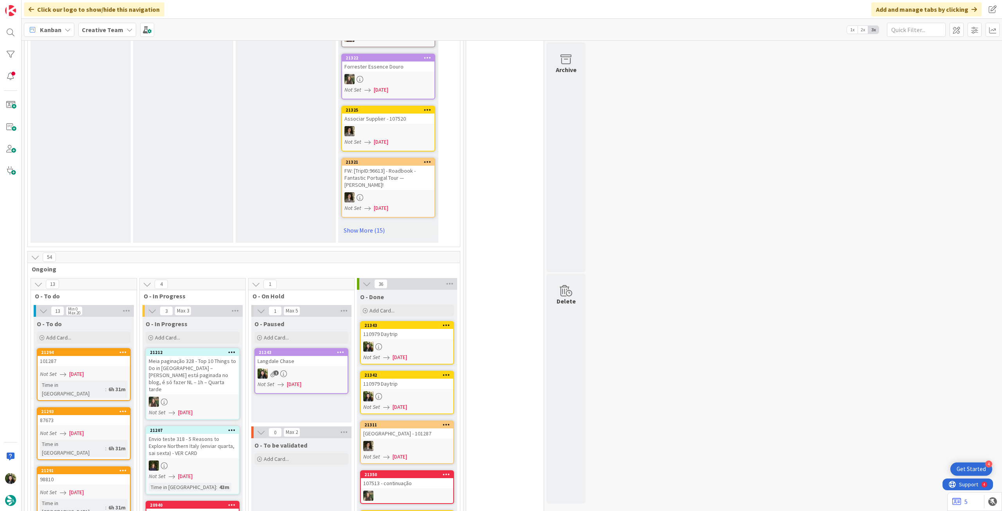
drag, startPoint x: 114, startPoint y: 34, endPoint x: 117, endPoint y: 40, distance: 6.8
click at [115, 34] on span "Creative Team" at bounding box center [102, 29] width 41 height 9
click at [119, 110] on h4 "Creative Team - Análise" at bounding box center [140, 112] width 106 height 8
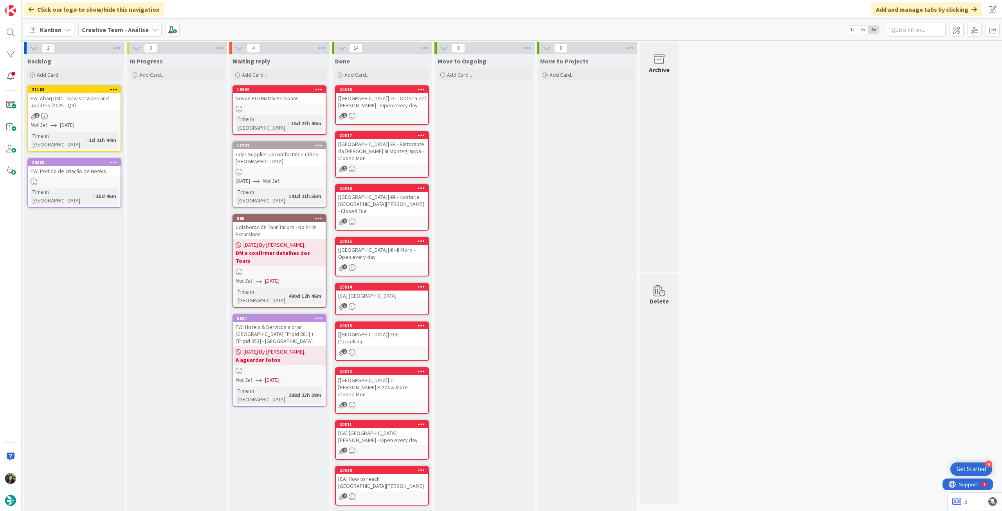
click at [136, 33] on b "Creative Team - Análise" at bounding box center [115, 30] width 67 height 8
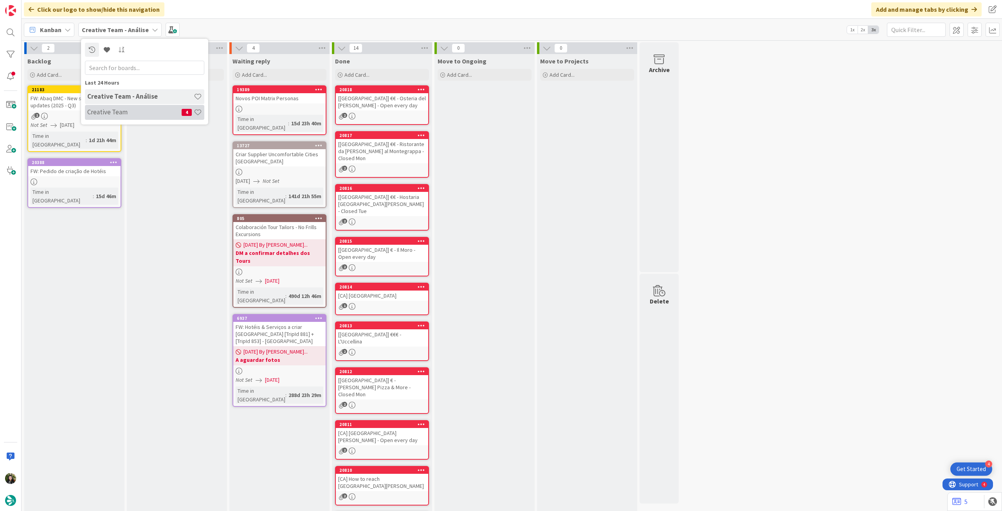
click at [149, 113] on h4 "Creative Team" at bounding box center [134, 112] width 94 height 8
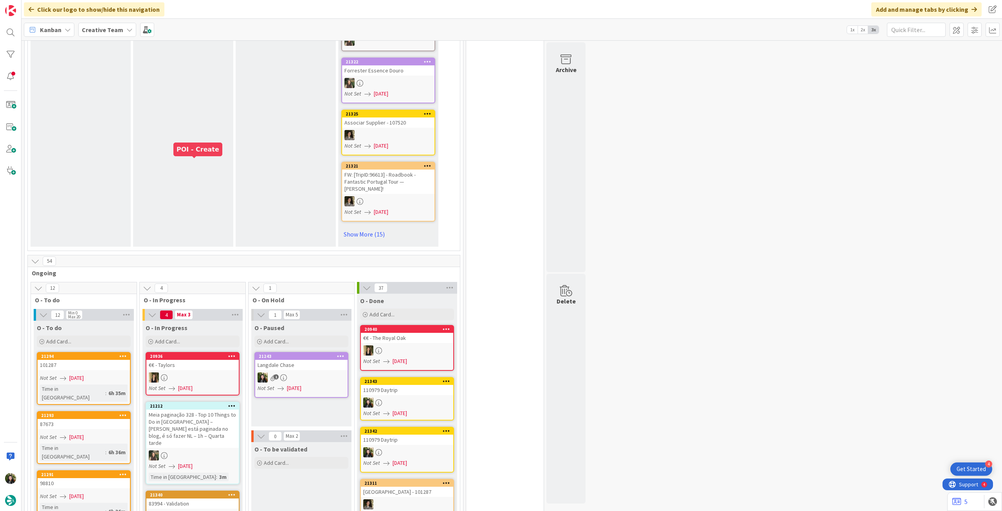
scroll to position [470, 0]
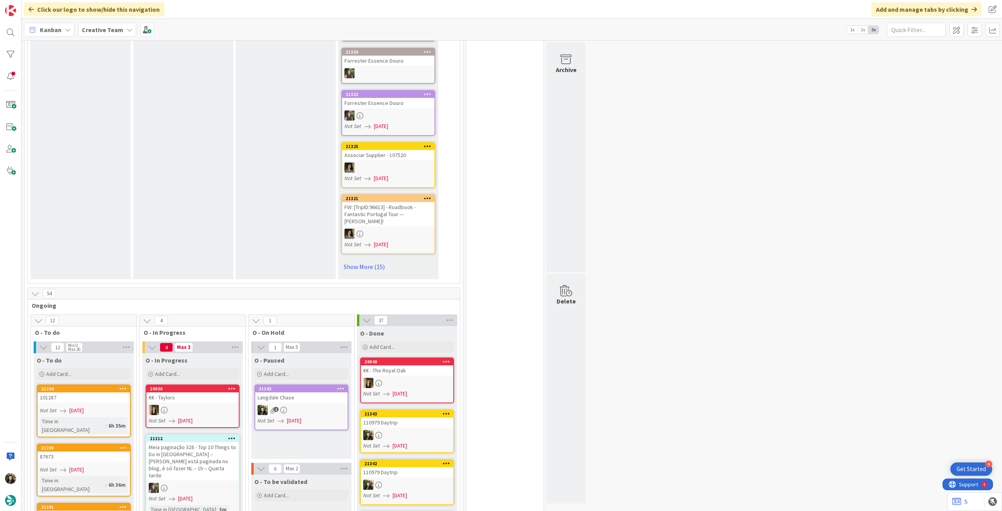
click at [97, 31] on b "Creative Team" at bounding box center [102, 30] width 41 height 8
click at [94, 108] on h4 "Creative Team - Análise" at bounding box center [140, 112] width 106 height 8
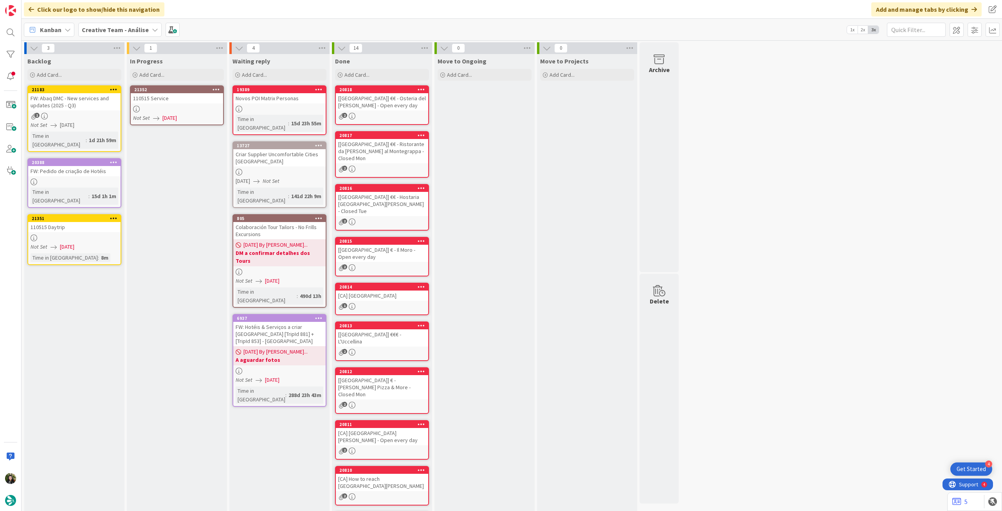
click at [189, 119] on div "Not Set [DATE]" at bounding box center [178, 118] width 90 height 8
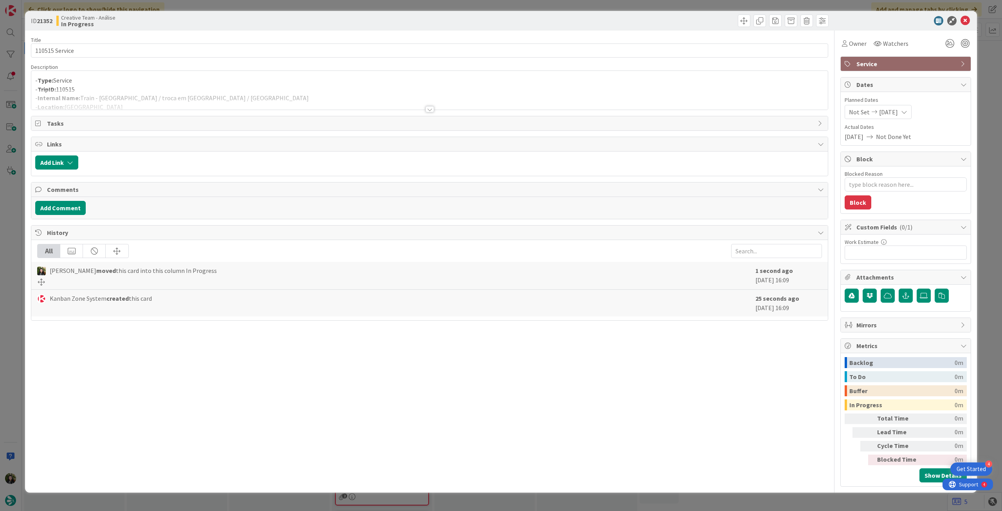
click at [165, 107] on div at bounding box center [429, 100] width 797 height 20
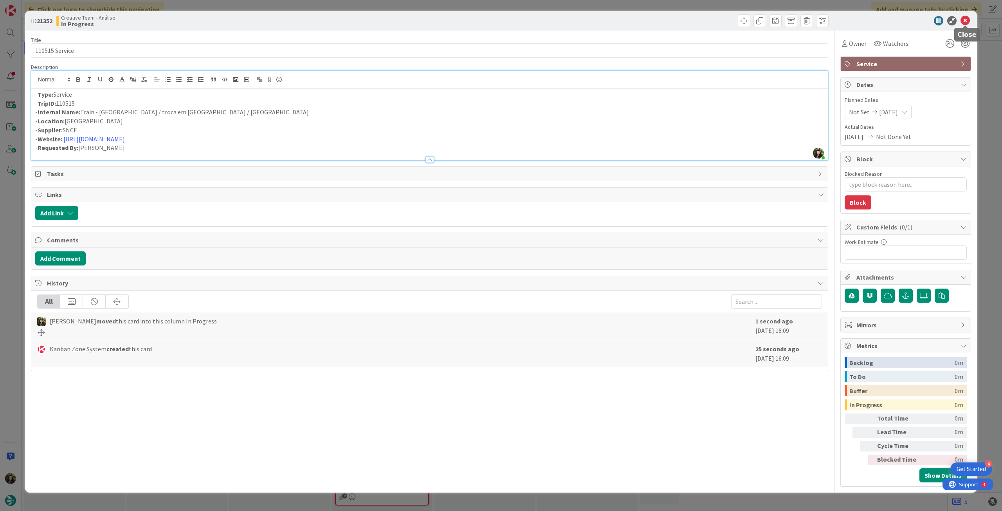
click at [968, 20] on icon at bounding box center [965, 20] width 9 height 9
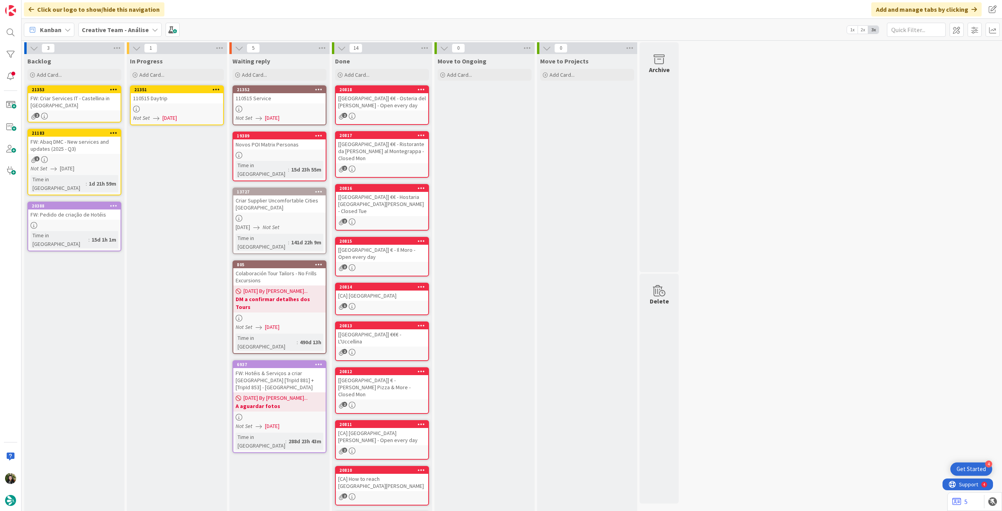
click at [186, 107] on div at bounding box center [177, 109] width 92 height 7
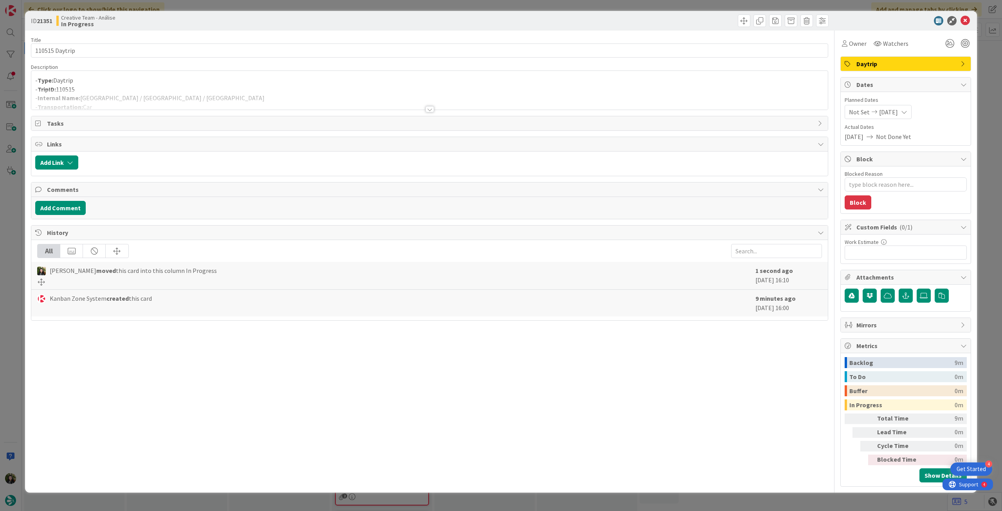
type textarea "x"
click at [191, 97] on div at bounding box center [429, 100] width 797 height 20
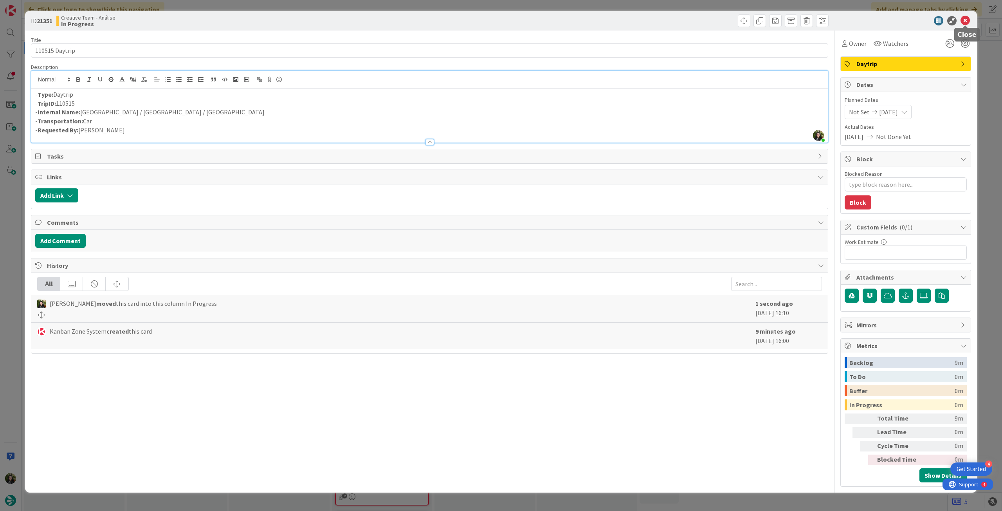
click at [965, 21] on icon at bounding box center [965, 20] width 9 height 9
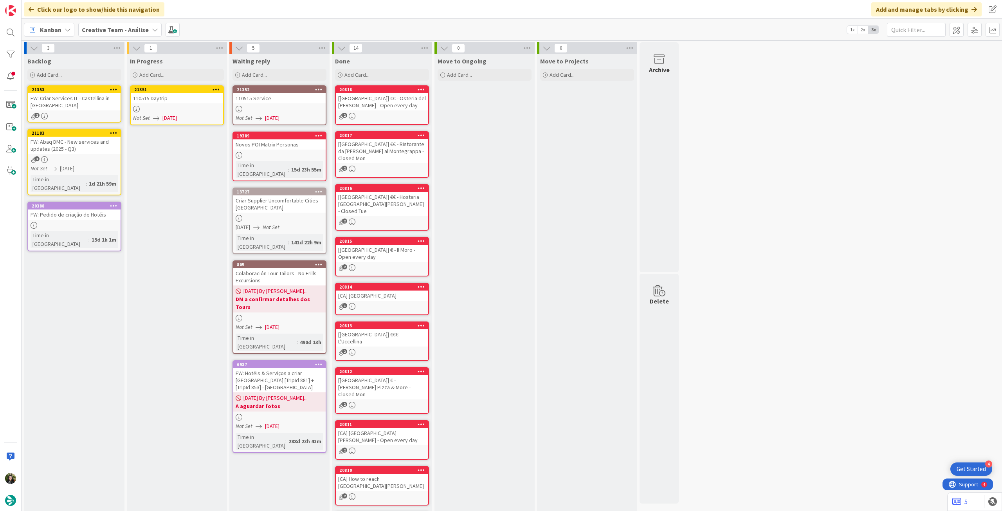
click at [219, 89] on icon at bounding box center [216, 89] width 7 height 5
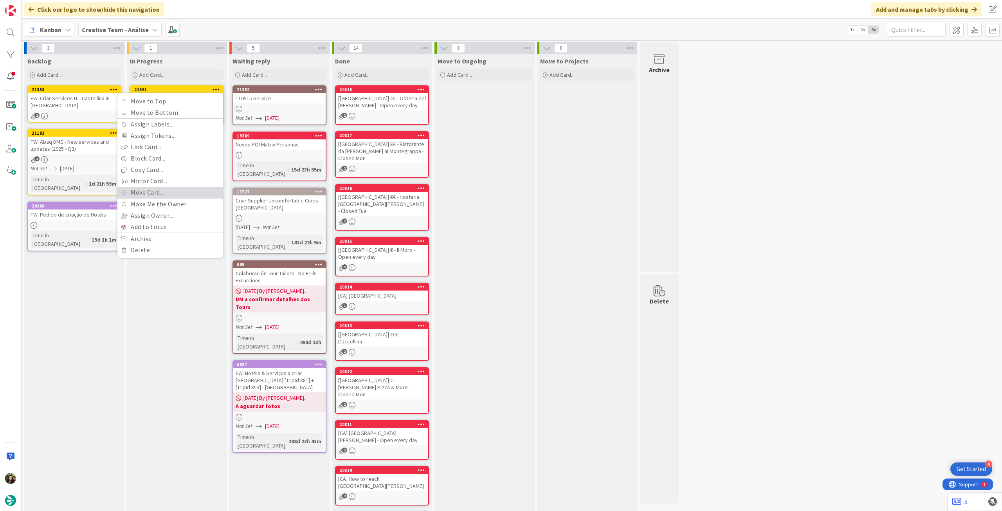
click at [164, 189] on link "Move Card..." at bounding box center [170, 192] width 106 height 11
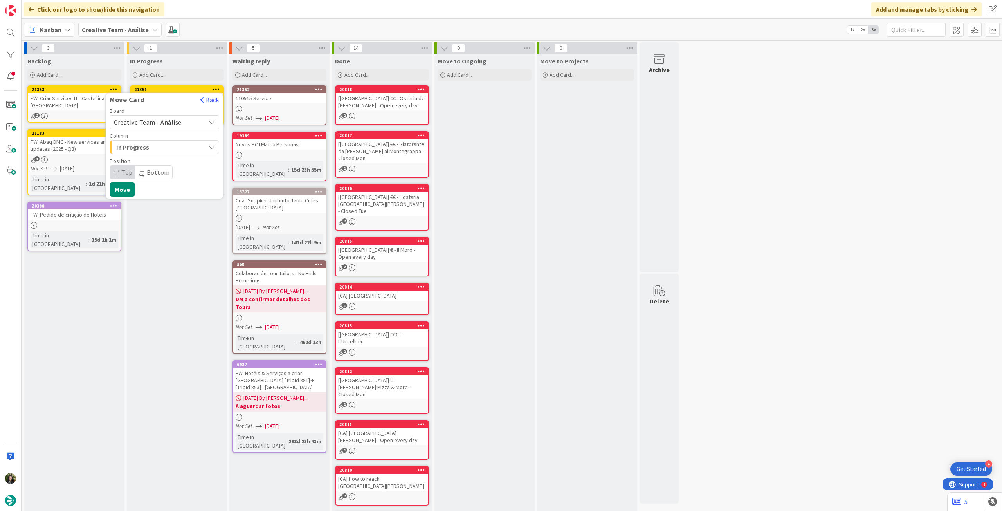
click at [168, 124] on span "Creative Team - Análise" at bounding box center [148, 122] width 68 height 8
click at [155, 162] on span "Creative Team" at bounding box center [169, 159] width 91 height 12
click at [160, 148] on span "Select a Column..." at bounding box center [143, 147] width 59 height 10
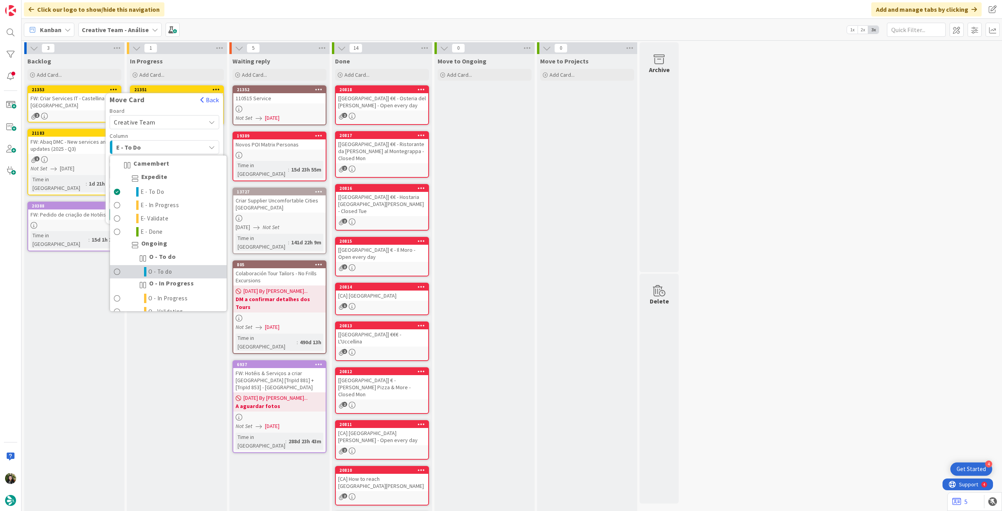
drag, startPoint x: 176, startPoint y: 267, endPoint x: 170, endPoint y: 261, distance: 8.0
click at [175, 267] on link "O - To do" at bounding box center [168, 271] width 117 height 13
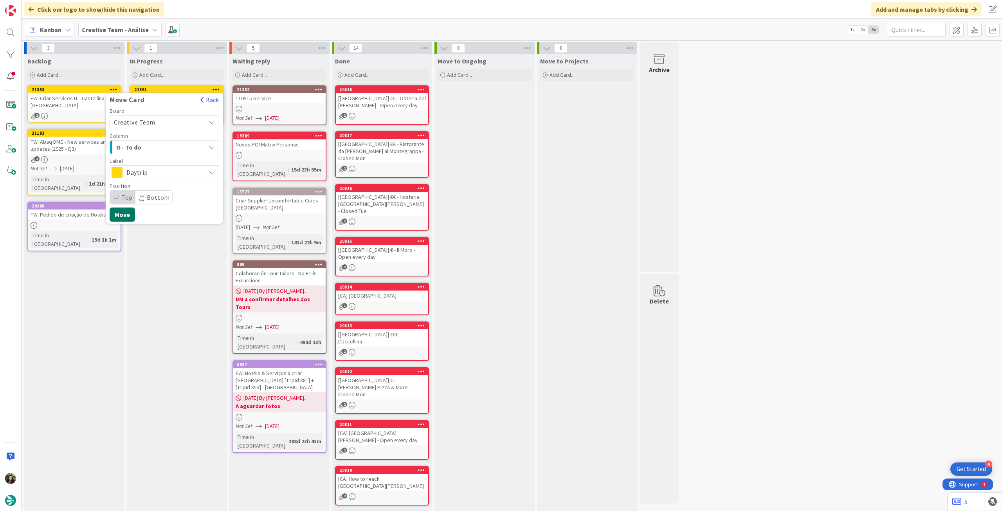
click at [128, 215] on button "Move" at bounding box center [122, 214] width 25 height 14
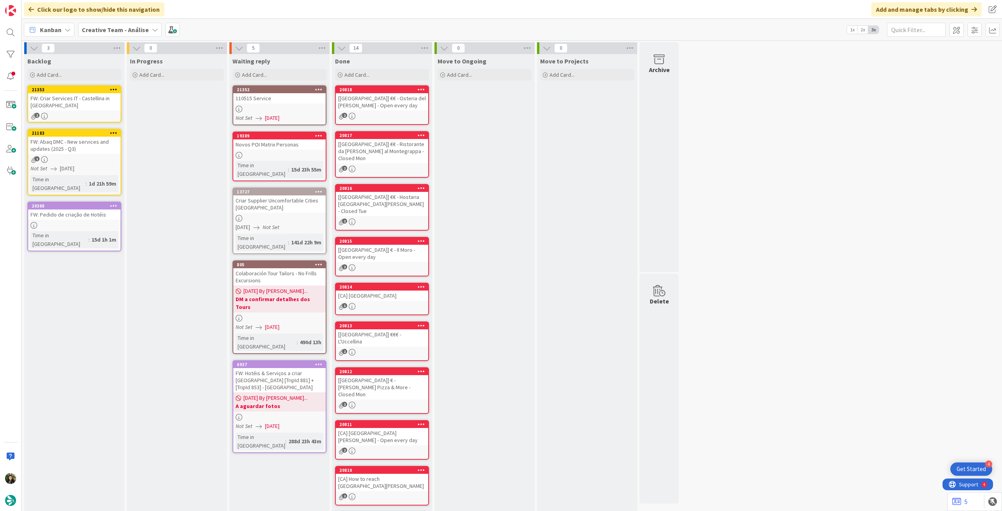
click at [137, 25] on span "Creative Team - Análise" at bounding box center [115, 29] width 67 height 9
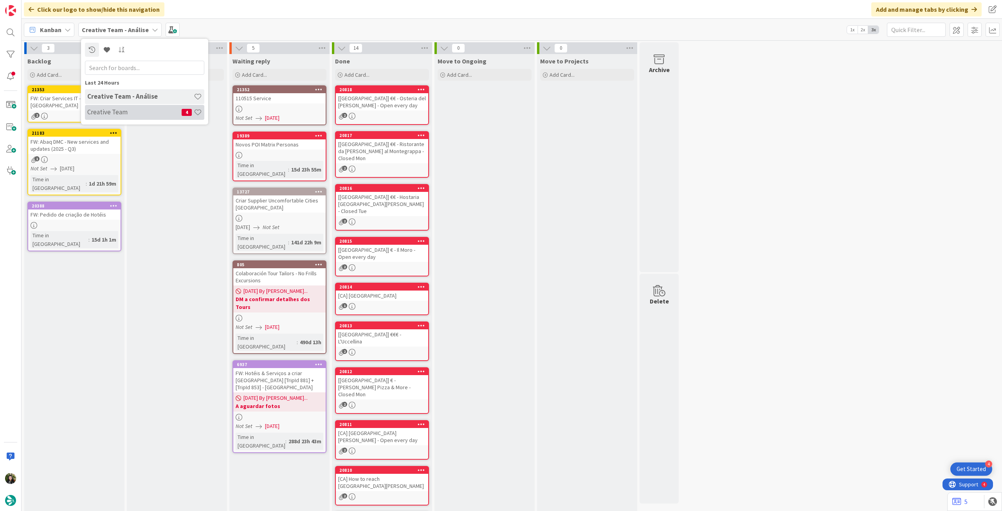
click at [124, 112] on h4 "Creative Team" at bounding box center [134, 112] width 94 height 8
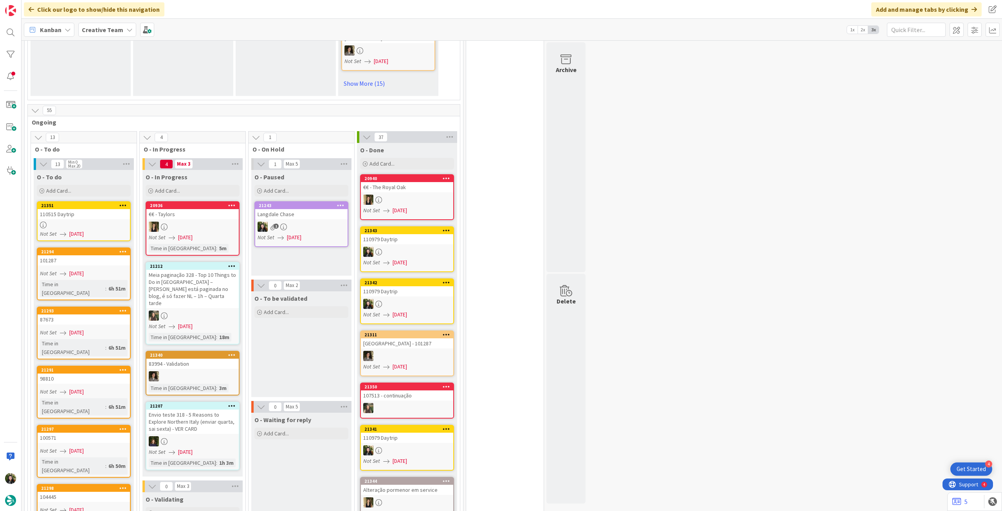
scroll to position [574, 0]
